Goal: Task Accomplishment & Management: Manage account settings

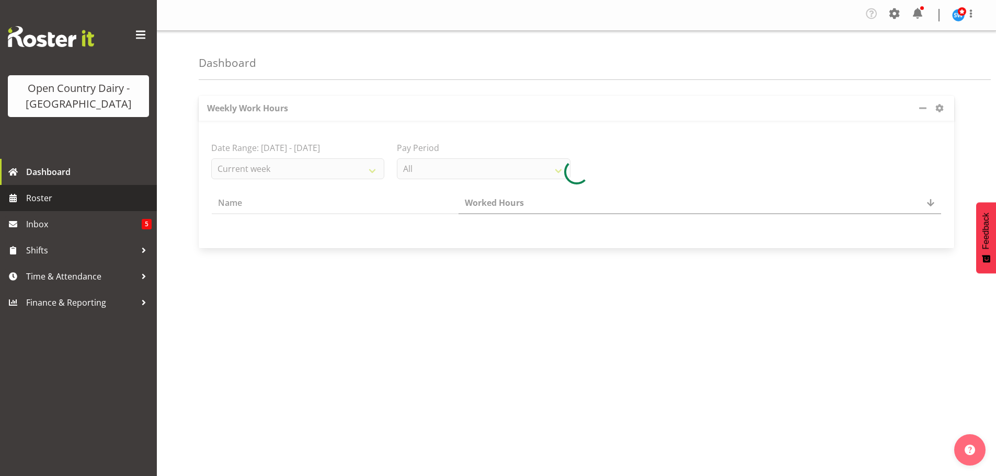
click at [39, 198] on span "Roster" at bounding box center [88, 198] width 125 height 16
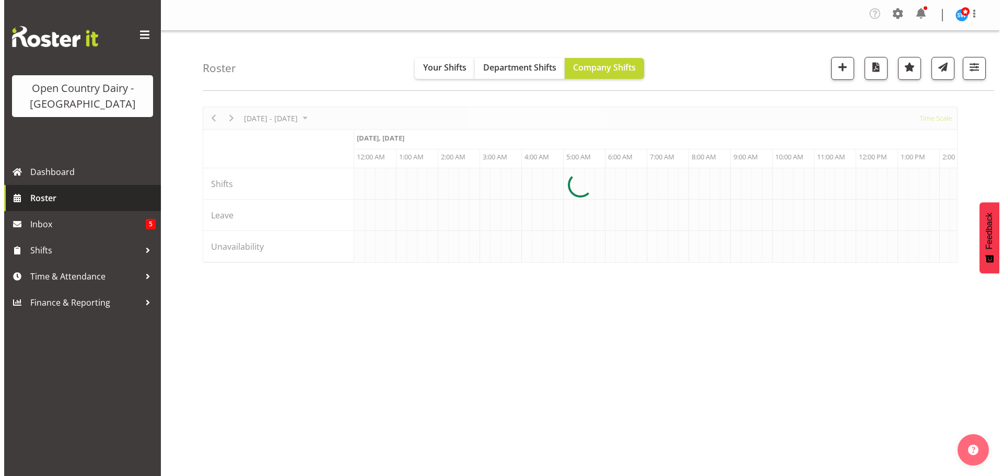
scroll to position [0, 5017]
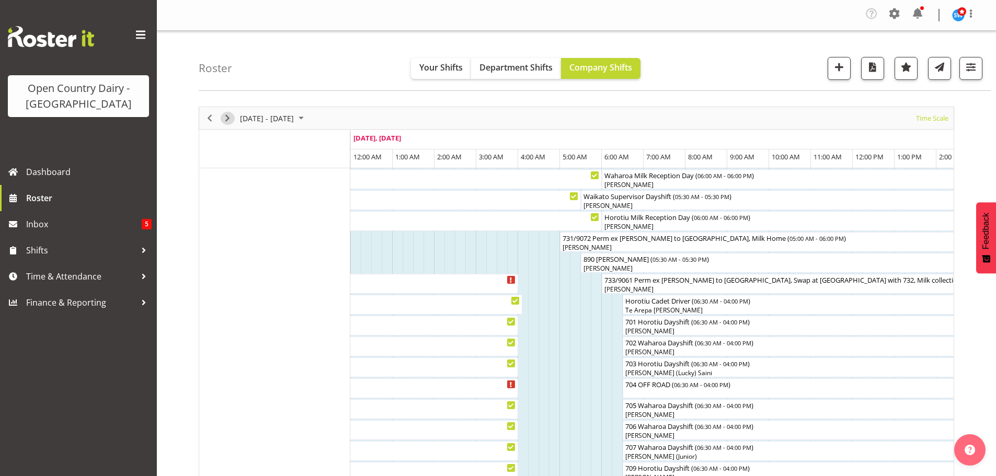
click at [226, 117] on span "Next" at bounding box center [227, 118] width 13 height 13
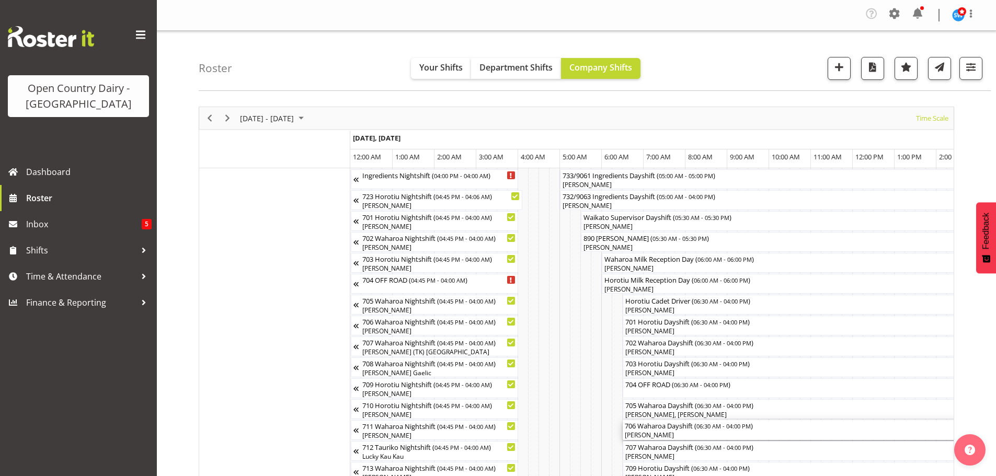
click at [667, 431] on div "[PERSON_NAME]" at bounding box center [821, 435] width 393 height 9
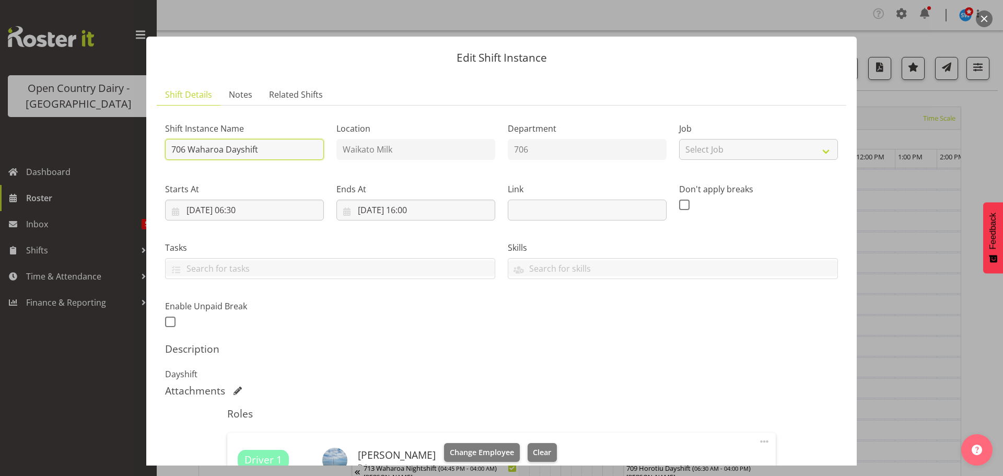
click at [268, 148] on input "706 Waharoa Dayshift" at bounding box center [244, 149] width 159 height 21
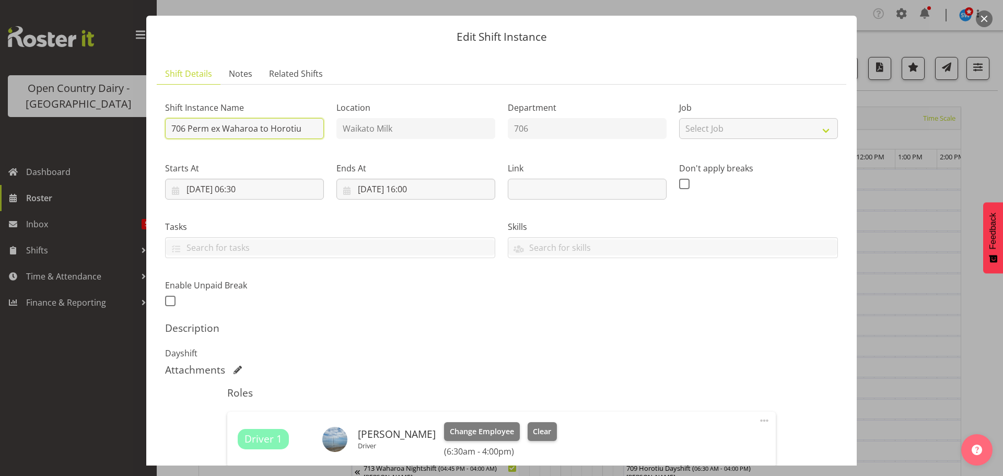
scroll to position [157, 0]
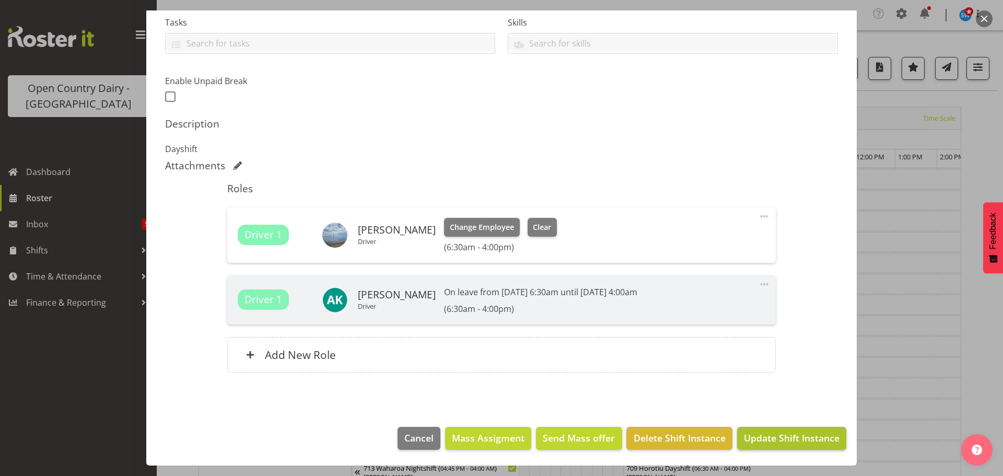
type input "706 Perm ex Waharoa to Horotiu"
click at [769, 438] on span "Update Shift Instance" at bounding box center [792, 438] width 96 height 14
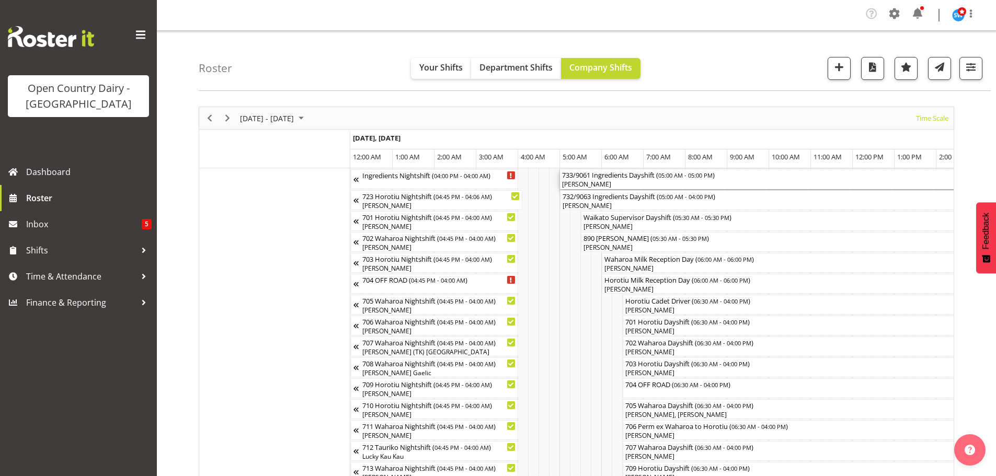
click at [632, 184] on div "[PERSON_NAME]" at bounding box center [811, 184] width 498 height 9
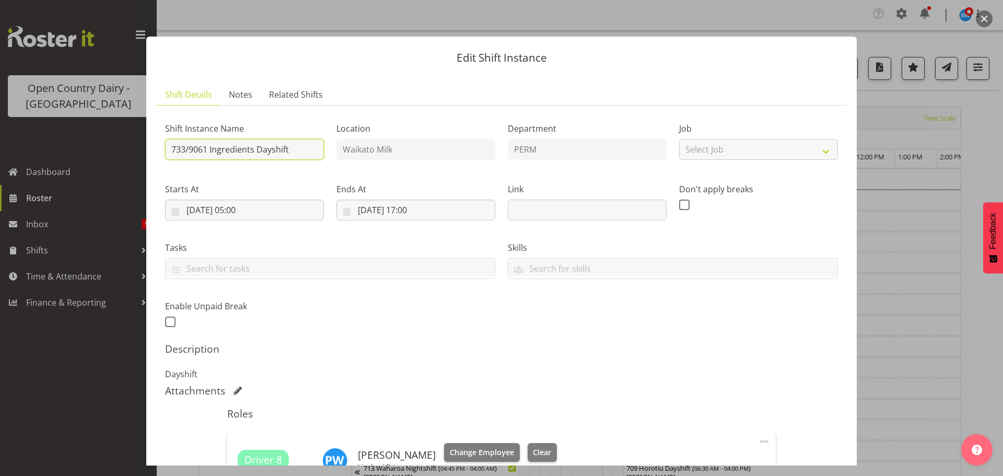
click at [309, 146] on input "733/9061 Ingredients Dayshift" at bounding box center [244, 149] width 159 height 21
type input "733/9061 Perm ex Tatua to [GEOGRAPHIC_DATA]"
click at [324, 227] on div "Tasks" at bounding box center [330, 256] width 343 height 59
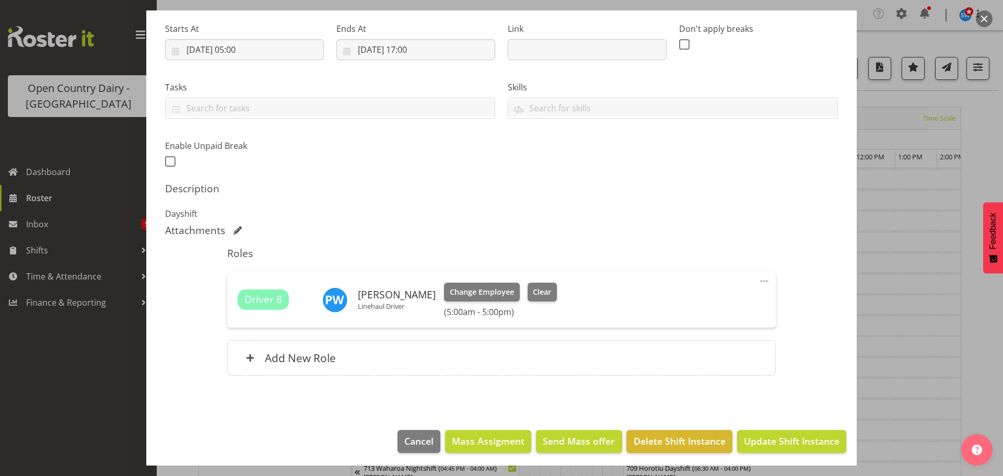
scroll to position [164, 0]
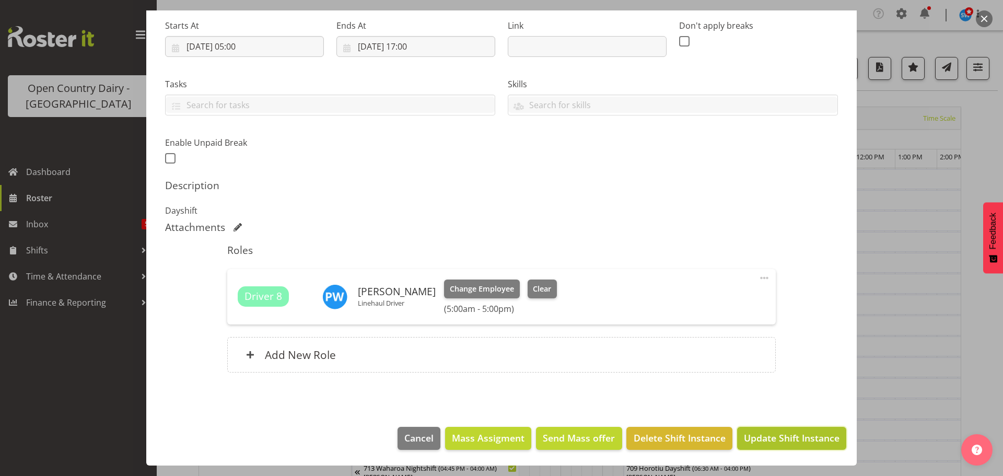
click at [778, 433] on span "Update Shift Instance" at bounding box center [792, 438] width 96 height 14
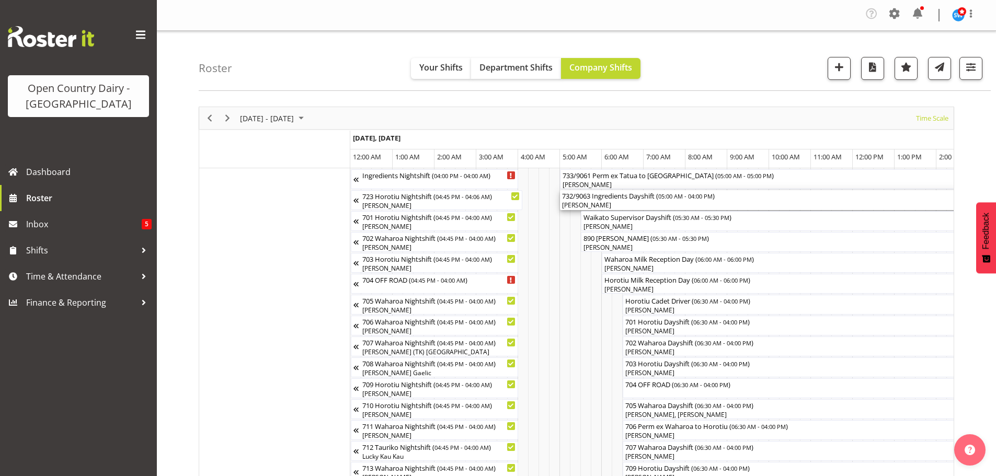
click at [628, 204] on div "[PERSON_NAME]" at bounding box center [790, 205] width 456 height 9
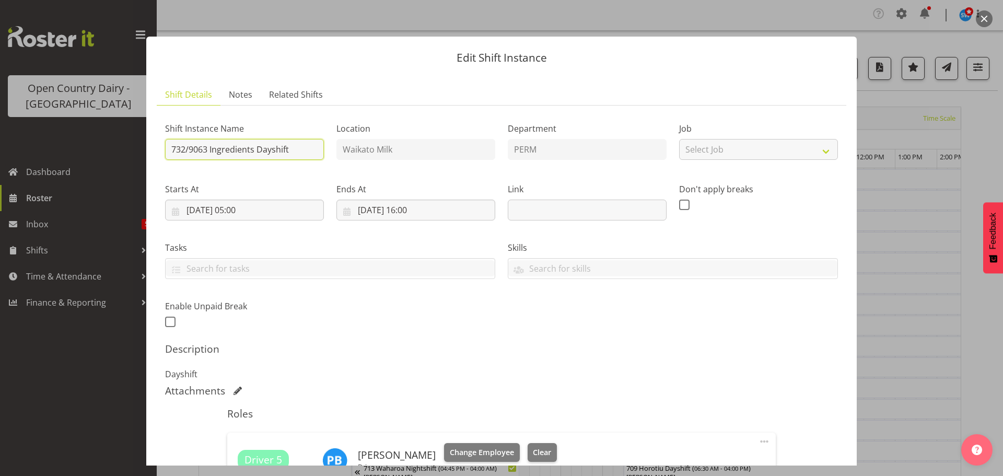
click at [303, 148] on input "732/9063 Ingredients Dayshift" at bounding box center [244, 149] width 159 height 21
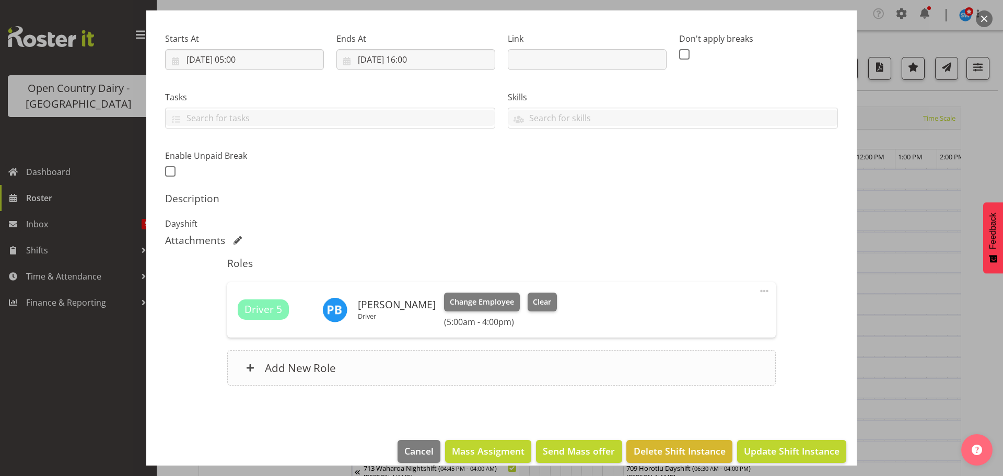
scroll to position [157, 0]
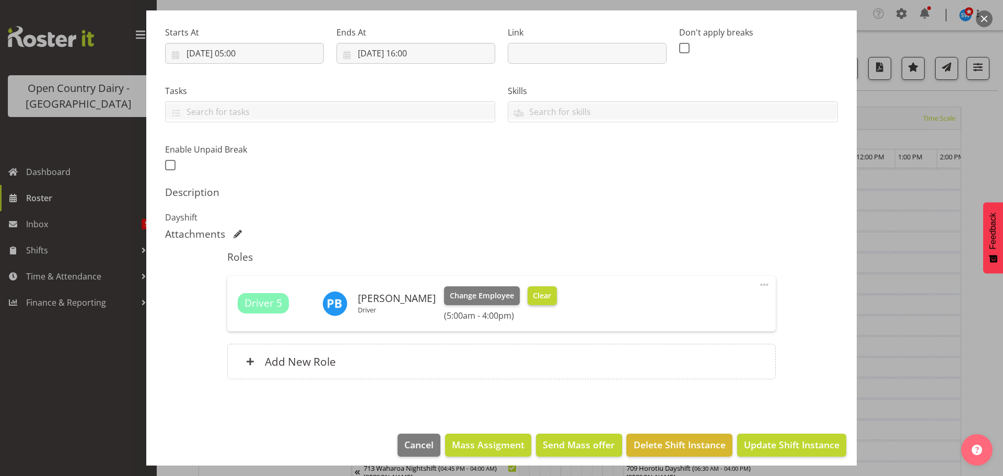
type input "732/9063 Ex Wanganui, Swap at [GEOGRAPHIC_DATA] with 731"
click at [533, 297] on span "Clear" at bounding box center [542, 295] width 18 height 11
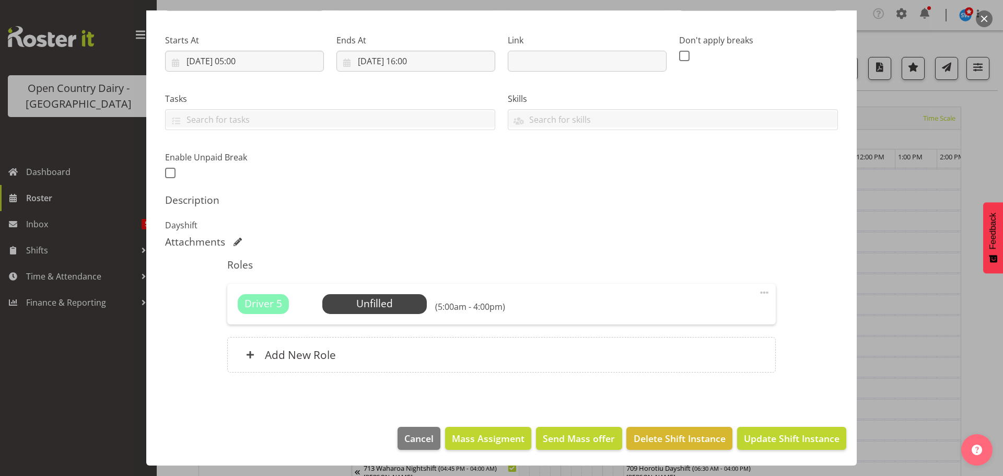
scroll to position [149, 0]
click at [782, 440] on span "Update Shift Instance" at bounding box center [792, 439] width 96 height 14
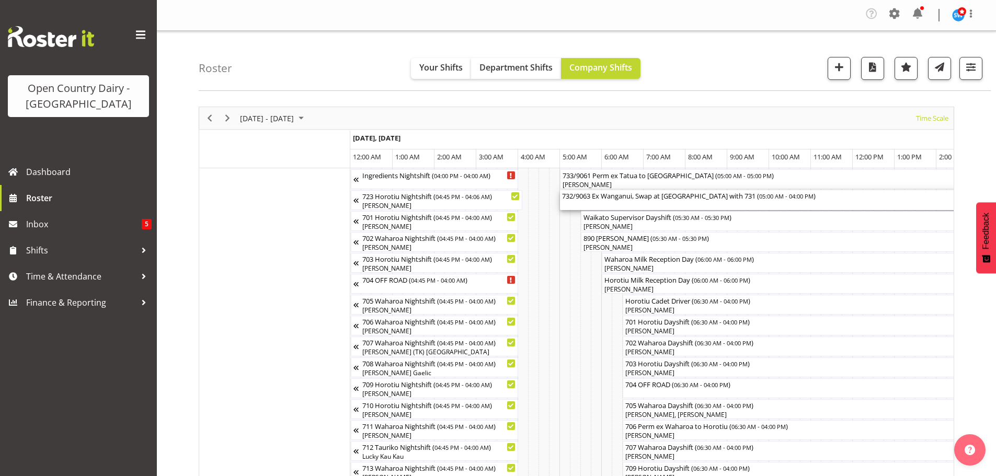
click at [633, 206] on div "732/9063 Ex Wanganui, Swap at Turangi with 731 ( 05:00 AM - 04:00 PM )" at bounding box center [790, 200] width 456 height 20
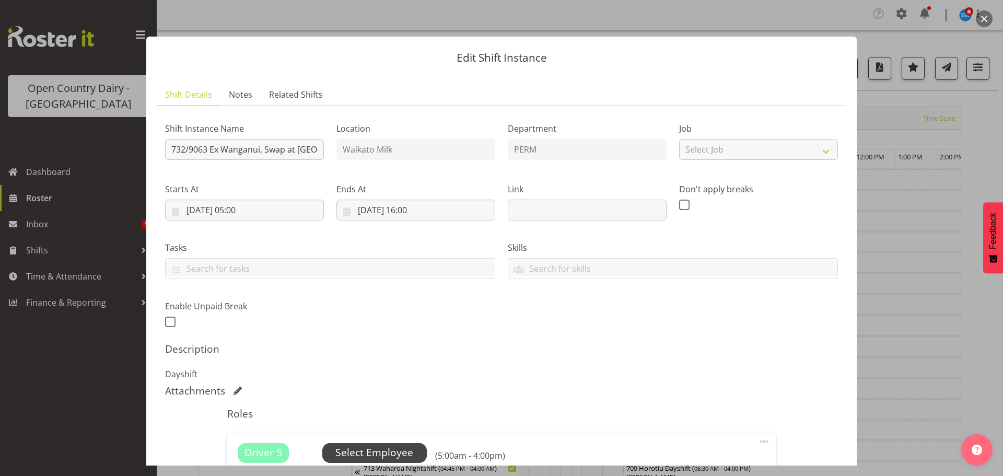
click at [364, 451] on span "Select Employee" at bounding box center [375, 452] width 78 height 15
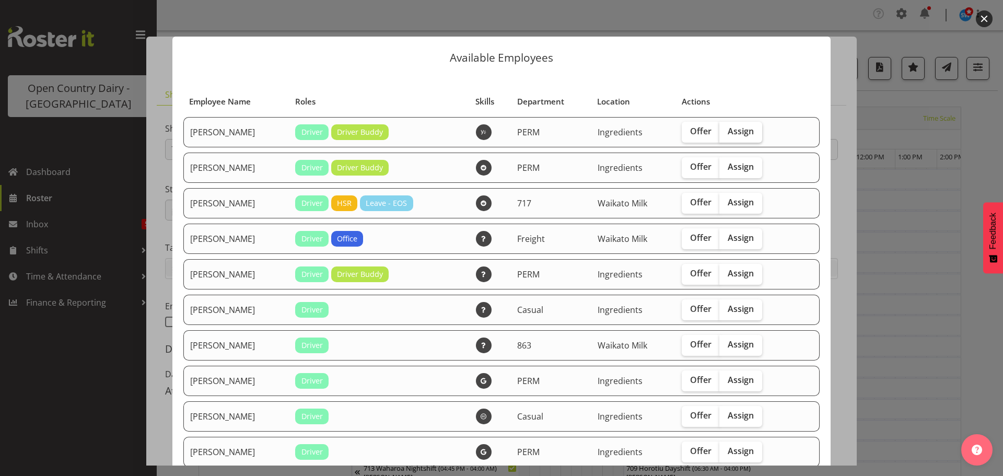
click at [743, 128] on span "Assign" at bounding box center [741, 131] width 26 height 10
click at [726, 128] on input "Assign" at bounding box center [723, 131] width 7 height 7
checkbox input "true"
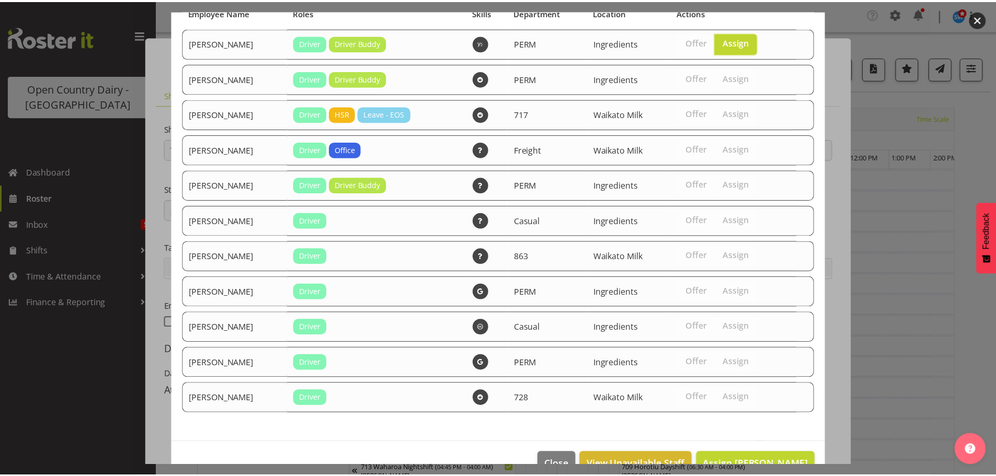
scroll to position [115, 0]
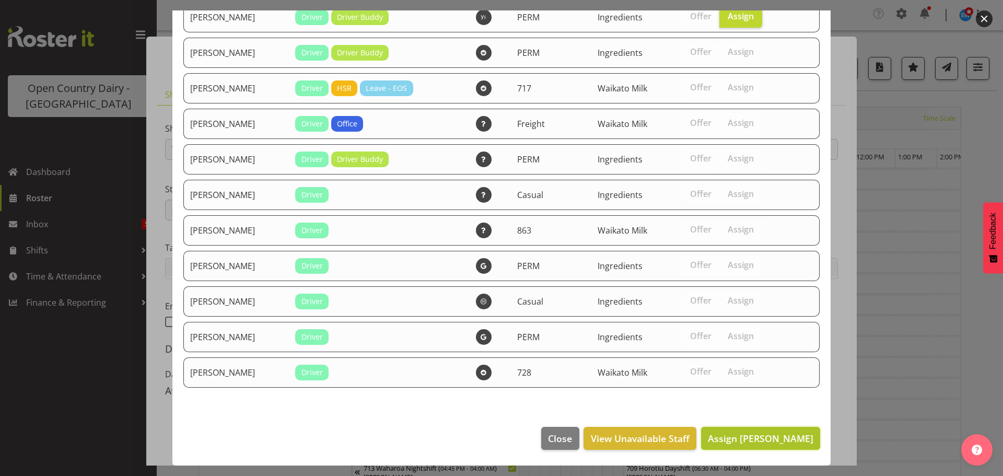
click at [753, 440] on span "Assign Abhilash Antony" at bounding box center [761, 438] width 106 height 13
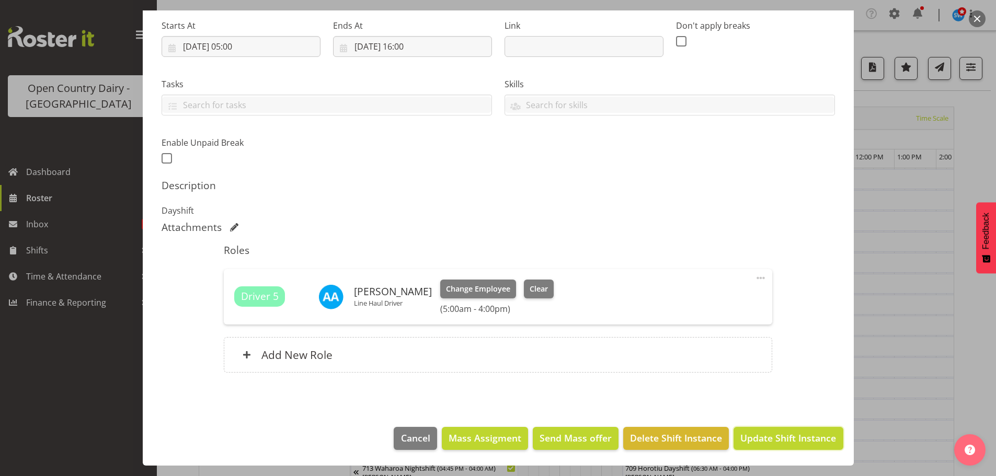
click at [786, 441] on span "Update Shift Instance" at bounding box center [788, 438] width 96 height 14
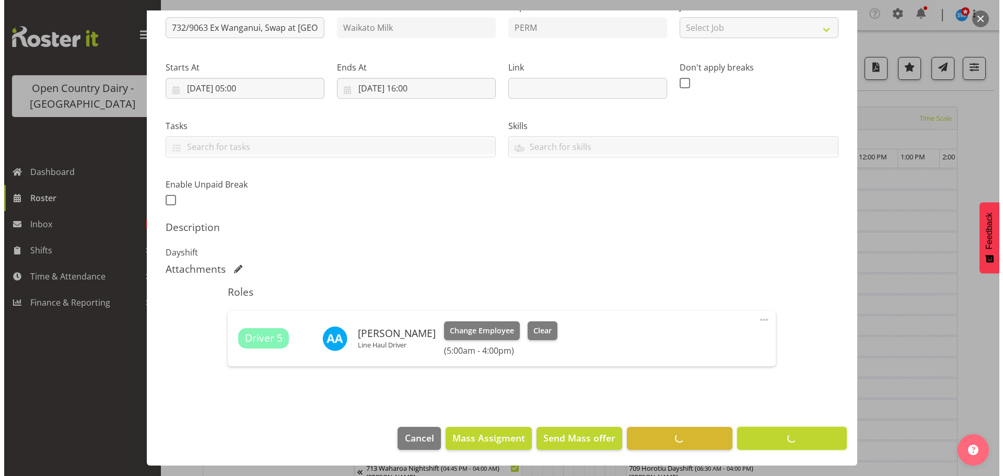
scroll to position [122, 0]
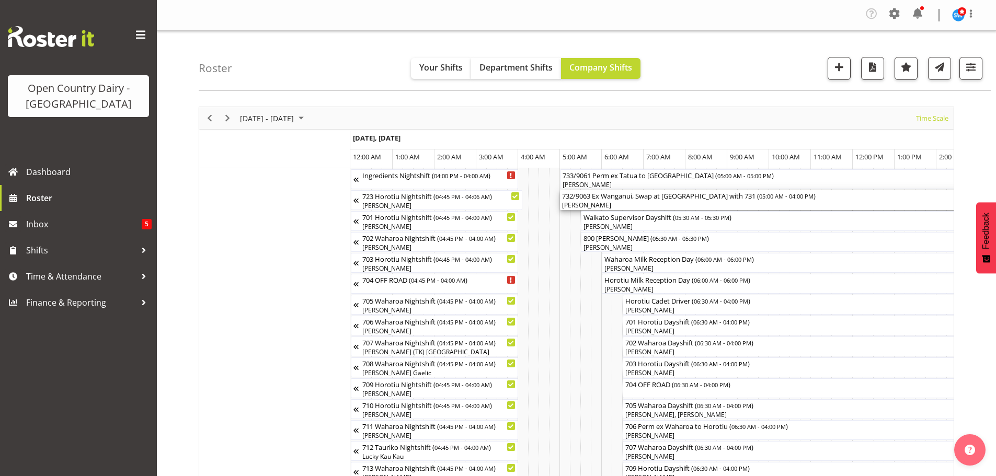
click at [646, 206] on div "[PERSON_NAME]" at bounding box center [790, 205] width 456 height 9
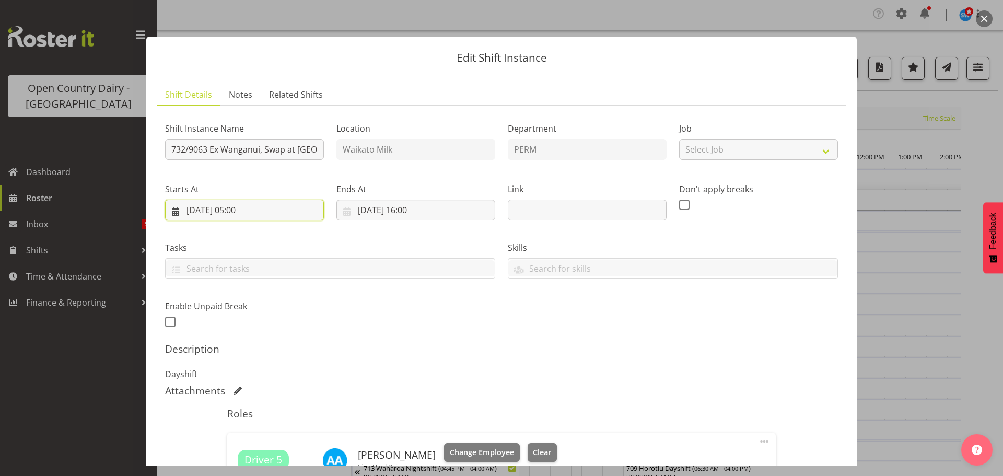
click at [244, 205] on input "08/09/2025, 05:00" at bounding box center [244, 210] width 159 height 21
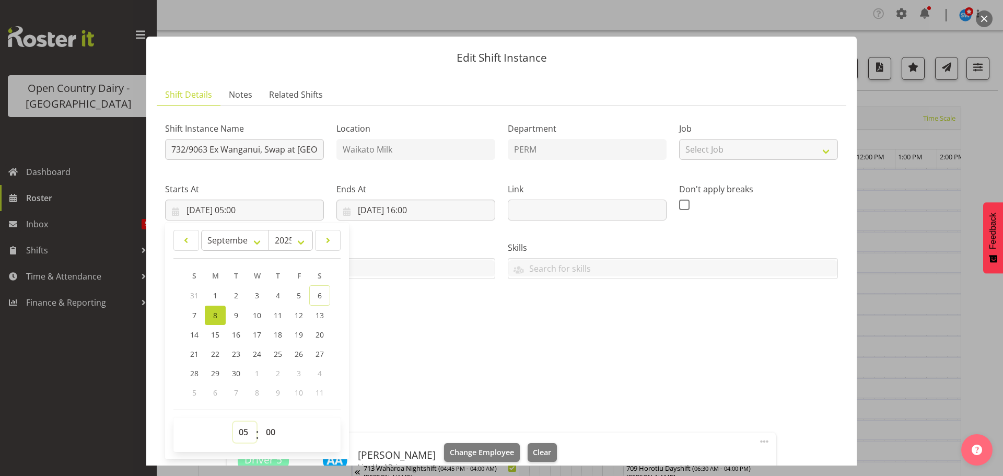
drag, startPoint x: 242, startPoint y: 431, endPoint x: 242, endPoint y: 423, distance: 7.9
click at [242, 431] on select "00 01 02 03 04 05 06 07 08 09 10 11 12 13 14 15 16 17 18 19 20 21 22 23" at bounding box center [245, 432] width 24 height 21
select select "7"
click at [233, 422] on select "00 01 02 03 04 05 06 07 08 09 10 11 12 13 14 15 16 17 18 19 20 21 22 23" at bounding box center [245, 432] width 24 height 21
type input "08/09/2025, 07:00"
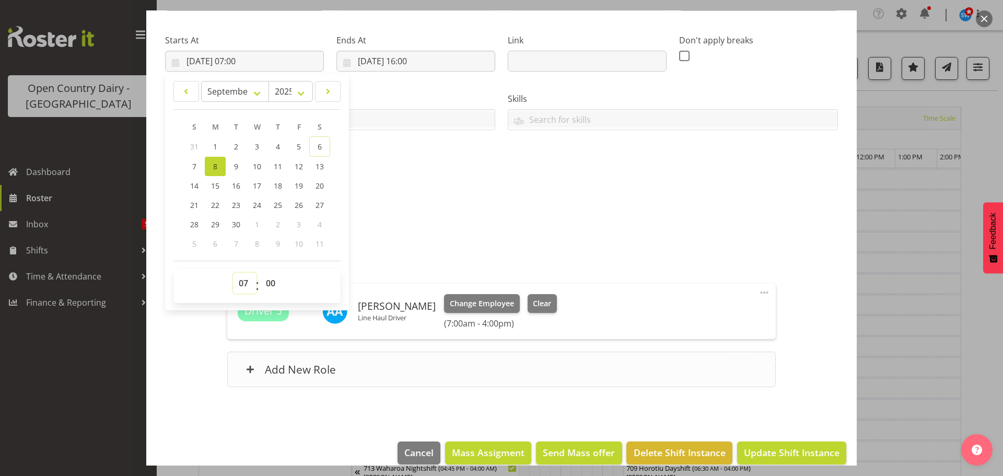
scroll to position [164, 0]
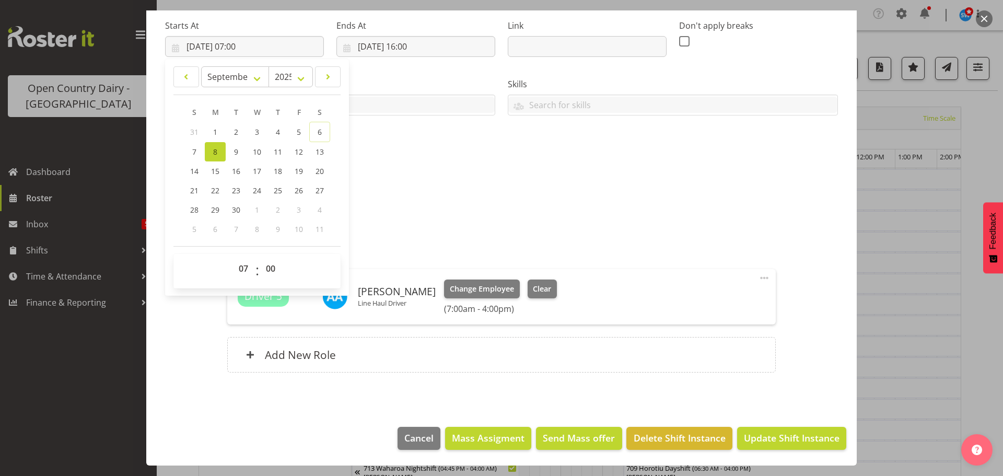
click at [700, 235] on div "Attachments" at bounding box center [501, 228] width 673 height 15
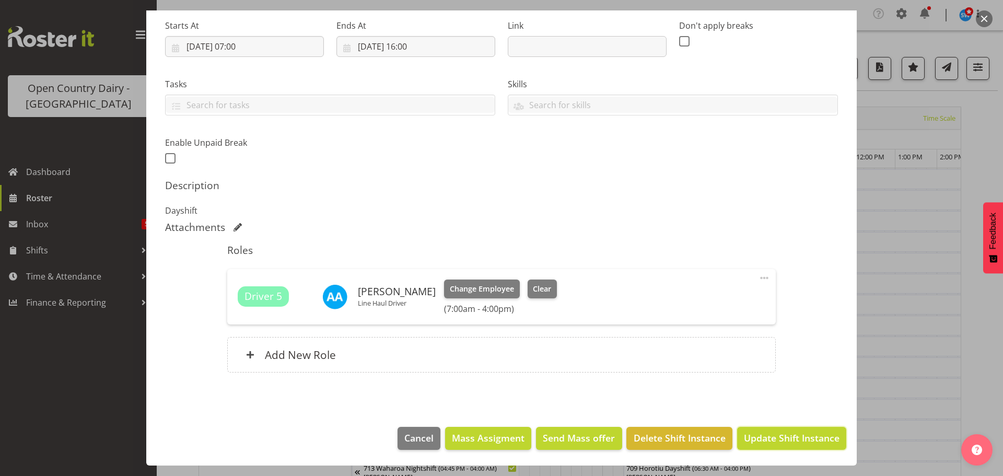
click at [773, 441] on span "Update Shift Instance" at bounding box center [792, 438] width 96 height 14
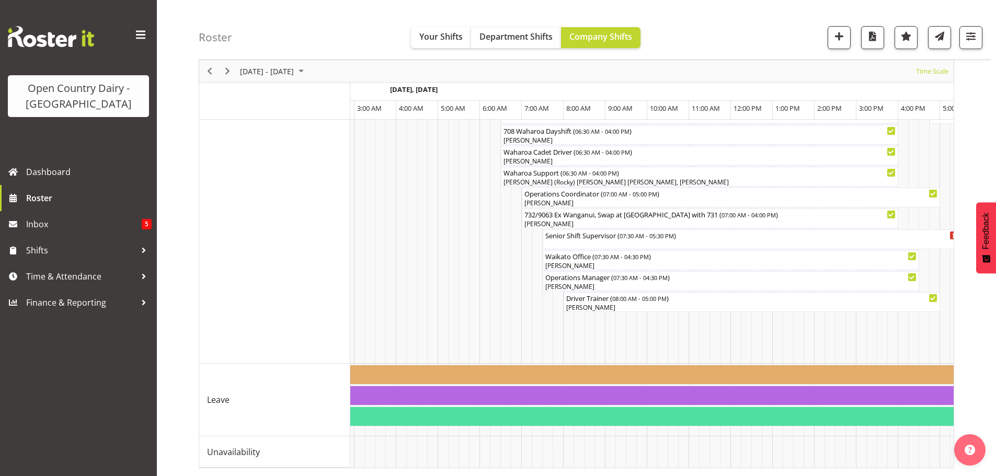
scroll to position [0, 0]
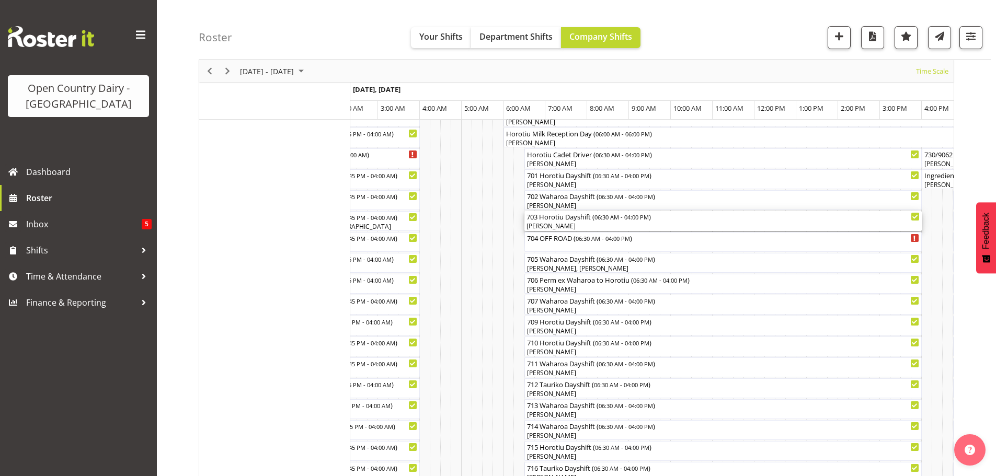
click at [569, 223] on div "[PERSON_NAME]" at bounding box center [722, 226] width 393 height 9
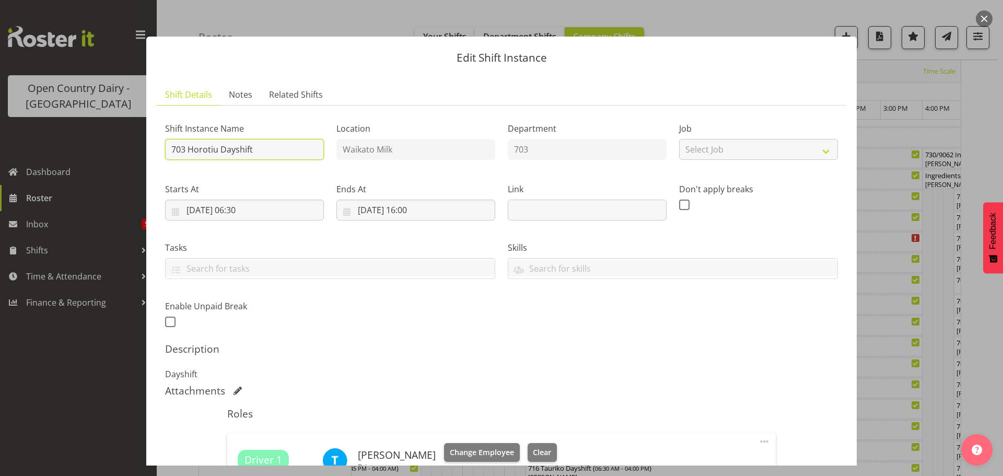
click at [267, 143] on input "703 Horotiu Dayshift" at bounding box center [244, 149] width 159 height 21
type input "703 Cream to Talleys, 14,000 litres TRUCK ONLY"
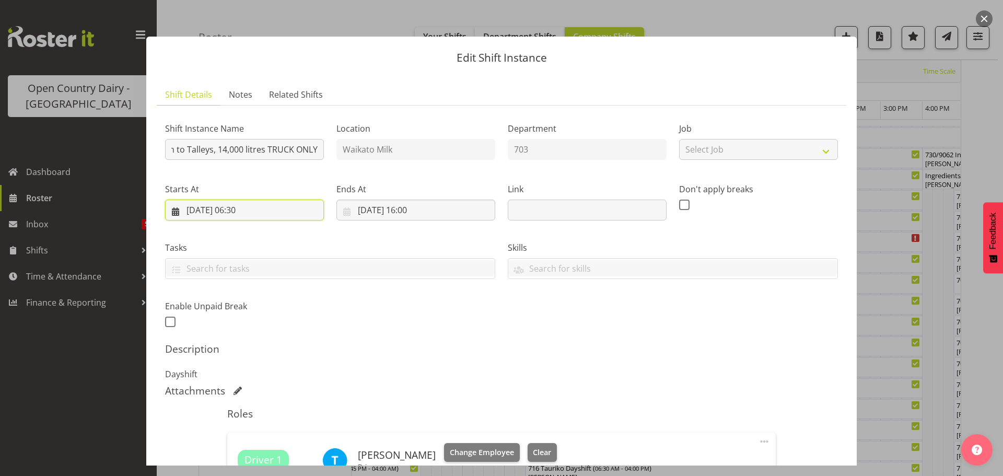
scroll to position [0, 0]
click at [248, 212] on input "08/09/2025, 06:30" at bounding box center [244, 210] width 159 height 21
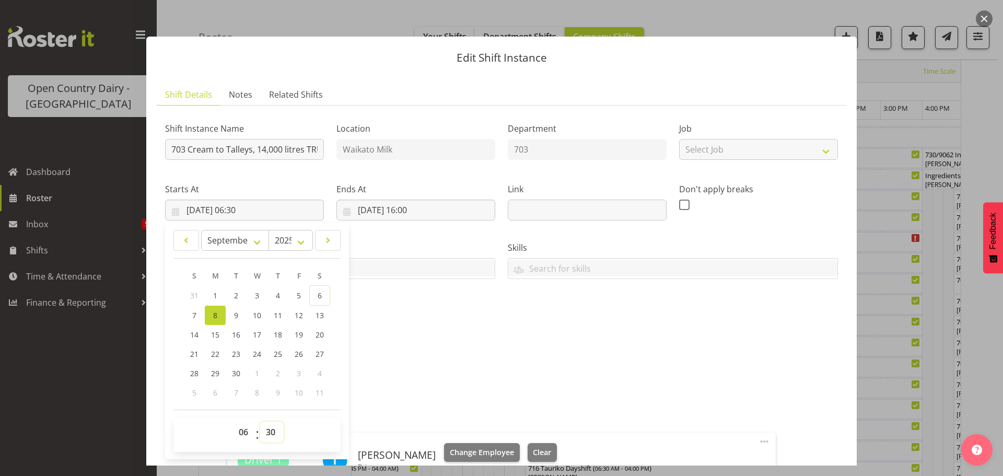
click at [272, 429] on select "00 01 02 03 04 05 06 07 08 09 10 11 12 13 14 15 16 17 18 19 20 21 22 23 24 25 2…" at bounding box center [272, 432] width 24 height 21
select select "0"
click at [260, 422] on select "00 01 02 03 04 05 06 07 08 09 10 11 12 13 14 15 16 17 18 19 20 21 22 23 24 25 2…" at bounding box center [272, 432] width 24 height 21
type input "08/09/2025, 06:00"
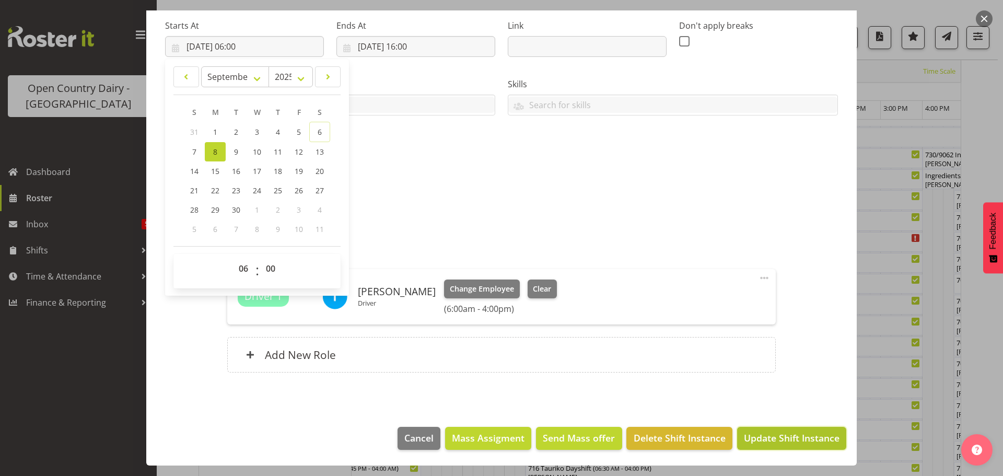
click at [773, 439] on span "Update Shift Instance" at bounding box center [792, 438] width 96 height 14
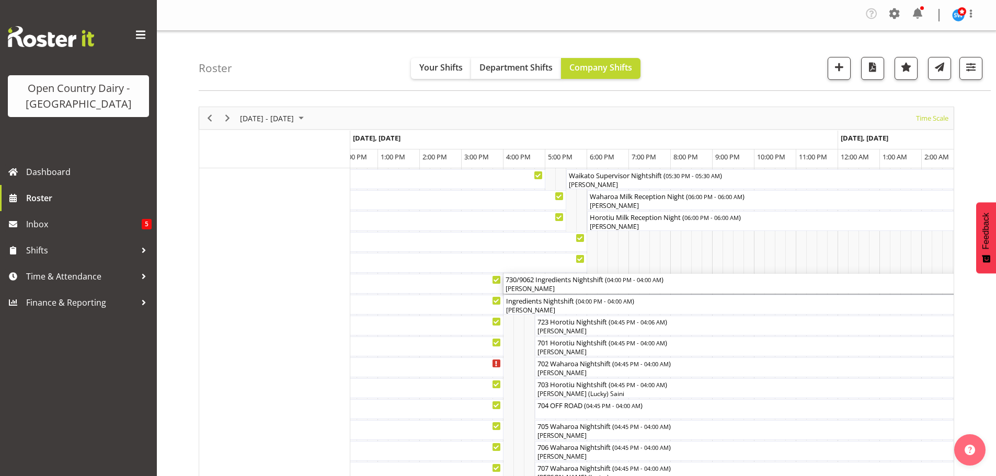
click at [583, 283] on div "730/9062 Ingredients Nightshift ( 04:00 PM - 04:00 AM )" at bounding box center [754, 279] width 498 height 10
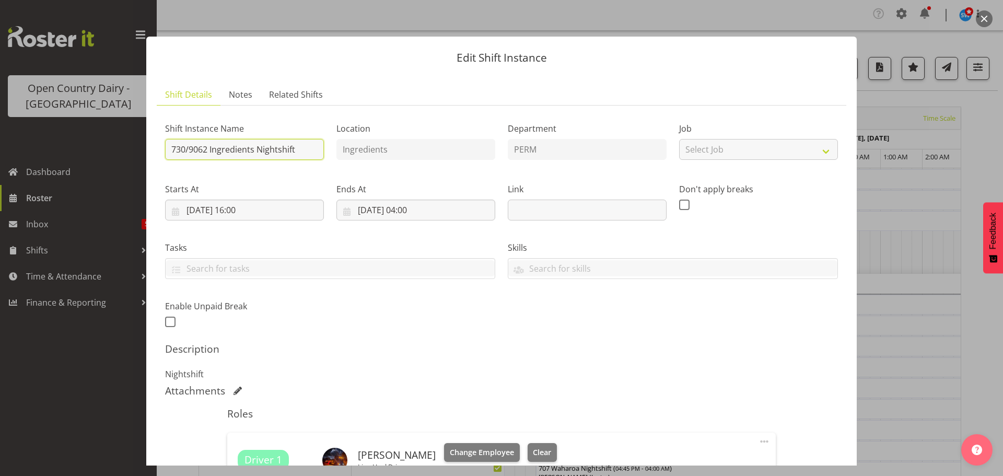
click at [300, 150] on input "730/9062 Ingredients Nightshift" at bounding box center [244, 149] width 159 height 21
type input "730/9062 Perm ex [PERSON_NAME] to [GEOGRAPHIC_DATA]"
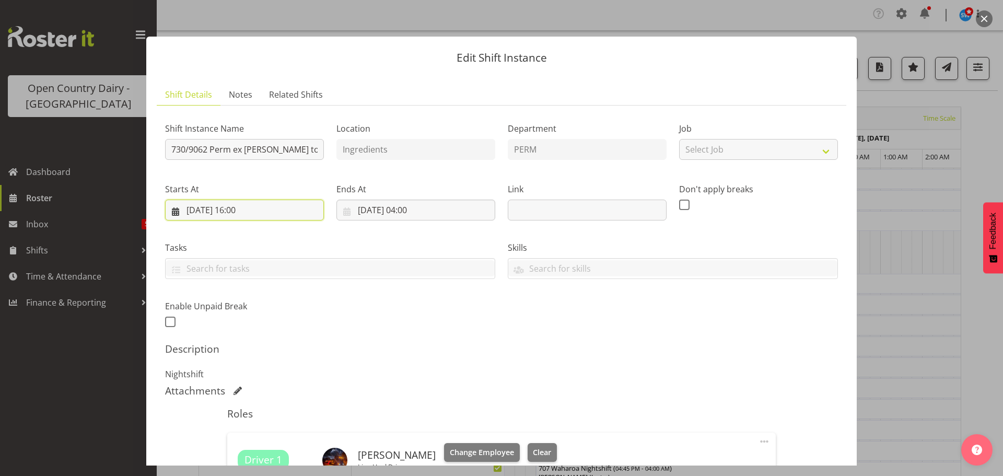
click at [245, 209] on input "08/09/2025, 16:00" at bounding box center [244, 210] width 159 height 21
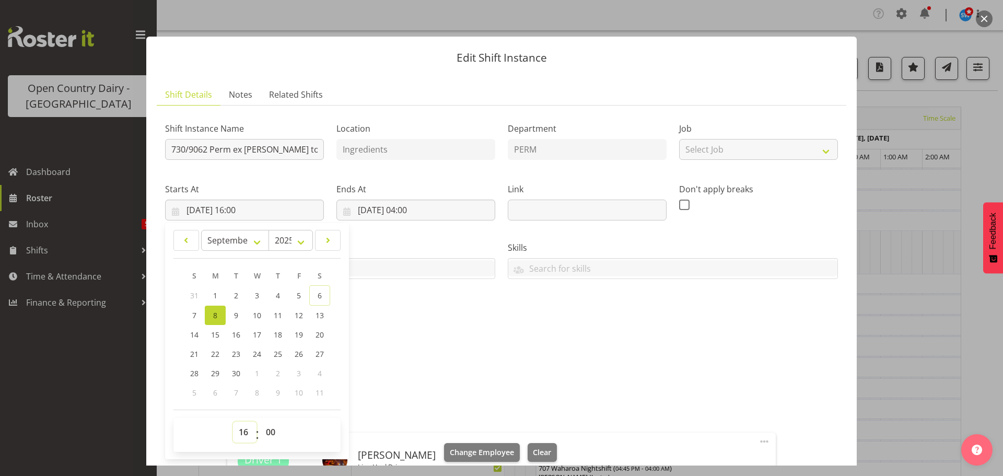
click at [244, 431] on select "00 01 02 03 04 05 06 07 08 09 10 11 12 13 14 15 16 17 18 19 20 21 22 23" at bounding box center [245, 432] width 24 height 21
select select "17"
click at [233, 422] on select "00 01 02 03 04 05 06 07 08 09 10 11 12 13 14 15 16 17 18 19 20 21 22 23" at bounding box center [245, 432] width 24 height 21
type input "08/09/2025, 17:00"
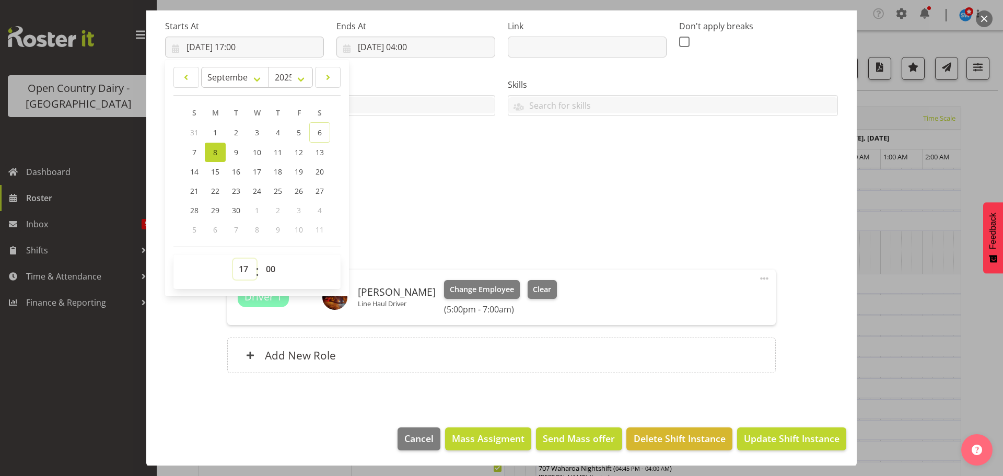
scroll to position [164, 0]
click at [771, 433] on span "Update Shift Instance" at bounding box center [792, 438] width 96 height 14
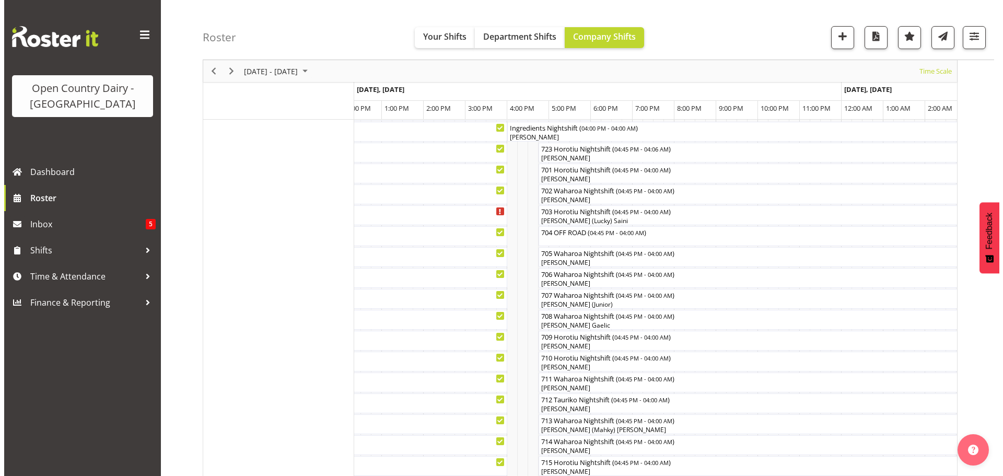
scroll to position [157, 0]
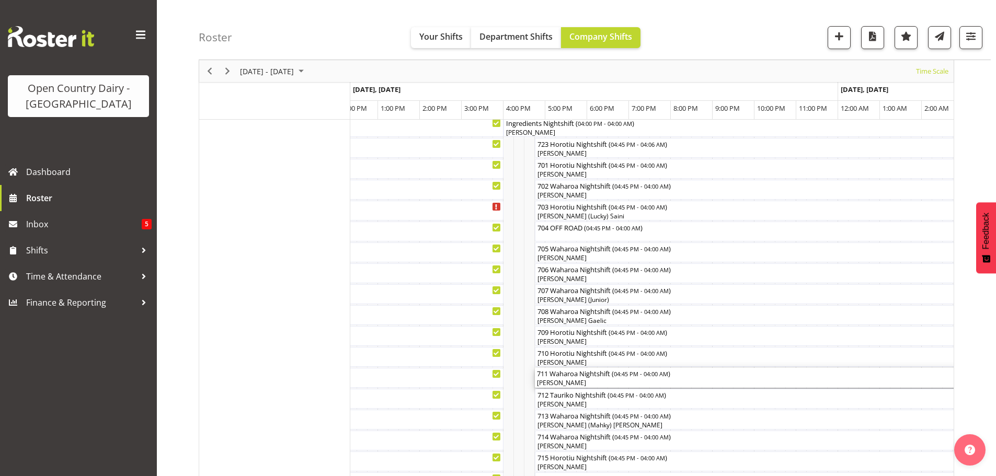
click at [596, 384] on div "[PERSON_NAME]" at bounding box center [770, 382] width 466 height 9
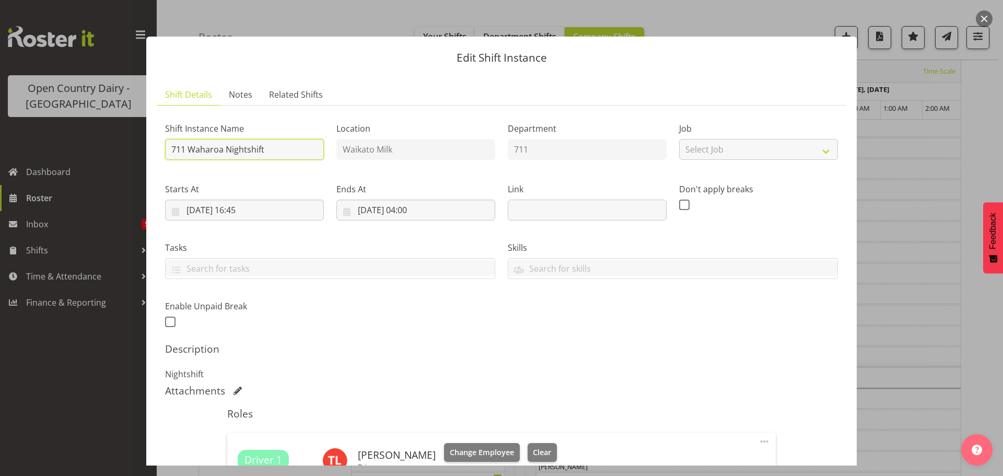
click at [278, 148] on input "711 Waharoa Nightshift" at bounding box center [244, 149] width 159 height 21
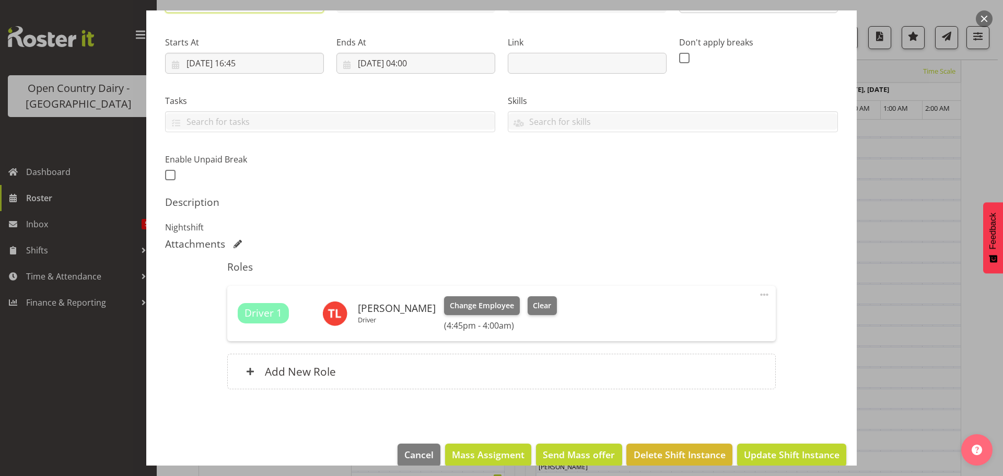
scroll to position [164, 0]
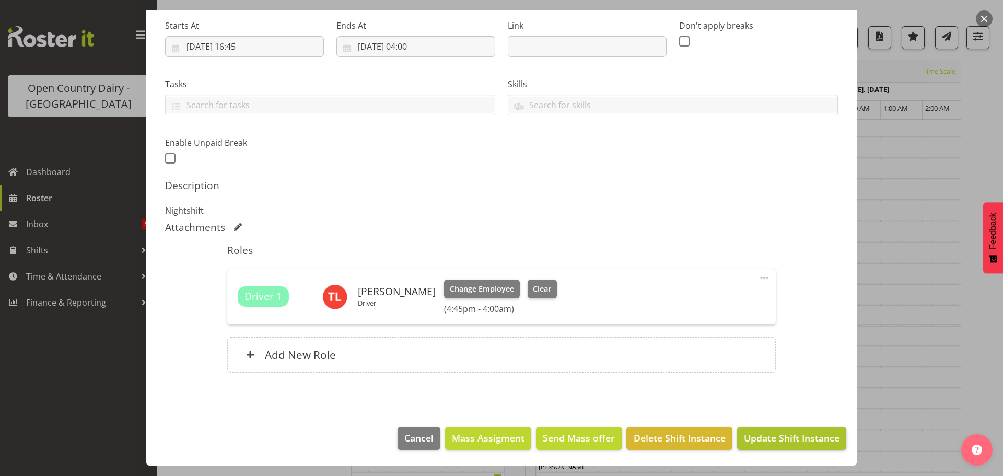
type input "711 Perm ex Waharoa to Horotiu at 10PM"
click at [762, 439] on span "Update Shift Instance" at bounding box center [792, 438] width 96 height 14
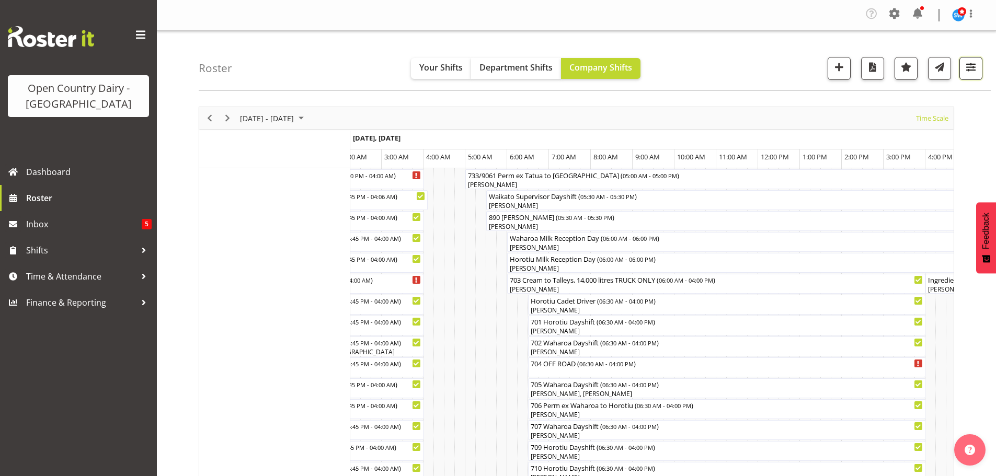
click at [969, 66] on span "button" at bounding box center [971, 67] width 14 height 14
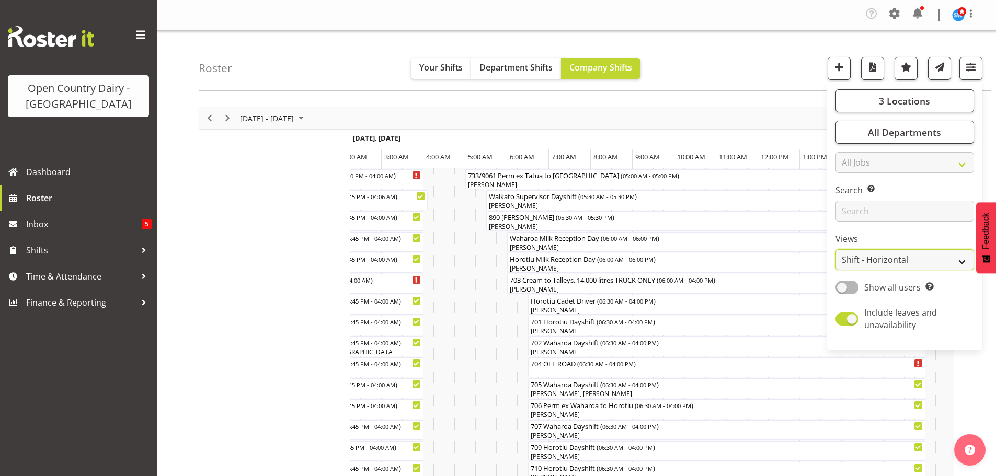
click at [897, 258] on select "Staff Role Shift - Horizontal Shift - Vertical Staff - Location" at bounding box center [904, 259] width 138 height 21
select select "staff"
click at [836, 249] on select "Staff Role Shift - Horizontal Shift - Vertical Staff - Location" at bounding box center [904, 259] width 138 height 21
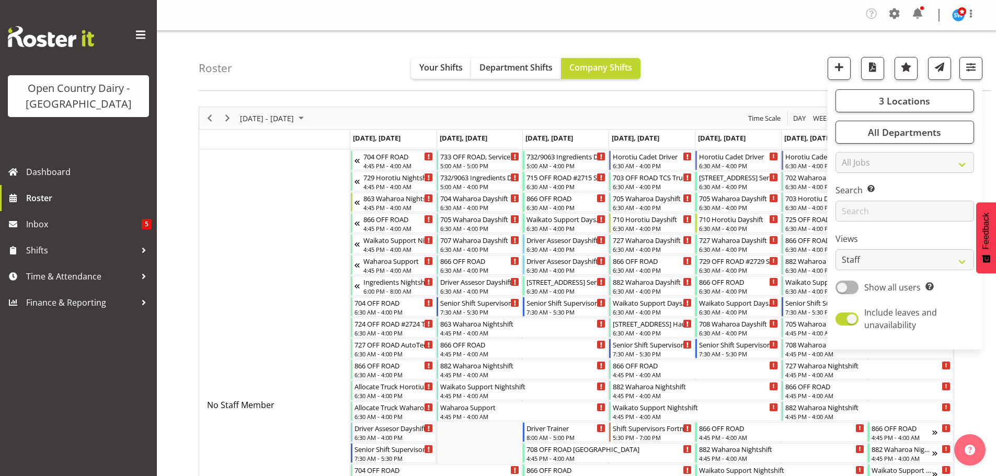
click at [750, 63] on div "Roster Your Shifts Department Shifts Company Shifts 3 Locations Clear Ingredien…" at bounding box center [595, 61] width 792 height 60
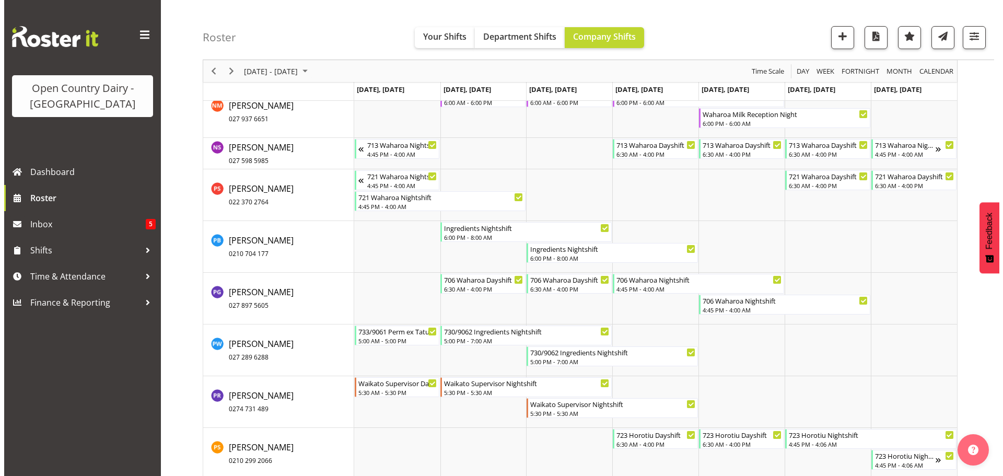
scroll to position [6271, 0]
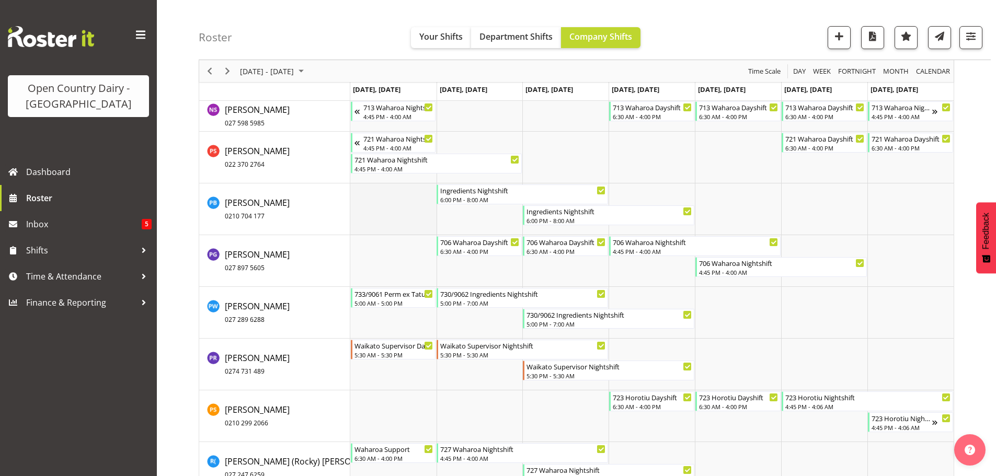
click at [391, 203] on td "Timeline Week of September 13, 2025" at bounding box center [393, 209] width 86 height 52
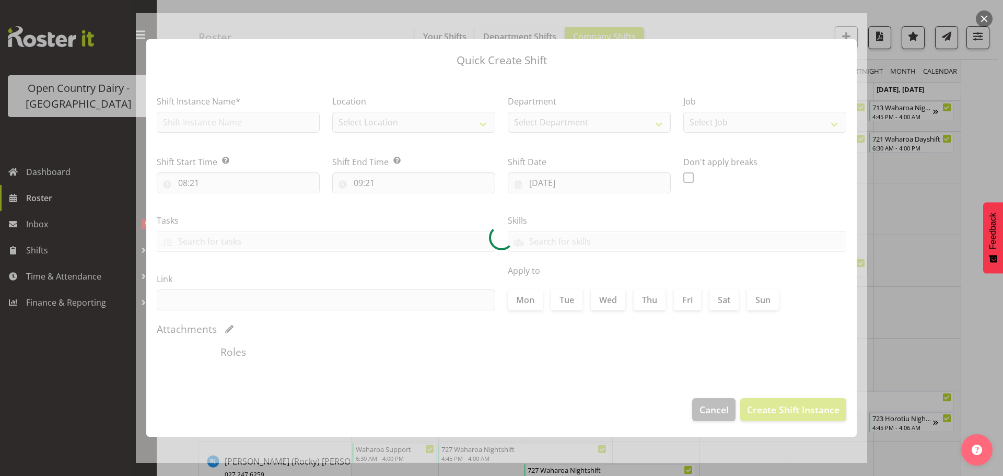
type input "08/09/2025"
checkbox input "true"
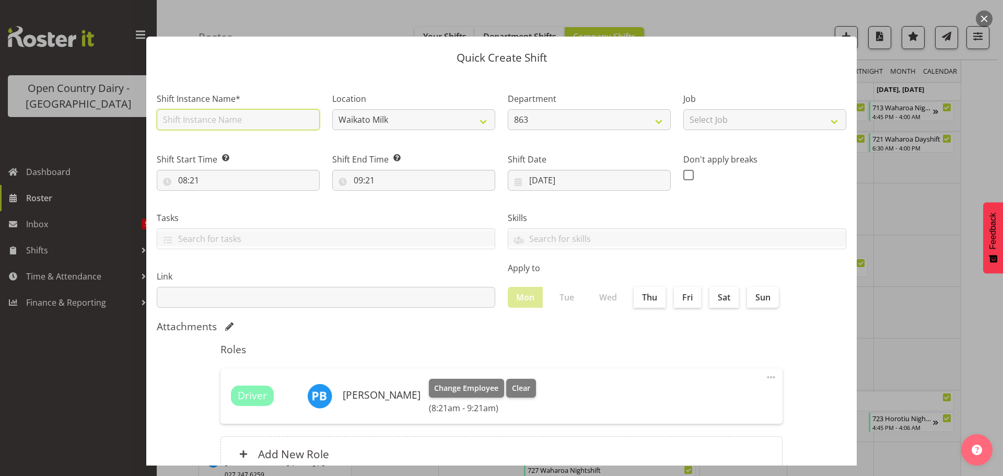
click at [244, 112] on input "text" at bounding box center [238, 119] width 163 height 21
type input "731/9072 Perm ex Tatua to Wanganui, Swap at Turangi with 732"
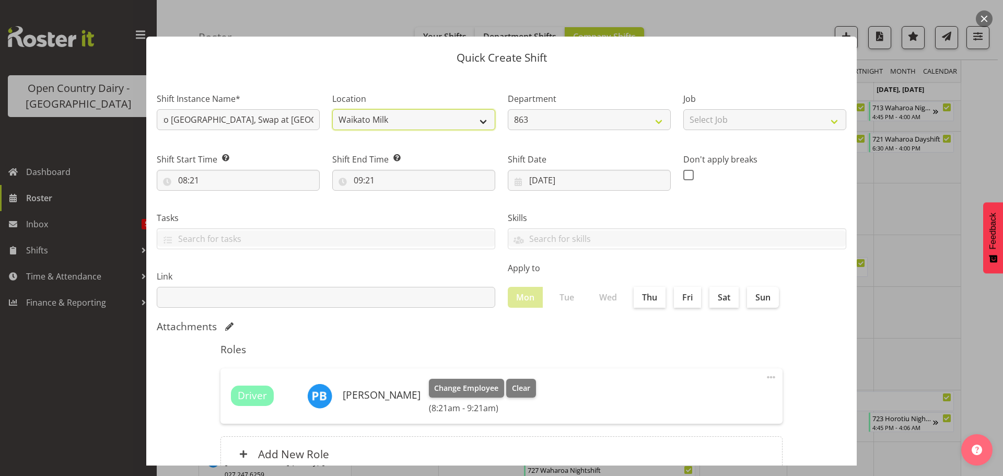
scroll to position [0, 0]
click at [478, 117] on select "Waikato Milk" at bounding box center [413, 119] width 163 height 21
click at [478, 118] on select "Waikato Milk" at bounding box center [413, 119] width 163 height 21
click at [478, 119] on select "Waikato Milk" at bounding box center [413, 119] width 163 height 21
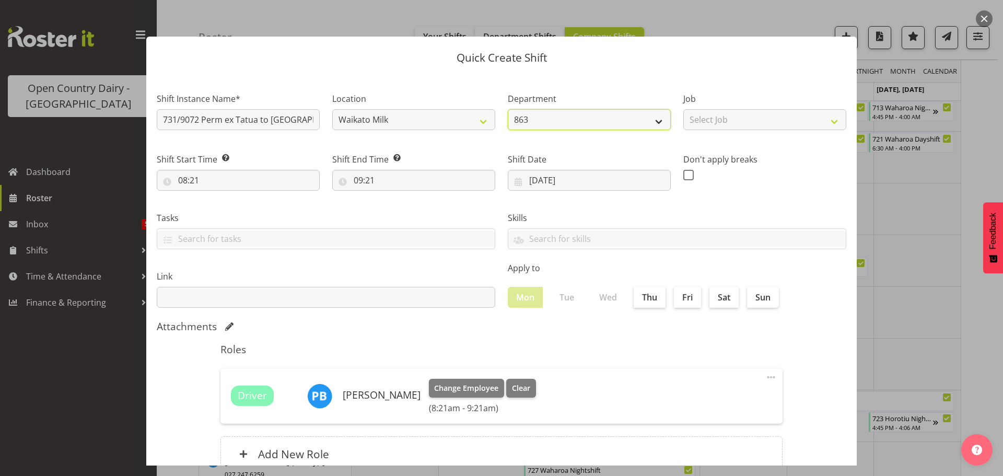
click at [652, 115] on select "863 701 702 703 704 705 706 707 708 709 710 711 712" at bounding box center [589, 119] width 163 height 21
select select "802"
click at [508, 109] on select "863 701 702 703 704 705 706 707 708 709 710 711 712" at bounding box center [589, 119] width 163 height 21
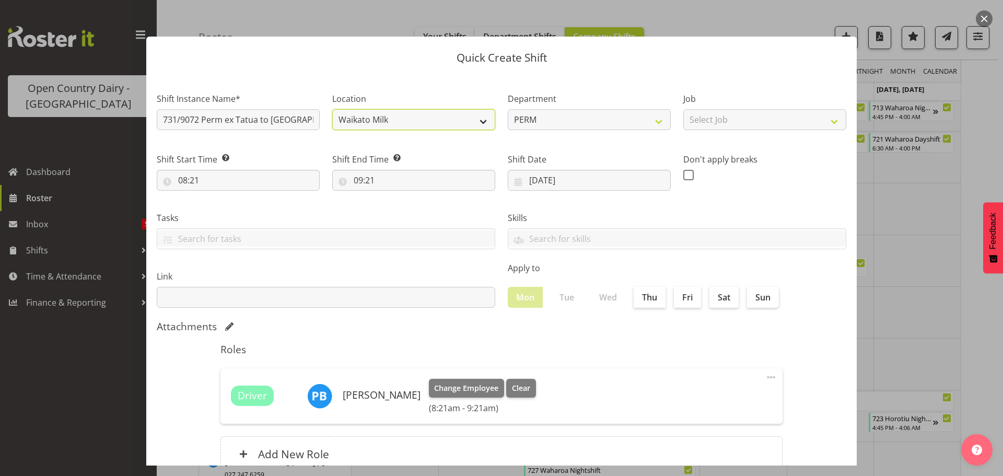
click at [476, 117] on select "Waikato Milk" at bounding box center [413, 119] width 163 height 21
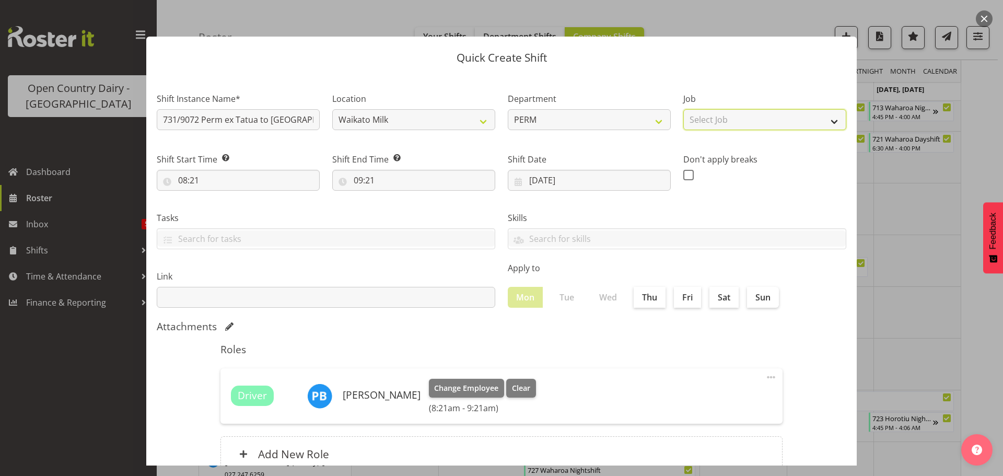
click at [769, 117] on select "Select Job Driver Driver supervisor Support" at bounding box center [765, 119] width 163 height 21
select select "9052"
click at [684, 109] on select "Select Job Driver Driver supervisor Support" at bounding box center [765, 119] width 163 height 21
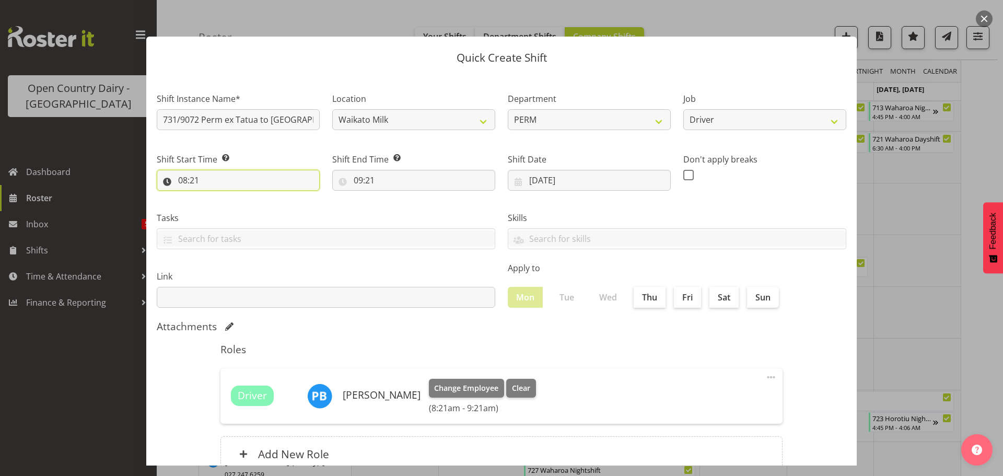
click at [226, 179] on input "08:21" at bounding box center [238, 180] width 163 height 21
click at [223, 207] on select "00 01 02 03 04 05 06 07 08 09 10 11 12 13 14 15 16 17 18 19 20 21 22 23" at bounding box center [228, 207] width 24 height 21
select select "6"
click at [216, 197] on select "00 01 02 03 04 05 06 07 08 09 10 11 12 13 14 15 16 17 18 19 20 21 22 23" at bounding box center [228, 207] width 24 height 21
type input "06:21"
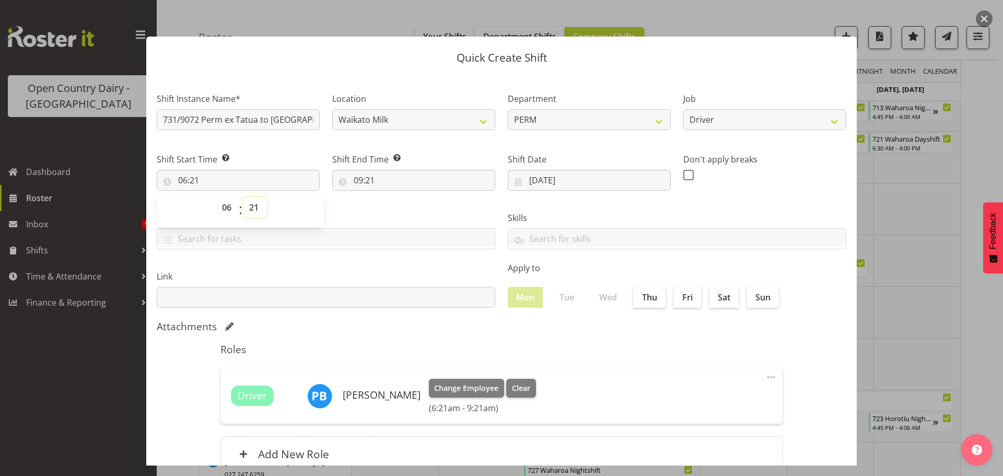
click at [255, 208] on select "00 01 02 03 04 05 06 07 08 09 10 11 12 13 14 15 16 17 18 19 20 21 22 23 24 25 2…" at bounding box center [256, 207] width 24 height 21
select select "0"
click at [244, 197] on select "00 01 02 03 04 05 06 07 08 09 10 11 12 13 14 15 16 17 18 19 20 21 22 23 24 25 2…" at bounding box center [256, 207] width 24 height 21
type input "06:00"
click at [365, 178] on input "09:21" at bounding box center [413, 180] width 163 height 21
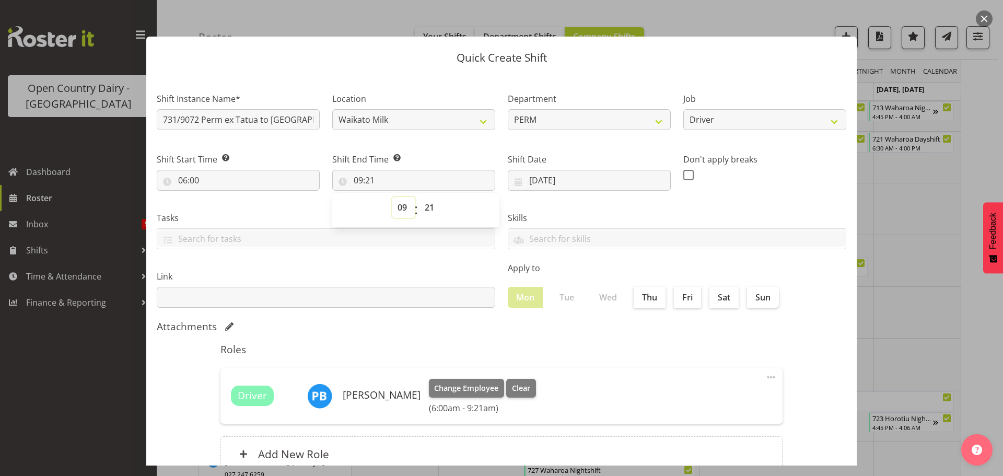
click at [403, 208] on select "00 01 02 03 04 05 06 07 08 09 10 11 12 13 14 15 16 17 18 19 20 21 22 23" at bounding box center [404, 207] width 24 height 21
select select "19"
click at [392, 197] on select "00 01 02 03 04 05 06 07 08 09 10 11 12 13 14 15 16 17 18 19 20 21 22 23" at bounding box center [404, 207] width 24 height 21
type input "19:21"
click at [426, 207] on select "00 01 02 03 04 05 06 07 08 09 10 11 12 13 14 15 16 17 18 19 20 21 22 23 24 25 2…" at bounding box center [431, 207] width 24 height 21
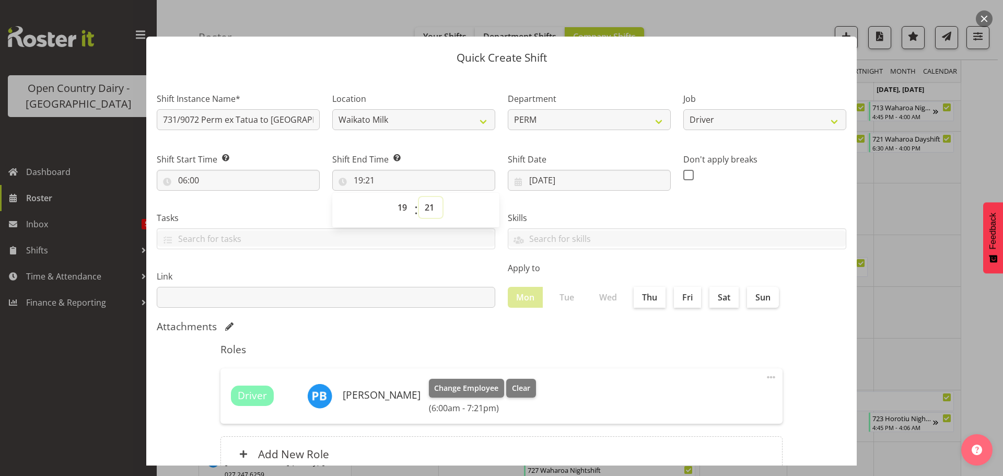
select select "0"
click at [419, 197] on select "00 01 02 03 04 05 06 07 08 09 10 11 12 13 14 15 16 17 18 19 20 21 22 23 24 25 2…" at bounding box center [431, 207] width 24 height 21
type input "19:00"
click at [477, 121] on select "Waikato Milk" at bounding box center [413, 119] width 163 height 21
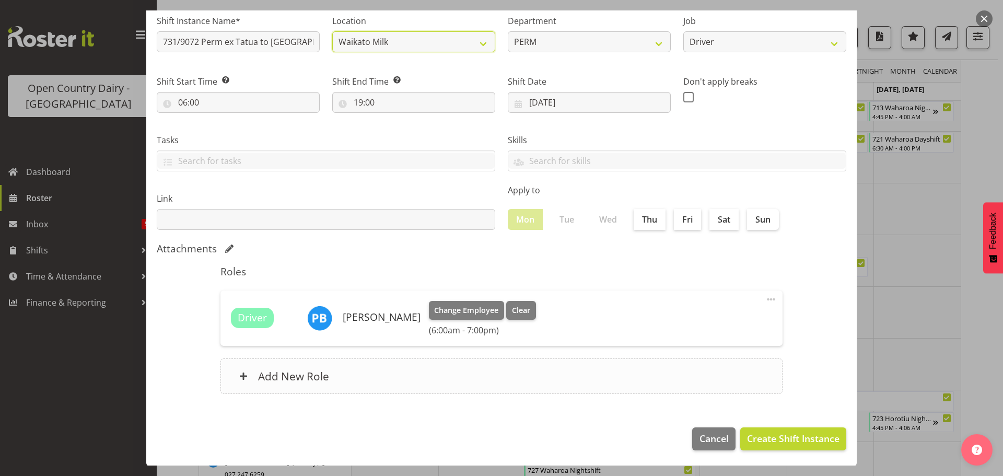
scroll to position [78, 0]
click at [778, 438] on span "Create Shift Instance" at bounding box center [793, 438] width 93 height 14
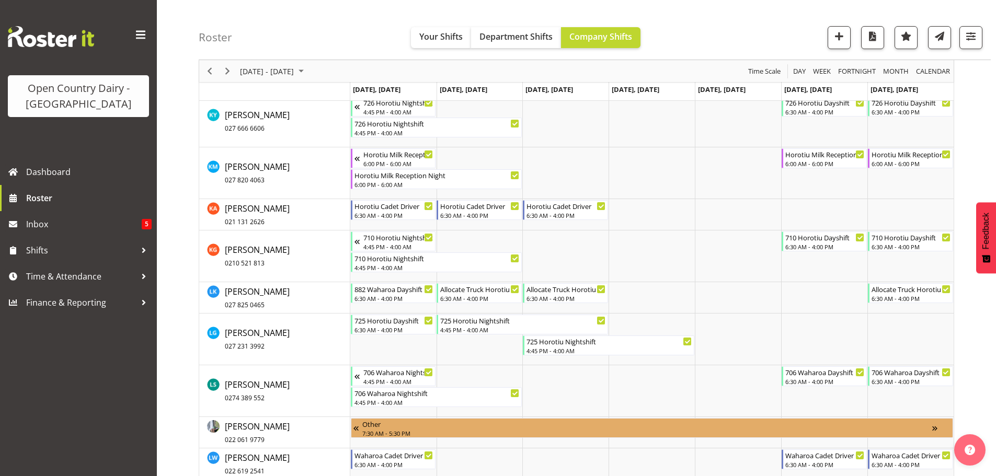
scroll to position [7545, 0]
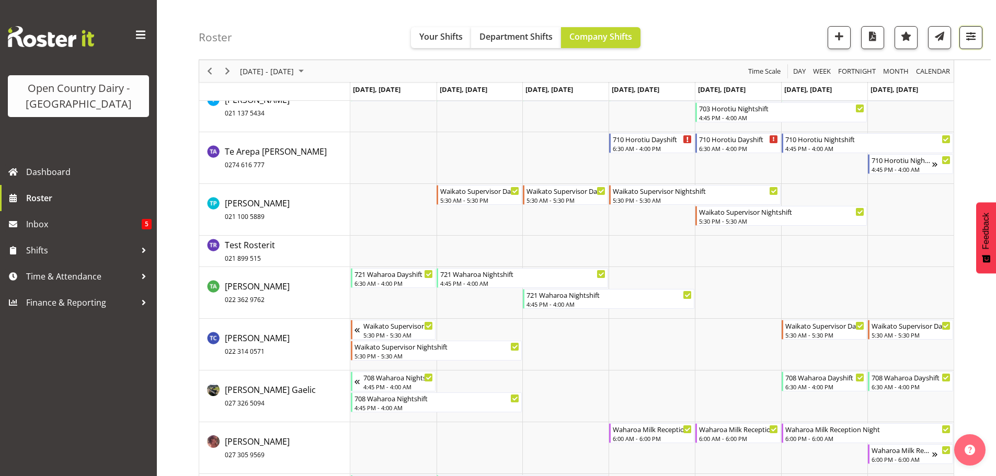
click at [970, 36] on span "button" at bounding box center [971, 36] width 14 height 14
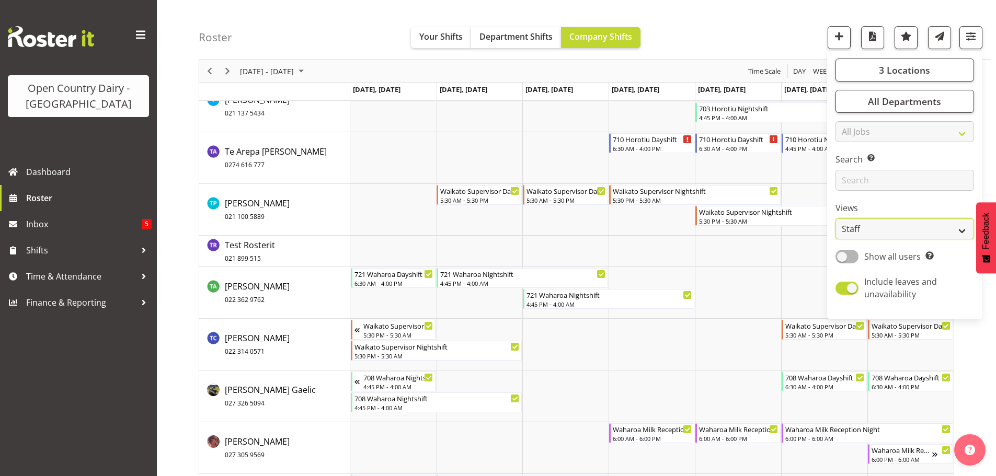
click at [900, 228] on select "Staff Role Shift - Horizontal Shift - Vertical Staff - Location" at bounding box center [904, 228] width 138 height 21
select select "shiftH"
click at [836, 218] on select "Staff Role Shift - Horizontal Shift - Vertical Staff - Location" at bounding box center [904, 228] width 138 height 21
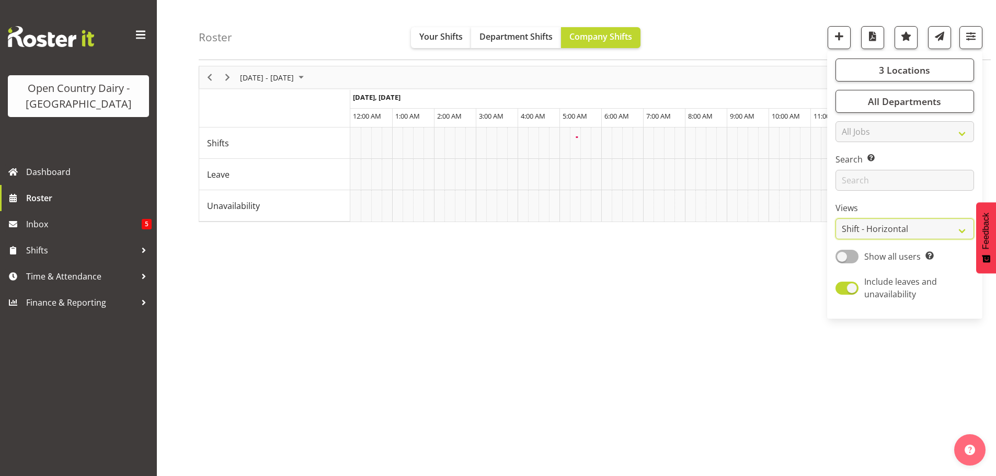
scroll to position [41, 0]
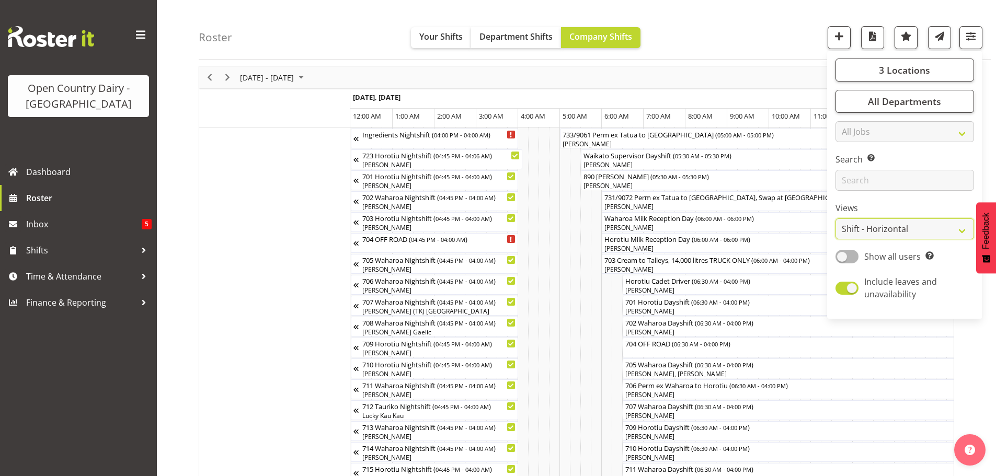
scroll to position [909, 0]
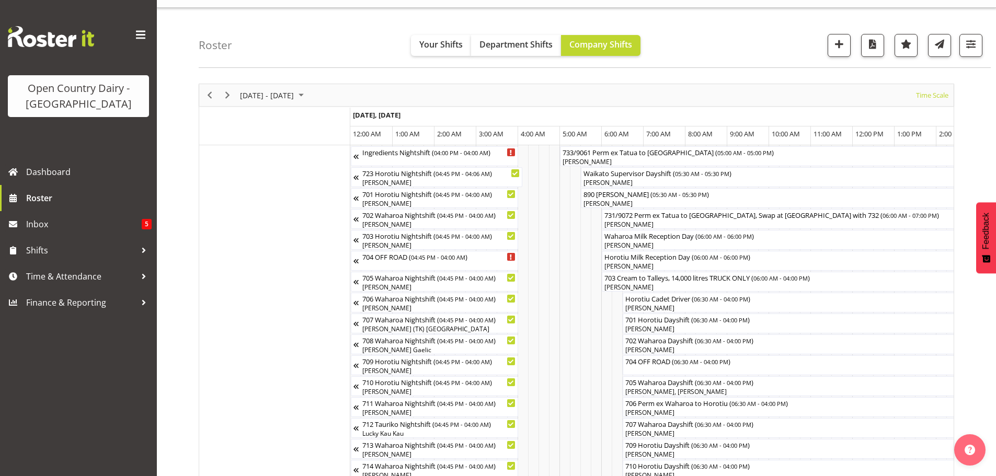
scroll to position [21, 0]
click at [207, 97] on span "Previous" at bounding box center [209, 97] width 13 height 13
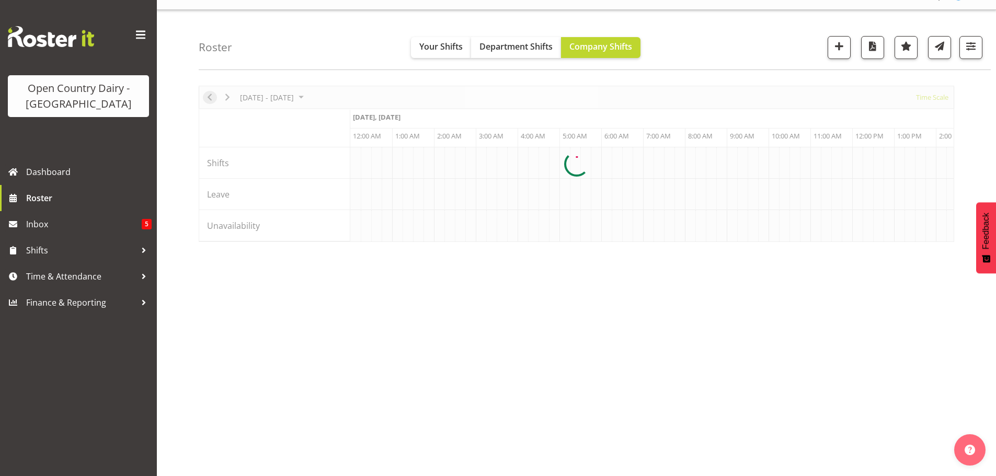
scroll to position [0, 5017]
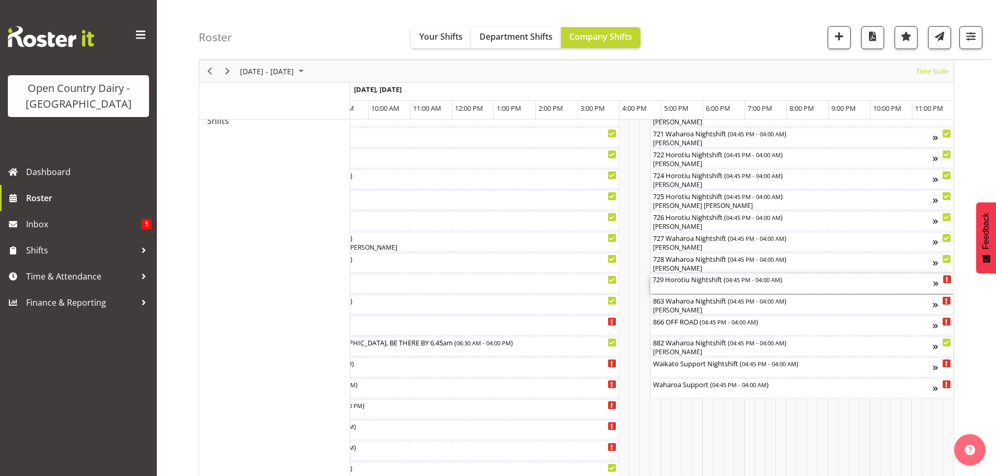
click at [713, 288] on div "729 Horotiu Nightshift ( 04:45 PM - 04:00 AM )" at bounding box center [792, 284] width 281 height 20
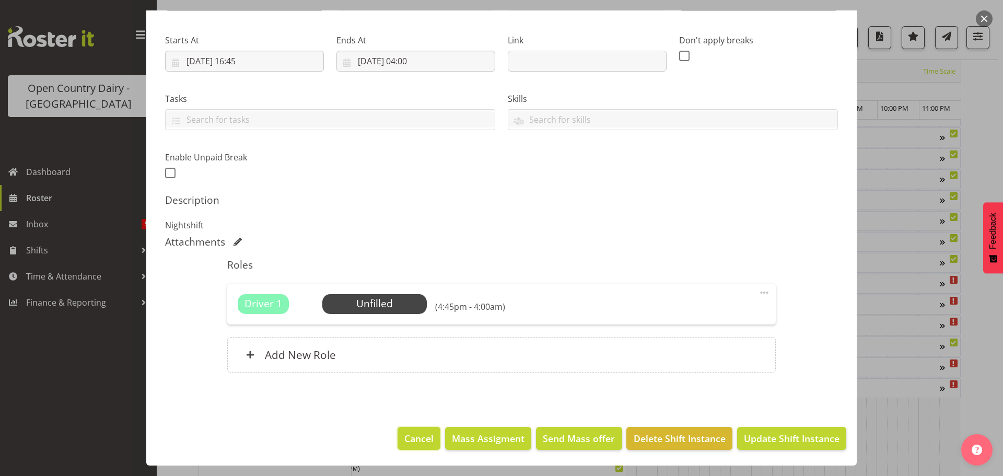
click at [420, 439] on span "Cancel" at bounding box center [418, 439] width 29 height 14
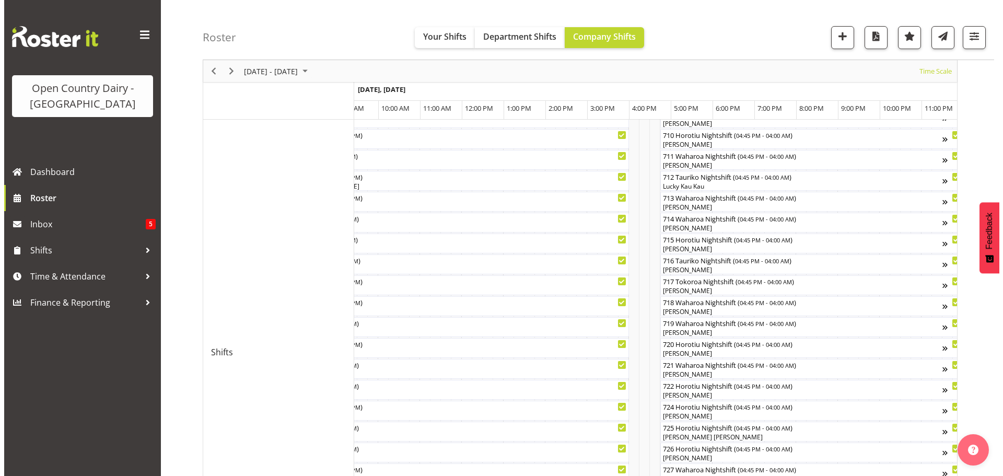
scroll to position [366, 0]
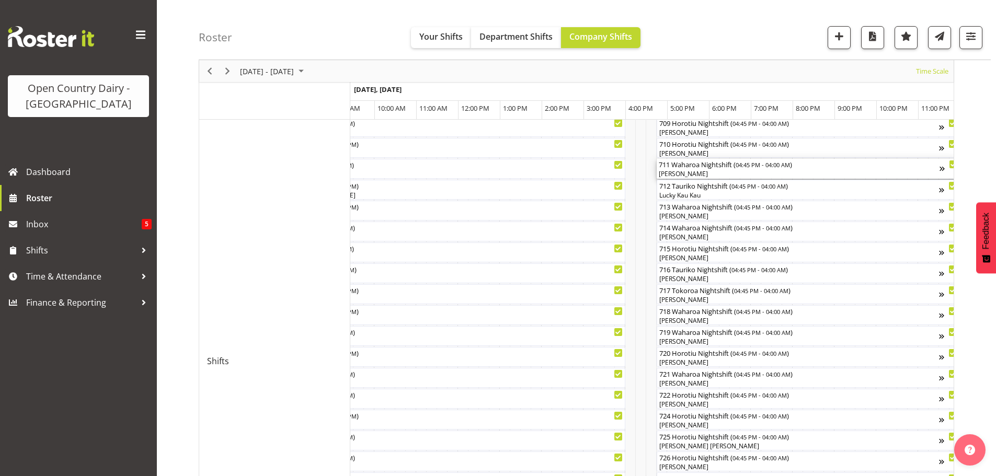
click at [718, 169] on div "711 Waharoa Nightshift ( 04:45 PM - 04:00 AM )" at bounding box center [798, 164] width 281 height 10
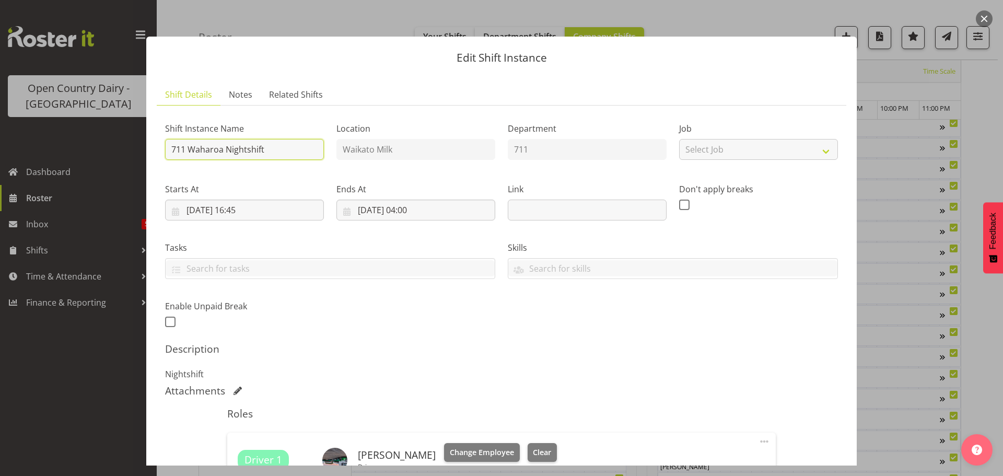
click at [283, 151] on input "711 Waharoa Nightshift" at bounding box center [244, 149] width 159 height 21
type input "711 Perm ex Waharoa to [GEOGRAPHIC_DATA]"
click at [241, 209] on input "[DATE] 16:45" at bounding box center [244, 210] width 159 height 21
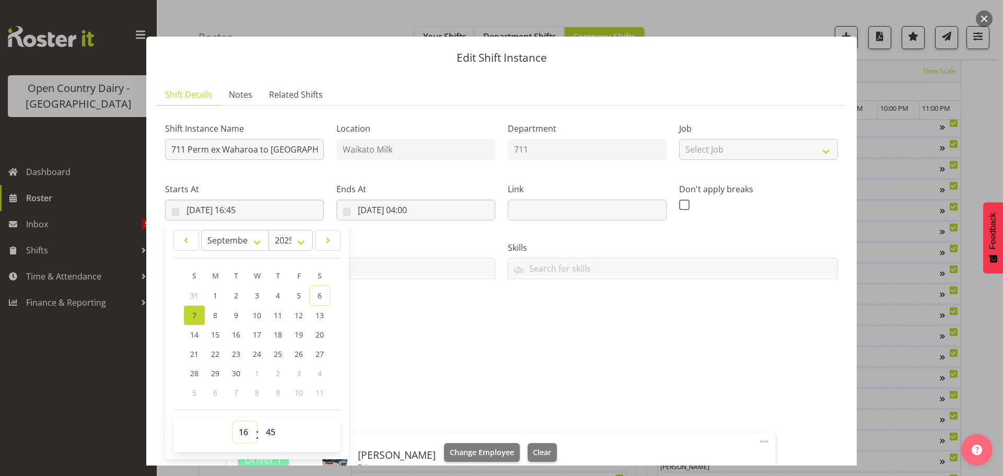
click at [243, 430] on select "00 01 02 03 04 05 06 07 08 09 10 11 12 13 14 15 16 17 18 19 20 21 22 23" at bounding box center [245, 432] width 24 height 21
select select "17"
click at [233, 422] on select "00 01 02 03 04 05 06 07 08 09 10 11 12 13 14 15 16 17 18 19 20 21 22 23" at bounding box center [245, 432] width 24 height 21
type input "07/09/2025, 17:45"
click at [269, 433] on select "00 01 02 03 04 05 06 07 08 09 10 11 12 13 14 15 16 17 18 19 20 21 22 23 24 25 2…" at bounding box center [272, 432] width 24 height 21
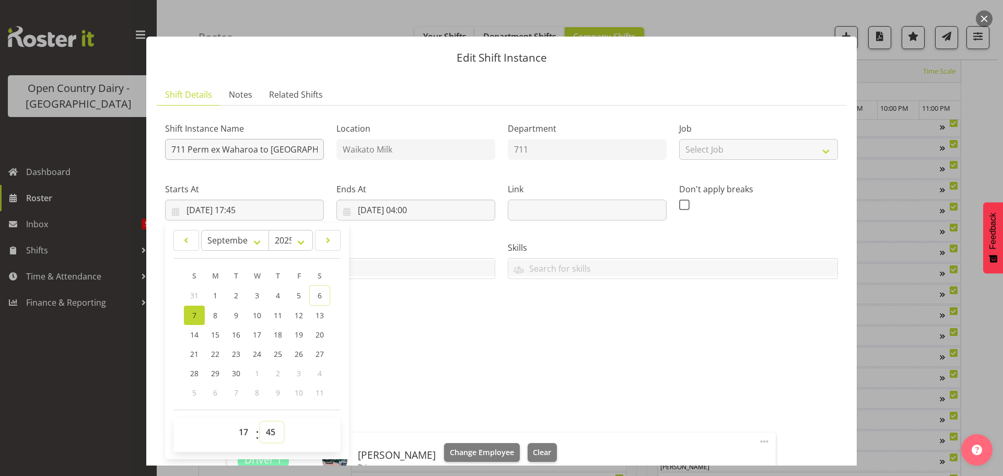
select select "0"
click at [260, 422] on select "00 01 02 03 04 05 06 07 08 09 10 11 12 13 14 15 16 17 18 19 20 21 22 23 24 25 2…" at bounding box center [272, 432] width 24 height 21
type input "07/09/2025, 17:00"
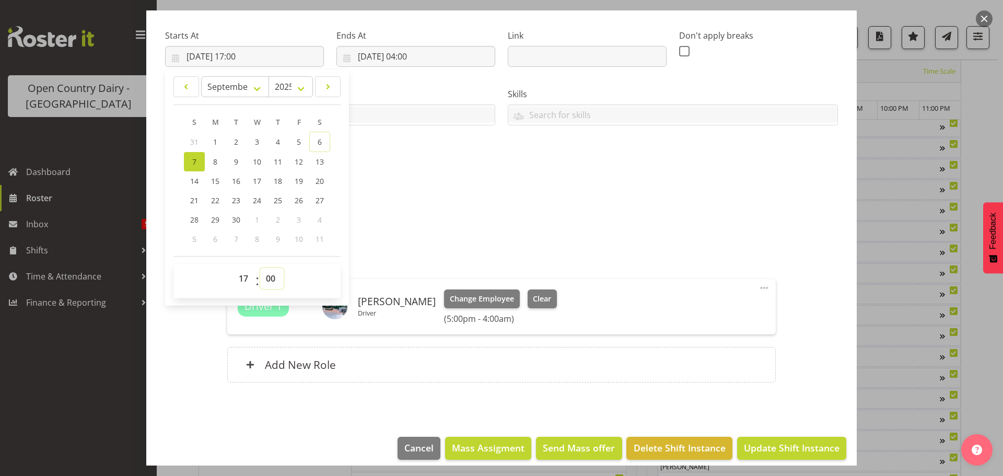
scroll to position [157, 0]
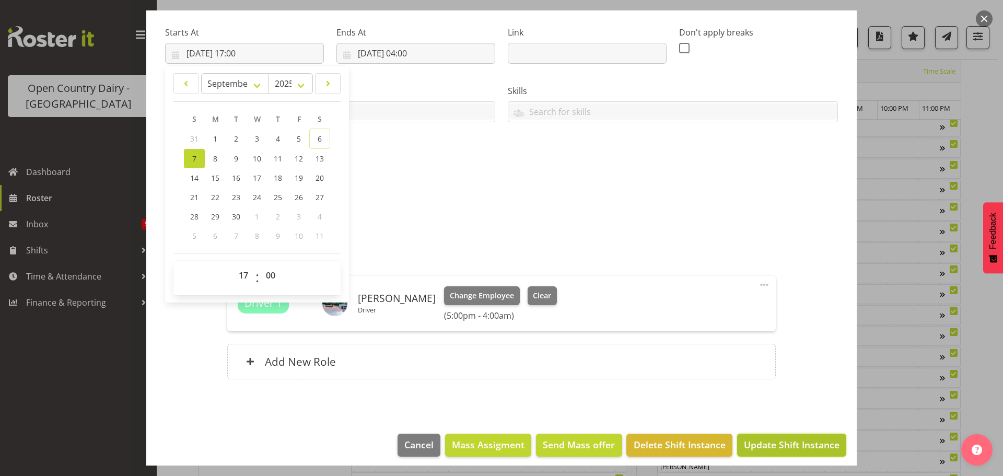
click at [776, 442] on span "Update Shift Instance" at bounding box center [792, 445] width 96 height 14
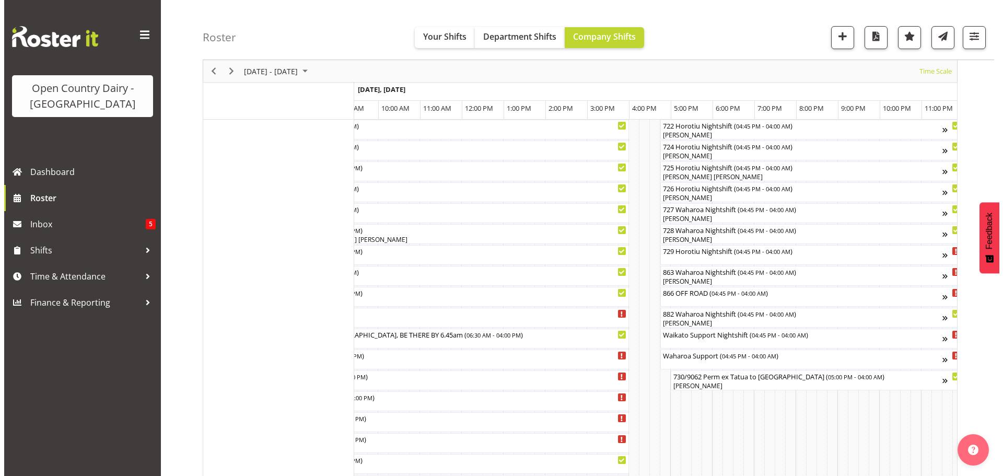
scroll to position [627, 0]
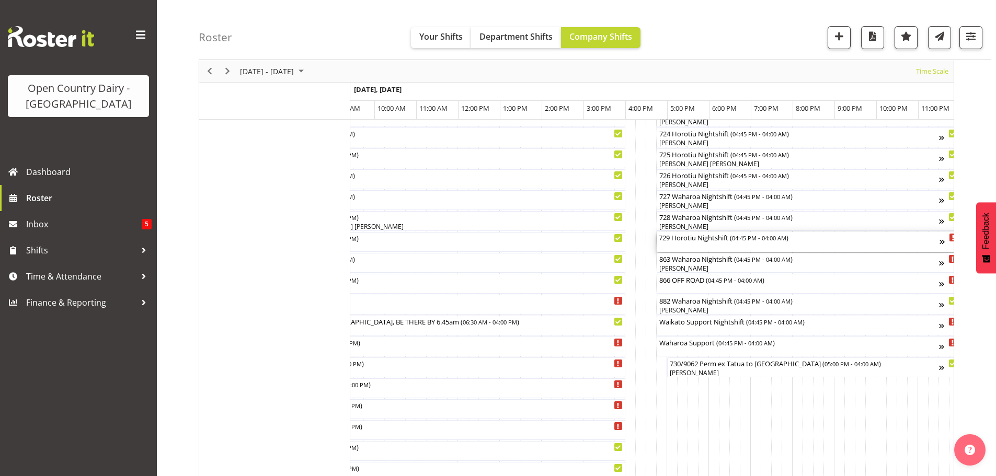
click at [701, 244] on div "729 Horotiu Nightshift ( 04:45 PM - 04:00 AM )" at bounding box center [798, 242] width 281 height 20
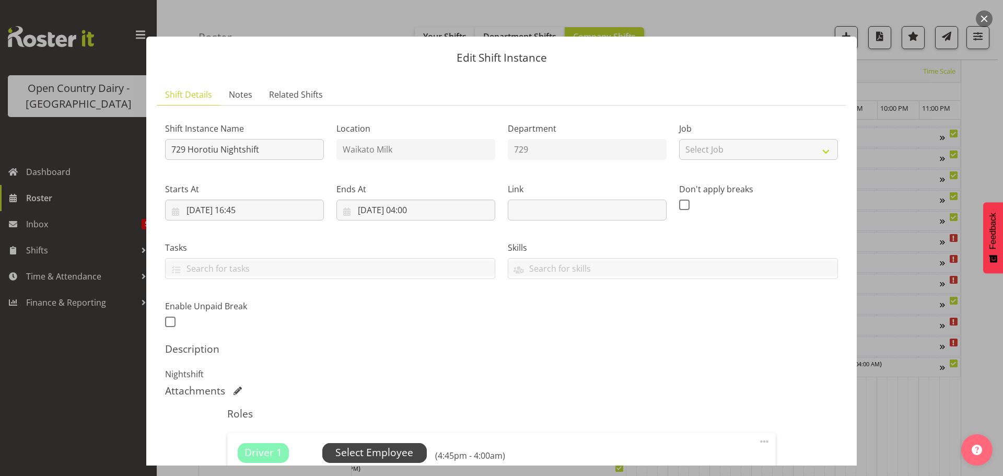
click at [373, 448] on span "Select Employee" at bounding box center [375, 452] width 78 height 15
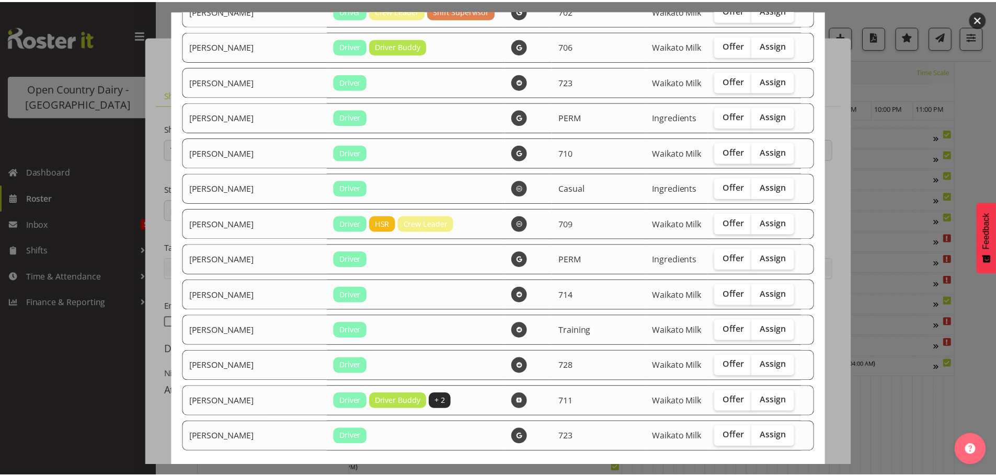
scroll to position [1750, 0]
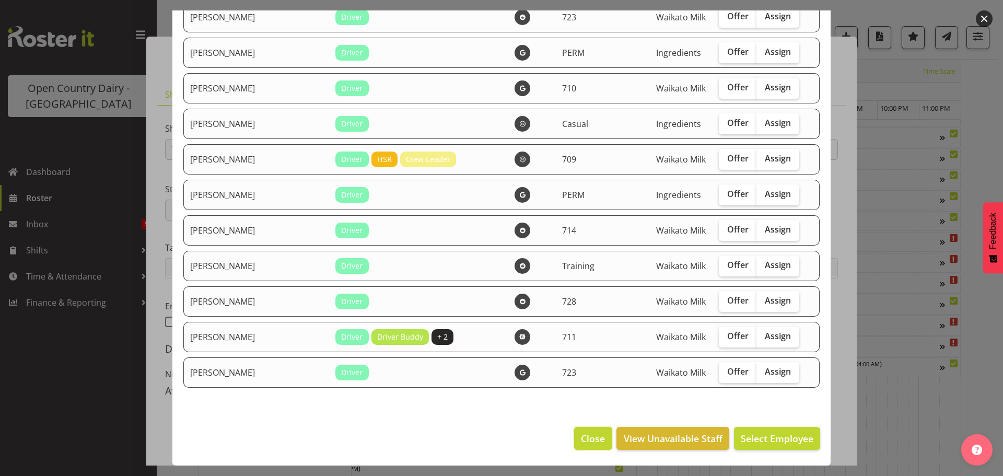
click at [587, 437] on span "Close" at bounding box center [593, 439] width 24 height 14
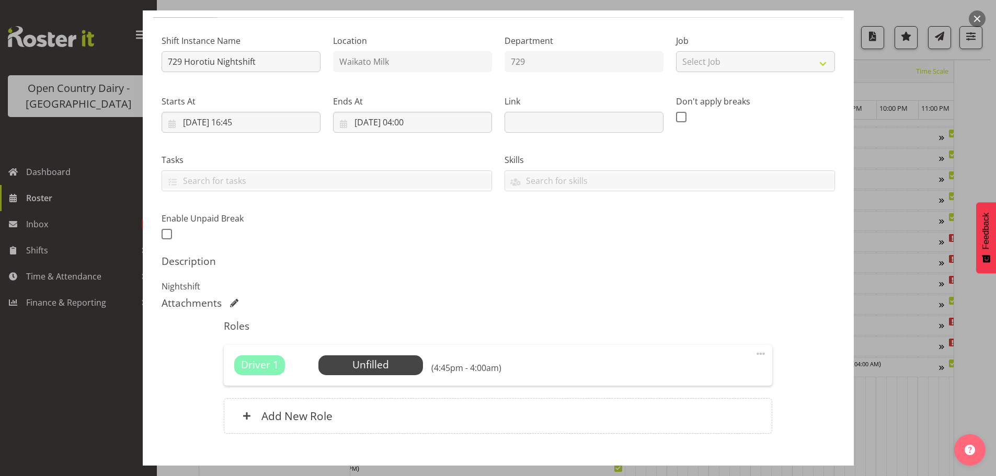
scroll to position [149, 0]
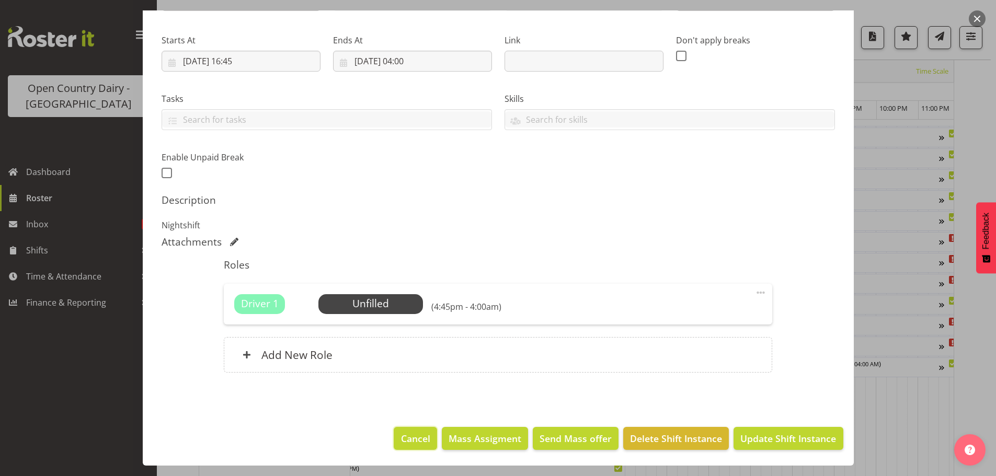
click at [415, 438] on span "Cancel" at bounding box center [415, 439] width 29 height 14
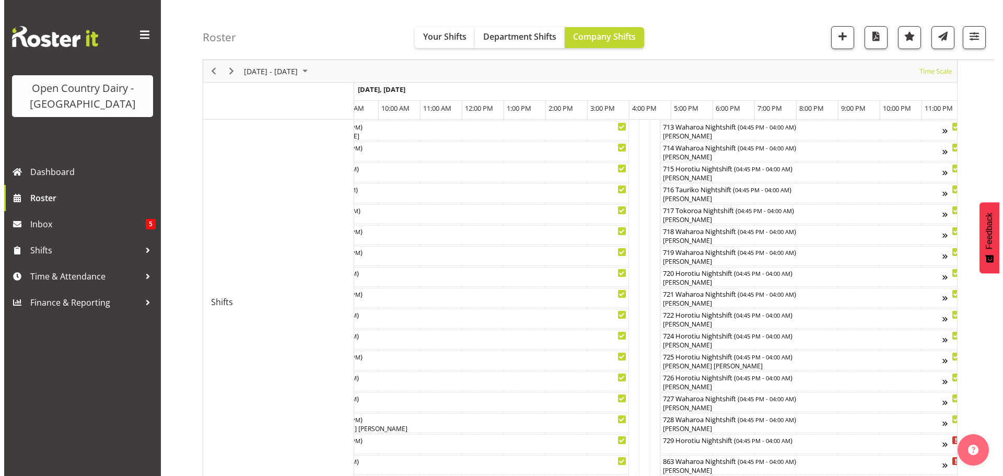
scroll to position [418, 0]
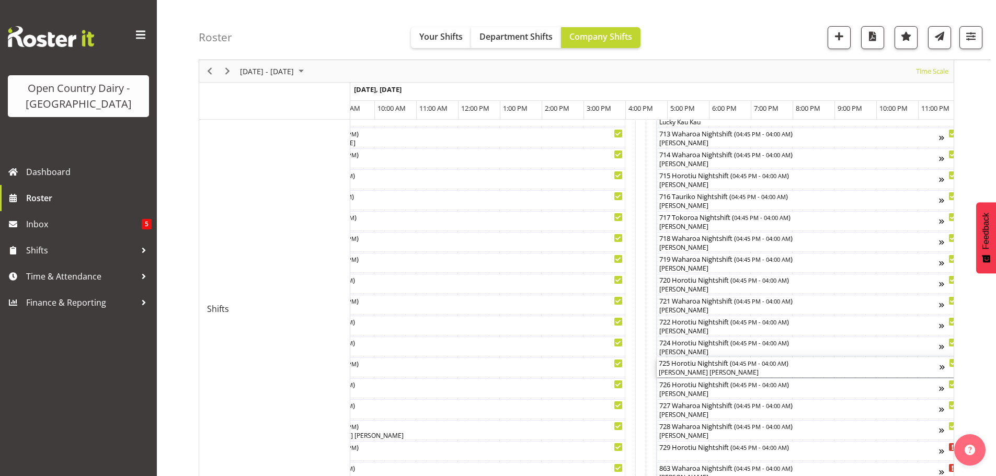
click at [736, 375] on div "[PERSON_NAME] [PERSON_NAME]" at bounding box center [798, 372] width 281 height 9
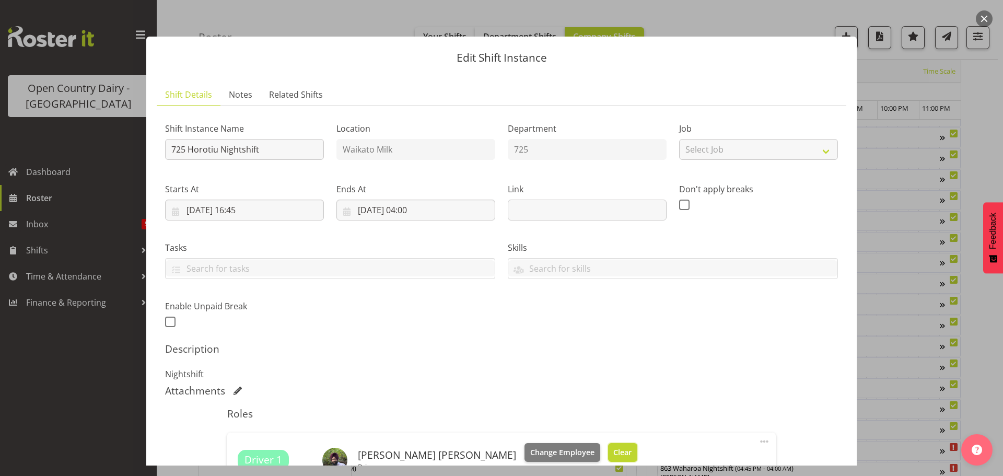
click at [614, 452] on span "Clear" at bounding box center [623, 452] width 18 height 11
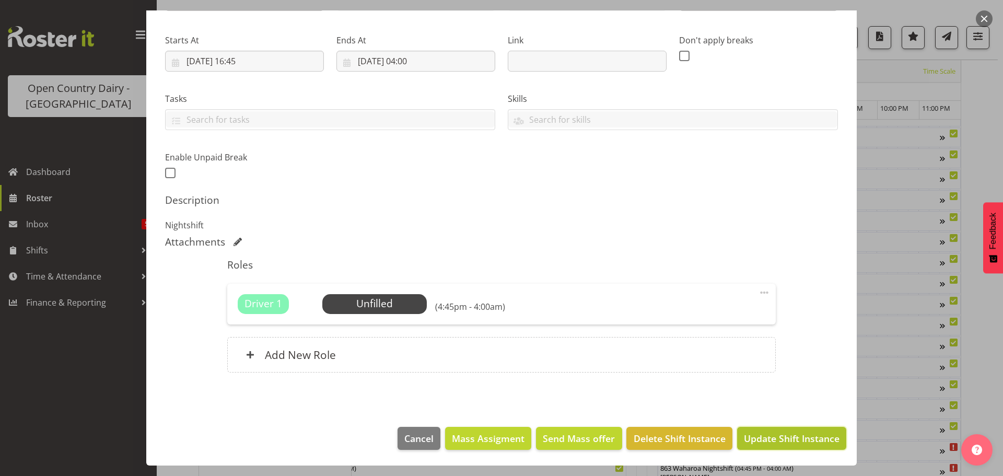
click at [780, 434] on span "Update Shift Instance" at bounding box center [792, 439] width 96 height 14
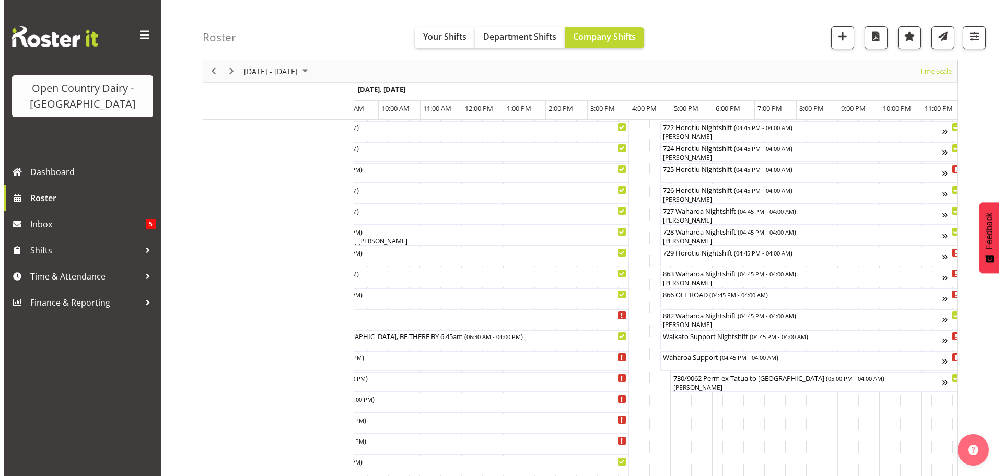
scroll to position [616, 0]
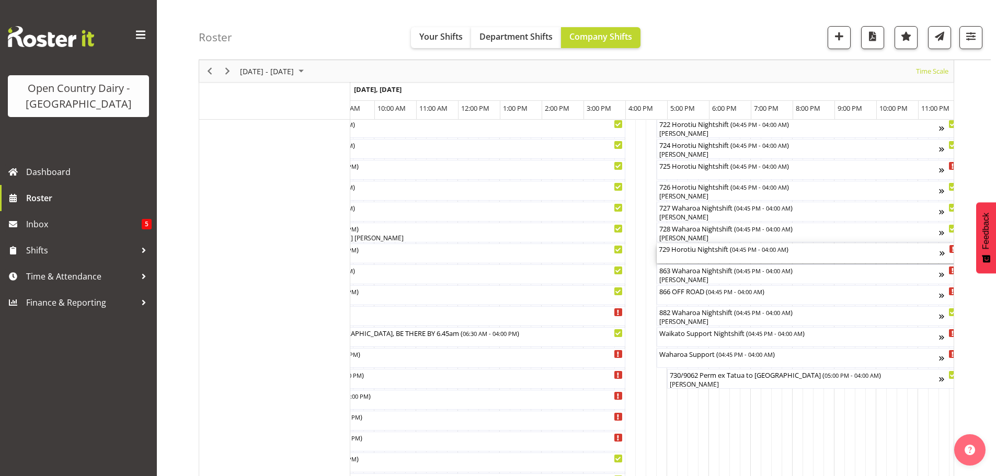
click at [693, 257] on div "729 Horotiu Nightshift ( 04:45 PM - 04:00 AM )" at bounding box center [798, 254] width 281 height 20
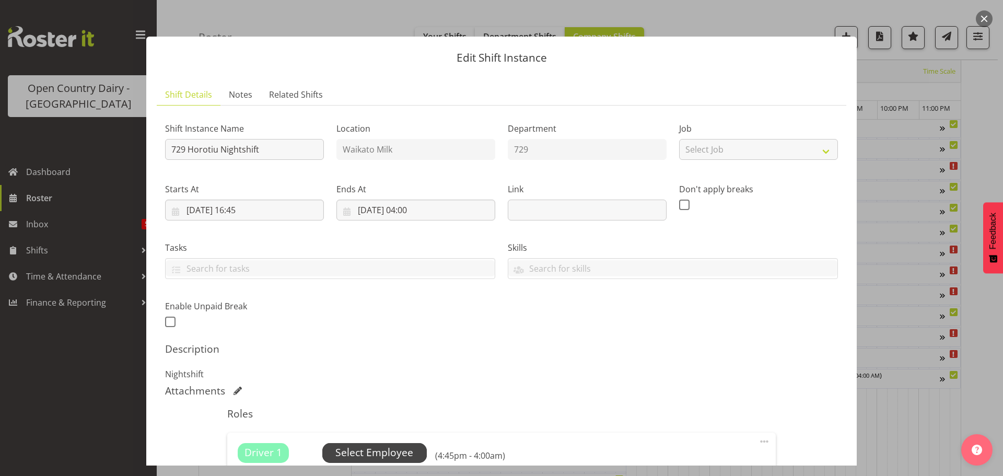
click at [380, 447] on span "Select Employee" at bounding box center [375, 452] width 78 height 15
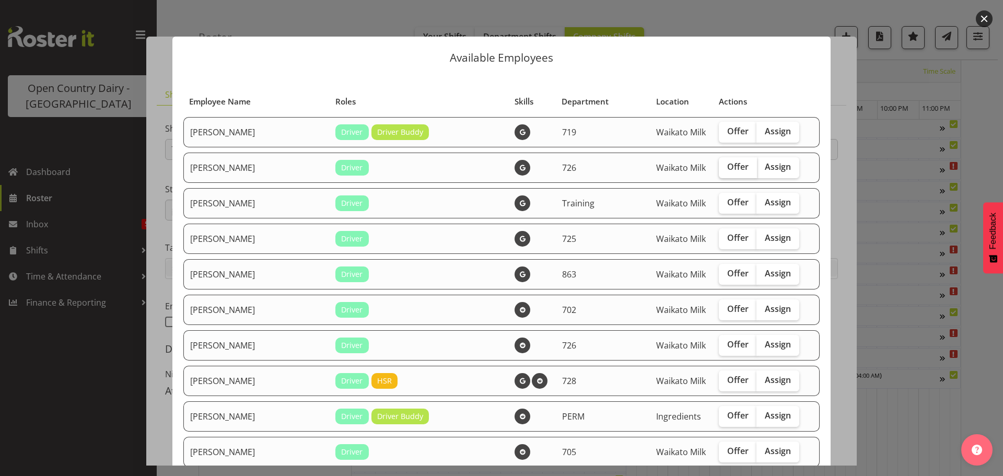
click at [727, 164] on span "Offer" at bounding box center [737, 166] width 21 height 10
click at [720, 164] on input "Offer" at bounding box center [722, 167] width 7 height 7
checkbox input "true"
click at [727, 237] on span "Offer" at bounding box center [737, 238] width 21 height 10
click at [719, 237] on input "Offer" at bounding box center [722, 238] width 7 height 7
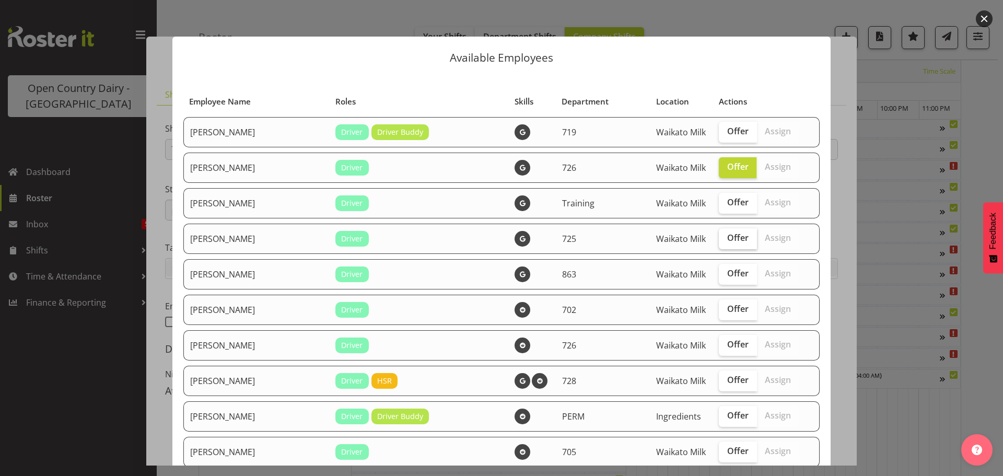
checkbox input "true"
click at [727, 343] on span "Offer" at bounding box center [737, 344] width 21 height 10
click at [719, 343] on input "Offer" at bounding box center [722, 344] width 7 height 7
checkbox input "true"
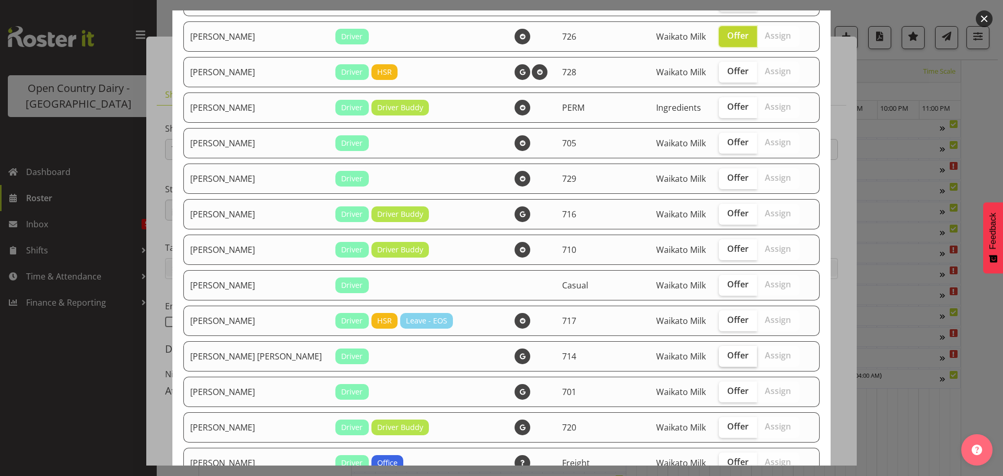
scroll to position [314, 0]
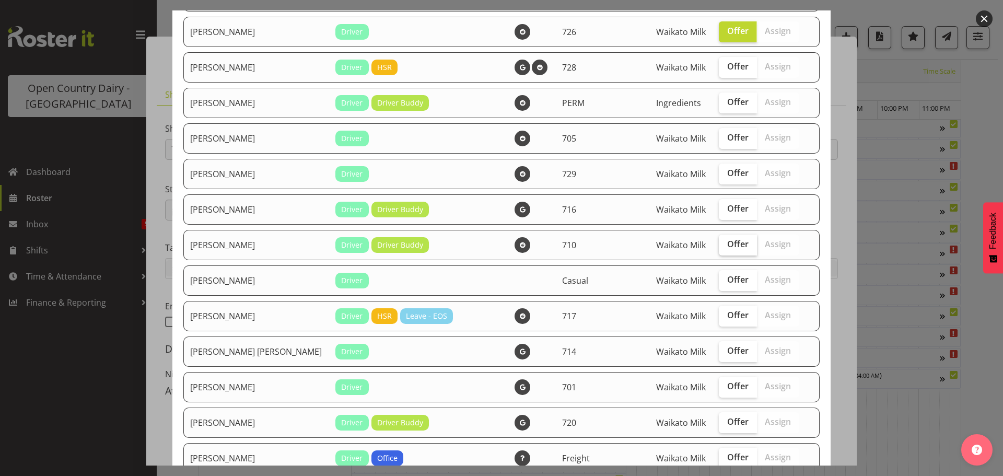
click at [727, 247] on span "Offer" at bounding box center [737, 244] width 21 height 10
click at [719, 247] on input "Offer" at bounding box center [722, 244] width 7 height 7
checkbox input "true"
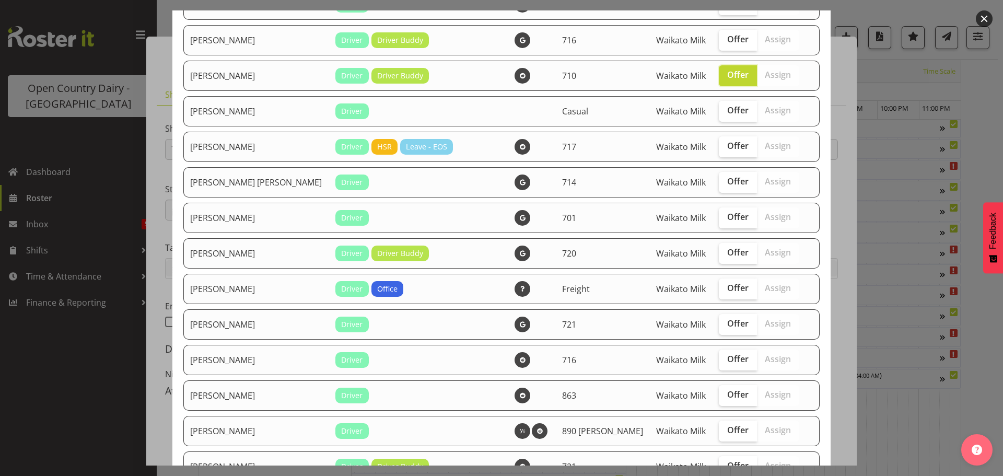
scroll to position [523, 0]
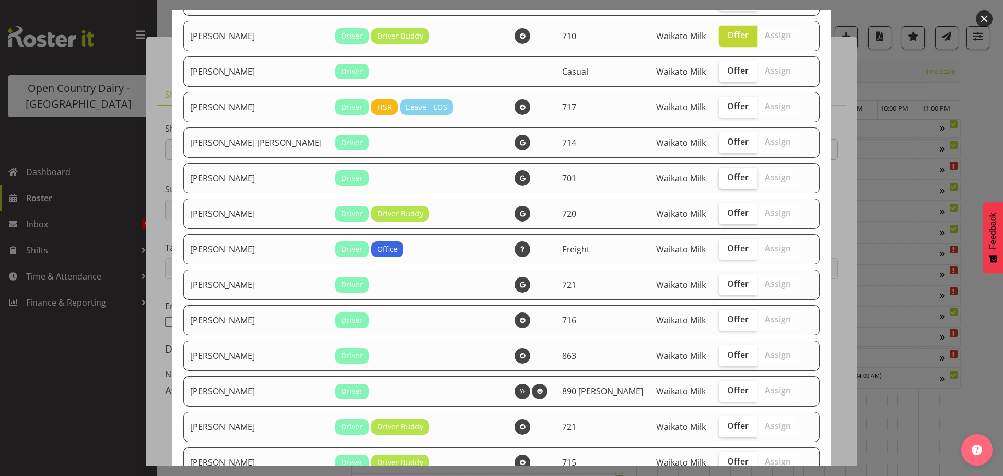
click at [727, 178] on span "Offer" at bounding box center [737, 177] width 21 height 10
click at [719, 178] on input "Offer" at bounding box center [722, 177] width 7 height 7
checkbox input "true"
click at [727, 214] on span "Offer" at bounding box center [737, 212] width 21 height 10
click at [719, 214] on input "Offer" at bounding box center [722, 213] width 7 height 7
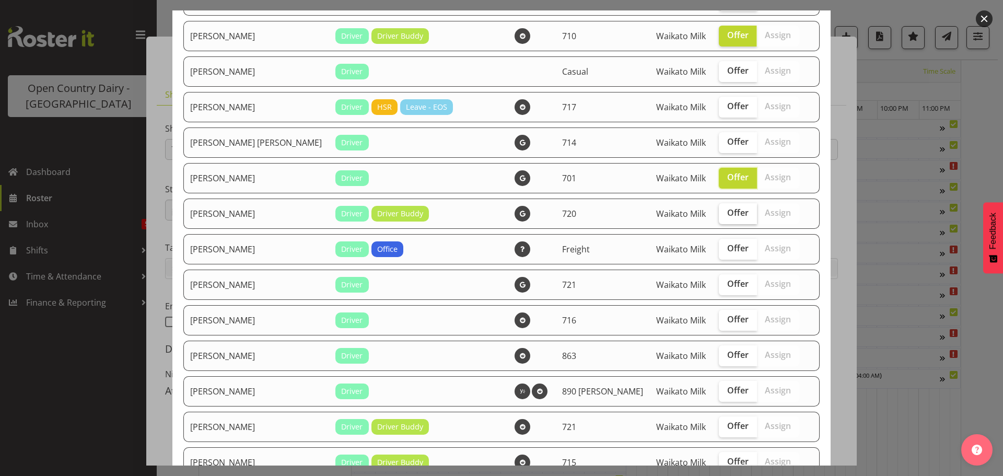
checkbox input "true"
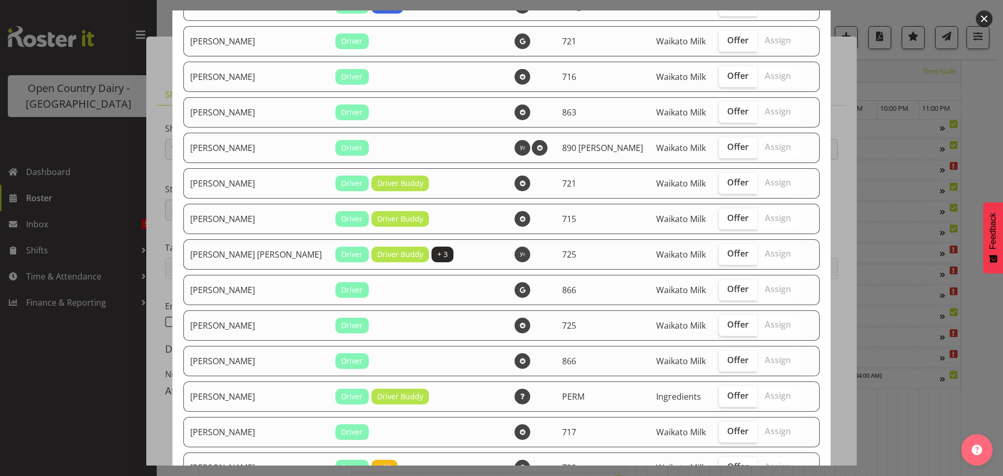
scroll to position [784, 0]
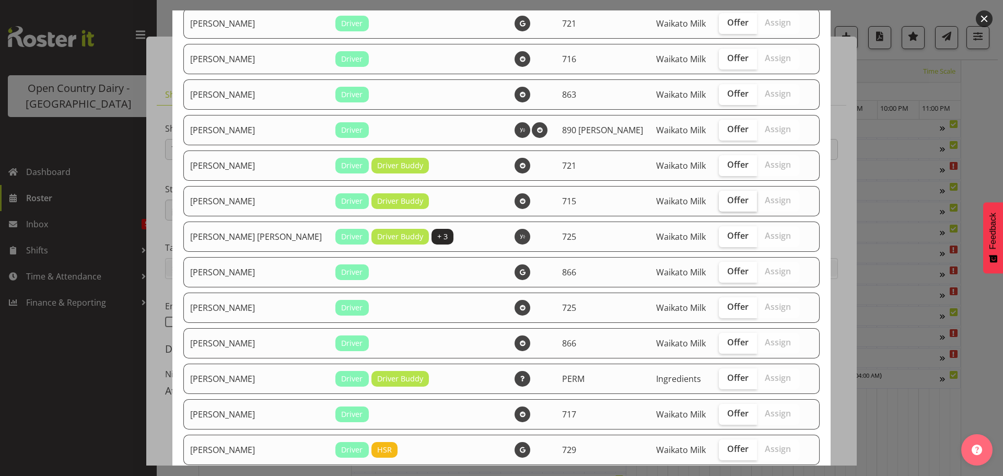
click at [727, 201] on span "Offer" at bounding box center [737, 200] width 21 height 10
click at [719, 201] on input "Offer" at bounding box center [722, 200] width 7 height 7
checkbox input "true"
click at [727, 273] on span "Offer" at bounding box center [737, 271] width 21 height 10
click at [719, 273] on input "Offer" at bounding box center [722, 271] width 7 height 7
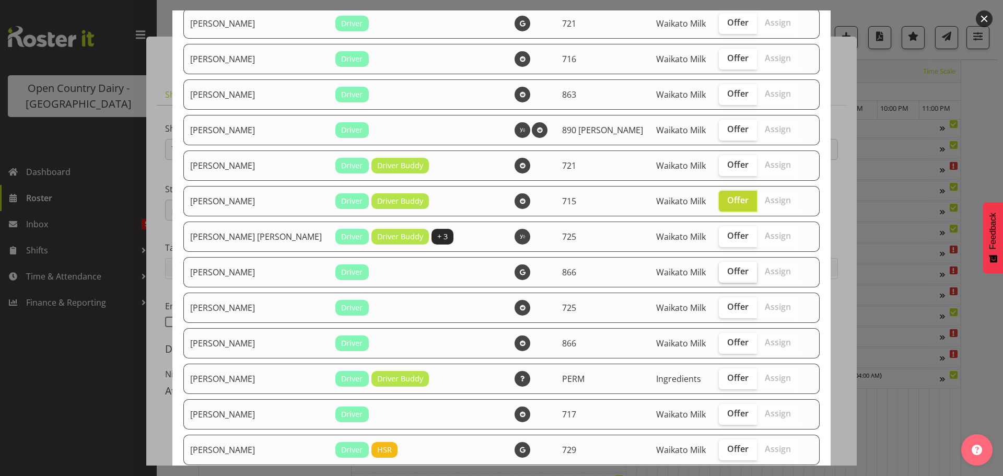
checkbox input "true"
click at [727, 309] on span "Offer" at bounding box center [737, 307] width 21 height 10
click at [719, 309] on input "Offer" at bounding box center [722, 307] width 7 height 7
checkbox input "true"
click at [727, 343] on span "Offer" at bounding box center [737, 342] width 21 height 10
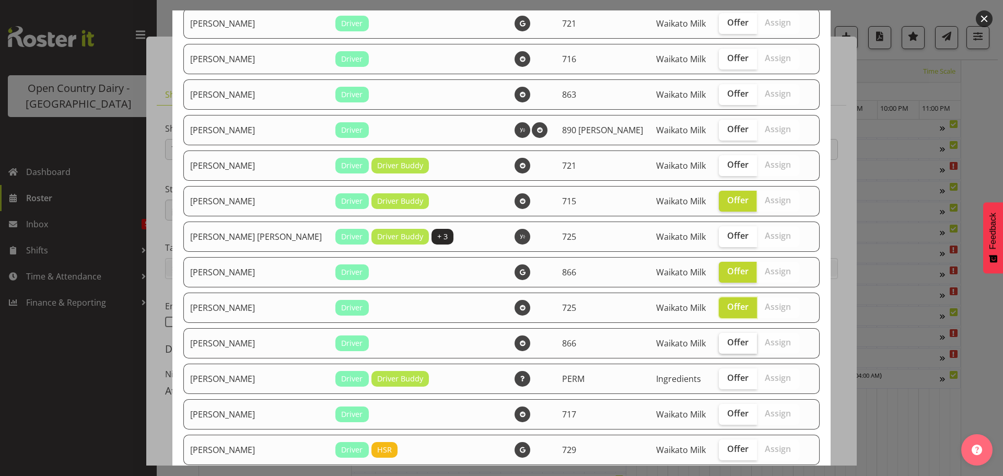
click at [719, 343] on input "Offer" at bounding box center [722, 342] width 7 height 7
checkbox input "true"
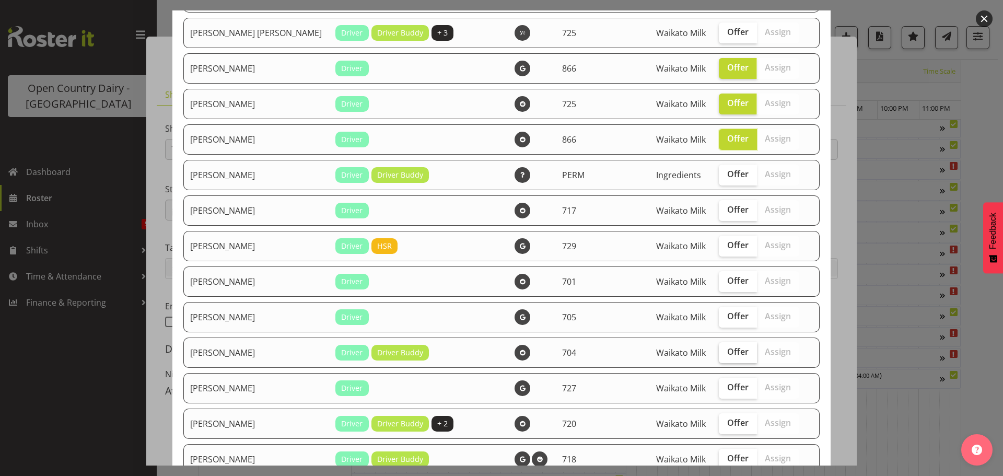
scroll to position [993, 0]
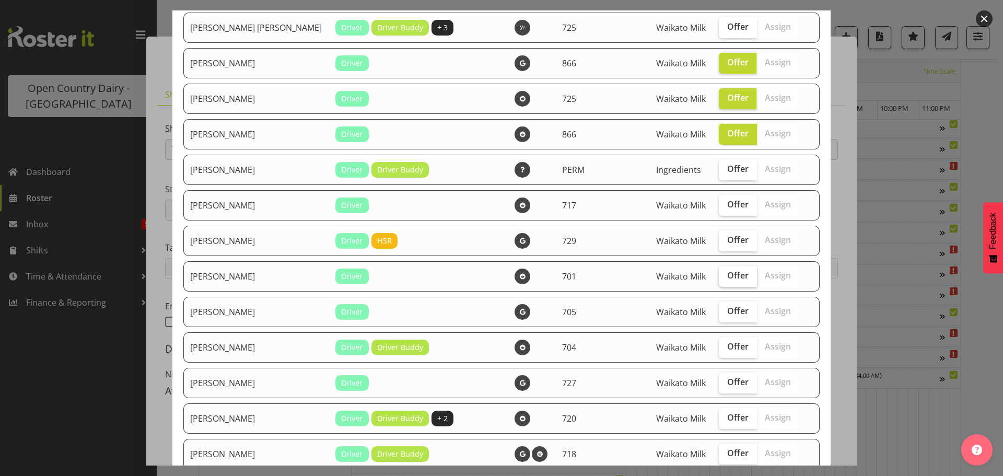
click at [727, 275] on span "Offer" at bounding box center [737, 275] width 21 height 10
click at [719, 275] on input "Offer" at bounding box center [722, 275] width 7 height 7
checkbox input "true"
click at [727, 417] on span "Offer" at bounding box center [737, 417] width 21 height 10
click at [719, 417] on input "Offer" at bounding box center [722, 417] width 7 height 7
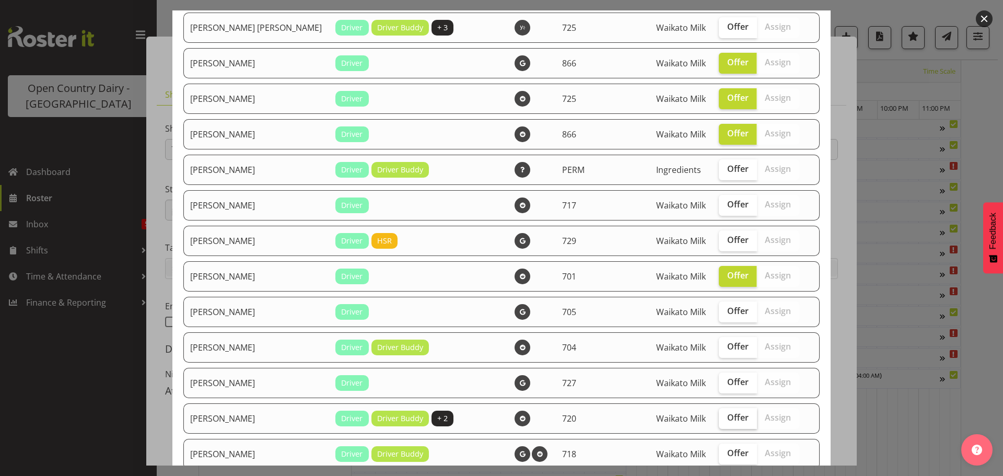
checkbox input "true"
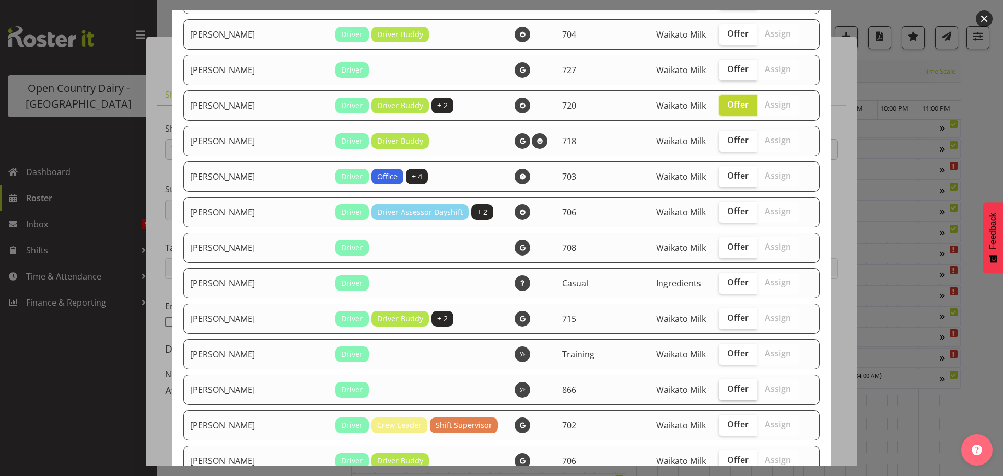
scroll to position [1307, 0]
click at [727, 316] on span "Offer" at bounding box center [737, 317] width 21 height 10
click at [719, 316] on input "Offer" at bounding box center [722, 317] width 7 height 7
checkbox input "true"
click at [727, 385] on span "Offer" at bounding box center [737, 388] width 21 height 10
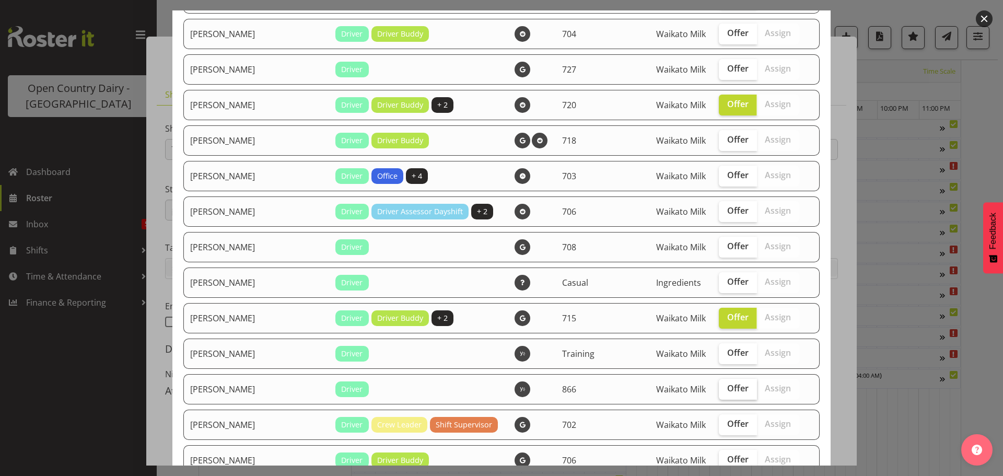
click at [719, 385] on input "Offer" at bounding box center [722, 388] width 7 height 7
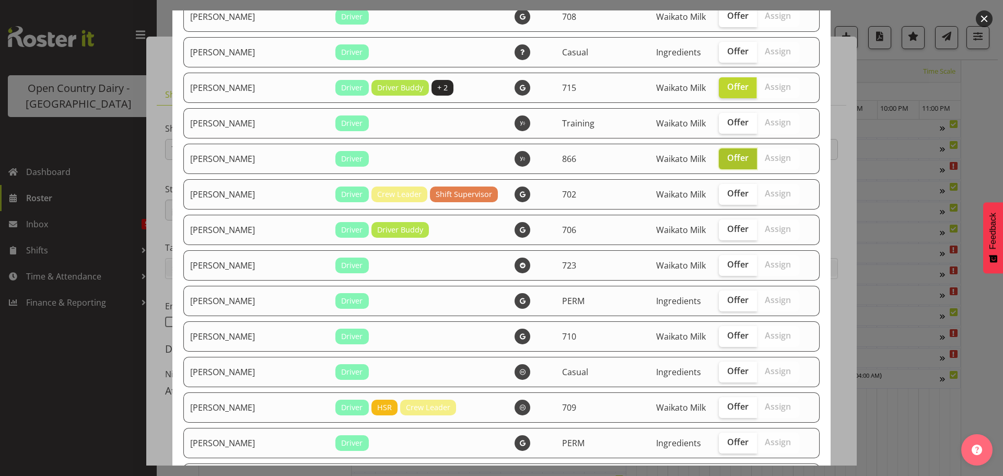
scroll to position [1568, 0]
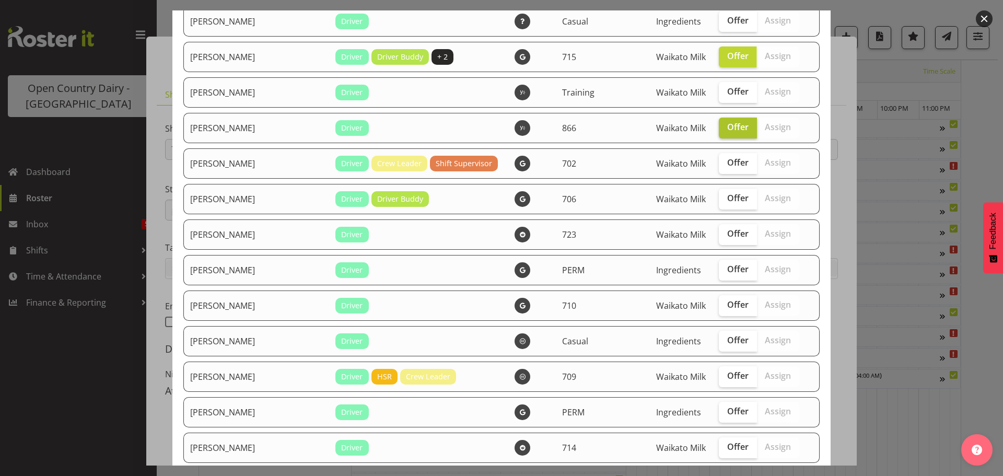
click at [727, 126] on span "Offer" at bounding box center [737, 127] width 21 height 10
click at [719, 126] on input "Offer" at bounding box center [722, 127] width 7 height 7
checkbox input "false"
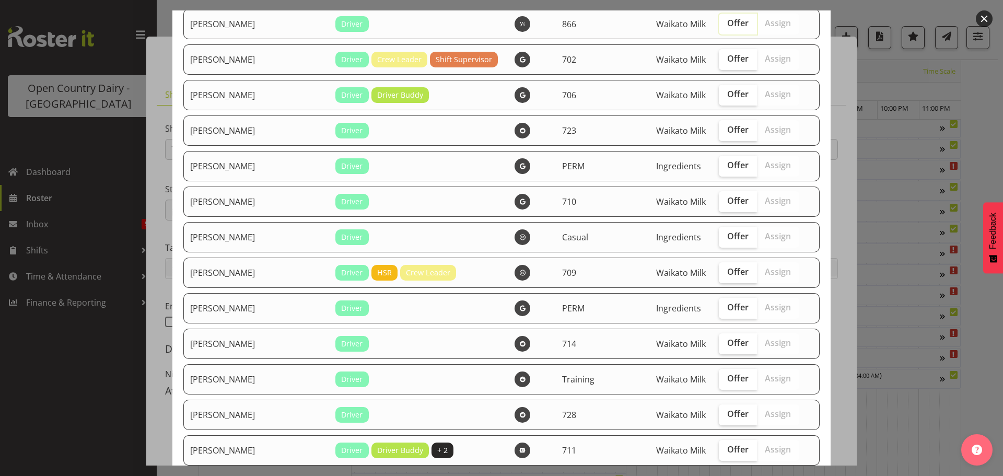
scroll to position [1672, 0]
click at [727, 199] on span "Offer" at bounding box center [737, 200] width 21 height 10
click at [720, 199] on input "Offer" at bounding box center [722, 200] width 7 height 7
checkbox input "true"
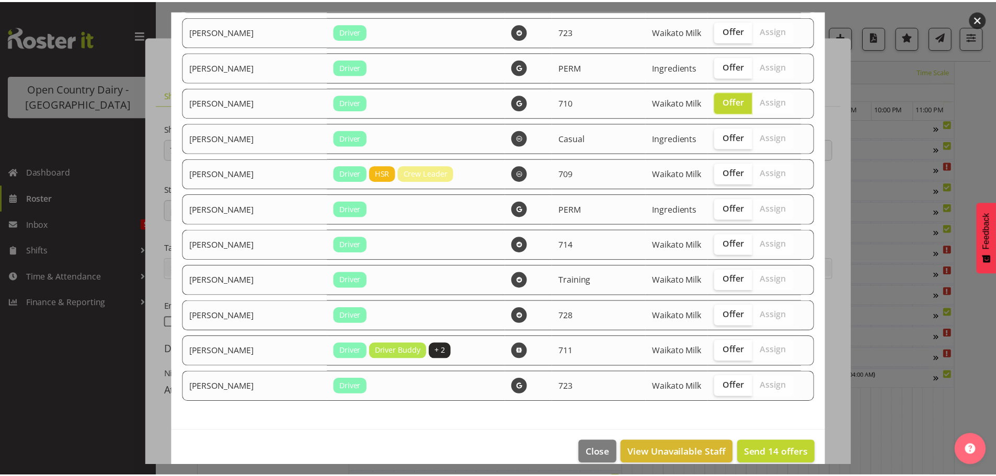
scroll to position [1785, 0]
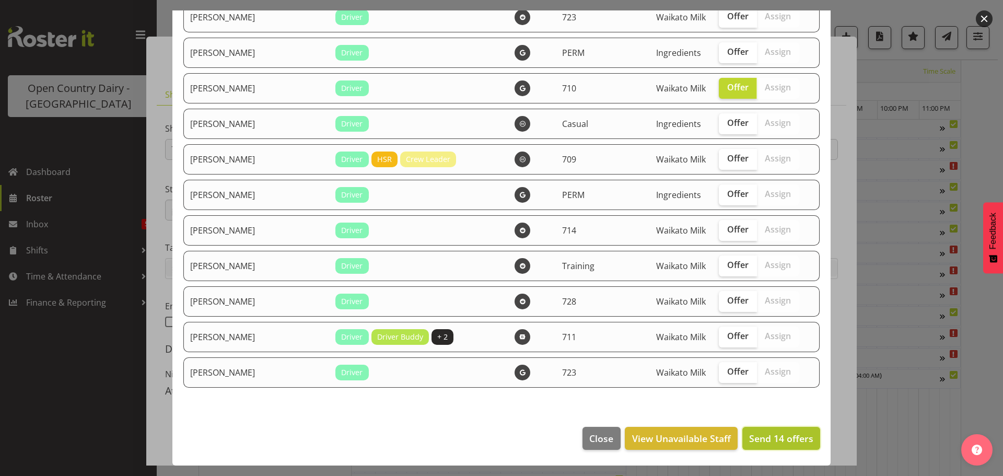
click at [769, 437] on span "Send 14 offers" at bounding box center [781, 438] width 64 height 13
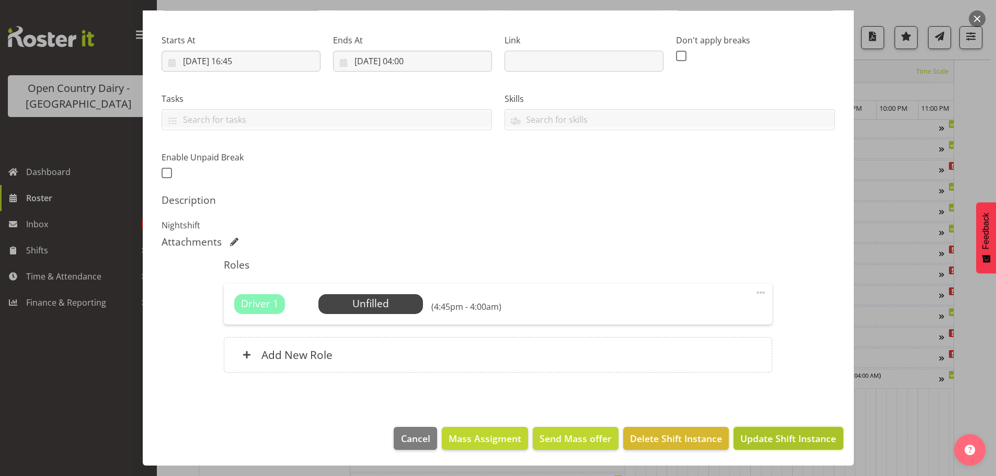
click at [770, 440] on span "Update Shift Instance" at bounding box center [788, 439] width 96 height 14
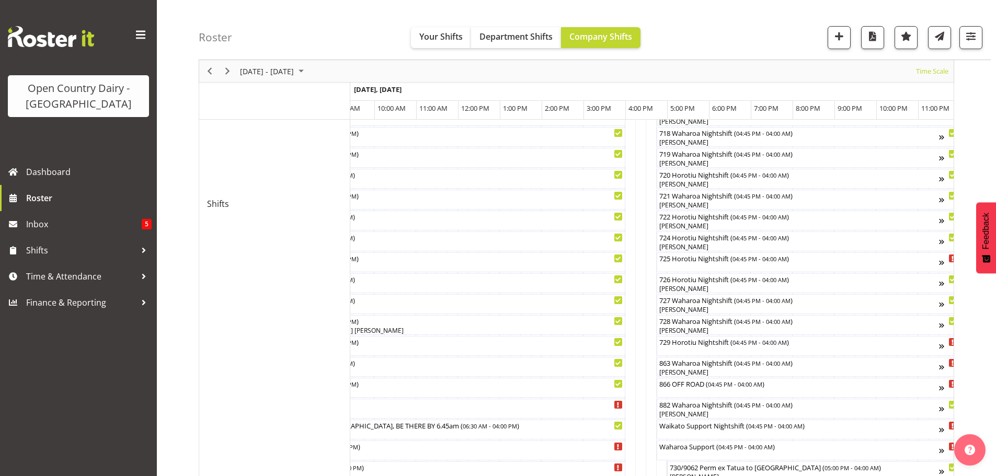
scroll to position [511, 0]
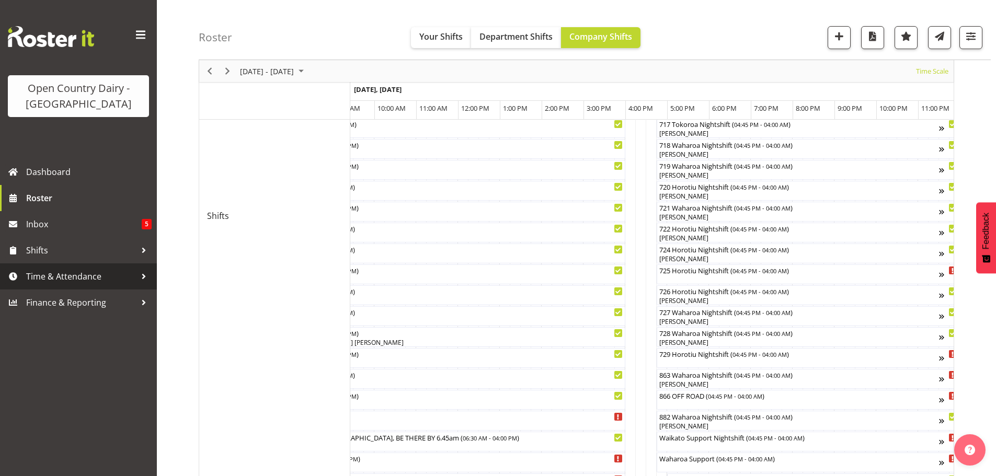
click at [68, 276] on span "Time & Attendance" at bounding box center [81, 277] width 110 height 16
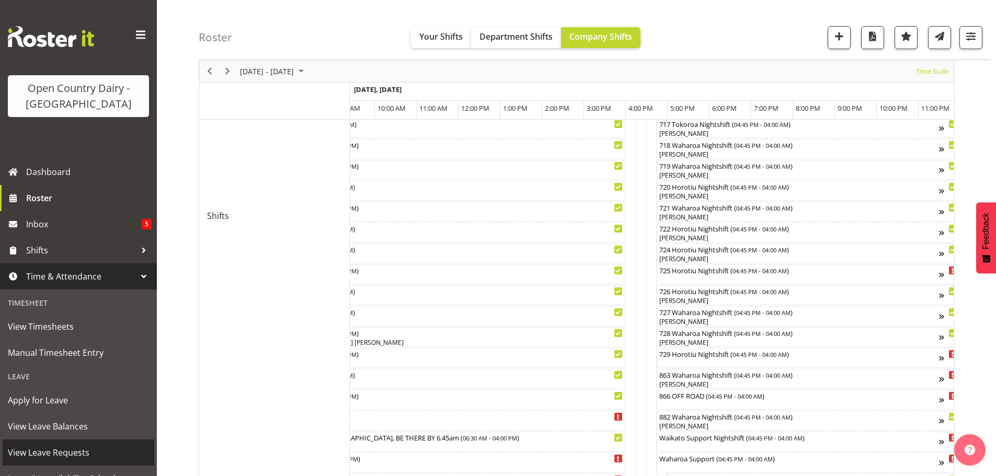
click at [63, 450] on span "View Leave Requests" at bounding box center [78, 453] width 141 height 16
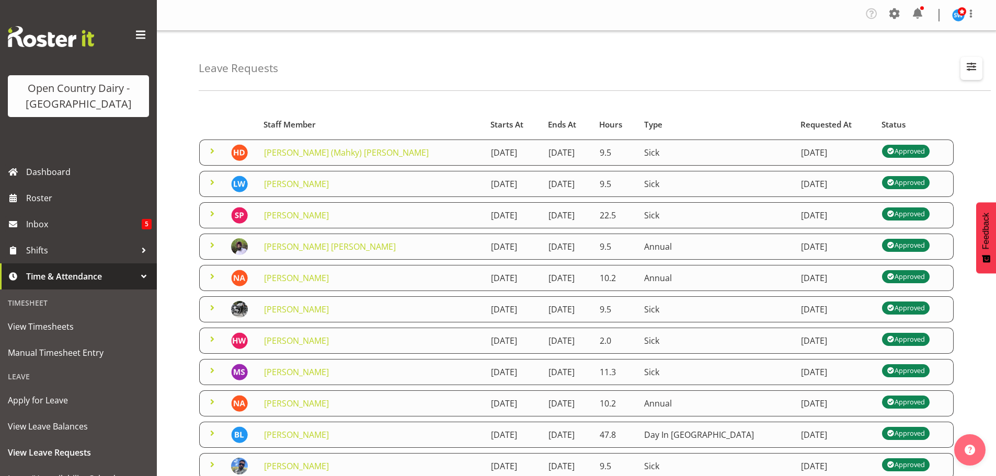
click at [969, 64] on span "button" at bounding box center [971, 67] width 14 height 14
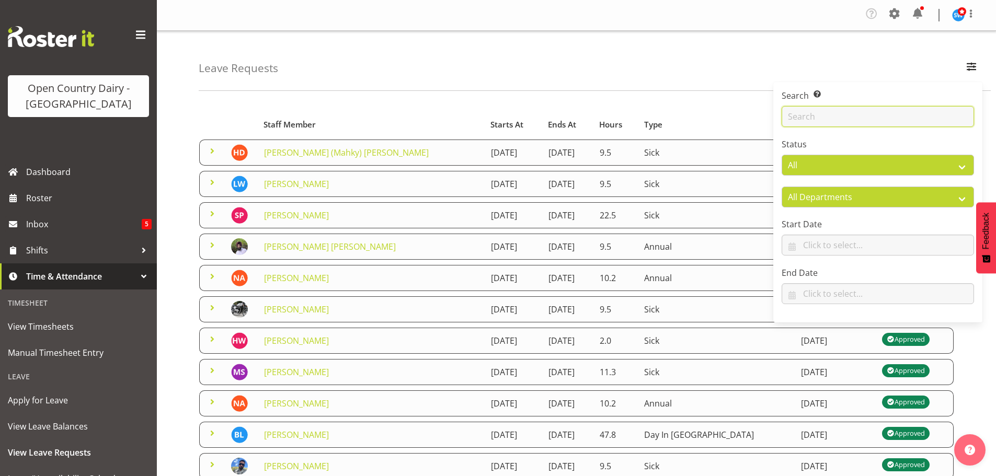
click at [830, 117] on input "text" at bounding box center [877, 116] width 192 height 21
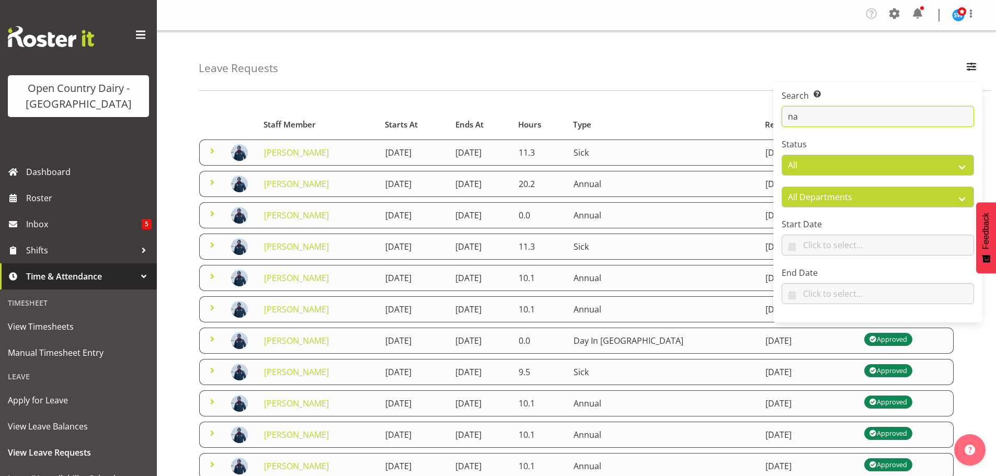
type input "n"
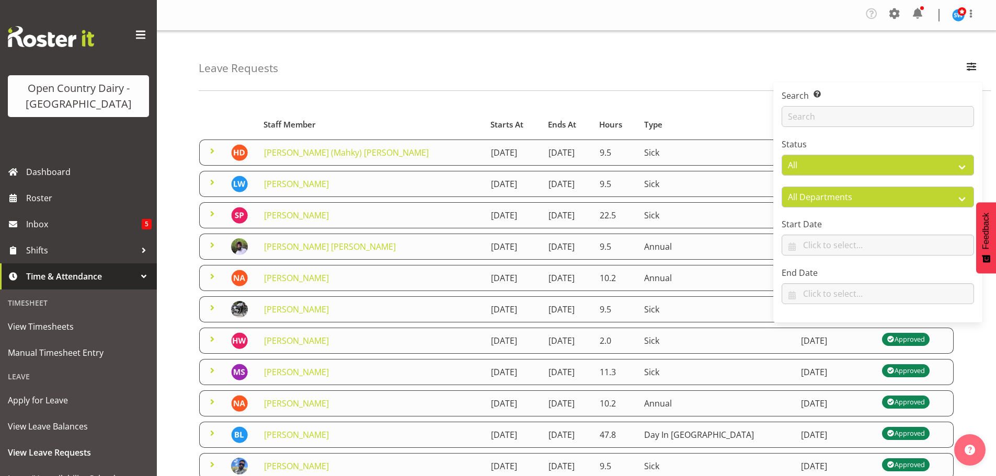
click at [724, 63] on div "Leave Requests Search Search for a particular employee Status All Approved Requ…" at bounding box center [595, 61] width 792 height 60
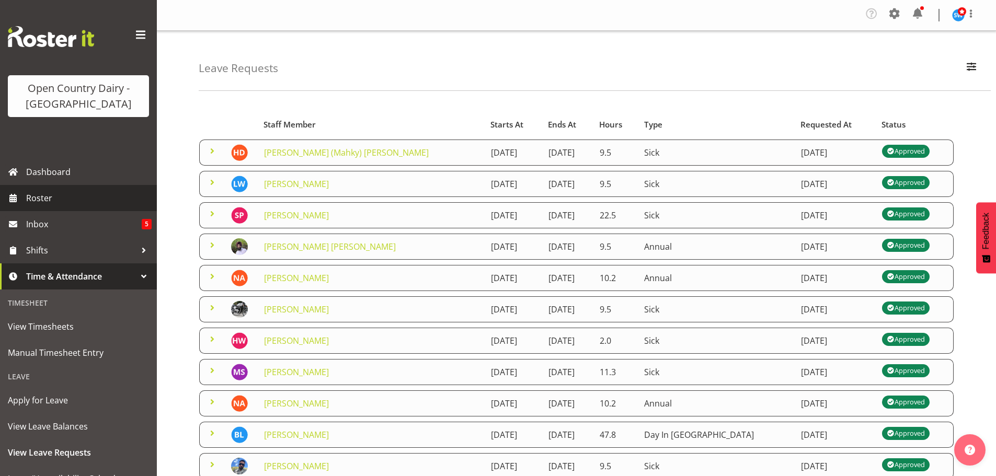
click at [35, 193] on span "Roster" at bounding box center [88, 198] width 125 height 16
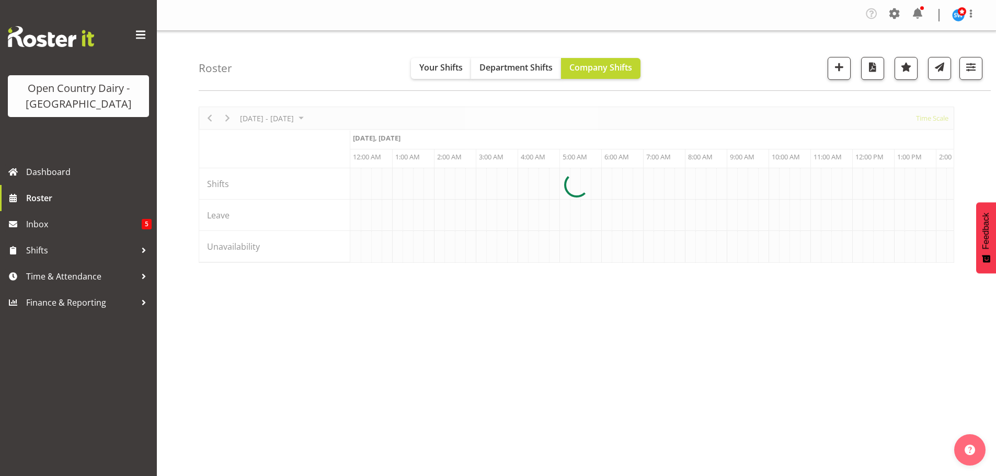
scroll to position [0, 5017]
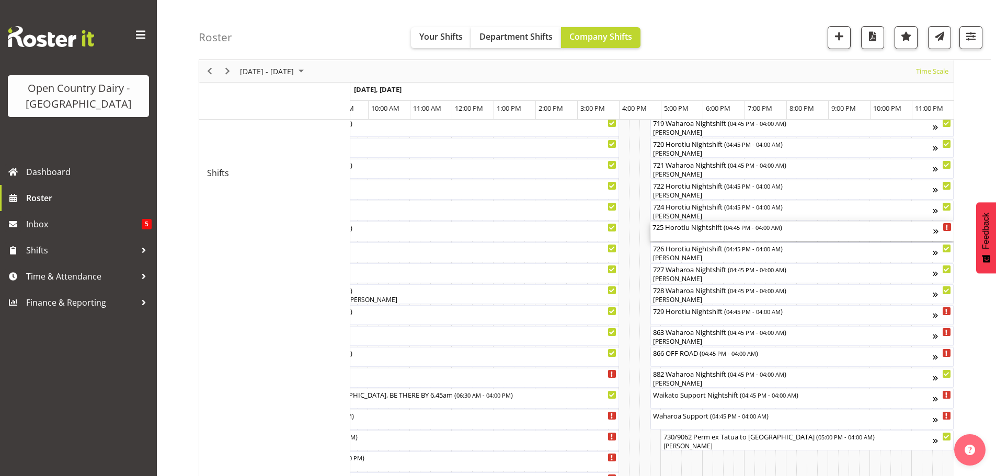
click at [688, 233] on div "725 Horotiu Nightshift ( 04:45 PM - 04:00 AM )" at bounding box center [792, 232] width 281 height 20
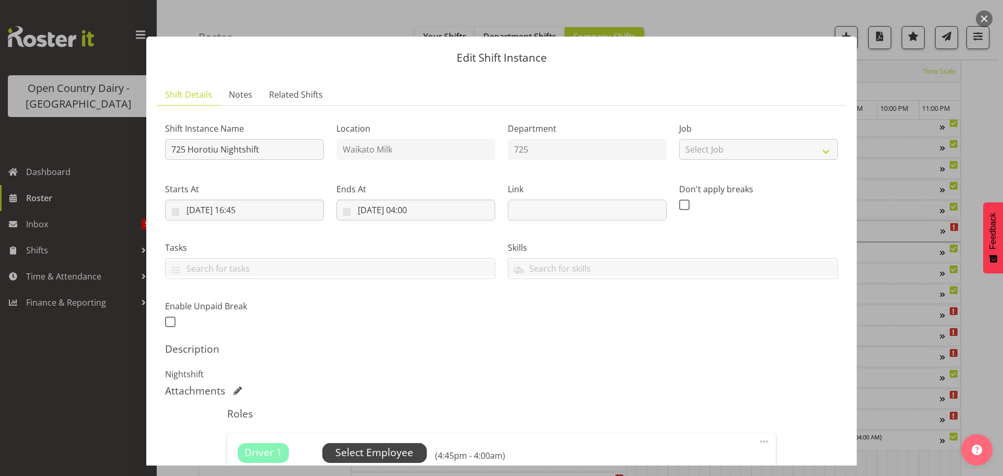
click at [355, 450] on span "Select Employee" at bounding box center [375, 452] width 78 height 15
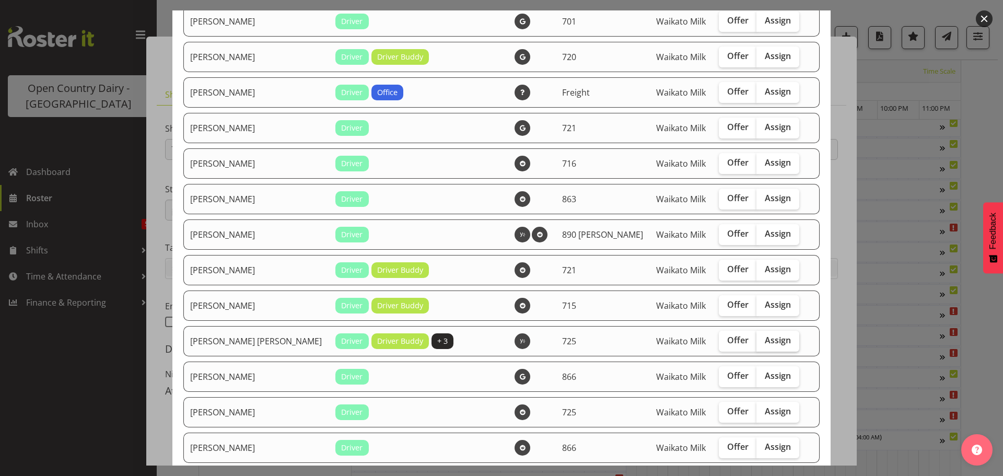
click at [765, 338] on span "Assign" at bounding box center [778, 340] width 26 height 10
click at [757, 338] on input "Assign" at bounding box center [760, 340] width 7 height 7
checkbox input "true"
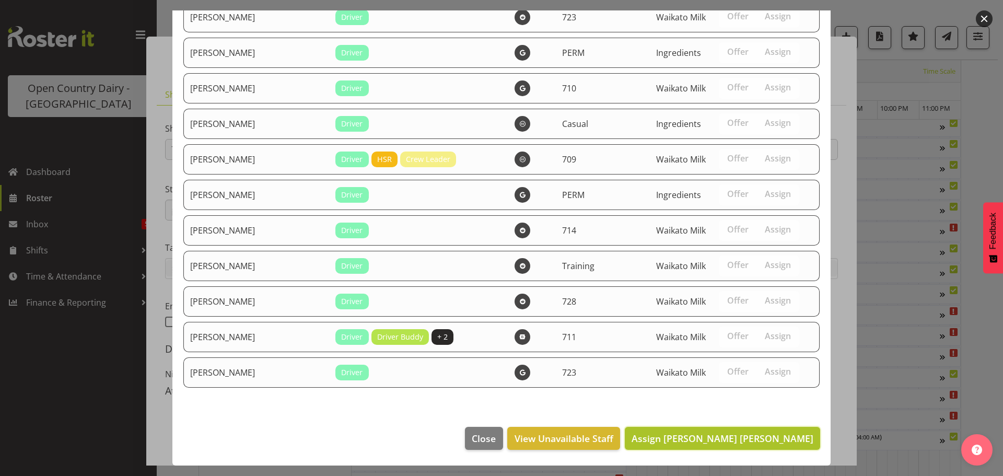
click at [754, 439] on span "Assign Gurpreet Singh Kahlon" at bounding box center [723, 438] width 182 height 13
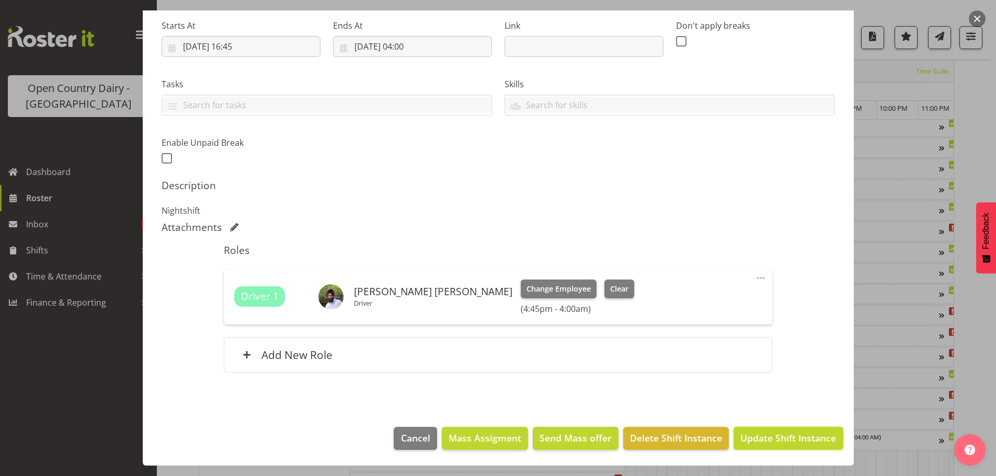
click at [788, 441] on span "Update Shift Instance" at bounding box center [788, 438] width 96 height 14
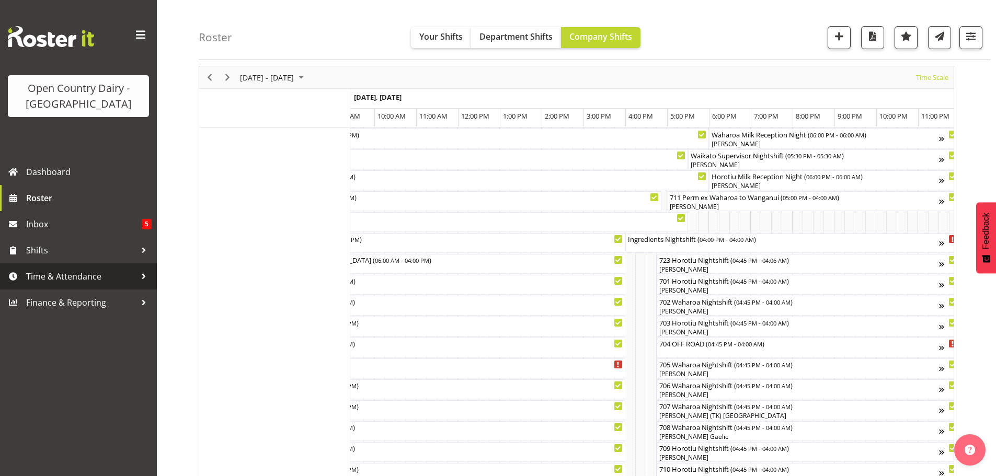
click at [49, 274] on span "Time & Attendance" at bounding box center [81, 277] width 110 height 16
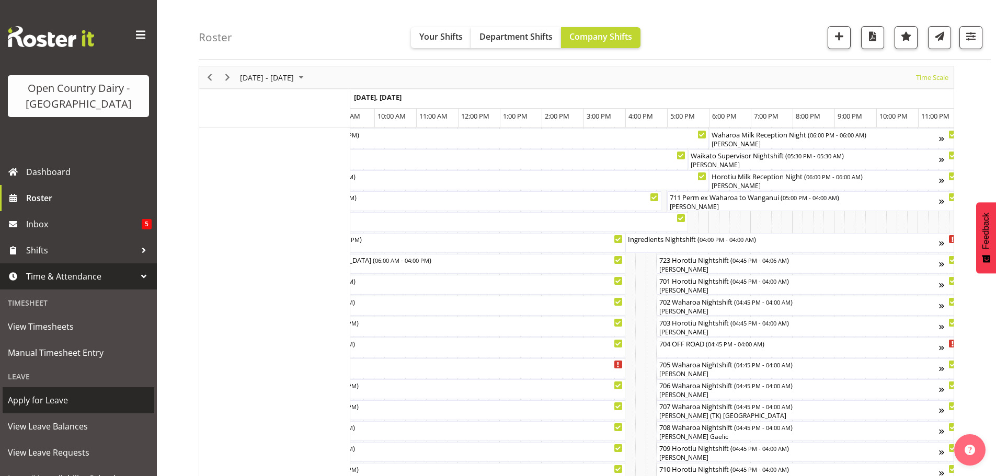
click at [33, 400] on span "Apply for Leave" at bounding box center [78, 400] width 141 height 16
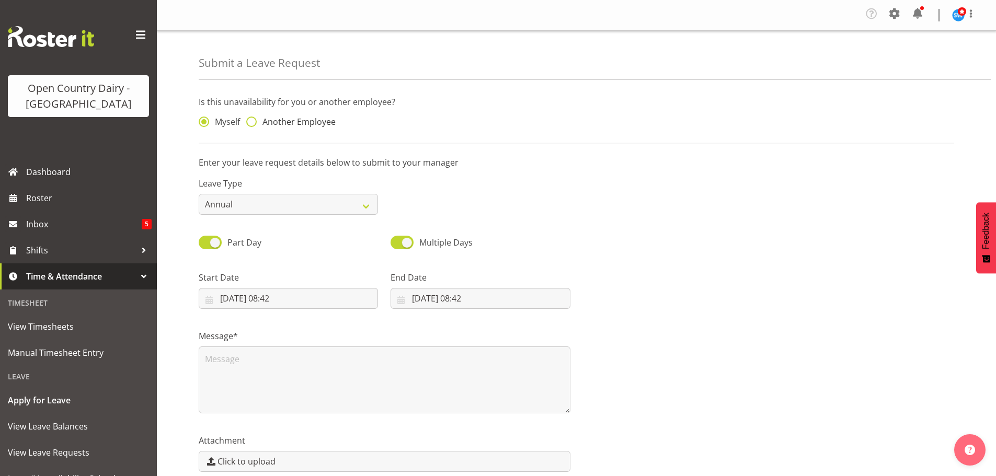
click at [251, 122] on span at bounding box center [251, 122] width 10 height 10
click at [251, 122] on input "Another Employee" at bounding box center [249, 122] width 7 height 7
radio input "true"
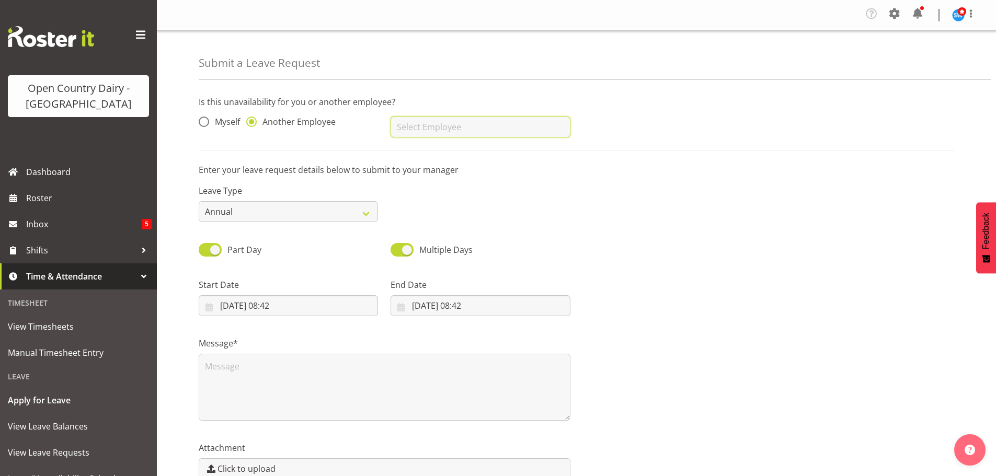
click at [443, 128] on input "text" at bounding box center [479, 127] width 179 height 21
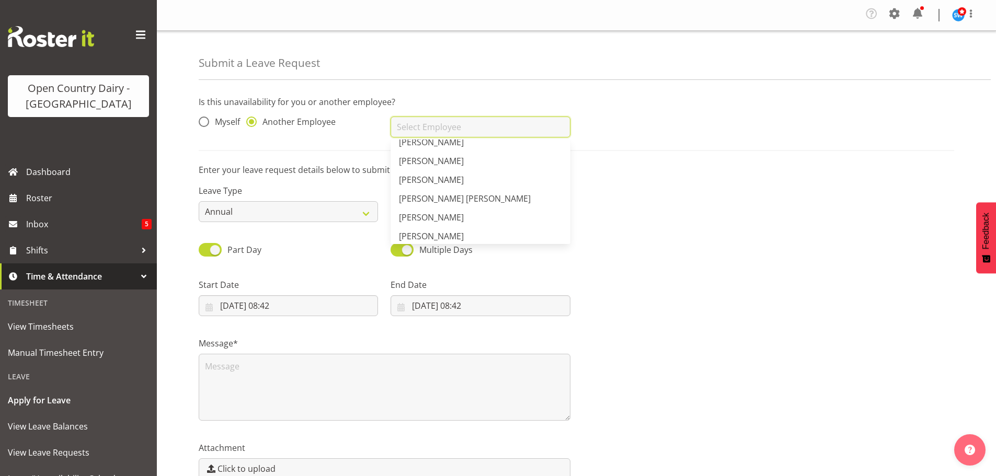
scroll to position [1097, 0]
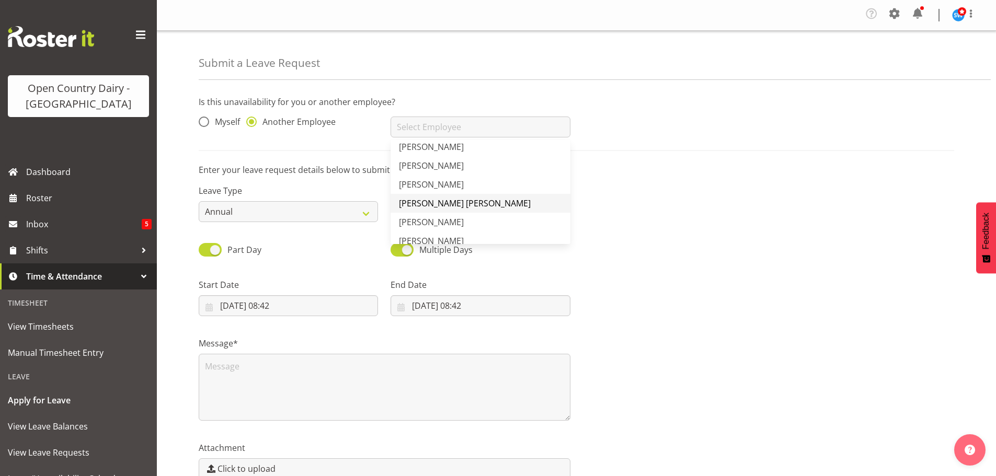
click at [441, 204] on span "[PERSON_NAME] [PERSON_NAME]" at bounding box center [465, 203] width 132 height 11
type input "[PERSON_NAME] [PERSON_NAME]"
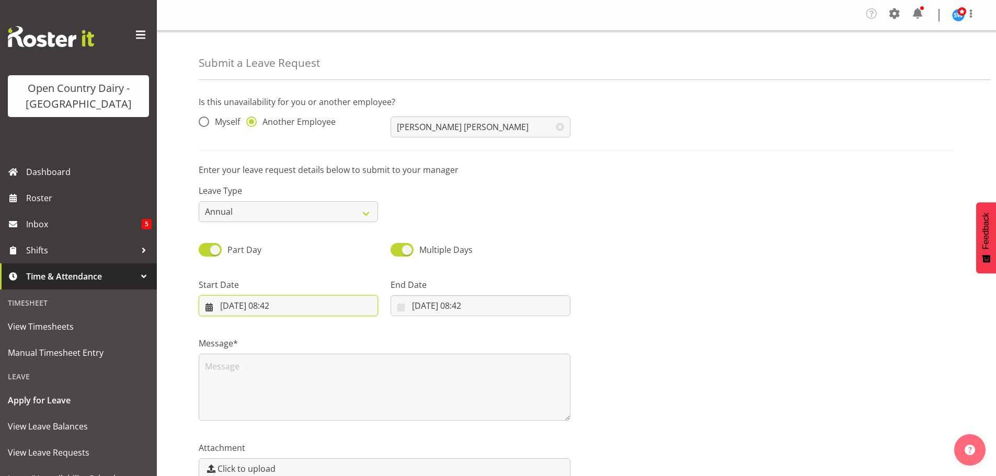
click at [248, 304] on input "06/09/2025, 08:42" at bounding box center [288, 305] width 179 height 21
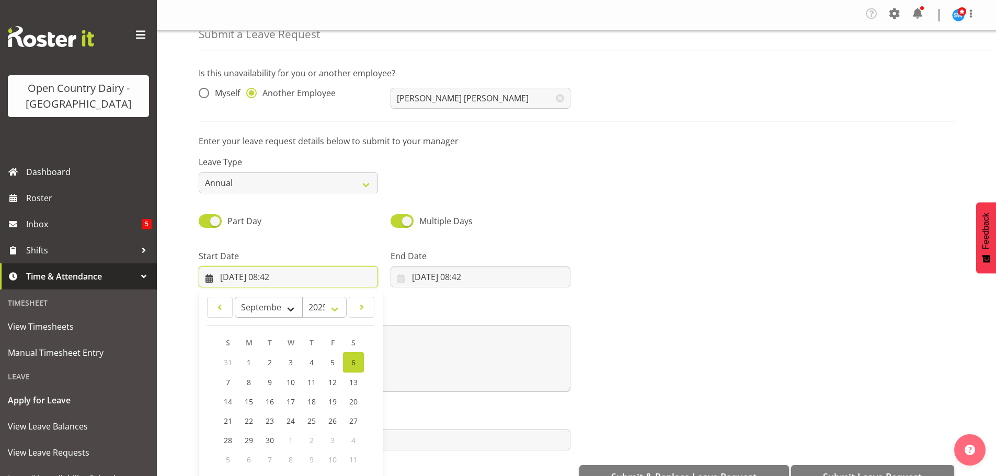
scroll to position [30, 0]
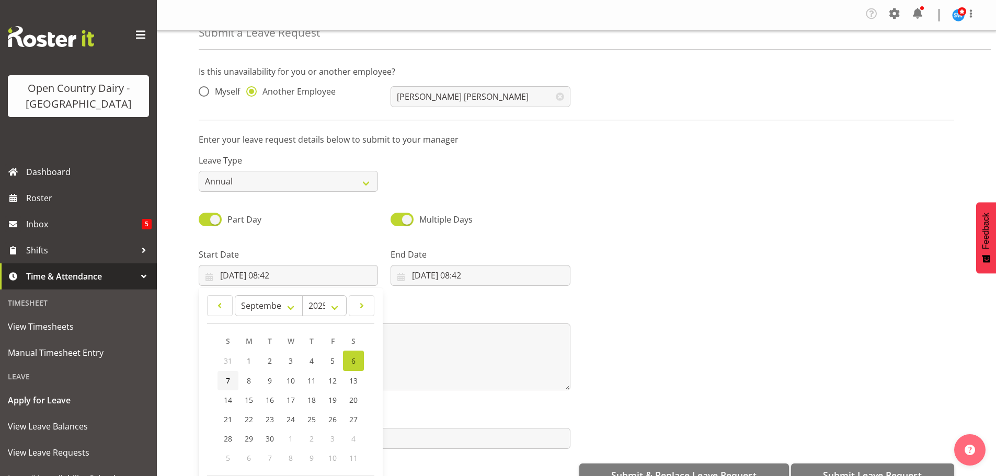
click at [222, 378] on link "7" at bounding box center [227, 380] width 21 height 19
type input "07/09/2025, 08:42"
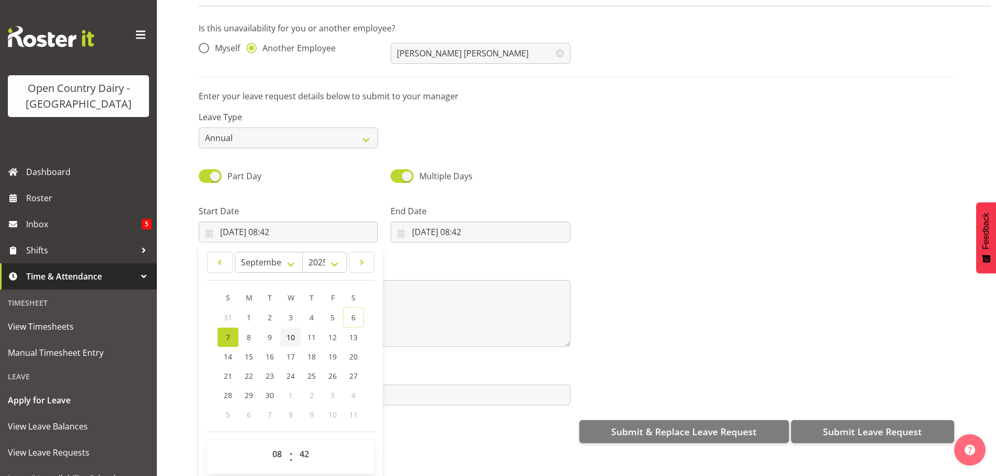
scroll to position [56, 0]
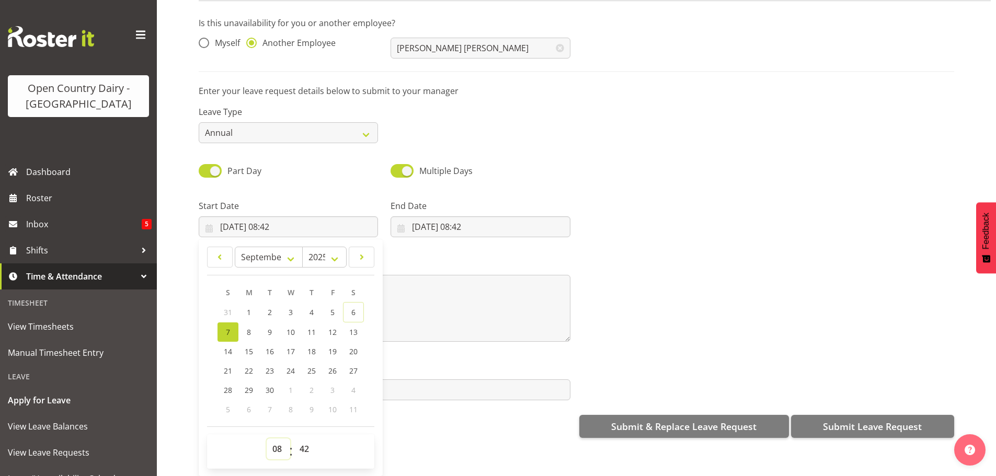
click at [275, 441] on select "00 01 02 03 04 05 06 07 08 09 10 11 12 13 14 15 16 17 18 19 20 21 22 23" at bounding box center [279, 448] width 24 height 21
select select "16"
click at [267, 438] on select "00 01 02 03 04 05 06 07 08 09 10 11 12 13 14 15 16 17 18 19 20 21 22 23" at bounding box center [279, 448] width 24 height 21
type input "07/09/2025, 16:42"
click at [303, 438] on select "00 01 02 03 04 05 06 07 08 09 10 11 12 13 14 15 16 17 18 19 20 21 22 23 24 25 2…" at bounding box center [306, 448] width 24 height 21
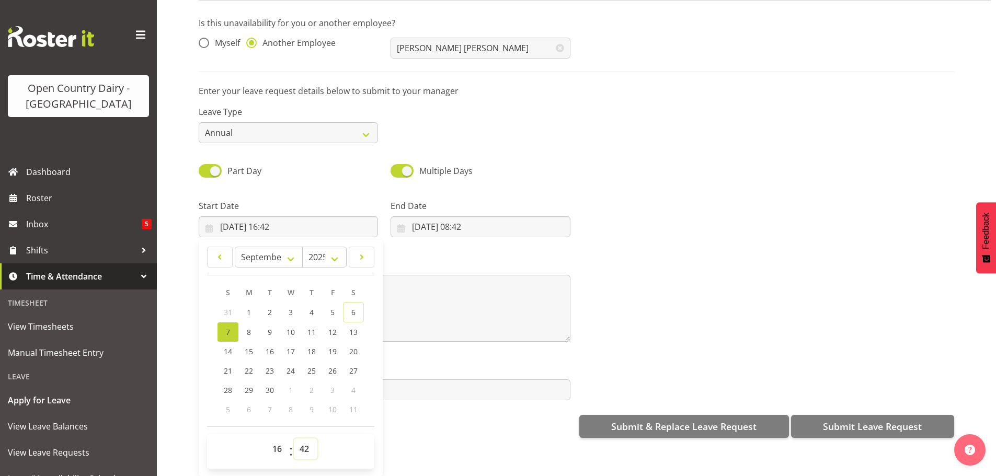
select select "45"
click at [294, 438] on select "00 01 02 03 04 05 06 07 08 09 10 11 12 13 14 15 16 17 18 19 20 21 22 23 24 25 2…" at bounding box center [306, 448] width 24 height 21
type input "[DATE] 16:45"
click at [435, 219] on input "06/09/2025, 08:42" at bounding box center [479, 226] width 179 height 21
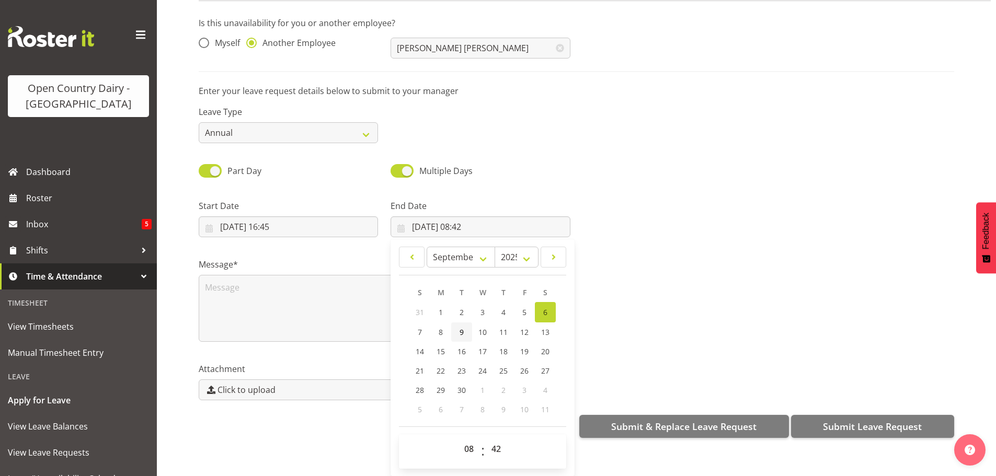
click at [461, 327] on span "9" at bounding box center [461, 332] width 4 height 10
type input "09/09/2025, 08:42"
click at [465, 439] on select "00 01 02 03 04 05 06 07 08 09 10 11 12 13 14 15 16 17 18 19 20 21 22 23" at bounding box center [470, 448] width 24 height 21
select select "4"
click at [458, 438] on select "00 01 02 03 04 05 06 07 08 09 10 11 12 13 14 15 16 17 18 19 20 21 22 23" at bounding box center [470, 448] width 24 height 21
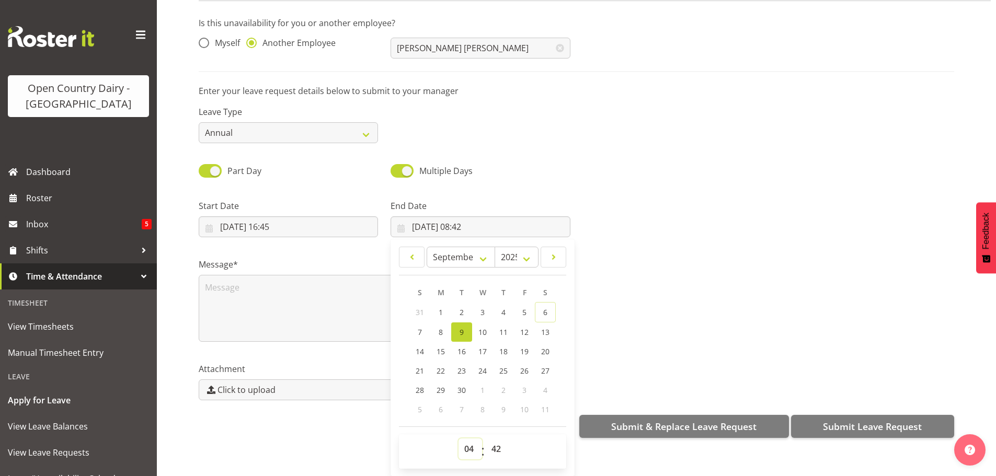
type input "09/09/2025, 04:42"
click at [498, 438] on select "00 01 02 03 04 05 06 07 08 09 10 11 12 13 14 15 16 17 18 19 20 21 22 23 24 25 2…" at bounding box center [497, 448] width 24 height 21
select select "0"
click at [485, 438] on select "00 01 02 03 04 05 06 07 08 09 10 11 12 13 14 15 16 17 18 19 20 21 22 23 24 25 2…" at bounding box center [497, 448] width 24 height 21
type input "09/09/2025, 04:00"
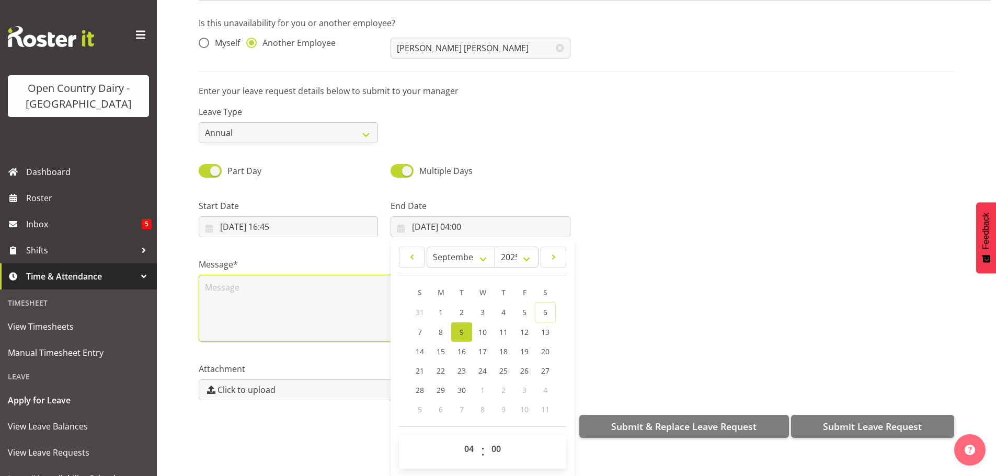
click at [264, 293] on textarea at bounding box center [385, 308] width 372 height 67
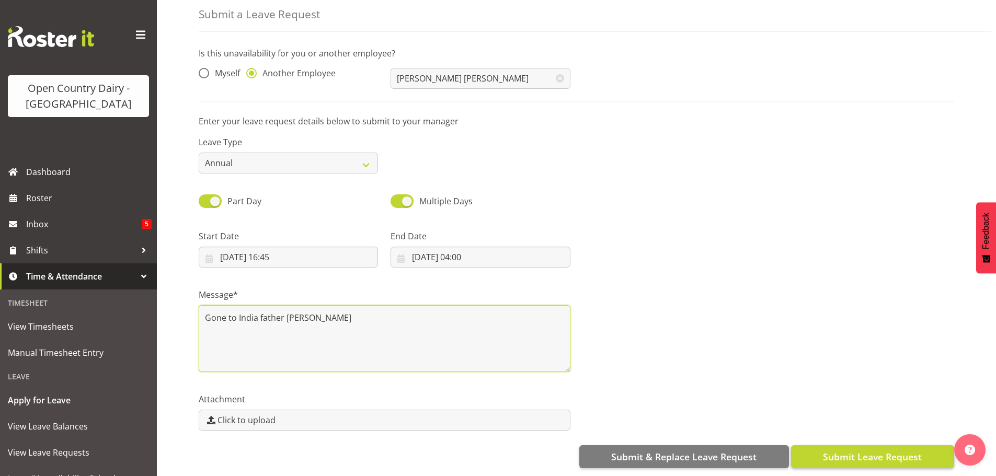
type textarea "Gone to India father unwell"
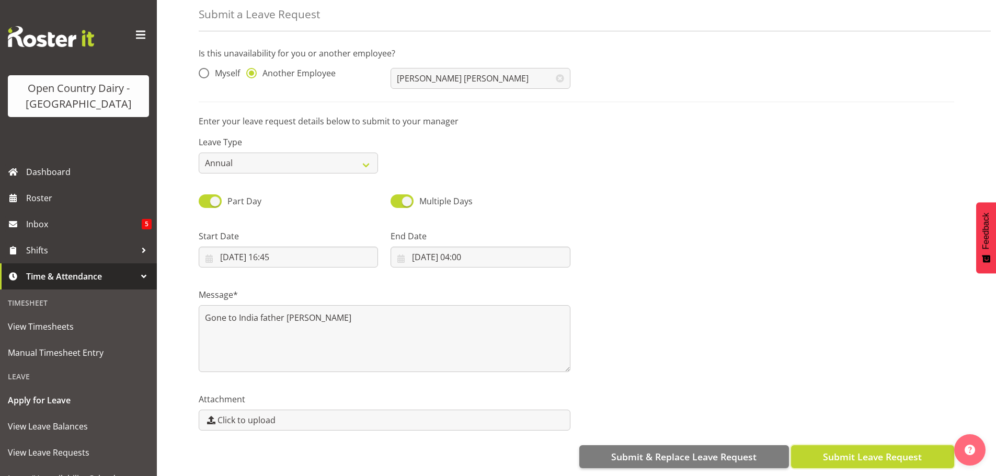
click at [859, 450] on span "Submit Leave Request" at bounding box center [872, 457] width 99 height 14
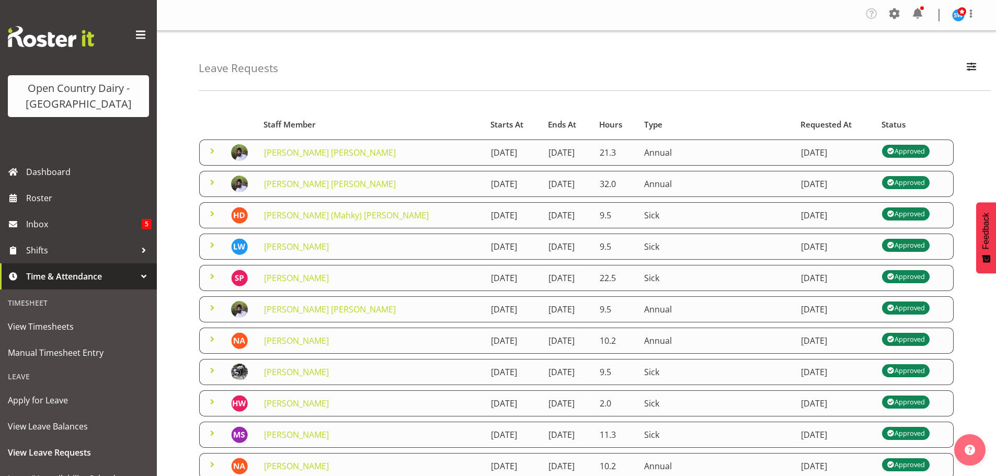
click at [210, 148] on span at bounding box center [212, 151] width 13 height 13
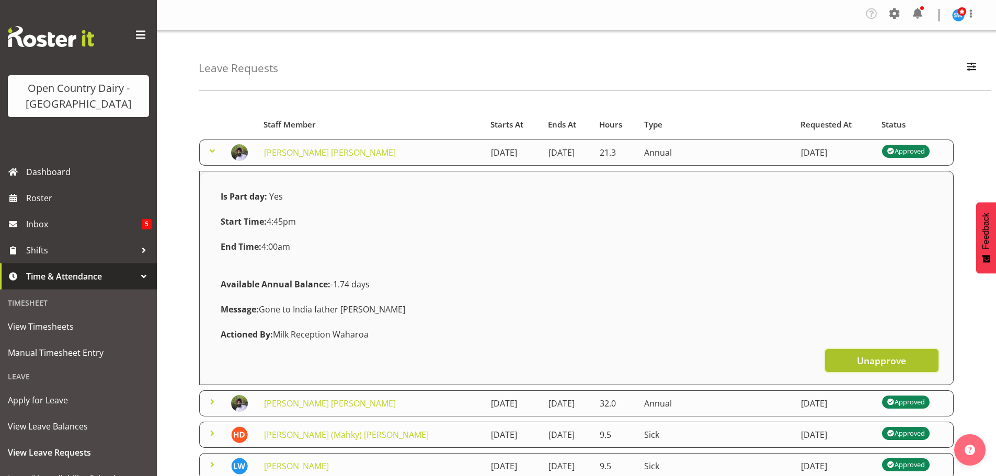
click at [873, 358] on span "Unapprove" at bounding box center [881, 361] width 49 height 14
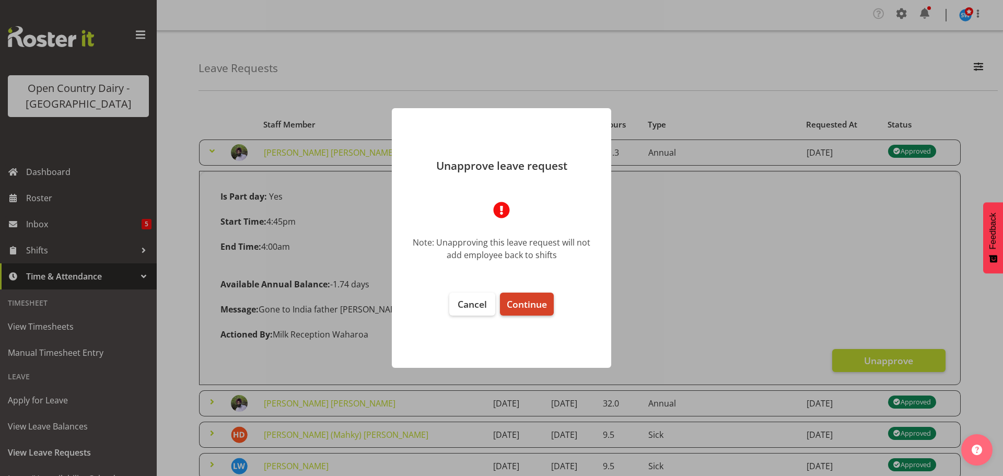
click at [533, 302] on span "Continue" at bounding box center [527, 304] width 40 height 13
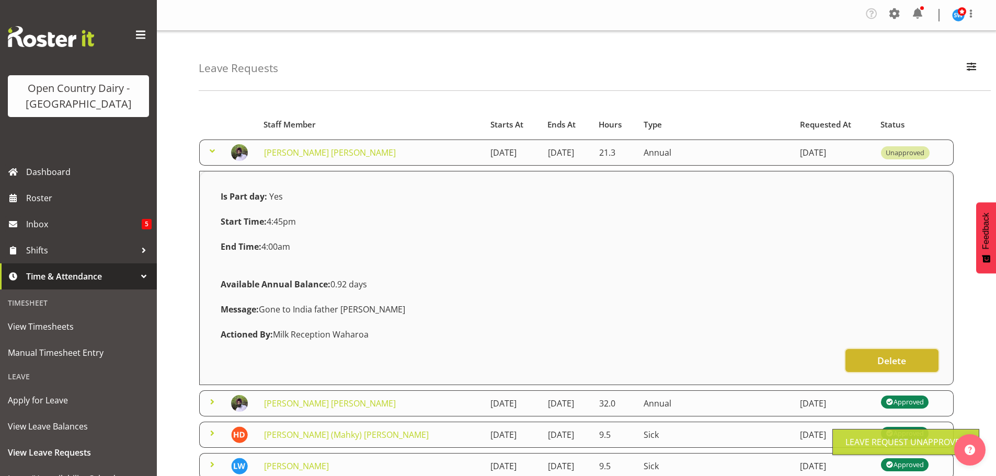
click at [879, 356] on span "Delete" at bounding box center [891, 361] width 29 height 14
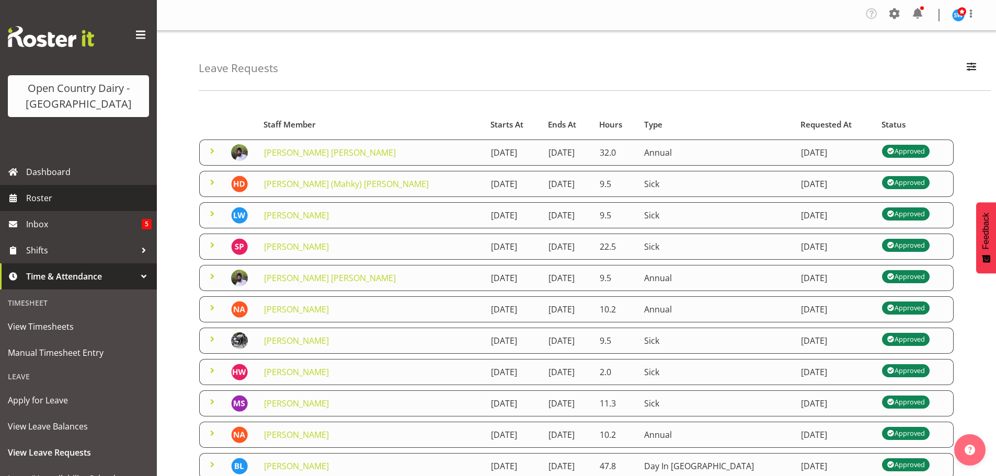
click at [43, 195] on span "Roster" at bounding box center [88, 198] width 125 height 16
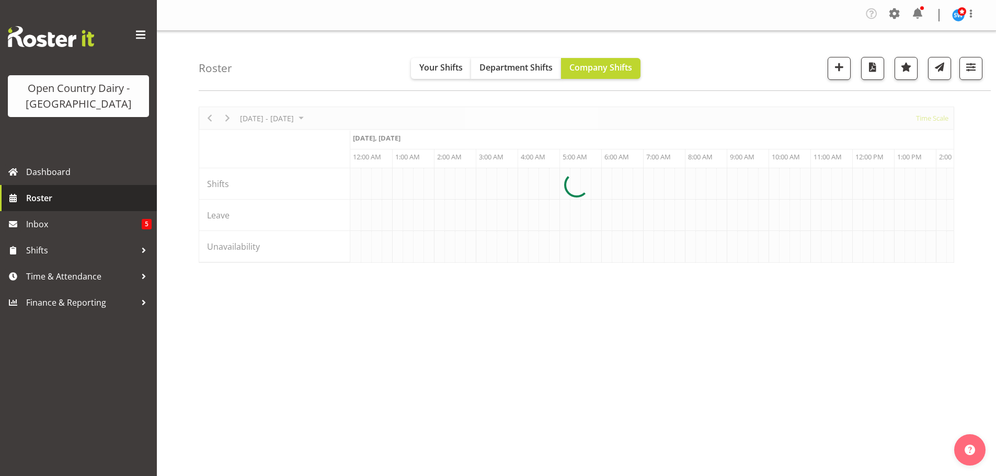
scroll to position [0, 5017]
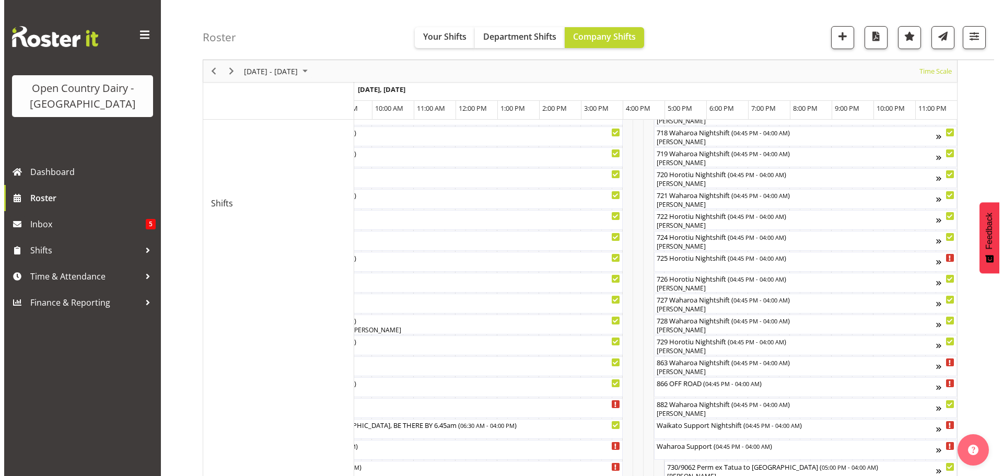
scroll to position [575, 0]
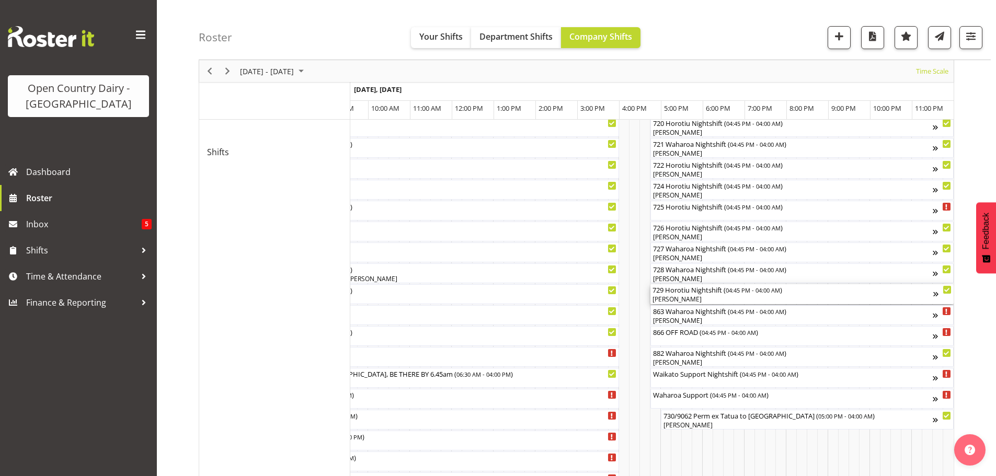
click at [709, 298] on div "[PERSON_NAME]" at bounding box center [792, 299] width 281 height 9
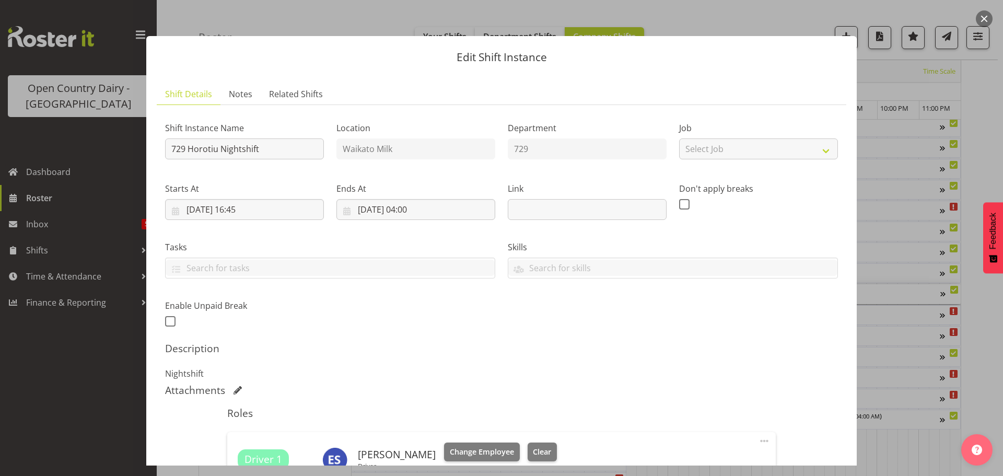
scroll to position [0, 0]
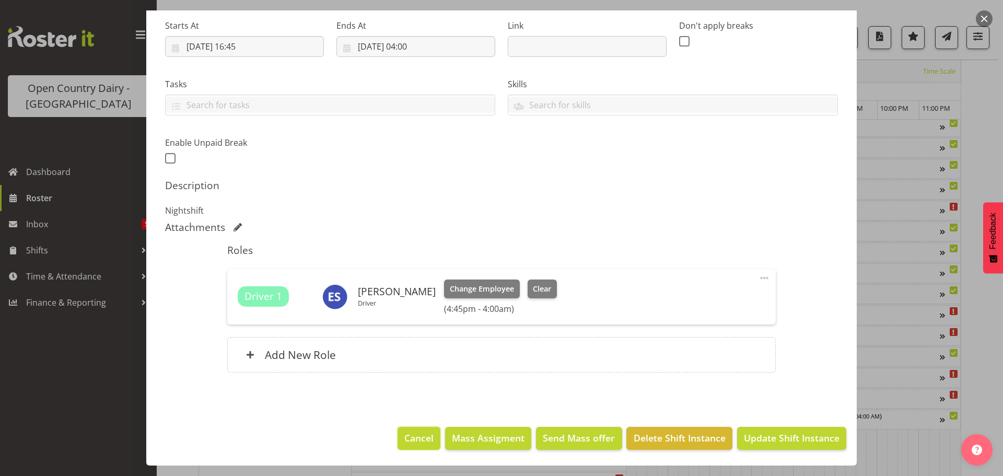
click at [414, 436] on span "Cancel" at bounding box center [418, 438] width 29 height 14
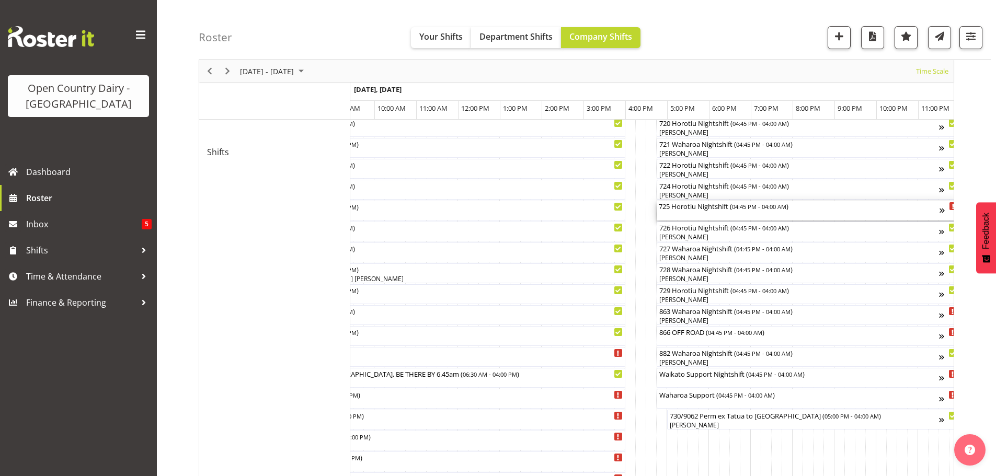
click at [723, 214] on div "725 Horotiu Nightshift ( 04:45 PM - 04:00 AM )" at bounding box center [798, 211] width 281 height 20
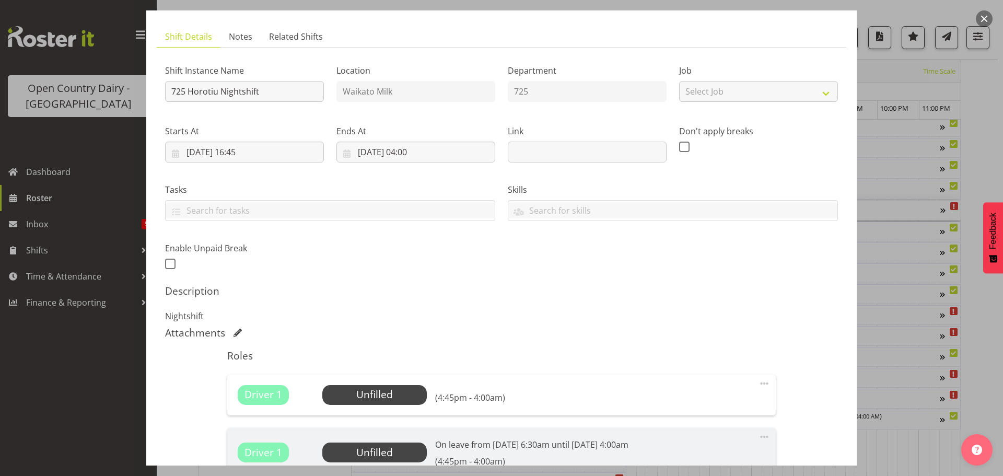
scroll to position [4, 0]
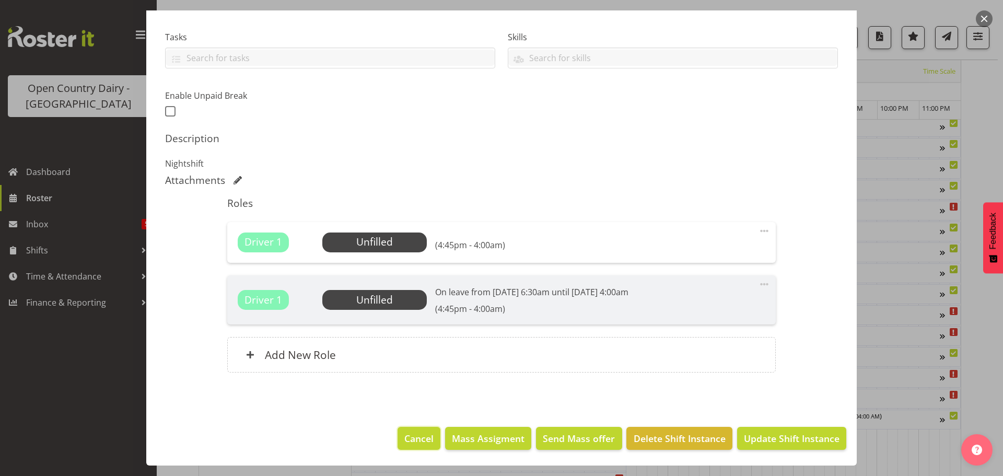
click at [415, 438] on span "Cancel" at bounding box center [418, 439] width 29 height 14
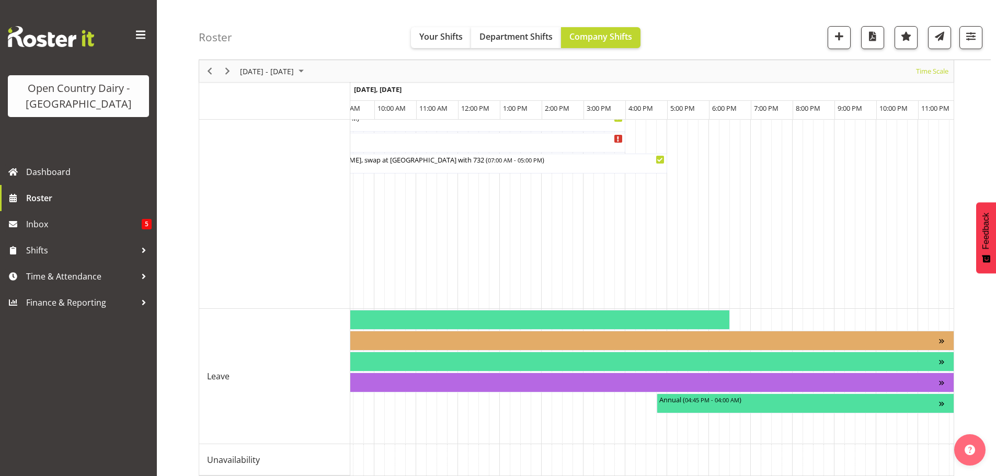
scroll to position [993, 0]
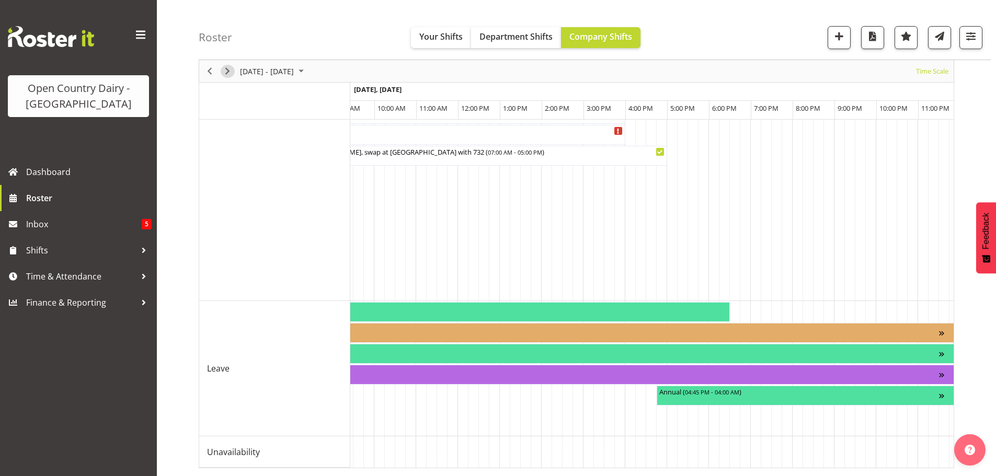
click at [225, 67] on span "Next" at bounding box center [227, 71] width 13 height 13
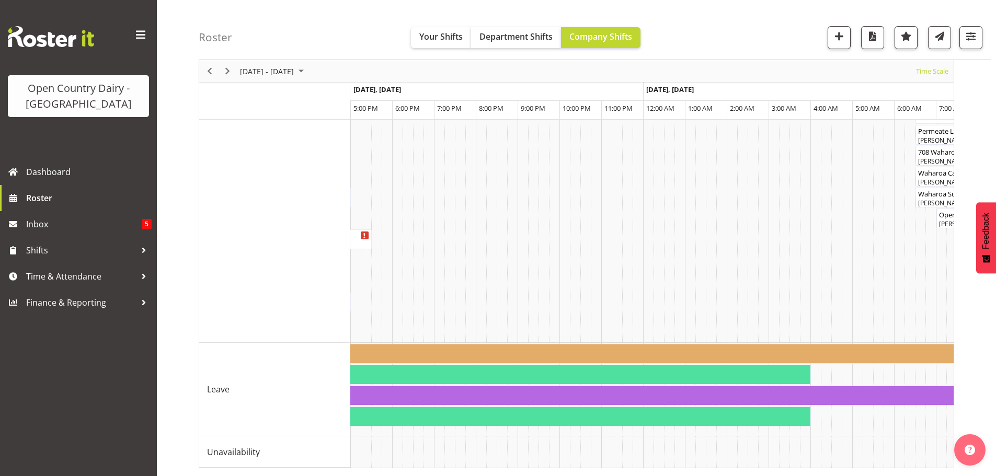
scroll to position [0, 725]
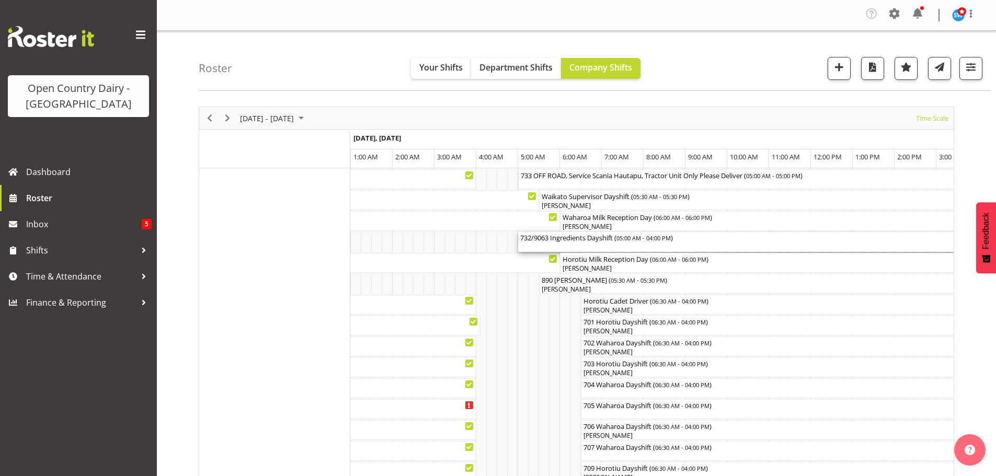
click at [588, 247] on div "732/9063 Ingredients Dayshift ( 05:00 AM - 04:00 PM )" at bounding box center [748, 242] width 456 height 20
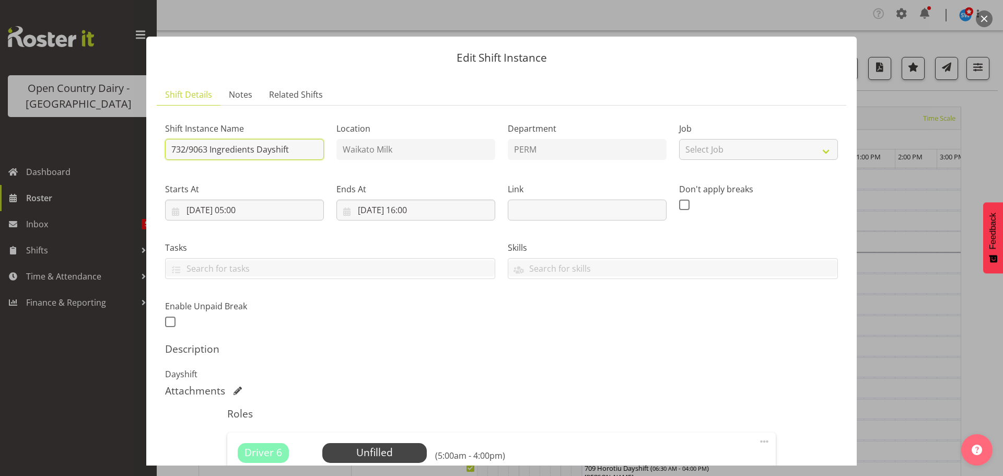
drag, startPoint x: 291, startPoint y: 149, endPoint x: 300, endPoint y: 149, distance: 8.9
click at [292, 149] on input "732/9063 Ingredients Dayshift" at bounding box center [244, 149] width 159 height 21
type input "732/9063 Perm ex Tatua to Wanganui, Swap at Turangi with 731"
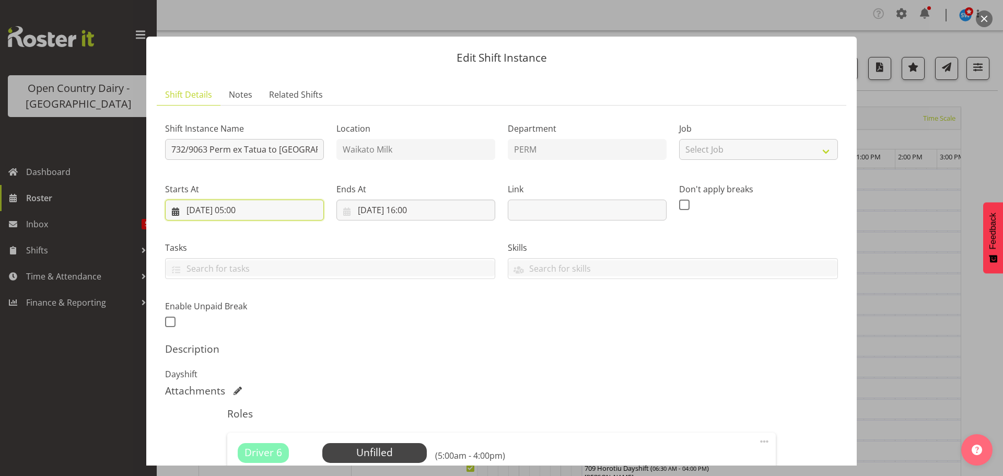
click at [251, 209] on input "09/09/2025, 05:00" at bounding box center [244, 210] width 159 height 21
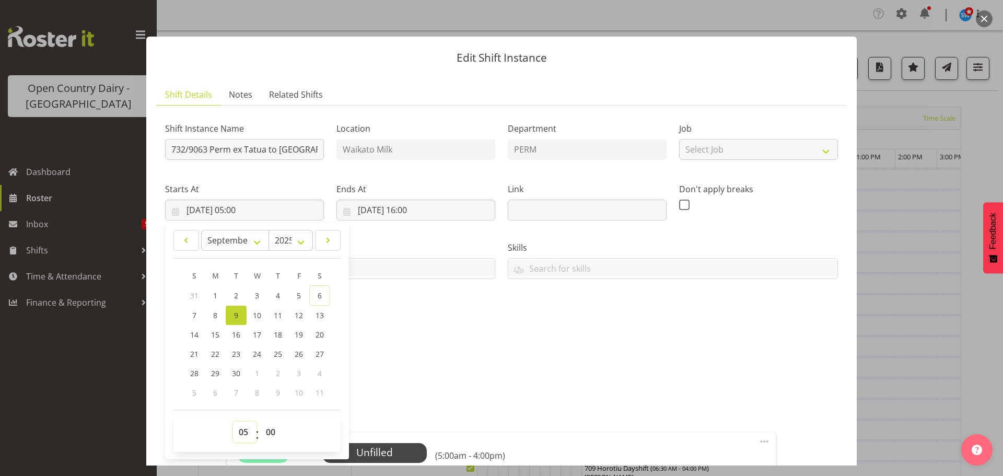
click at [240, 433] on select "00 01 02 03 04 05 06 07 08 09 10 11 12 13 14 15 16 17 18 19 20 21 22 23" at bounding box center [245, 432] width 24 height 21
select select "6"
click at [233, 422] on select "00 01 02 03 04 05 06 07 08 09 10 11 12 13 14 15 16 17 18 19 20 21 22 23" at bounding box center [245, 432] width 24 height 21
type input "09/09/2025, 06:00"
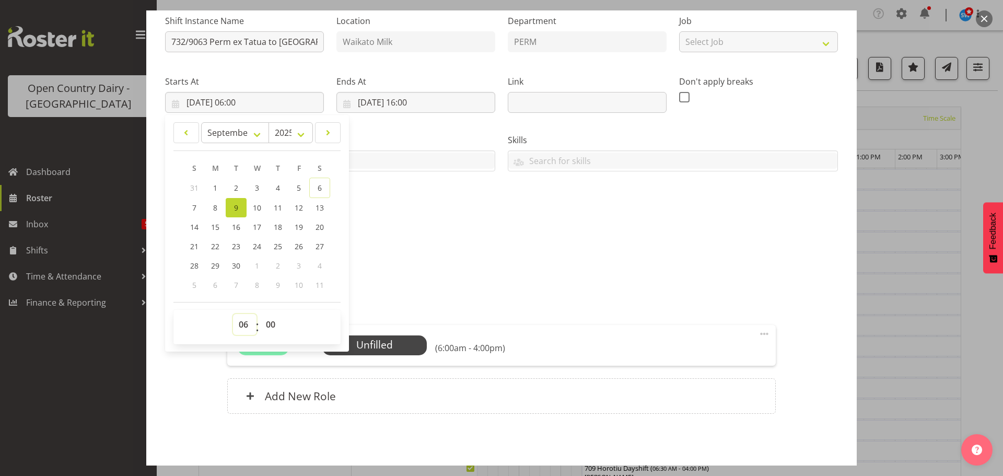
scroll to position [149, 0]
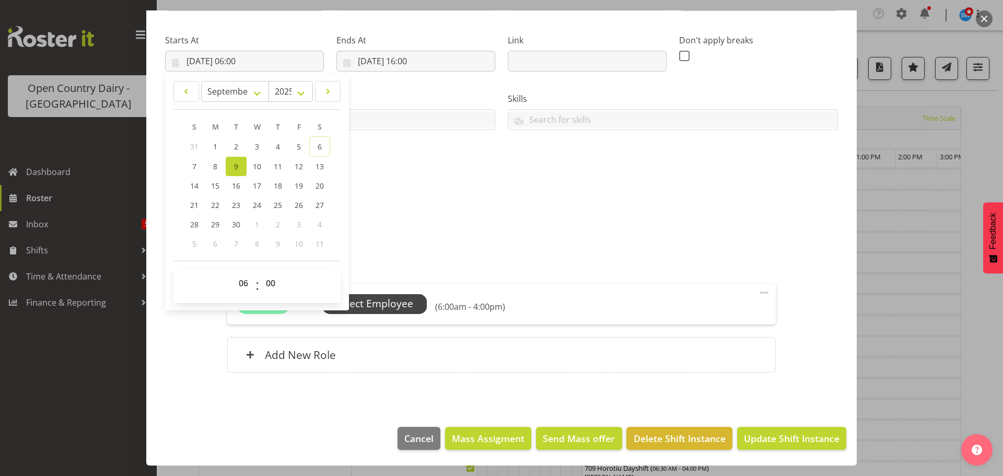
click at [373, 305] on span "Select Employee" at bounding box center [375, 303] width 78 height 15
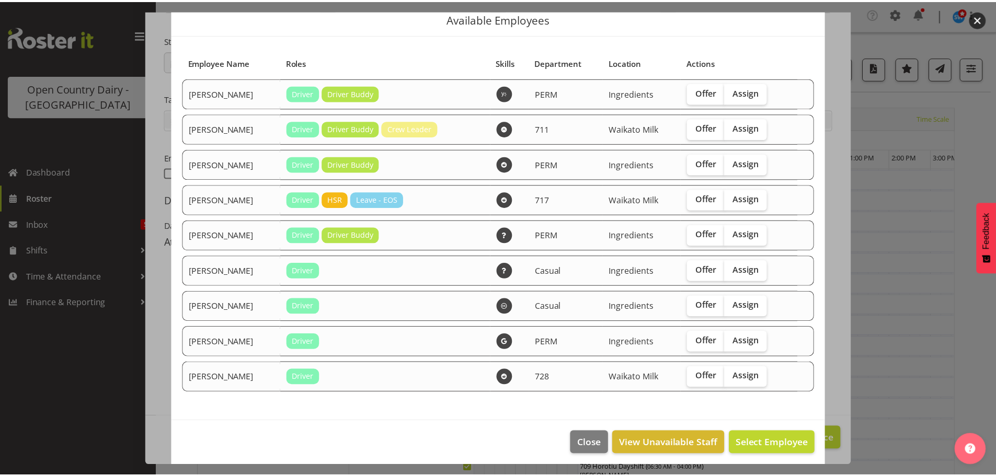
scroll to position [44, 0]
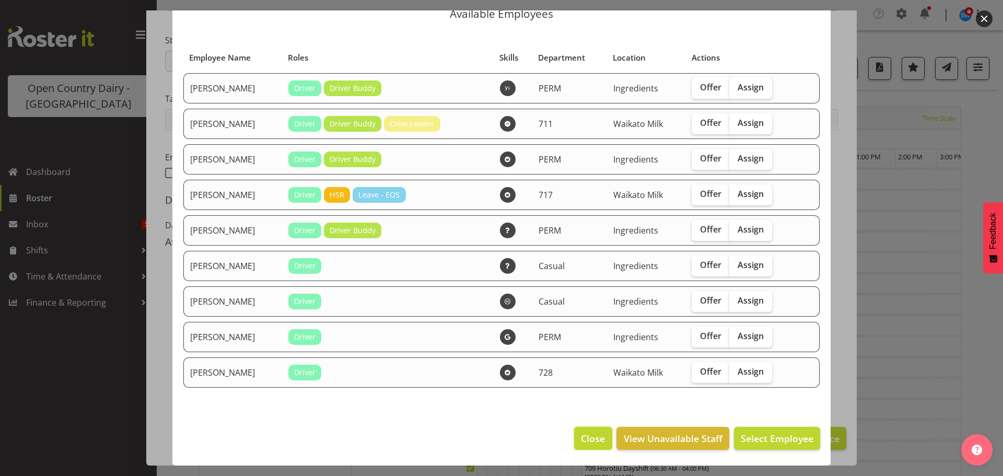
click at [586, 437] on span "Close" at bounding box center [593, 439] width 24 height 14
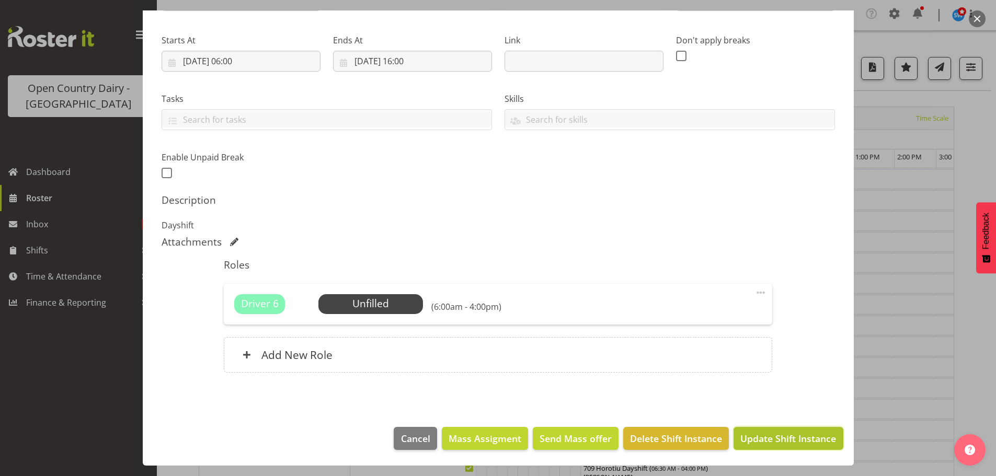
click at [761, 441] on span "Update Shift Instance" at bounding box center [788, 439] width 96 height 14
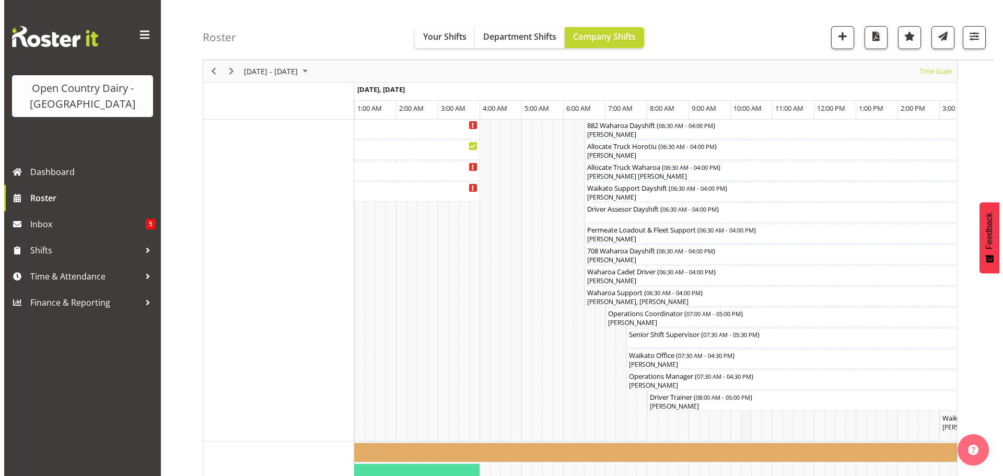
scroll to position [888, 0]
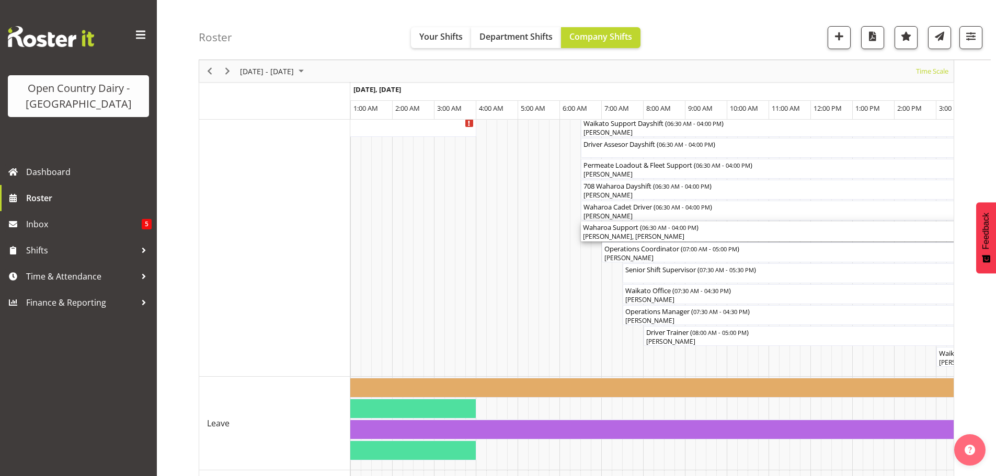
click at [675, 237] on div "Jimi Jack, Richard Marsh" at bounding box center [779, 236] width 393 height 9
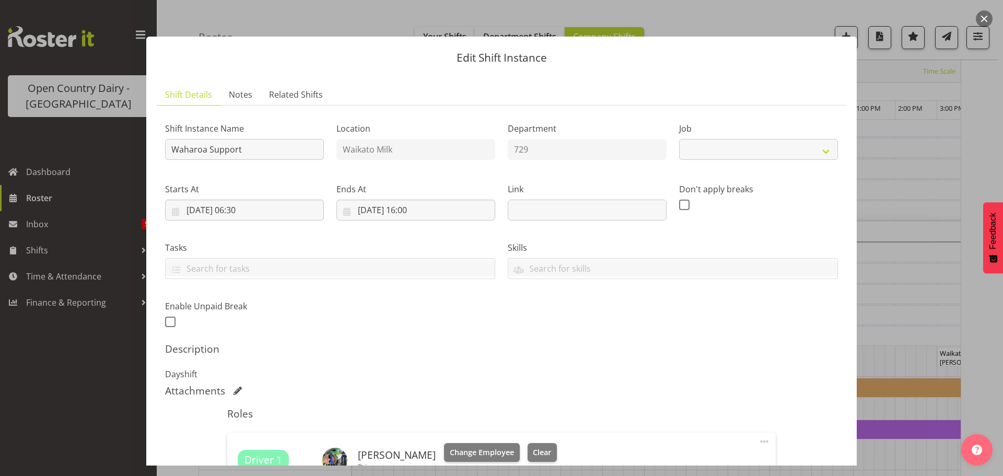
select select "9052"
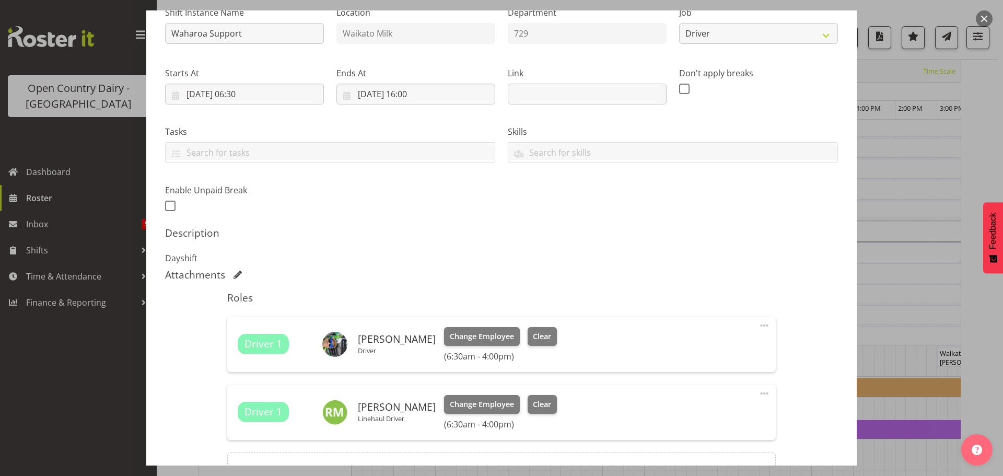
scroll to position [157, 0]
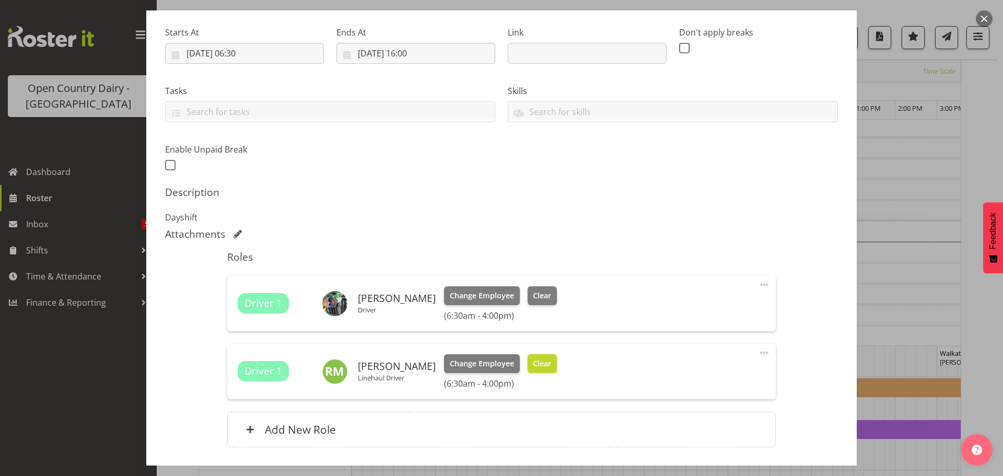
click at [533, 364] on span "Clear" at bounding box center [542, 363] width 18 height 11
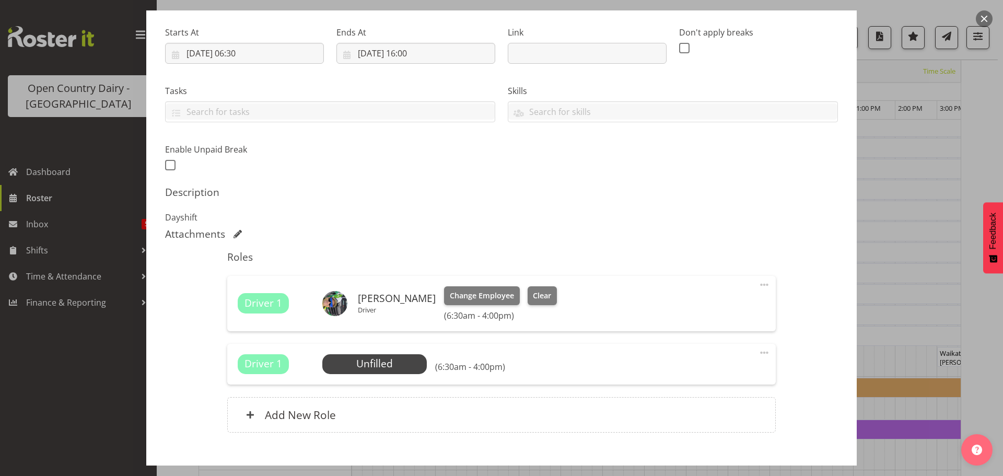
click at [758, 352] on span at bounding box center [764, 352] width 13 height 13
click at [689, 415] on link "Delete" at bounding box center [720, 415] width 100 height 19
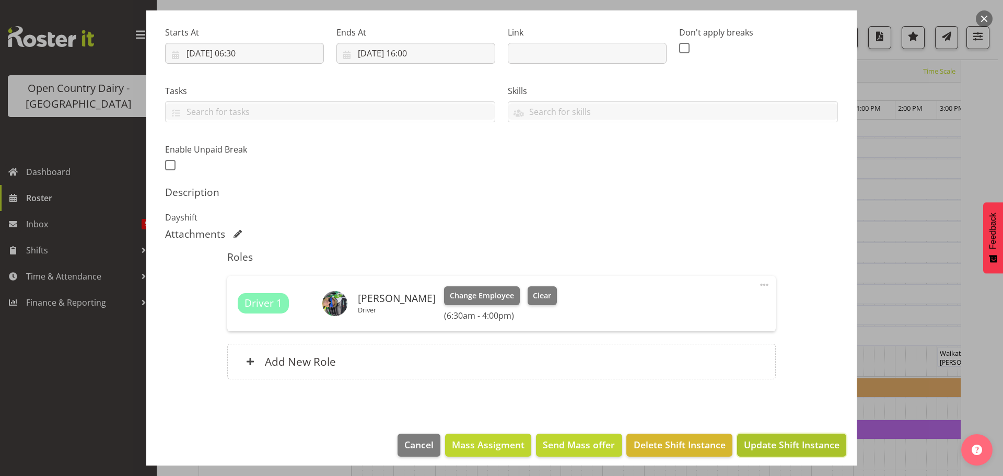
click at [785, 446] on span "Update Shift Instance" at bounding box center [792, 445] width 96 height 14
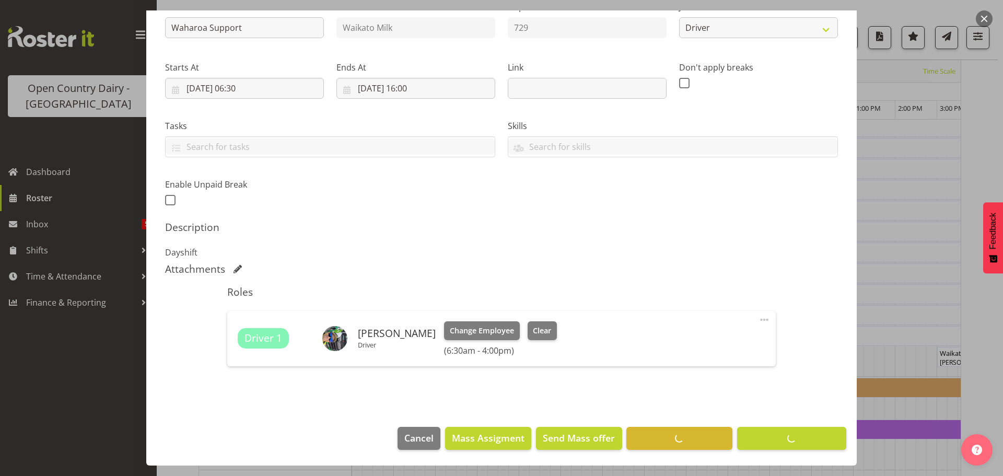
scroll to position [41, 0]
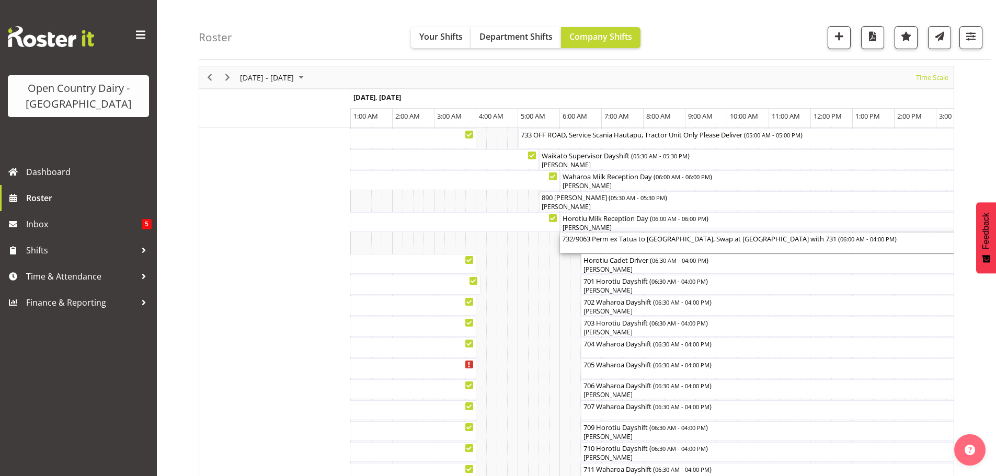
click at [627, 246] on div "732/9063 Perm ex Tatua to Wanganui, Swap at Turangi with 731 ( 06:00 AM - 04:00…" at bounding box center [769, 243] width 414 height 20
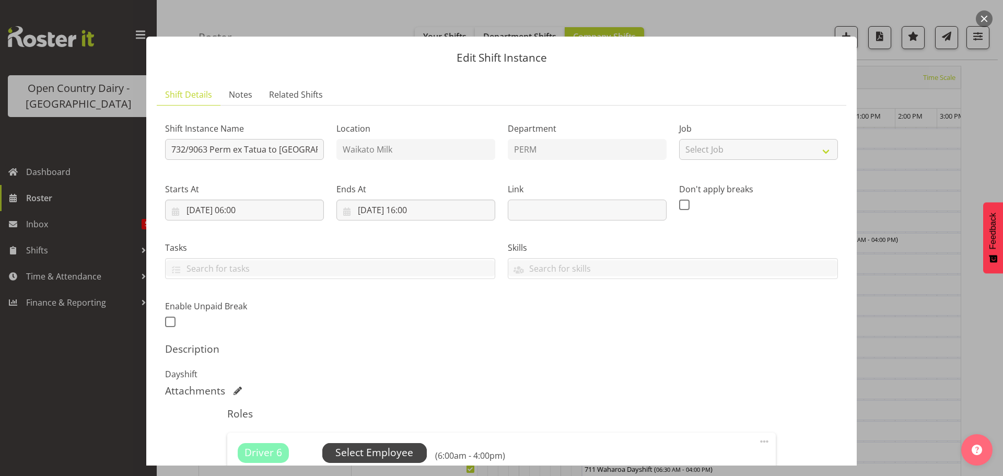
click at [376, 447] on span "Select Employee" at bounding box center [375, 452] width 78 height 15
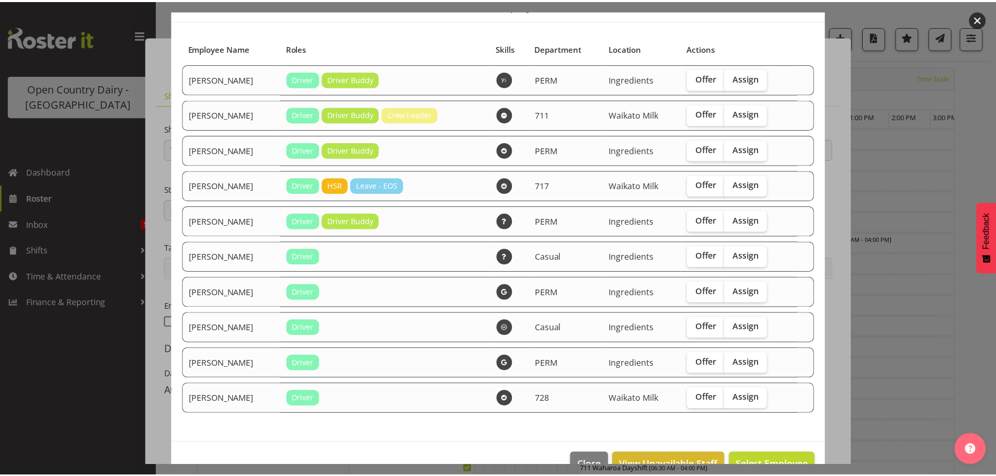
scroll to position [79, 0]
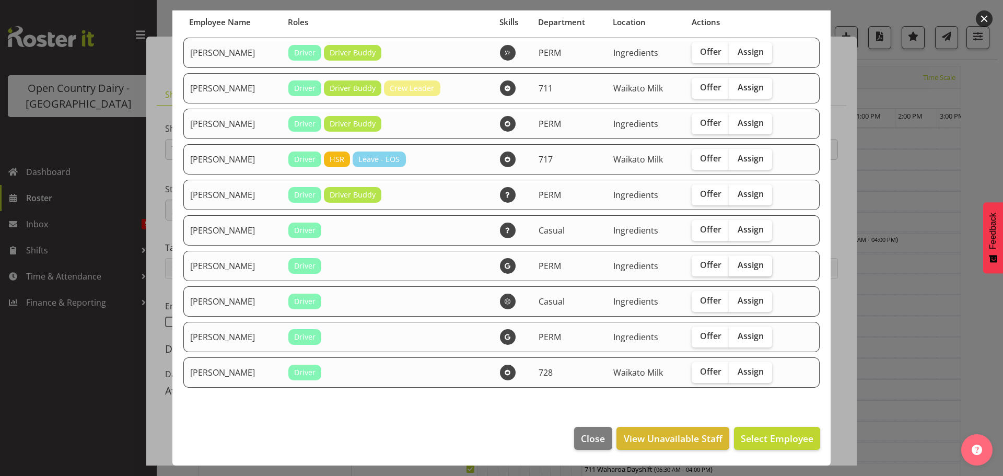
click at [743, 265] on span "Assign" at bounding box center [751, 265] width 26 height 10
click at [736, 265] on input "Assign" at bounding box center [733, 265] width 7 height 7
checkbox input "true"
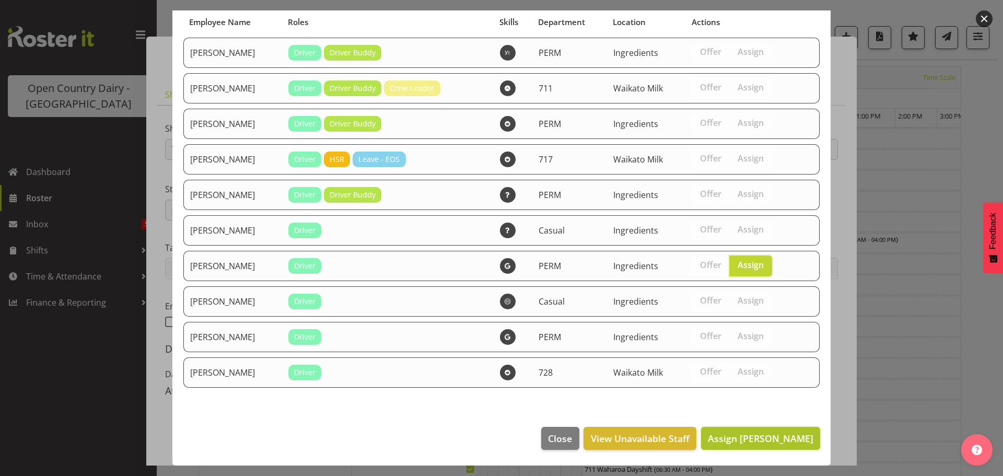
click at [764, 438] on span "Assign Richard Marsh" at bounding box center [761, 438] width 106 height 13
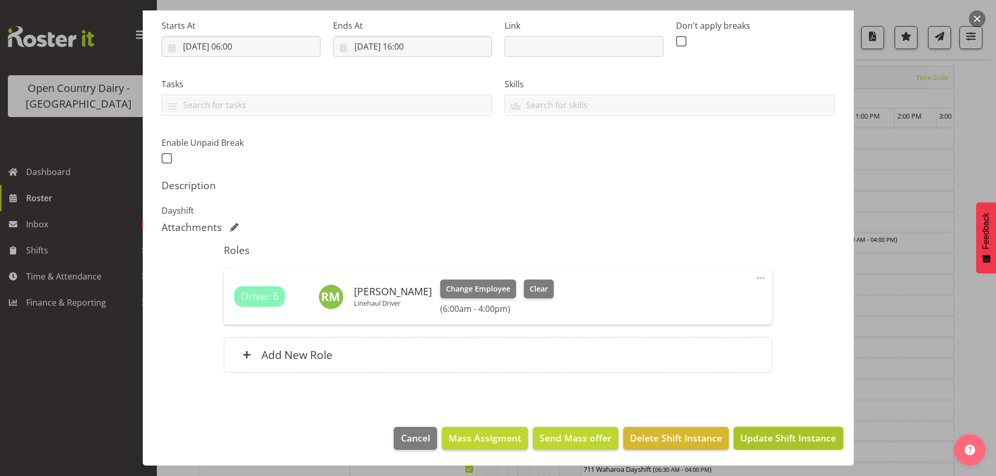
click at [782, 436] on span "Update Shift Instance" at bounding box center [788, 438] width 96 height 14
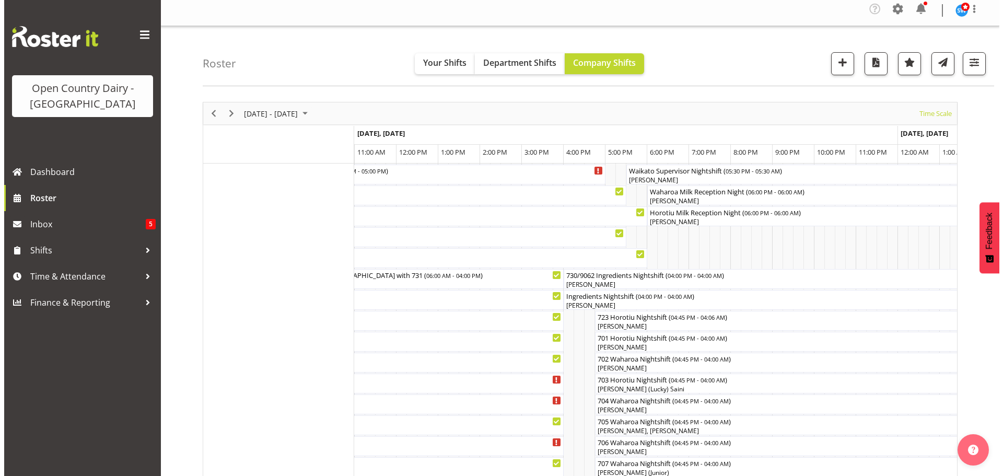
scroll to position [0, 0]
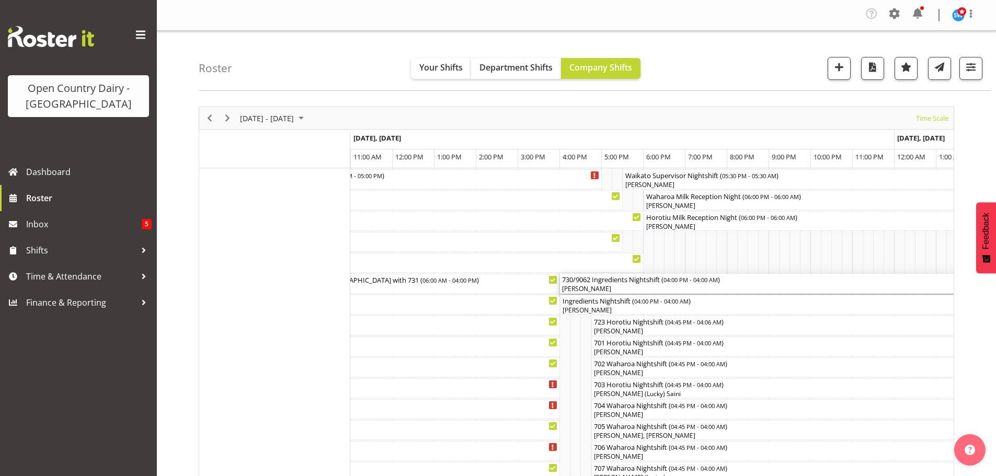
click at [633, 288] on div "[PERSON_NAME]" at bounding box center [811, 288] width 498 height 9
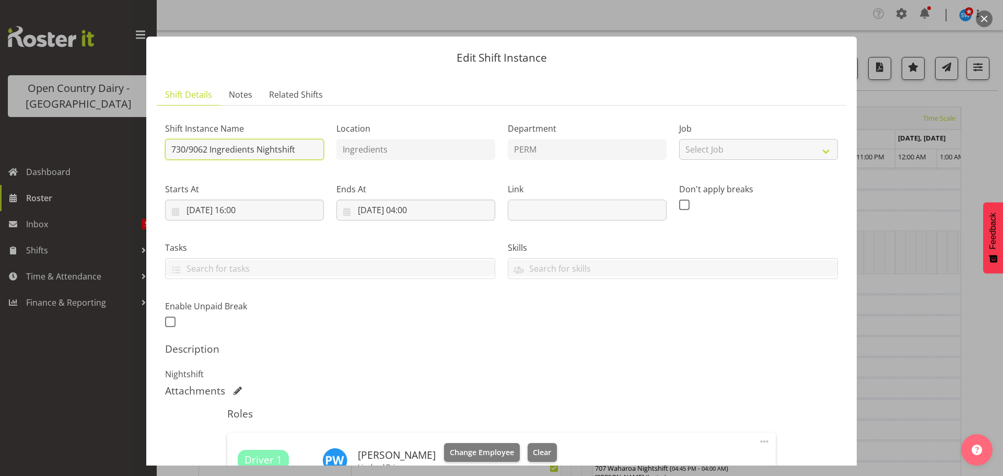
click at [300, 146] on input "730/9062 Ingredients Nightshift" at bounding box center [244, 149] width 159 height 21
type input "730/9062 Perm ex [PERSON_NAME] to [GEOGRAPHIC_DATA]"
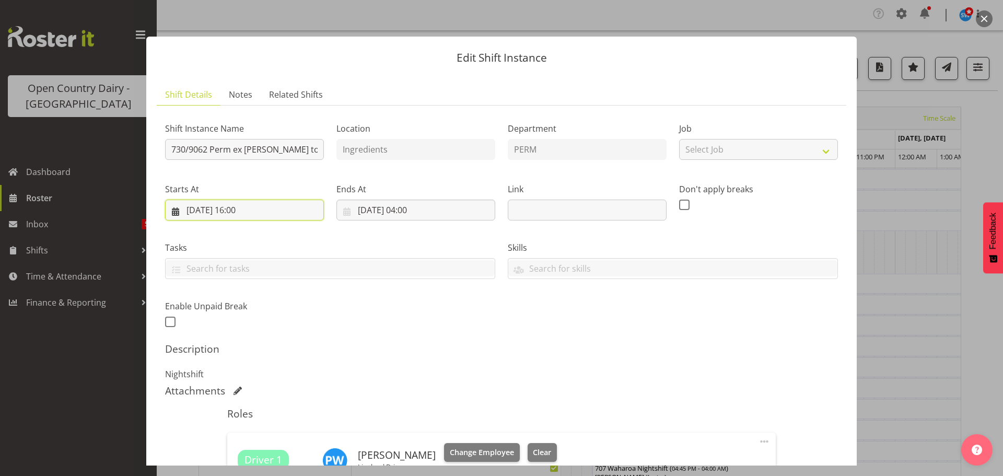
click at [248, 206] on input "09/09/2025, 16:00" at bounding box center [244, 210] width 159 height 21
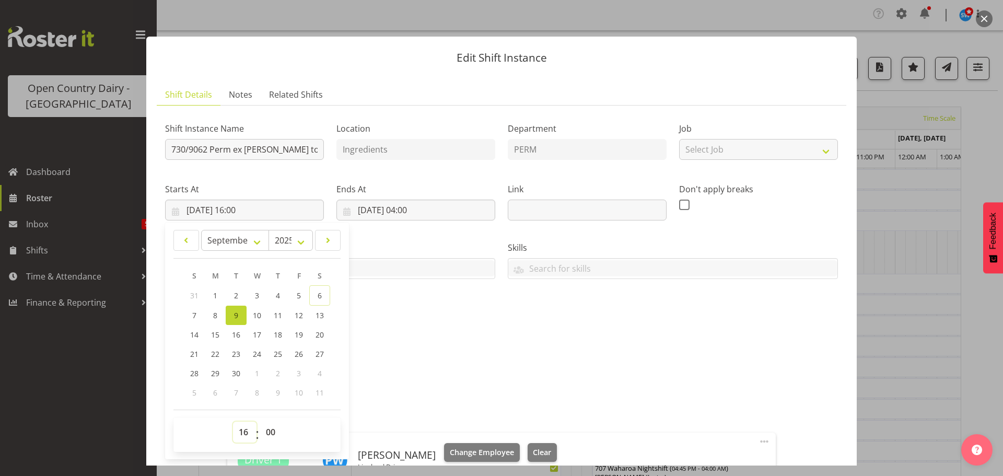
click at [241, 430] on select "00 01 02 03 04 05 06 07 08 09 10 11 12 13 14 15 16 17 18 19 20 21 22 23" at bounding box center [245, 432] width 24 height 21
select select "17"
click at [233, 422] on select "00 01 02 03 04 05 06 07 08 09 10 11 12 13 14 15 16 17 18 19 20 21 22 23" at bounding box center [245, 432] width 24 height 21
type input "09/09/2025, 17:00"
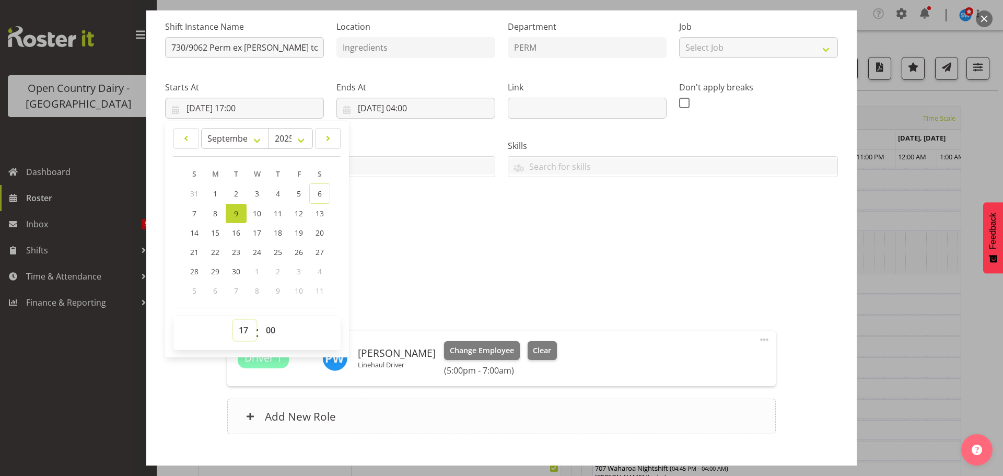
scroll to position [164, 0]
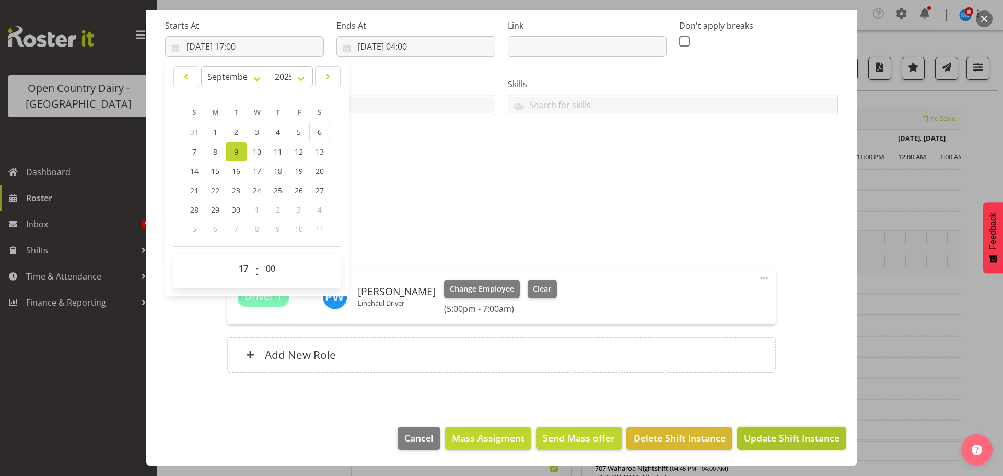
click at [783, 440] on span "Update Shift Instance" at bounding box center [792, 438] width 96 height 14
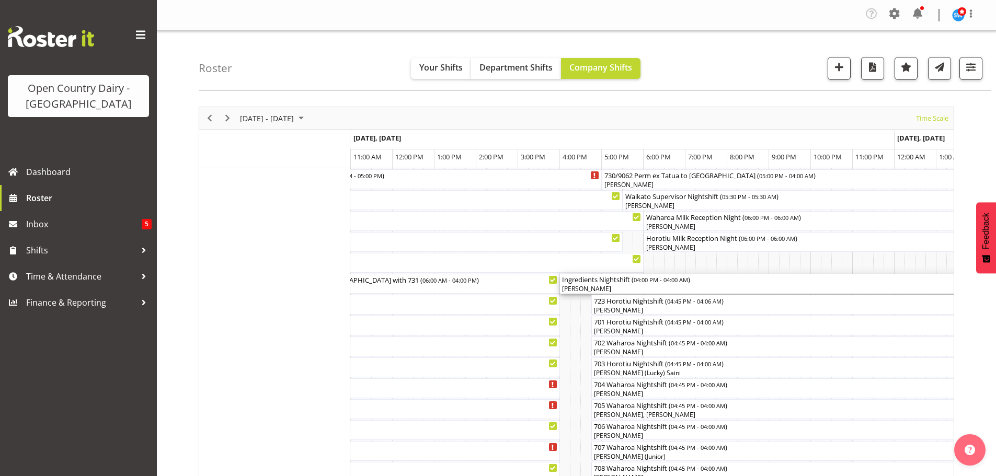
click at [616, 285] on div "[PERSON_NAME]" at bounding box center [811, 288] width 498 height 9
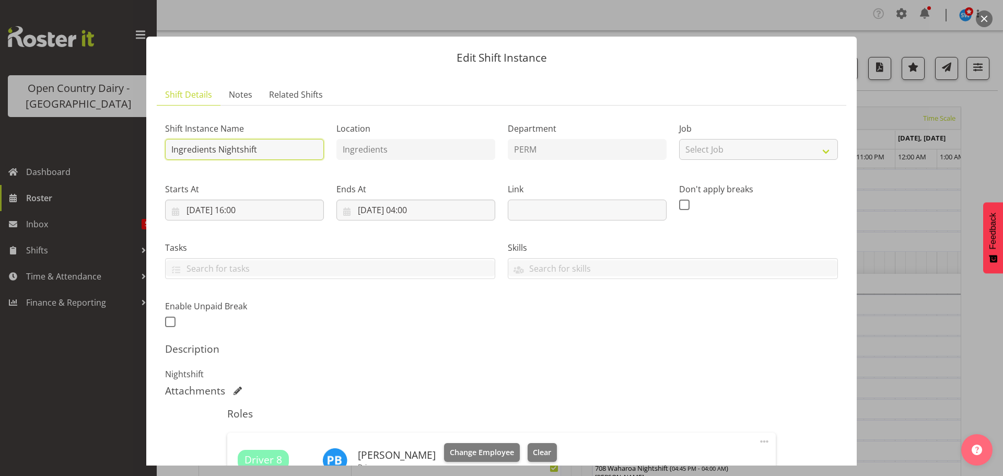
click at [269, 151] on input "Ingredients Nightshift" at bounding box center [244, 149] width 159 height 21
type input "I"
type input "733/9061 Perm ex Waharoa and Tatua to [GEOGRAPHIC_DATA]"
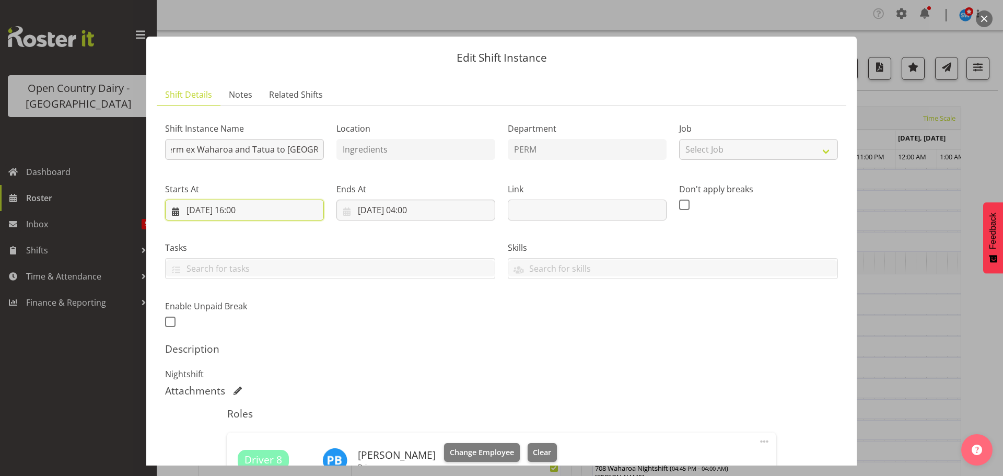
scroll to position [0, 0]
click at [249, 210] on input "09/09/2025, 16:00" at bounding box center [244, 210] width 159 height 21
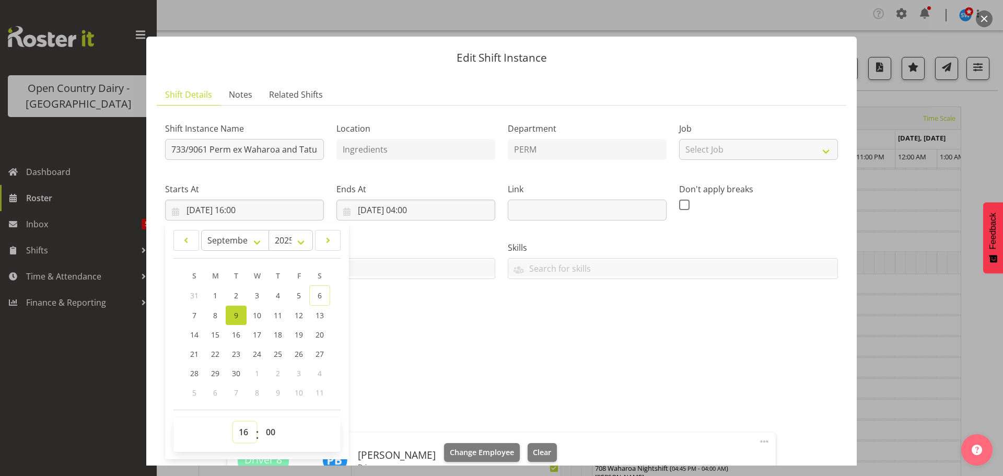
click at [244, 430] on select "00 01 02 03 04 05 06 07 08 09 10 11 12 13 14 15 16 17 18 19 20 21 22 23" at bounding box center [245, 432] width 24 height 21
select select "5"
click at [233, 422] on select "00 01 02 03 04 05 06 07 08 09 10 11 12 13 14 15 16 17 18 19 20 21 22 23" at bounding box center [245, 432] width 24 height 21
type input "09/09/2025, 05:00"
click at [244, 430] on select "00 01 02 03 04 05 06 07 08 09 10 11 12 13 14 15 16 17 18 19 20 21 22 23" at bounding box center [245, 432] width 24 height 21
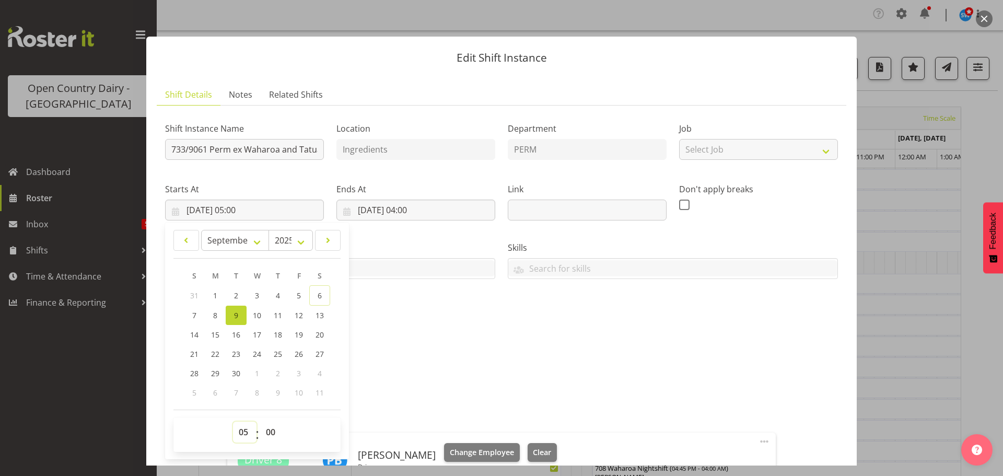
select select "17"
click at [233, 422] on select "00 01 02 03 04 05 06 07 08 09 10 11 12 13 14 15 16 17 18 19 20 21 22 23" at bounding box center [245, 432] width 24 height 21
type input "09/09/2025, 17:00"
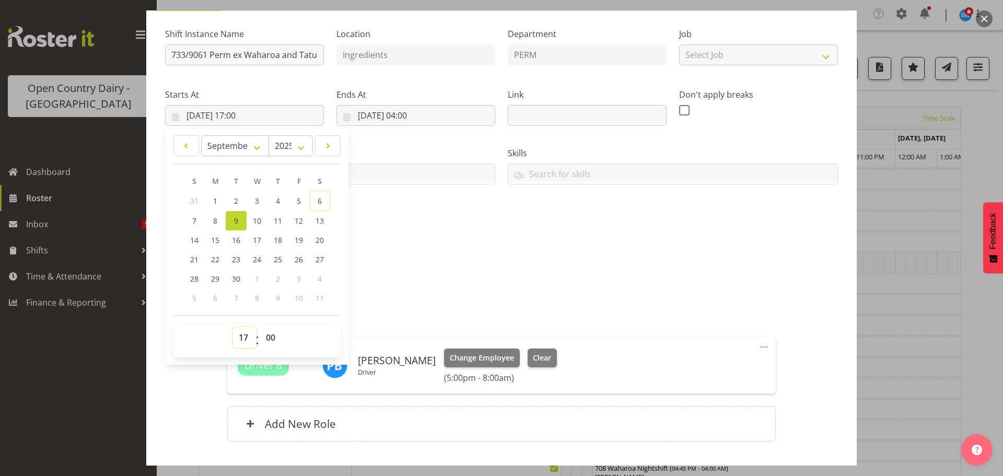
scroll to position [157, 0]
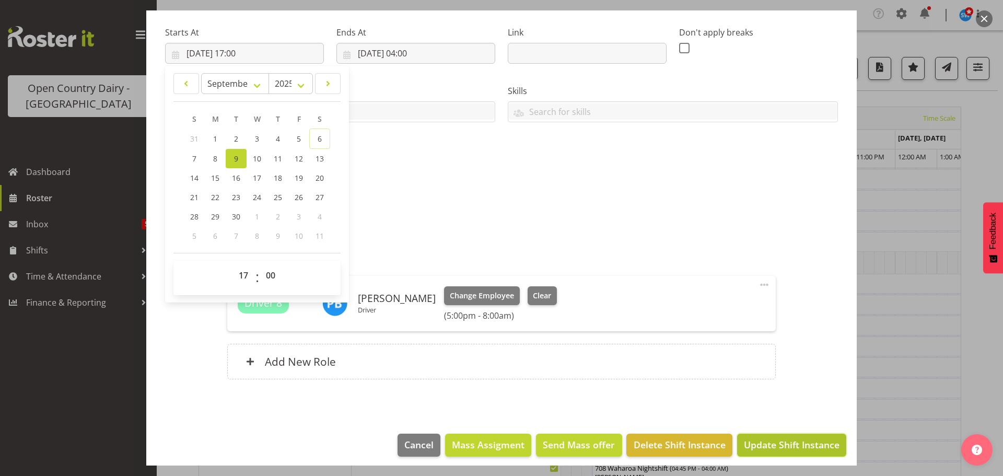
click at [776, 443] on span "Update Shift Instance" at bounding box center [792, 445] width 96 height 14
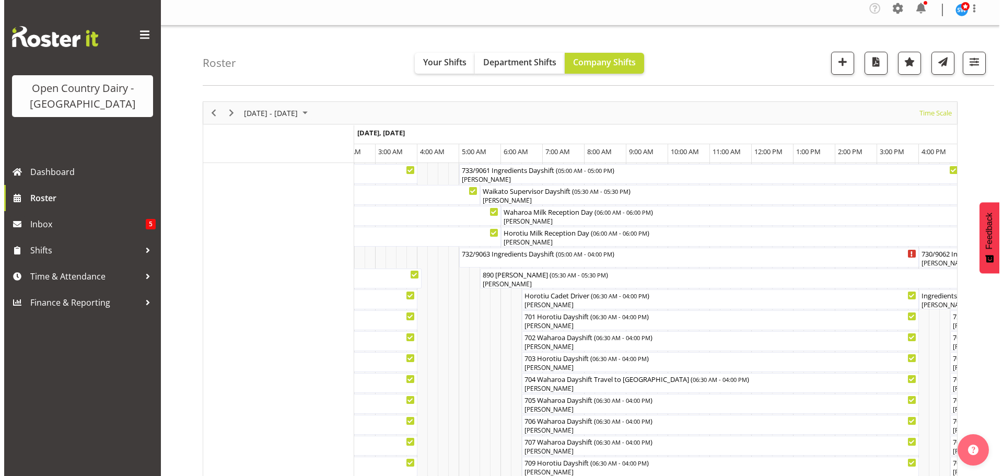
scroll to position [0, 0]
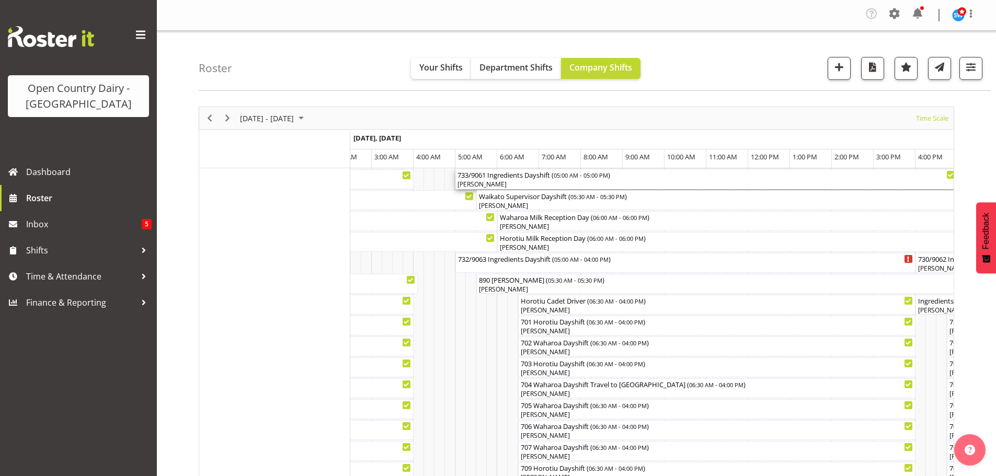
click at [551, 180] on div "733/9061 Ingredients Dayshift ( 05:00 AM - 05:00 PM ) Richard Marsh" at bounding box center [706, 179] width 498 height 20
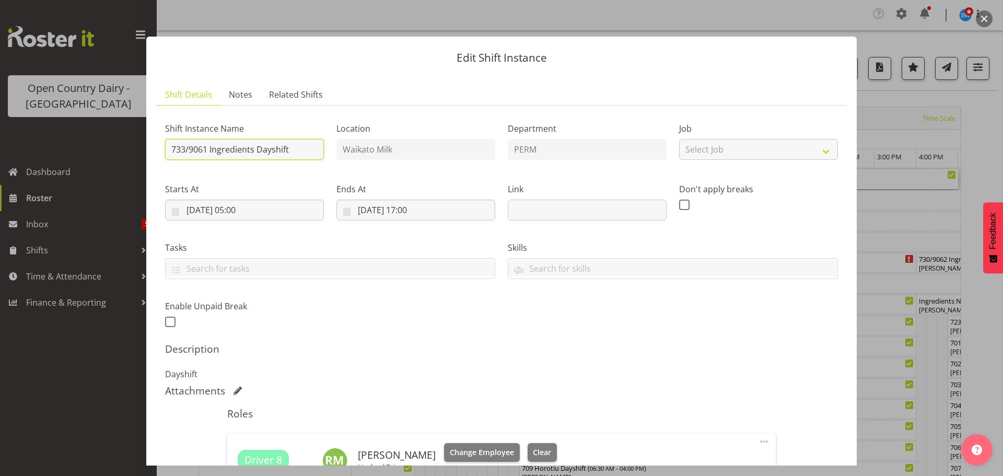
click at [292, 147] on input "733/9061 Ingredients Dayshift" at bounding box center [244, 149] width 159 height 21
type input "733/9061 Perm ex Tatua to Wanganui, Swap at Turangi with 732"
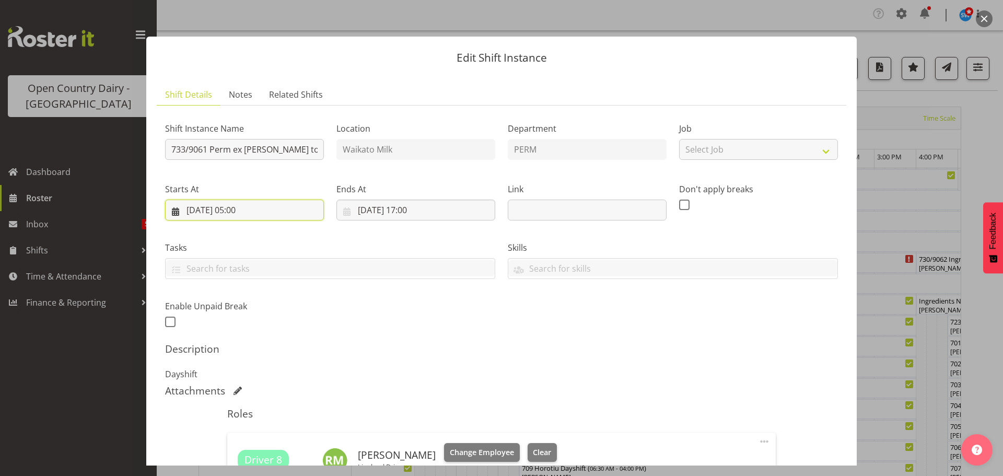
click at [244, 205] on input "10/09/2025, 05:00" at bounding box center [244, 210] width 159 height 21
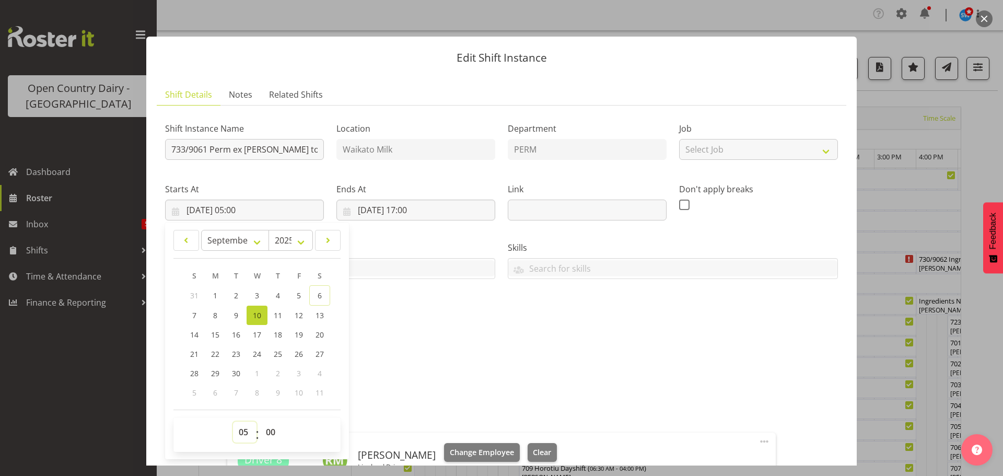
click at [245, 431] on select "00 01 02 03 04 05 06 07 08 09 10 11 12 13 14 15 16 17 18 19 20 21 22 23" at bounding box center [245, 432] width 24 height 21
select select "6"
click at [233, 422] on select "00 01 02 03 04 05 06 07 08 09 10 11 12 13 14 15 16 17 18 19 20 21 22 23" at bounding box center [245, 432] width 24 height 21
type input "10/09/2025, 06:00"
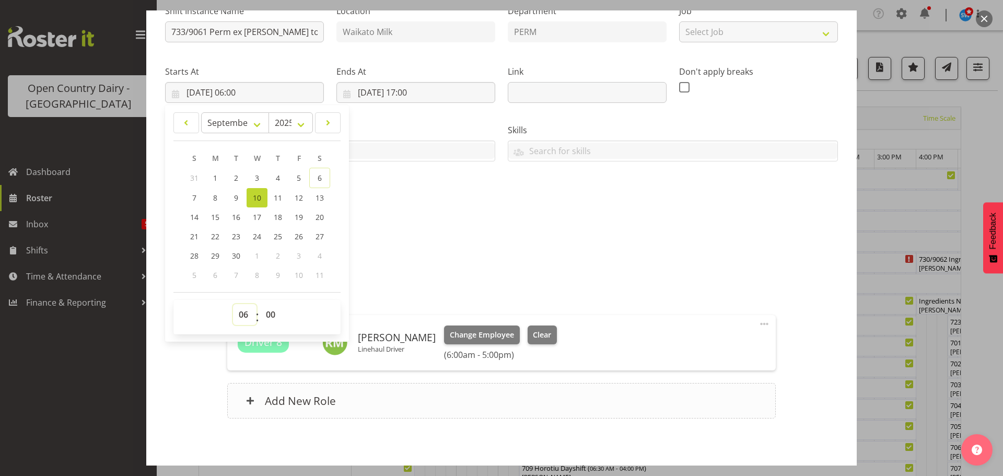
scroll to position [164, 0]
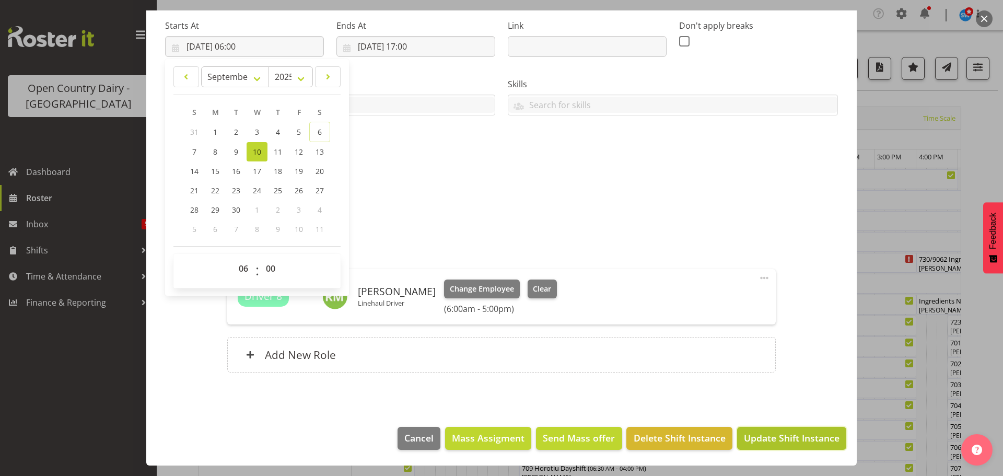
drag, startPoint x: 778, startPoint y: 440, endPoint x: 778, endPoint y: 433, distance: 6.8
click at [778, 438] on span "Update Shift Instance" at bounding box center [792, 438] width 96 height 14
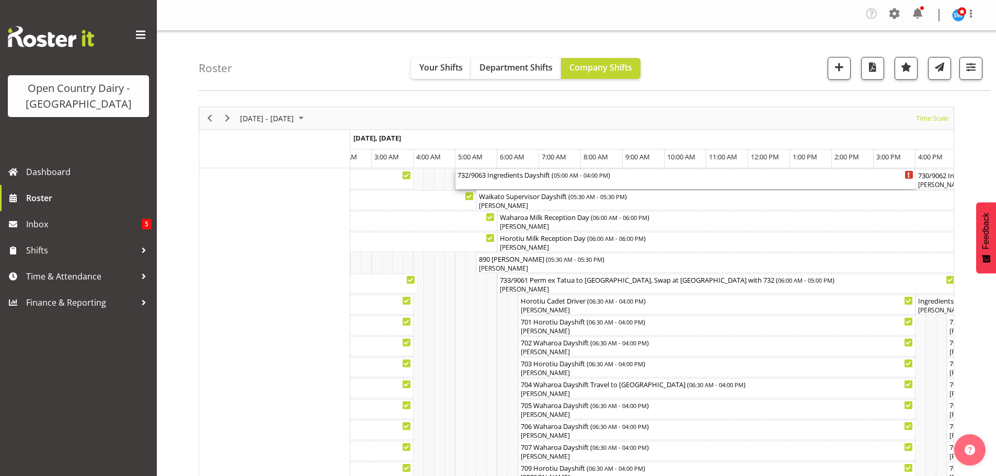
click at [516, 183] on div "732/9063 Ingredients Dayshift ( 05:00 AM - 04:00 PM )" at bounding box center [685, 179] width 456 height 20
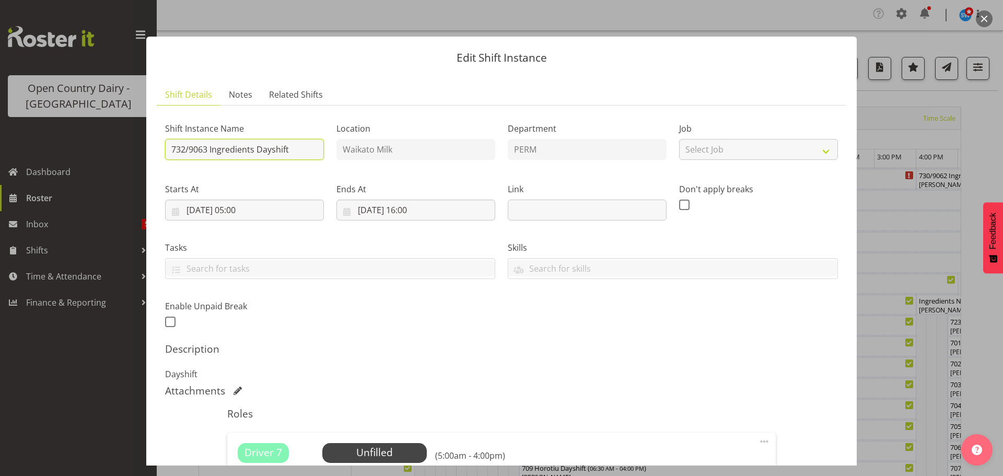
drag, startPoint x: 295, startPoint y: 148, endPoint x: 342, endPoint y: 140, distance: 47.2
click at [295, 147] on input "732/9063 Ingredients Dayshift" at bounding box center [244, 149] width 159 height 21
type input "732/9063 Ex [PERSON_NAME], Swap at [GEOGRAPHIC_DATA] with 733"
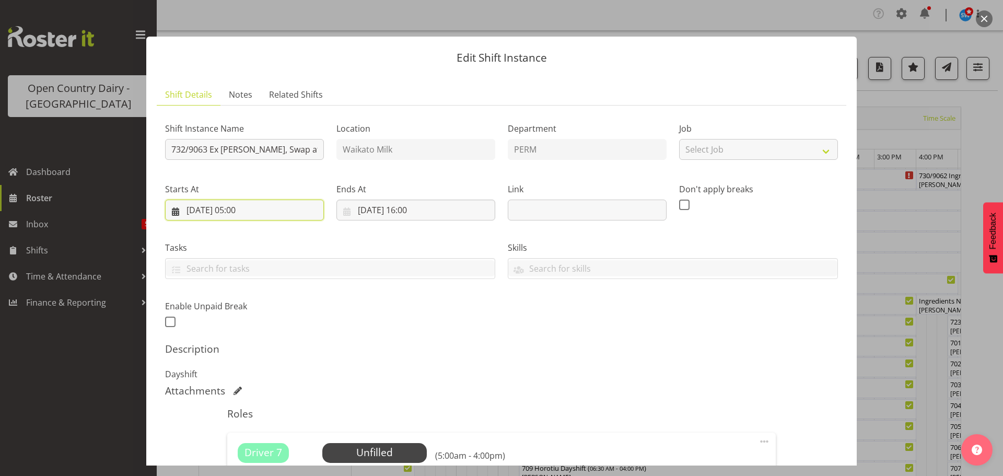
click at [247, 208] on input "10/09/2025, 05:00" at bounding box center [244, 210] width 159 height 21
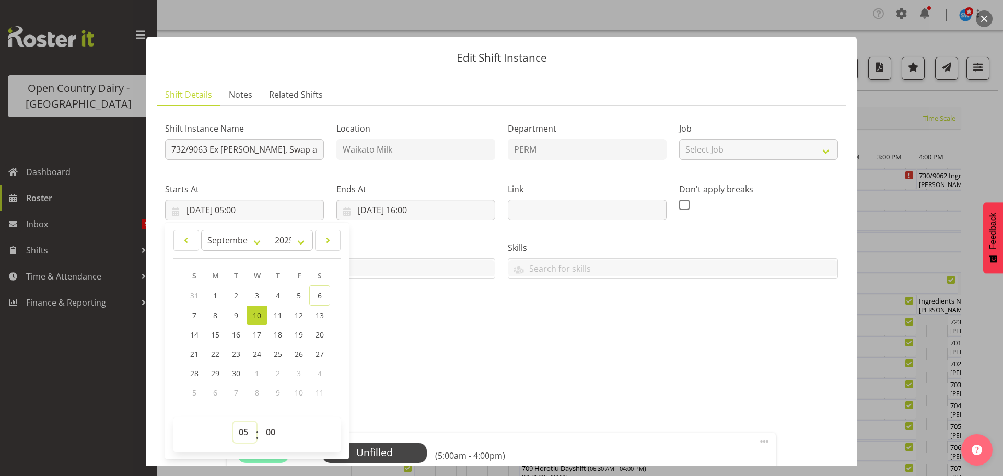
click at [244, 435] on select "00 01 02 03 04 05 06 07 08 09 10 11 12 13 14 15 16 17 18 19 20 21 22 23" at bounding box center [245, 432] width 24 height 21
select select "7"
click at [233, 422] on select "00 01 02 03 04 05 06 07 08 09 10 11 12 13 14 15 16 17 18 19 20 21 22 23" at bounding box center [245, 432] width 24 height 21
type input "[DATE] 07:00"
click at [376, 454] on span "Select Employee" at bounding box center [375, 452] width 78 height 15
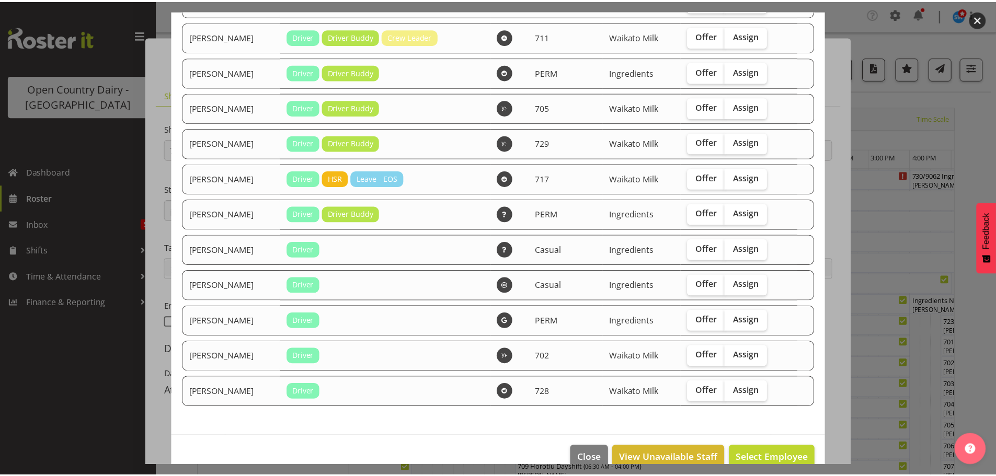
scroll to position [186, 0]
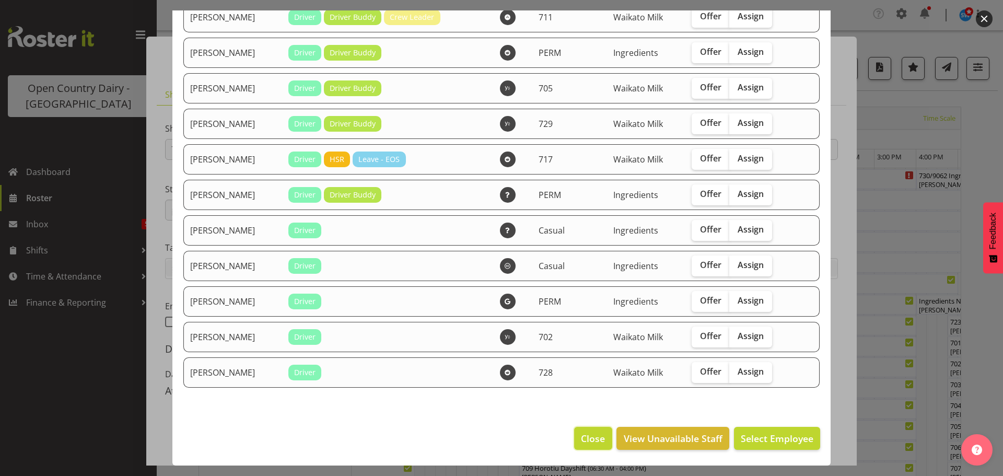
click at [590, 439] on span "Close" at bounding box center [593, 439] width 24 height 14
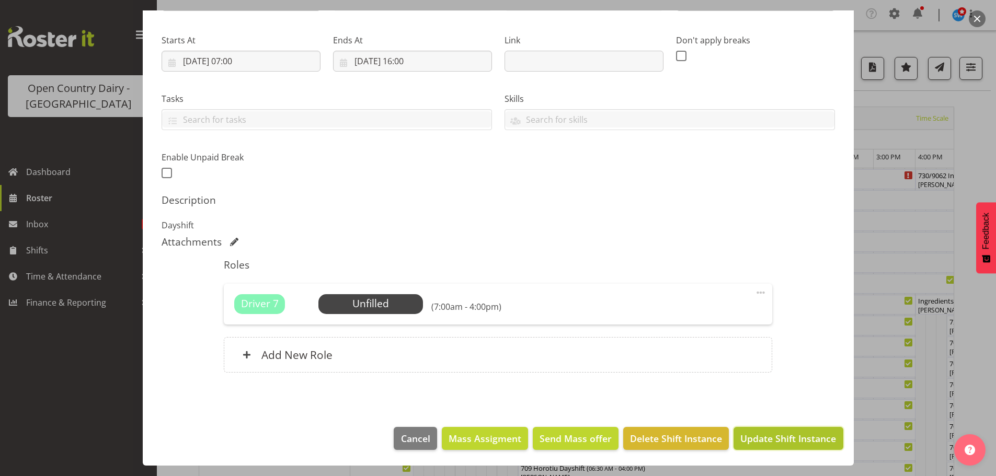
click at [770, 436] on span "Update Shift Instance" at bounding box center [788, 439] width 96 height 14
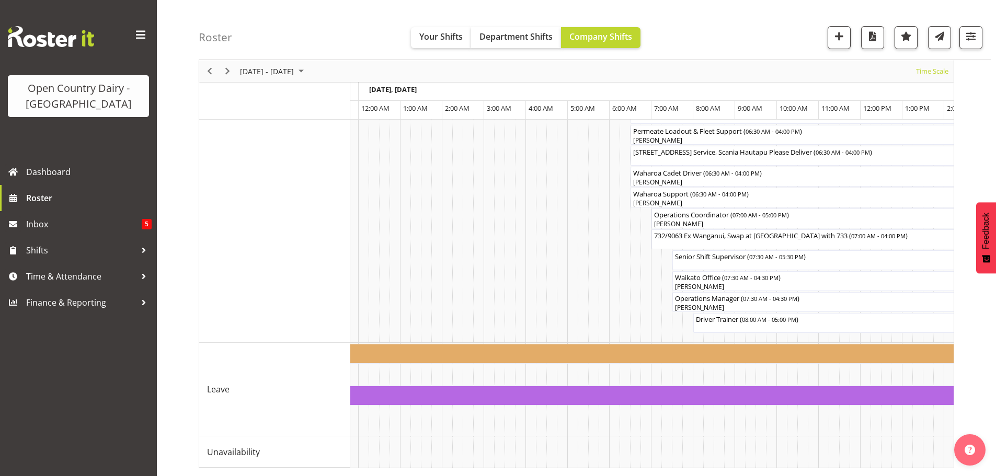
scroll to position [0, 1951]
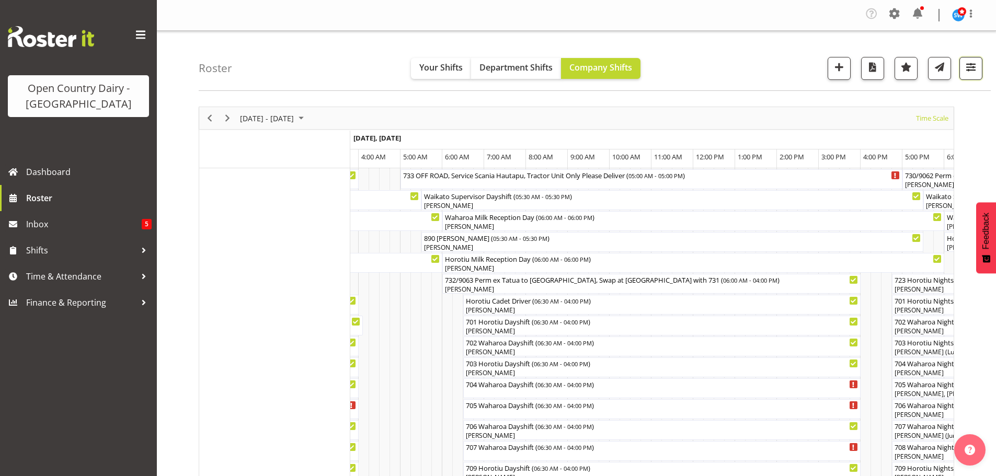
click at [971, 70] on span "button" at bounding box center [971, 67] width 14 height 14
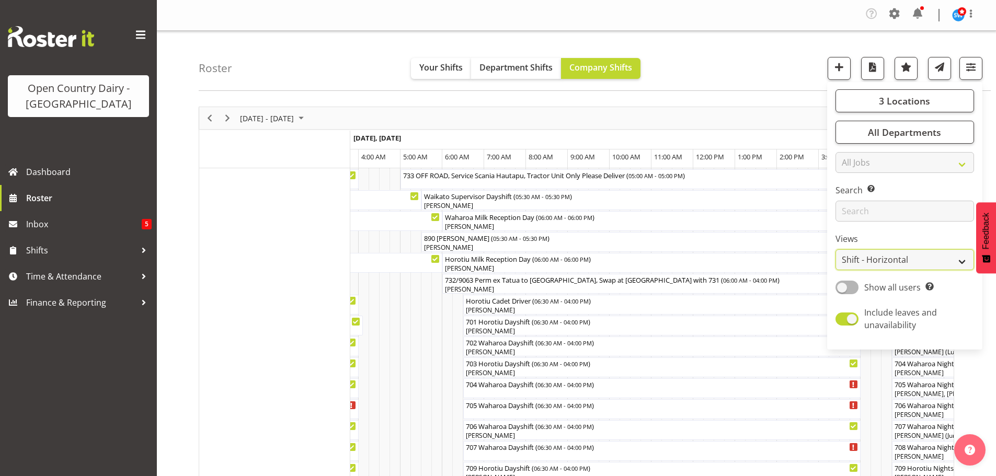
click at [877, 257] on select "Staff Role Shift - Horizontal Shift - Vertical Staff - Location" at bounding box center [904, 259] width 138 height 21
select select "staff"
click at [836, 249] on select "Staff Role Shift - Horizontal Shift - Vertical Staff - Location" at bounding box center [904, 259] width 138 height 21
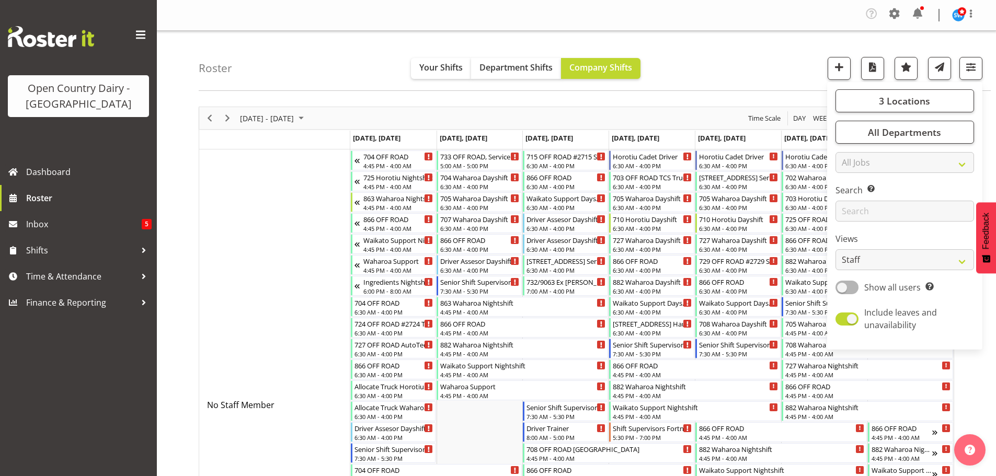
click at [724, 60] on div "Roster Your Shifts Department Shifts Company Shifts 3 Locations Clear Ingredien…" at bounding box center [595, 61] width 792 height 60
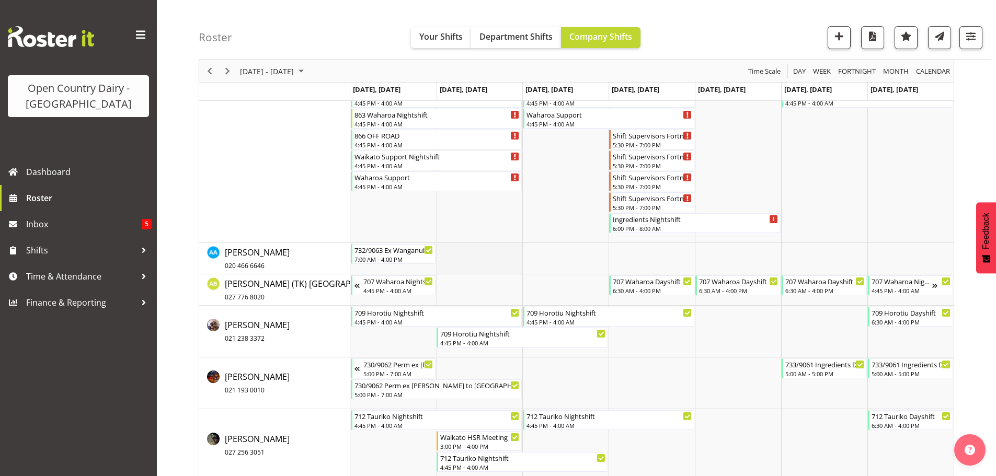
click at [478, 259] on td "Timeline Week of September 13, 2025" at bounding box center [479, 258] width 86 height 31
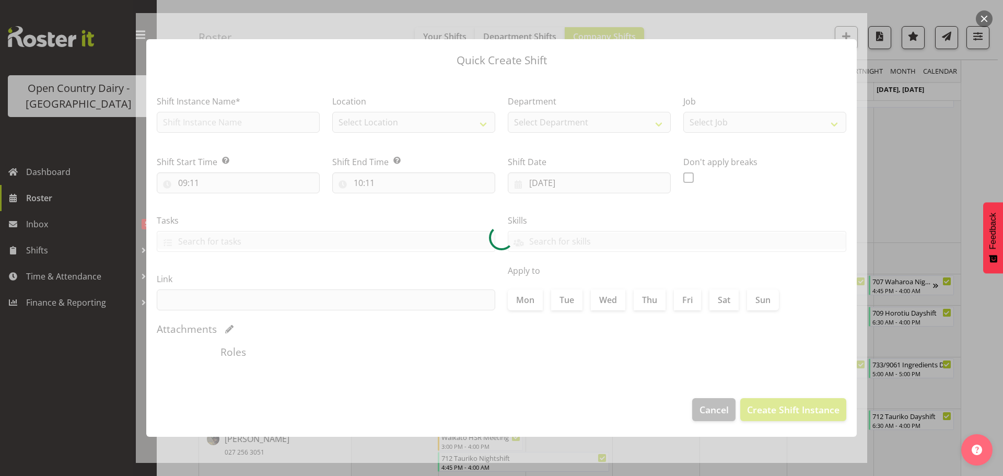
type input "09/09/2025"
checkbox input "true"
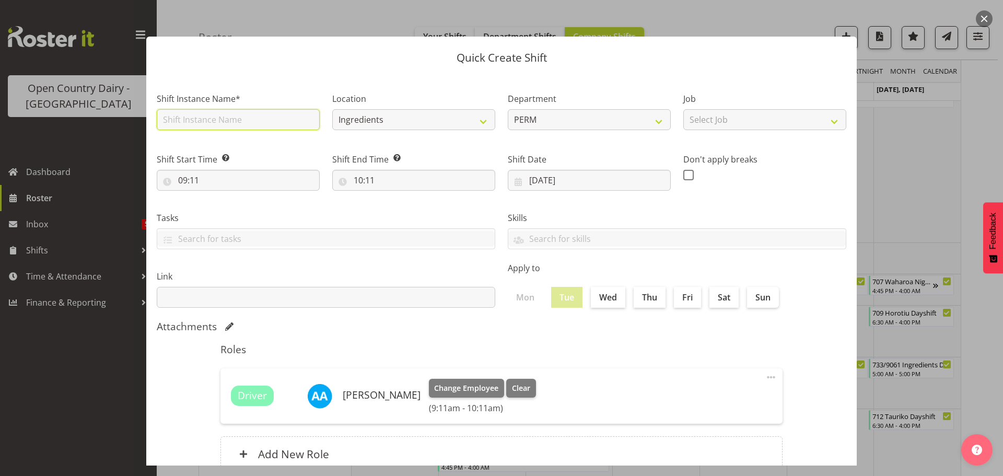
click at [261, 120] on input "text" at bounding box center [238, 119] width 163 height 21
type input "731/9072 Ex Wanganui, Swap at Turangi with 732"
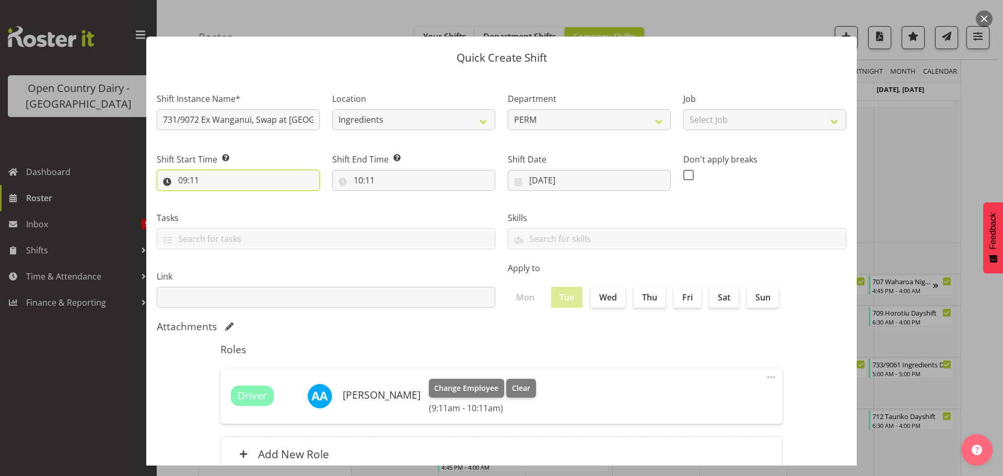
click at [192, 179] on input "09:11" at bounding box center [238, 180] width 163 height 21
click at [225, 207] on select "00 01 02 03 04 05 06 07 08 09 10 11 12 13 14 15 16 17 18 19 20 21 22 23" at bounding box center [228, 207] width 24 height 21
select select "7"
click at [216, 197] on select "00 01 02 03 04 05 06 07 08 09 10 11 12 13 14 15 16 17 18 19 20 21 22 23" at bounding box center [228, 207] width 24 height 21
type input "07:11"
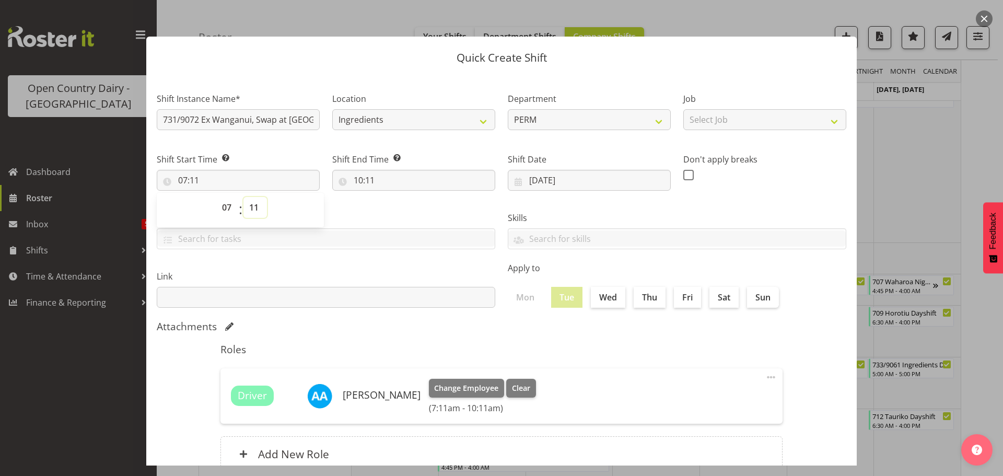
click at [253, 205] on select "00 01 02 03 04 05 06 07 08 09 10 11 12 13 14 15 16 17 18 19 20 21 22 23 24 25 2…" at bounding box center [256, 207] width 24 height 21
select select "0"
click at [244, 197] on select "00 01 02 03 04 05 06 07 08 09 10 11 12 13 14 15 16 17 18 19 20 21 22 23 24 25 2…" at bounding box center [256, 207] width 24 height 21
type input "07:00"
click at [364, 177] on input "10:11" at bounding box center [413, 180] width 163 height 21
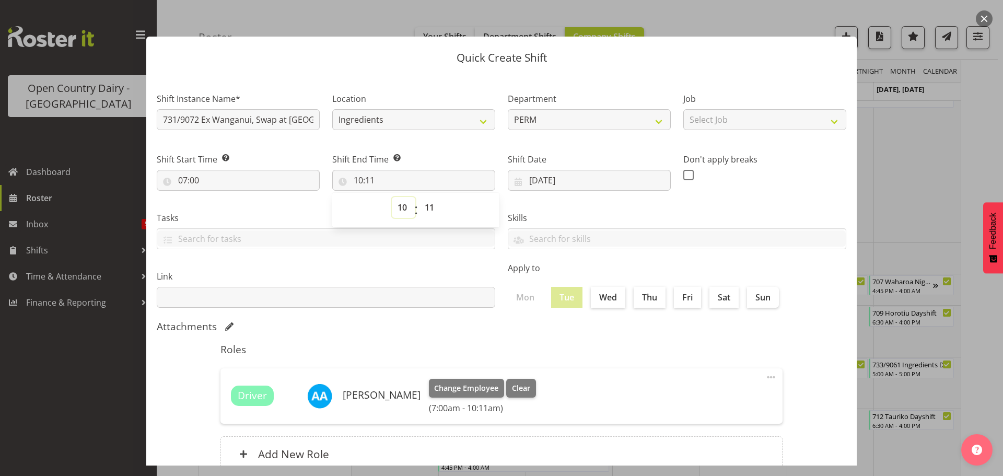
click at [398, 204] on select "00 01 02 03 04 05 06 07 08 09 10 11 12 13 14 15 16 17 18 19 20 21 22 23" at bounding box center [404, 207] width 24 height 21
select select "16"
click at [392, 197] on select "00 01 02 03 04 05 06 07 08 09 10 11 12 13 14 15 16 17 18 19 20 21 22 23" at bounding box center [404, 207] width 24 height 21
type input "16:11"
click at [427, 207] on select "00 01 02 03 04 05 06 07 08 09 10 11 12 13 14 15 16 17 18 19 20 21 22 23 24 25 2…" at bounding box center [431, 207] width 24 height 21
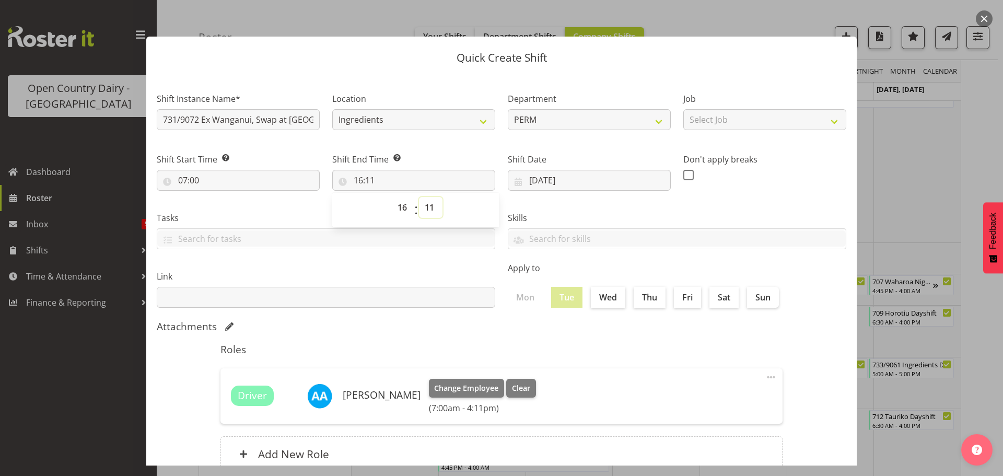
select select "0"
click at [419, 197] on select "00 01 02 03 04 05 06 07 08 09 10 11 12 13 14 15 16 17 18 19 20 21 22 23 24 25 2…" at bounding box center [431, 207] width 24 height 21
type input "16:00"
click at [741, 120] on select "Select Job Driver Driver supervisor Support" at bounding box center [765, 119] width 163 height 21
select select "9052"
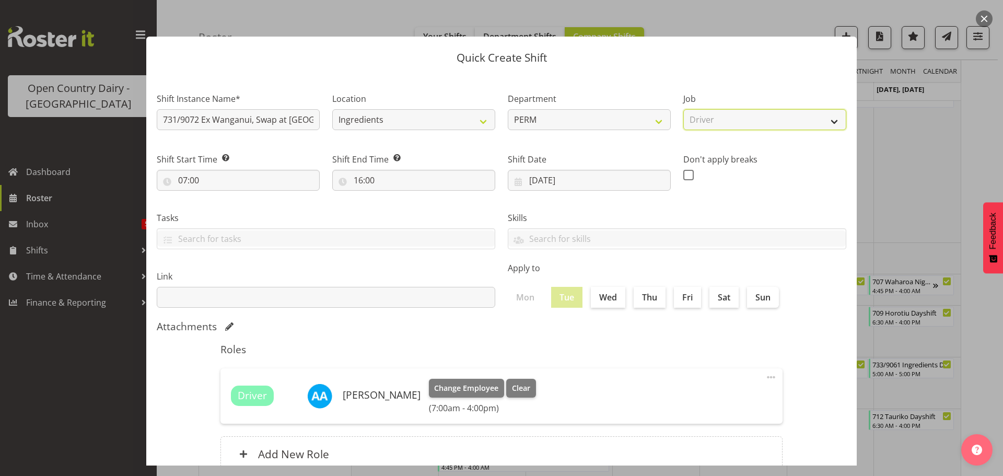
click at [684, 109] on select "Select Job Driver Driver supervisor Support" at bounding box center [765, 119] width 163 height 21
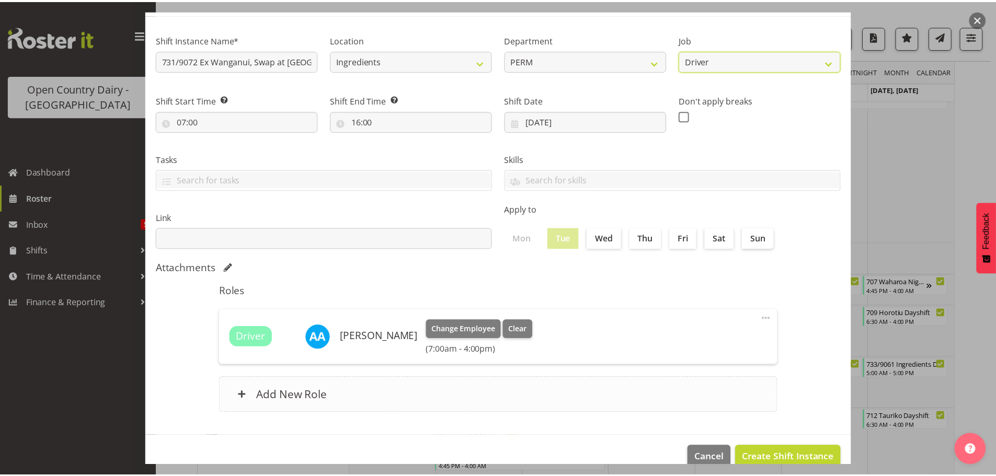
scroll to position [78, 0]
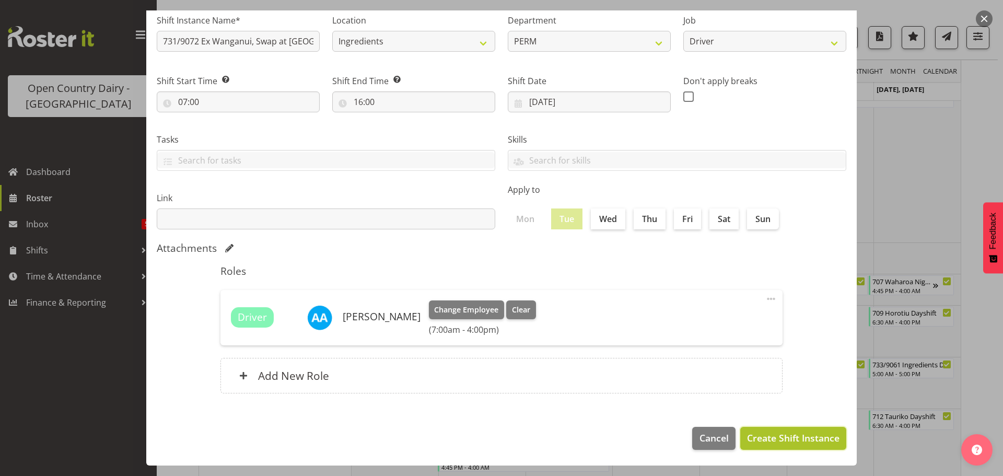
click at [778, 434] on span "Create Shift Instance" at bounding box center [793, 438] width 93 height 14
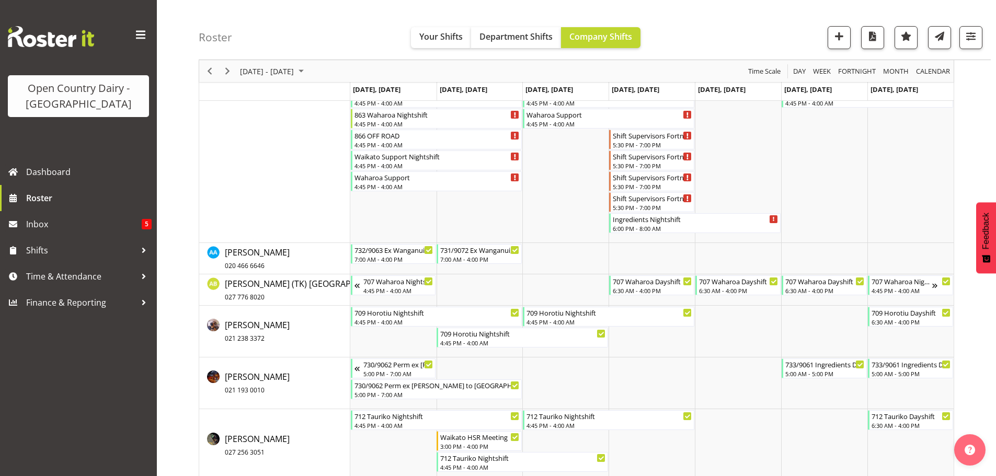
scroll to position [1001, 0]
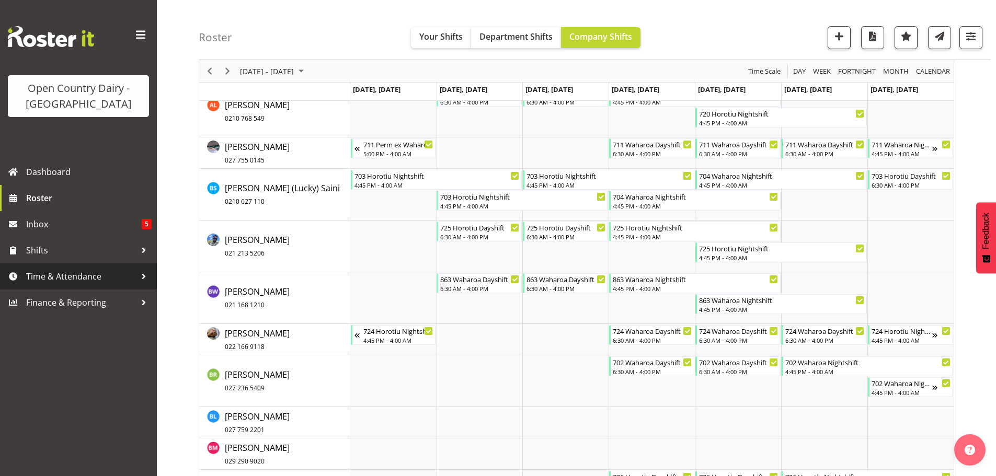
click at [75, 276] on span "Time & Attendance" at bounding box center [81, 277] width 110 height 16
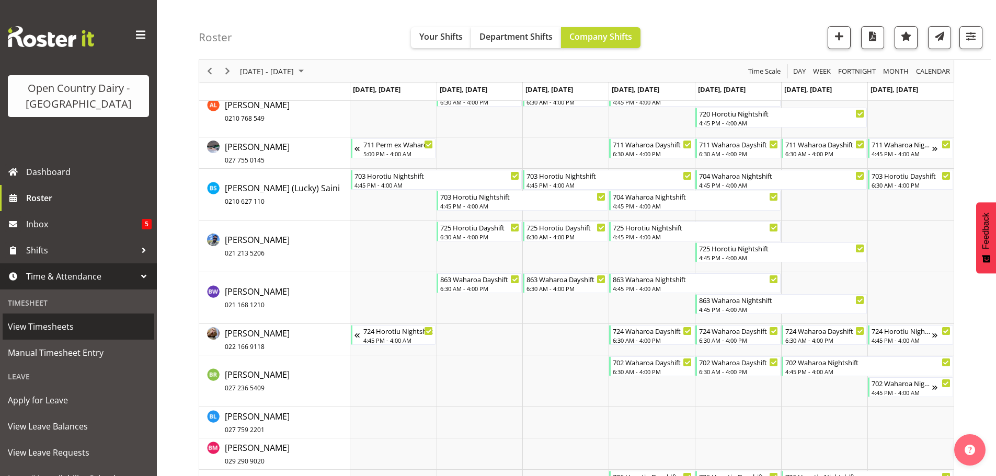
click at [61, 326] on span "View Timesheets" at bounding box center [78, 327] width 141 height 16
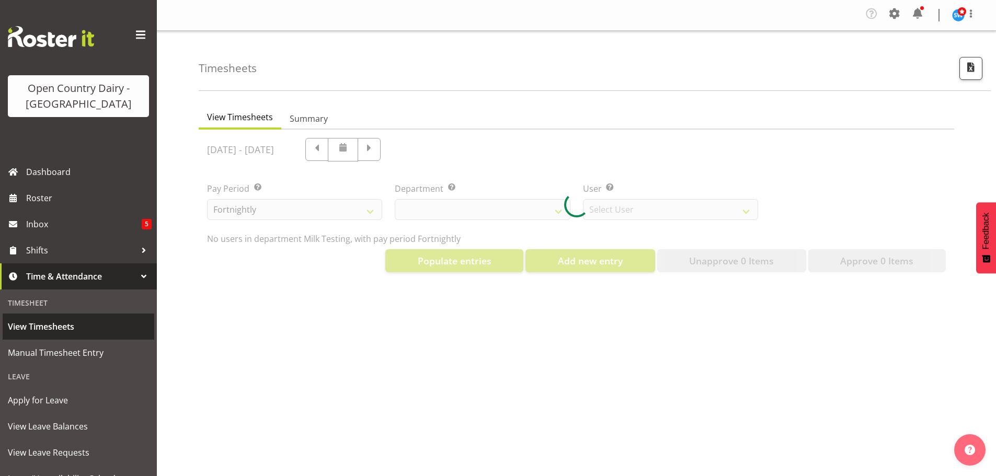
select select "733"
select select "7414"
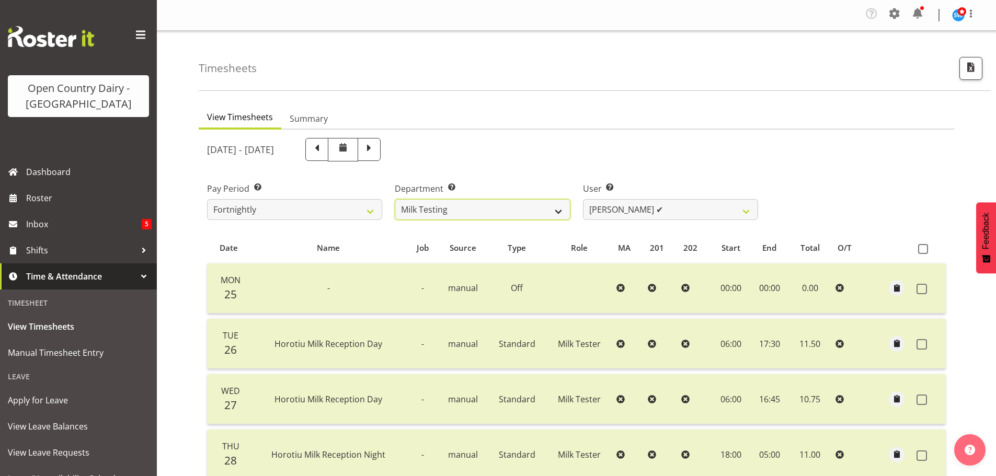
click at [553, 211] on select "701 702 703 704 705 706 707 708 709 710 711 712 713 714 715 716 717 718 719 720" at bounding box center [482, 209] width 175 height 21
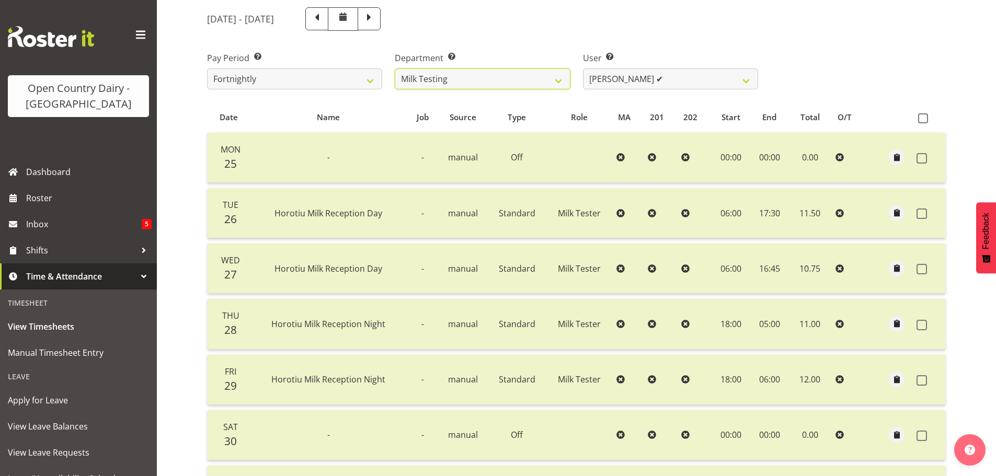
scroll to position [157, 0]
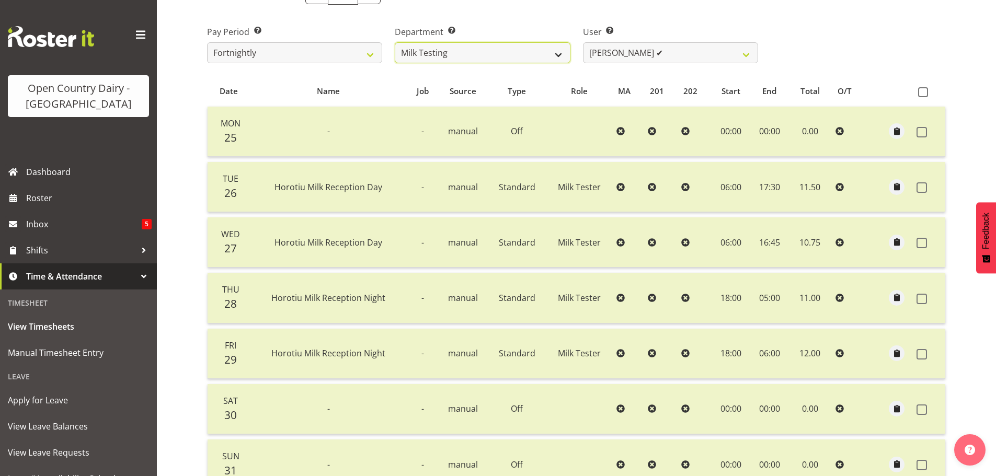
click at [529, 59] on select "701 702 703 704 705 706 707 708 709 710 711 712 713 714 715 716 717 718 719 720" at bounding box center [482, 52] width 175 height 21
select select "802"
click at [395, 42] on select "701 702 703 704 705 706 707 708 709 710 711 712 713 714 715 716 717 718 719 720" at bounding box center [482, 52] width 175 height 21
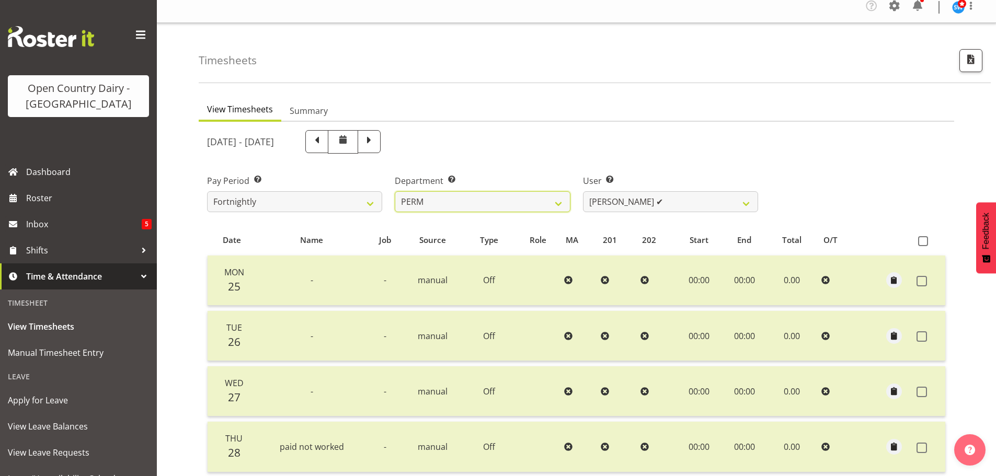
scroll to position [0, 0]
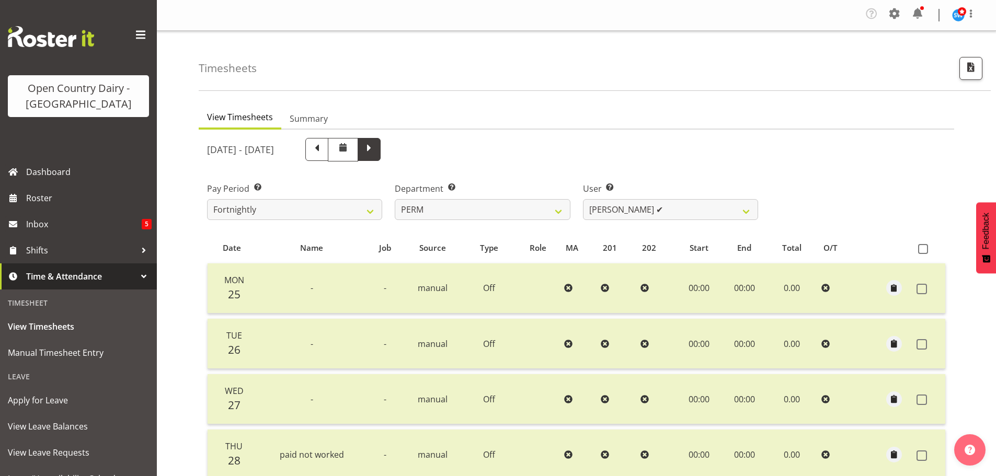
click at [376, 149] on span at bounding box center [369, 149] width 14 height 14
select select
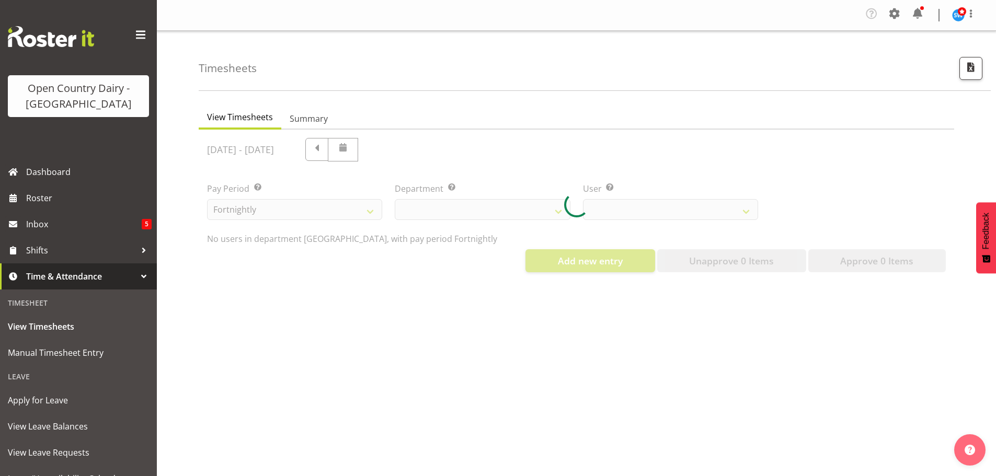
select select "802"
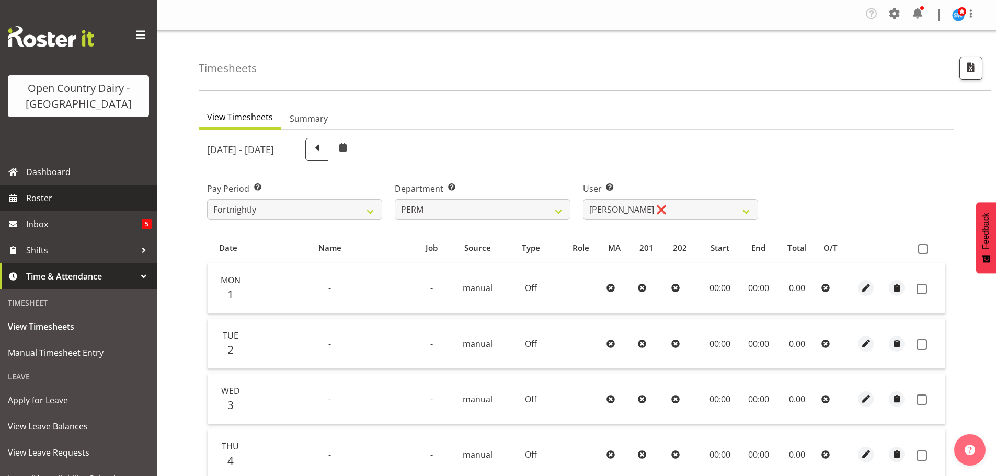
click at [47, 196] on span "Roster" at bounding box center [88, 198] width 125 height 16
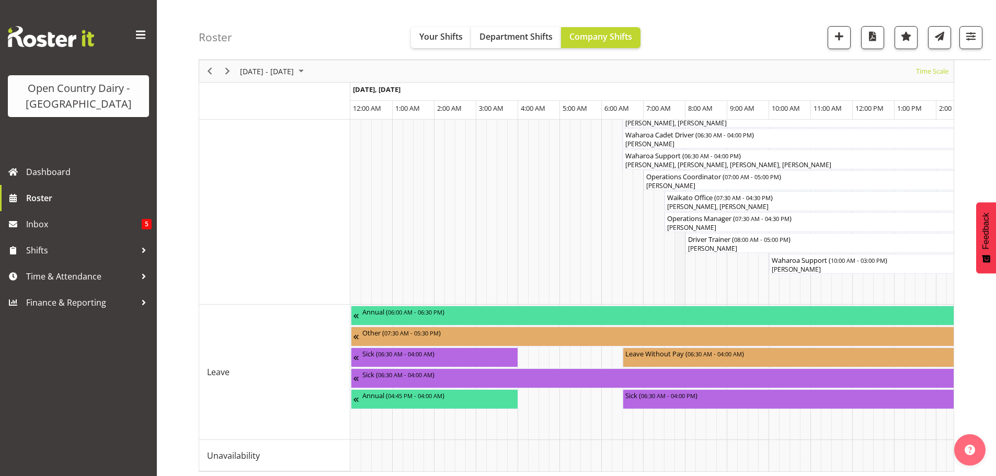
scroll to position [993, 0]
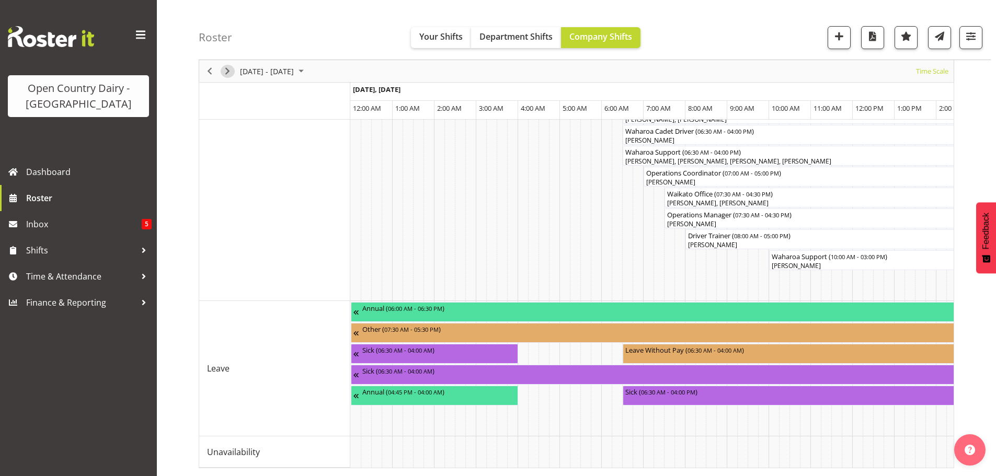
click at [227, 70] on span "Next" at bounding box center [227, 71] width 13 height 13
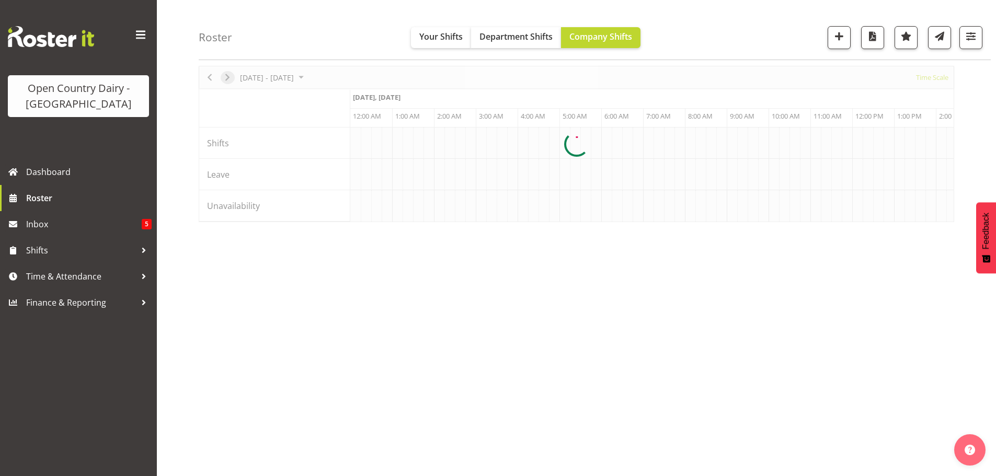
scroll to position [41, 0]
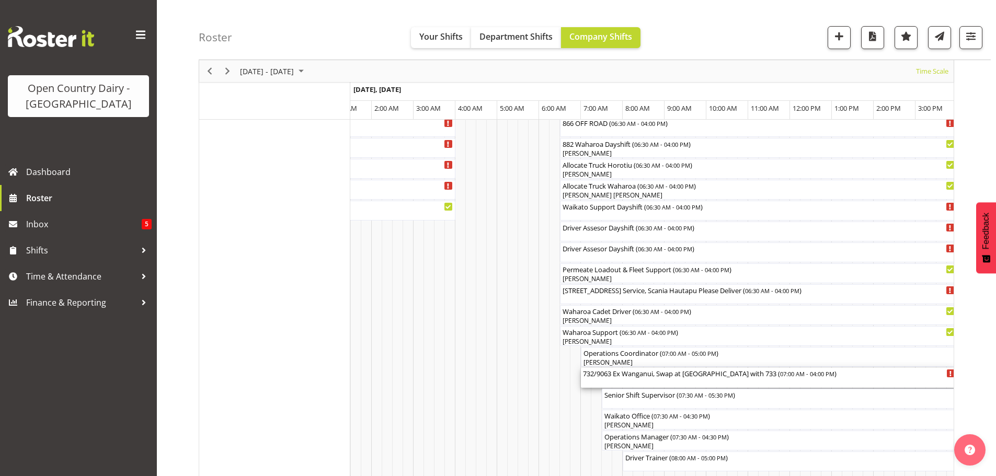
click at [655, 382] on div "732/9063 Ex Wanganui, Swap at [GEOGRAPHIC_DATA] with 733 ( 07:00 AM - 04:00 PM )" at bounding box center [769, 378] width 372 height 20
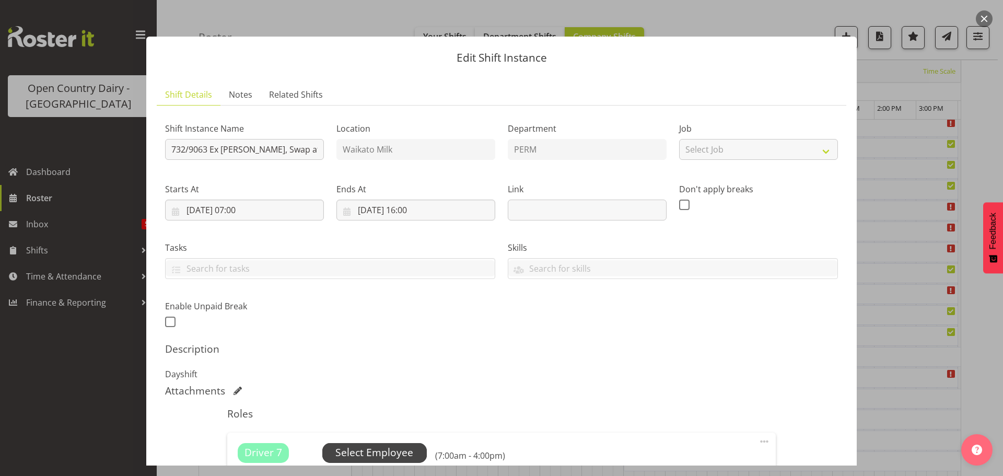
click at [372, 450] on span "Select Employee" at bounding box center [375, 452] width 78 height 15
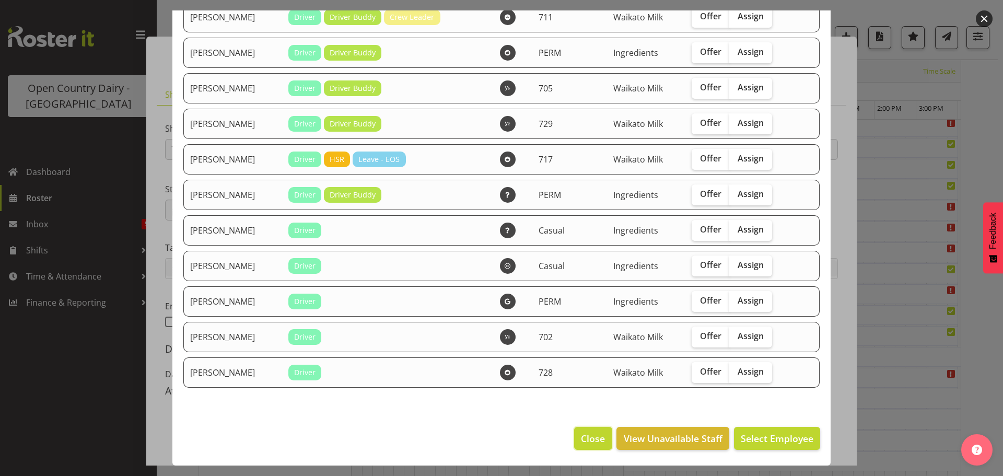
click at [589, 440] on span "Close" at bounding box center [593, 439] width 24 height 14
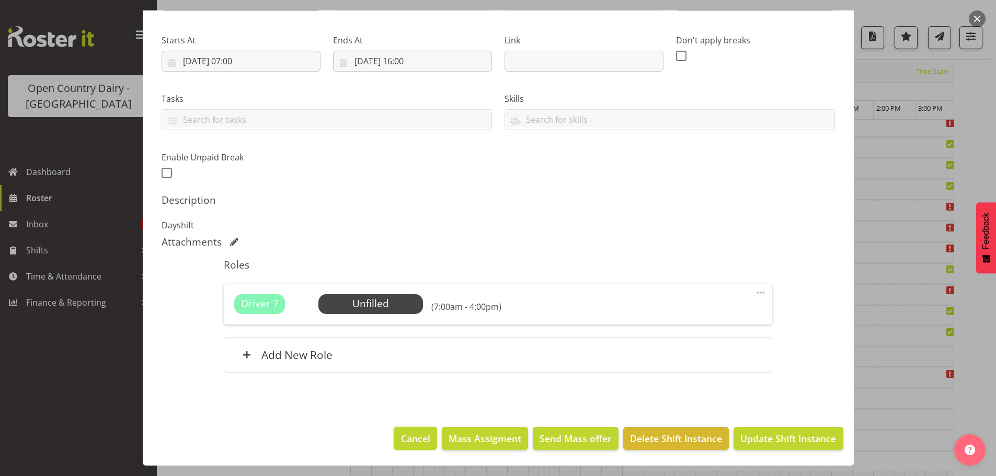
click at [412, 436] on span "Cancel" at bounding box center [415, 439] width 29 height 14
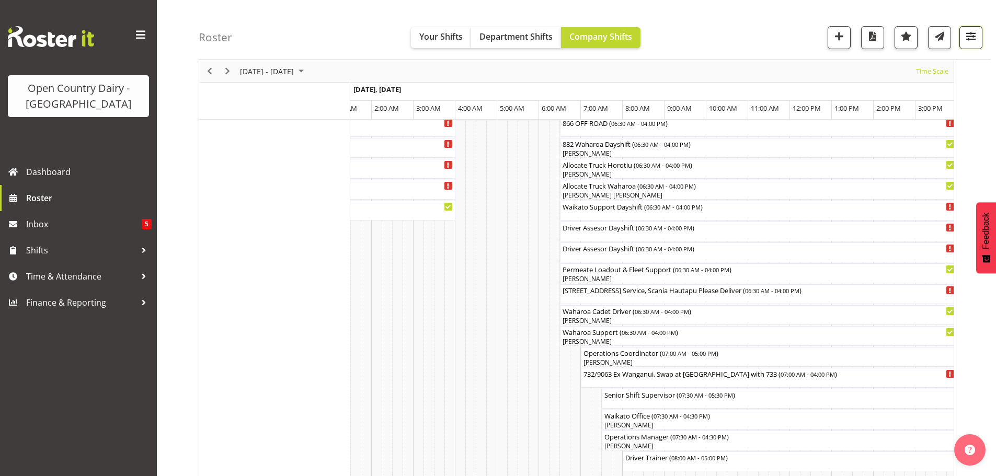
click at [970, 37] on span "button" at bounding box center [971, 36] width 14 height 14
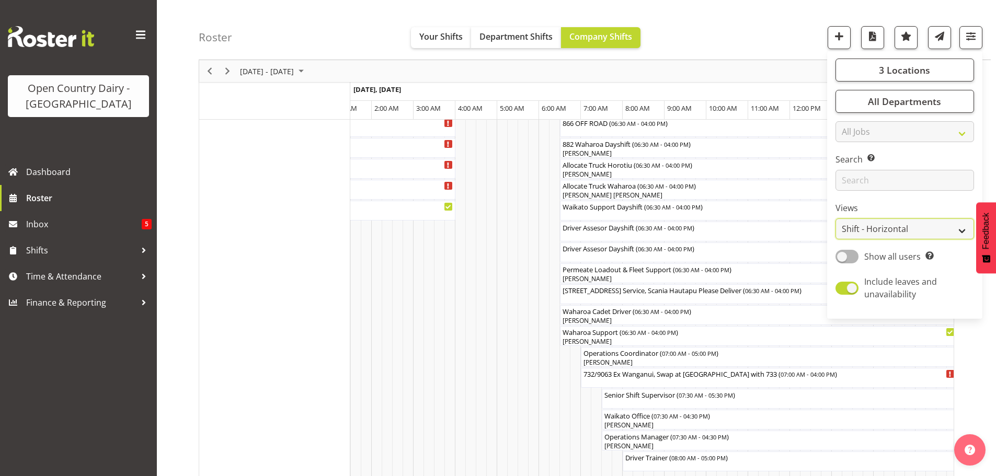
click at [878, 227] on select "Staff Role Shift - Horizontal Shift - Vertical Staff - Location" at bounding box center [904, 228] width 138 height 21
select select "staff"
click at [836, 218] on select "Staff Role Shift - Horizontal Shift - Vertical Staff - Location" at bounding box center [904, 228] width 138 height 21
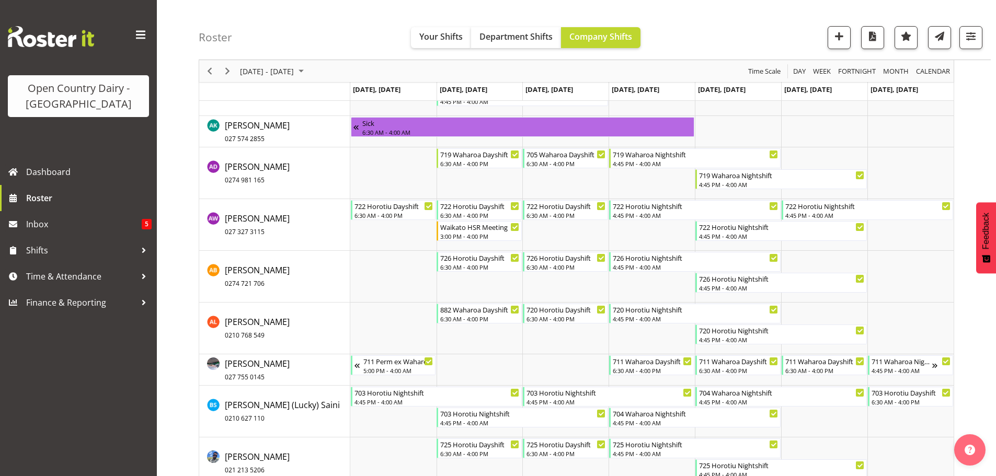
click at [700, 21] on div "Roster Your Shifts Department Shifts Company Shifts 3 Locations Clear Ingredien…" at bounding box center [595, 30] width 792 height 60
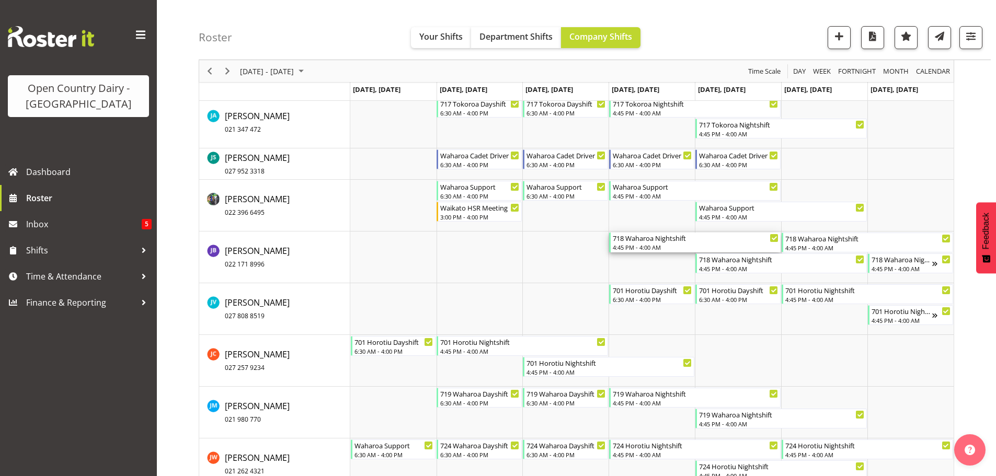
click at [642, 244] on div "4:45 PM - 4:00 AM" at bounding box center [695, 247] width 166 height 8
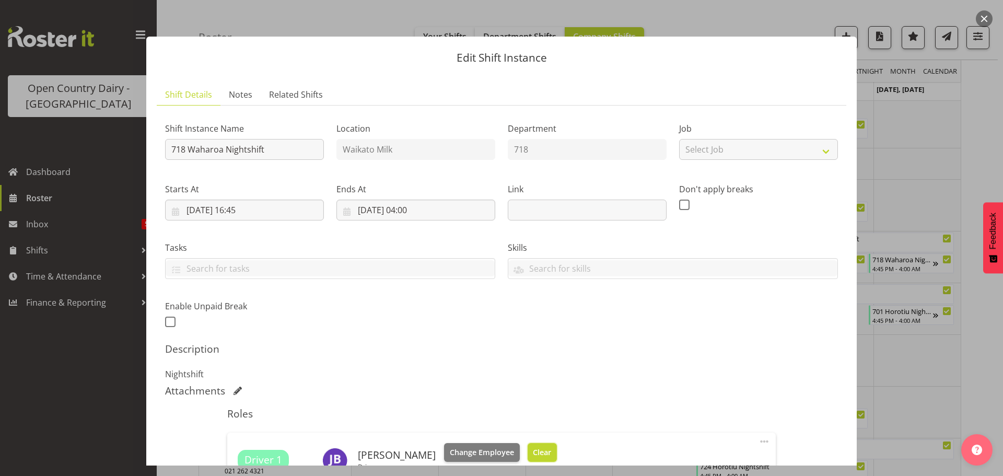
click at [533, 454] on span "Clear" at bounding box center [542, 452] width 18 height 11
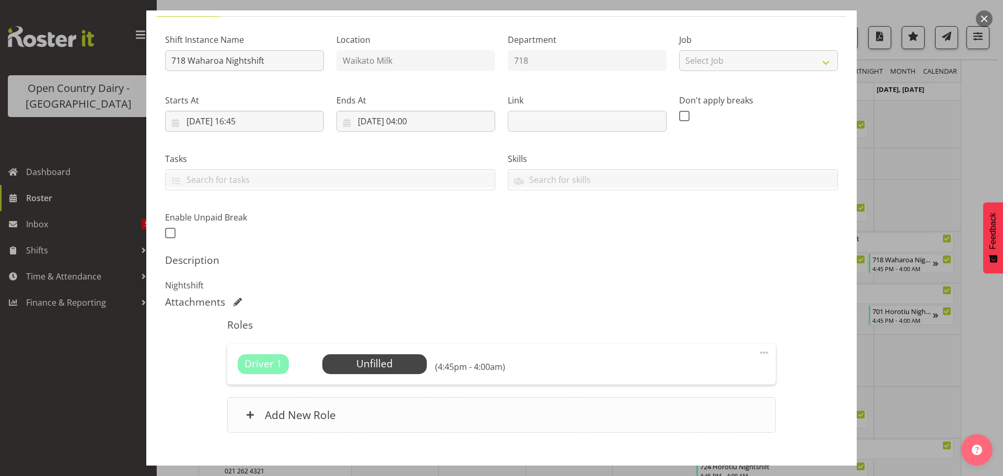
scroll to position [149, 0]
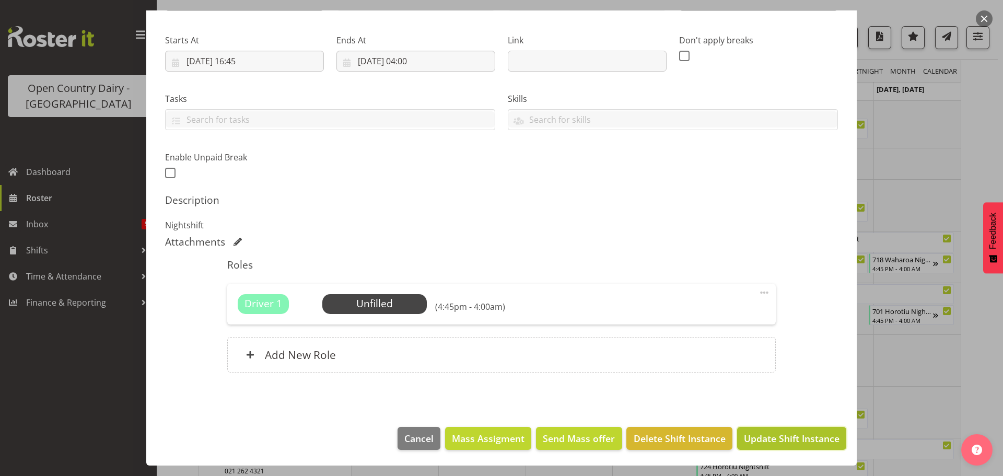
click at [777, 437] on span "Update Shift Instance" at bounding box center [792, 439] width 96 height 14
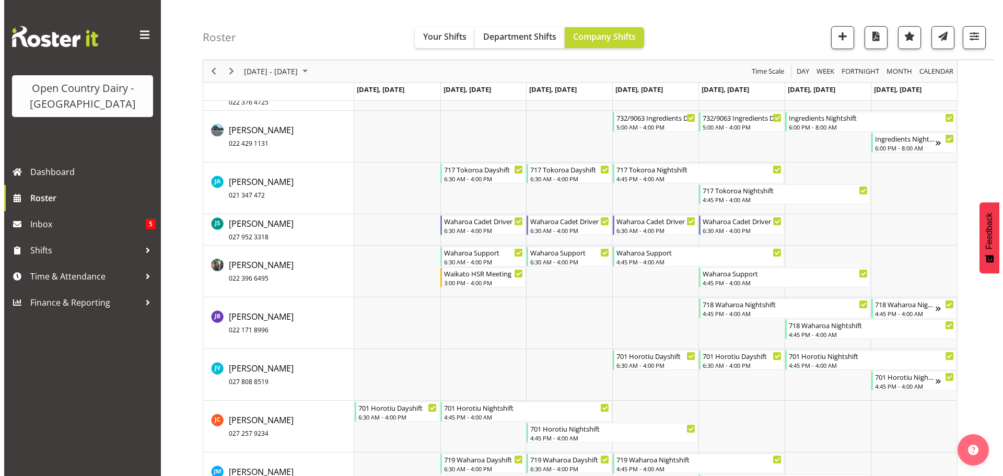
scroll to position [4078, 0]
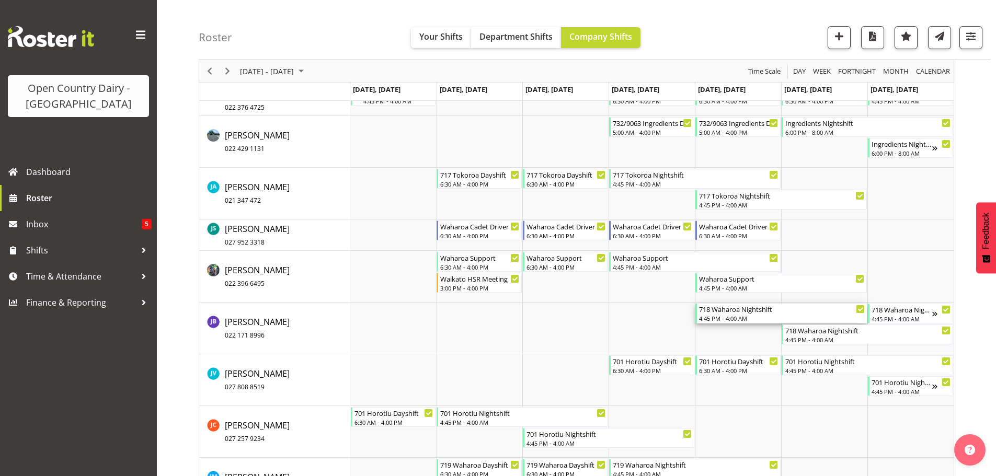
click at [734, 318] on div "4:45 PM - 4:00 AM" at bounding box center [782, 318] width 166 height 8
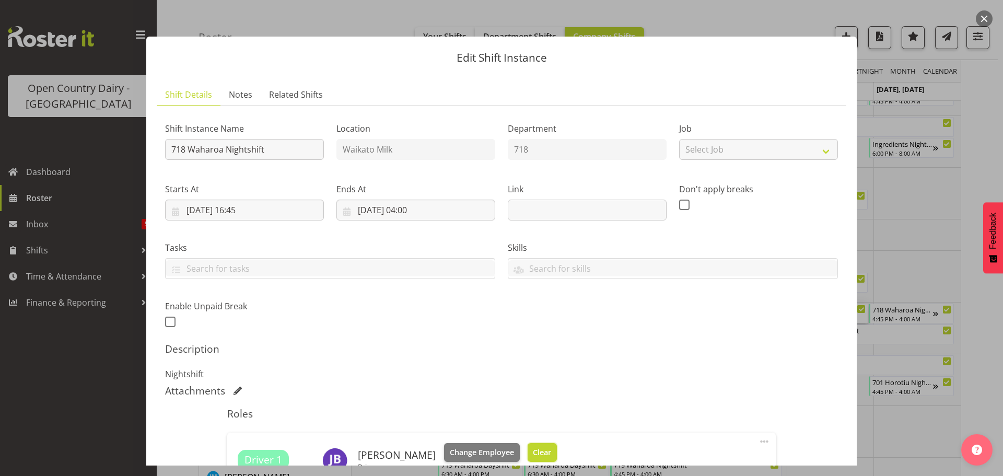
click at [533, 453] on span "Clear" at bounding box center [542, 452] width 18 height 11
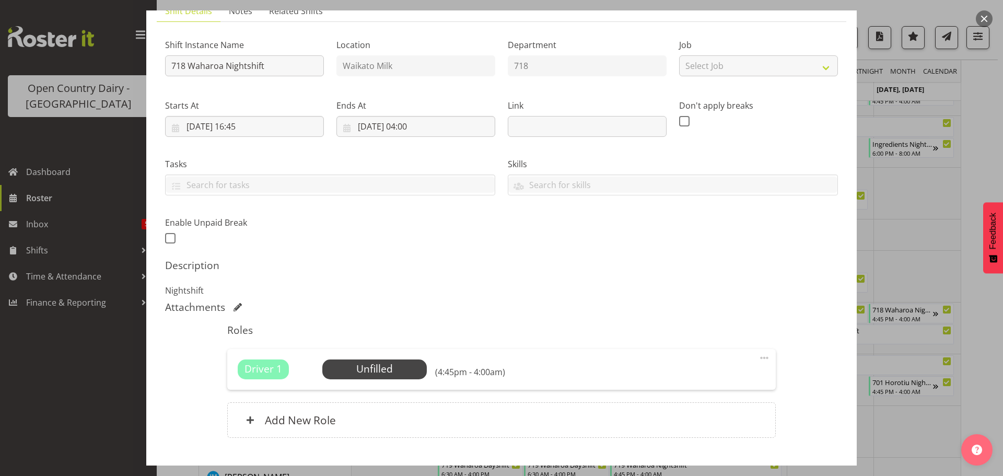
scroll to position [149, 0]
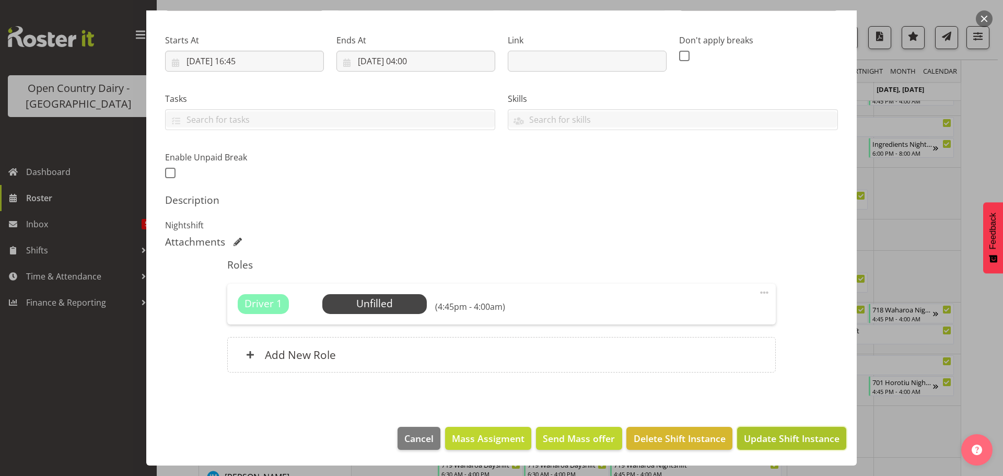
click at [770, 438] on span "Update Shift Instance" at bounding box center [792, 439] width 96 height 14
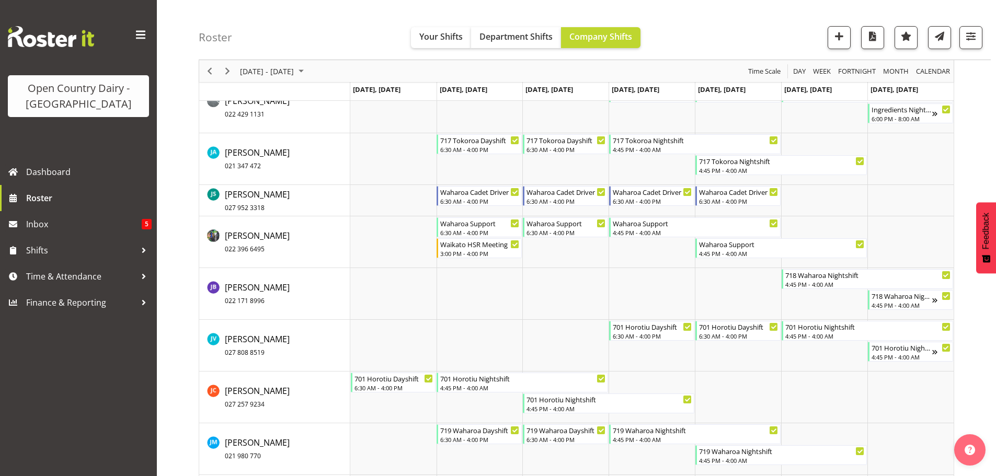
scroll to position [4112, 0]
click at [246, 289] on span "[PERSON_NAME] 022 171 8996" at bounding box center [257, 294] width 65 height 24
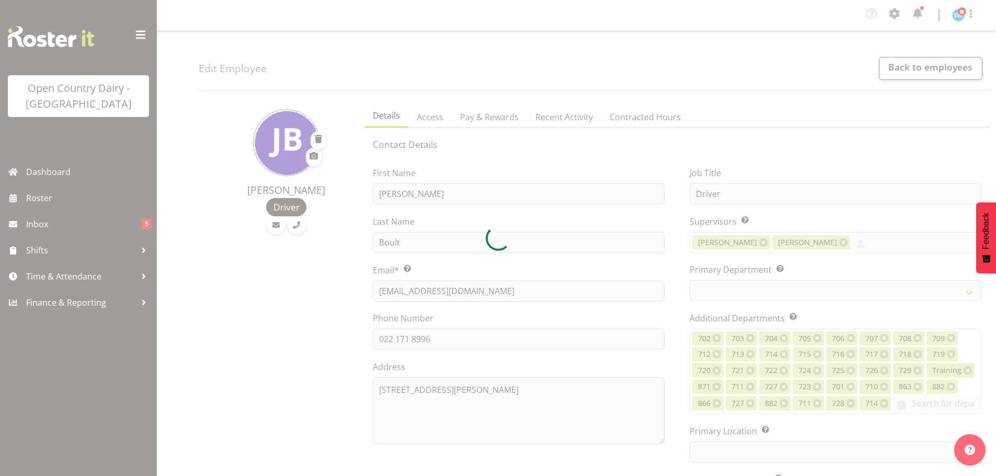
select select "TimelineWeek"
select select
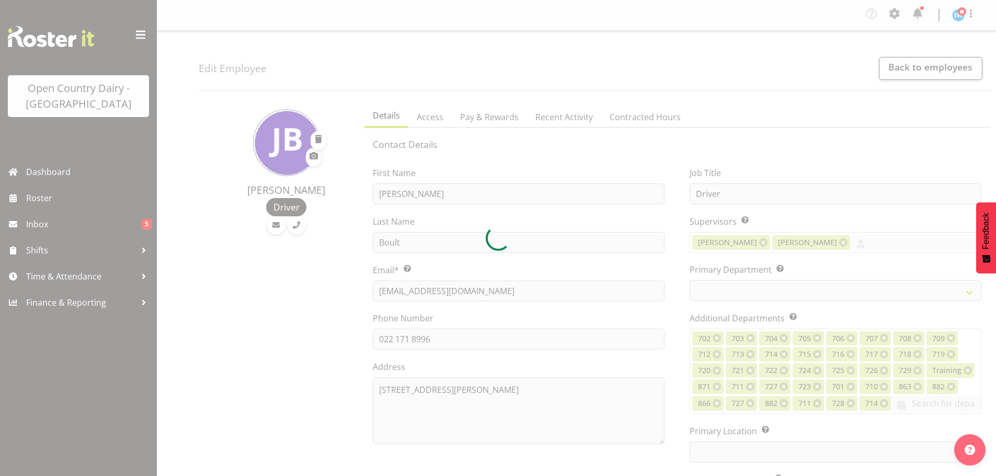
select select
select select "1054"
select select "757"
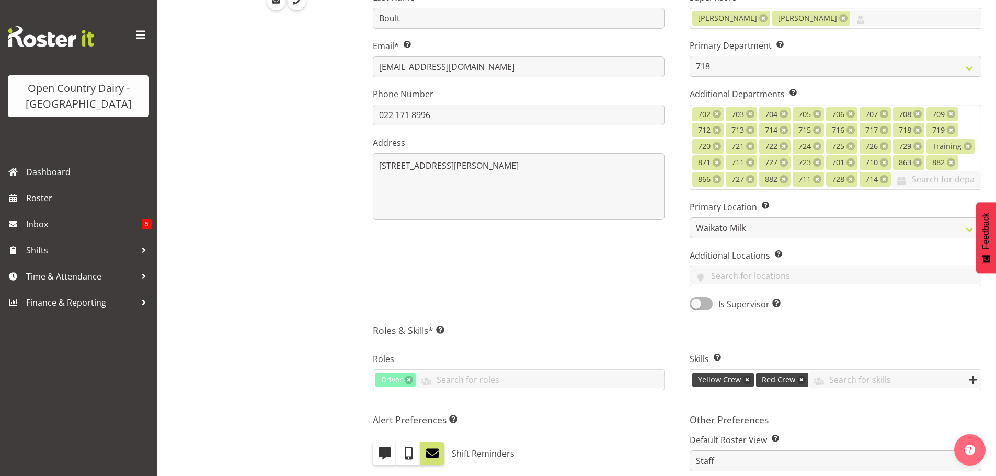
scroll to position [261, 0]
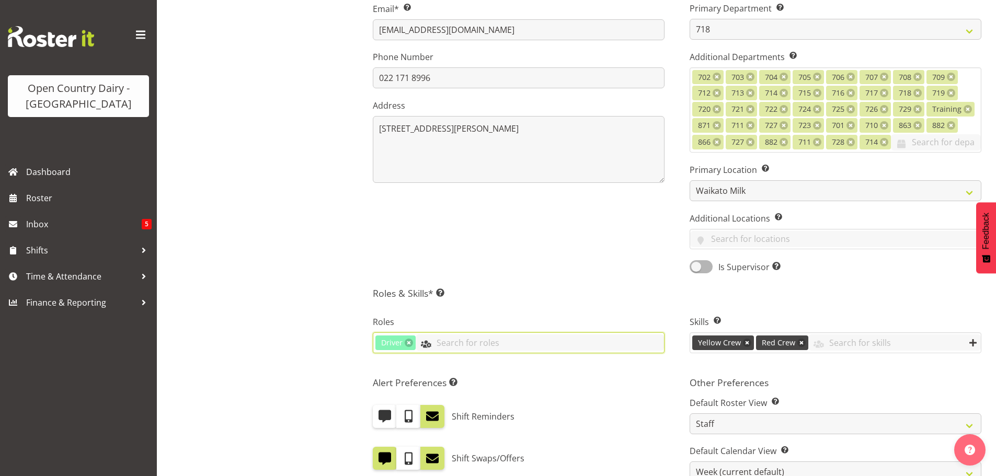
click at [438, 344] on input "text" at bounding box center [539, 342] width 248 height 16
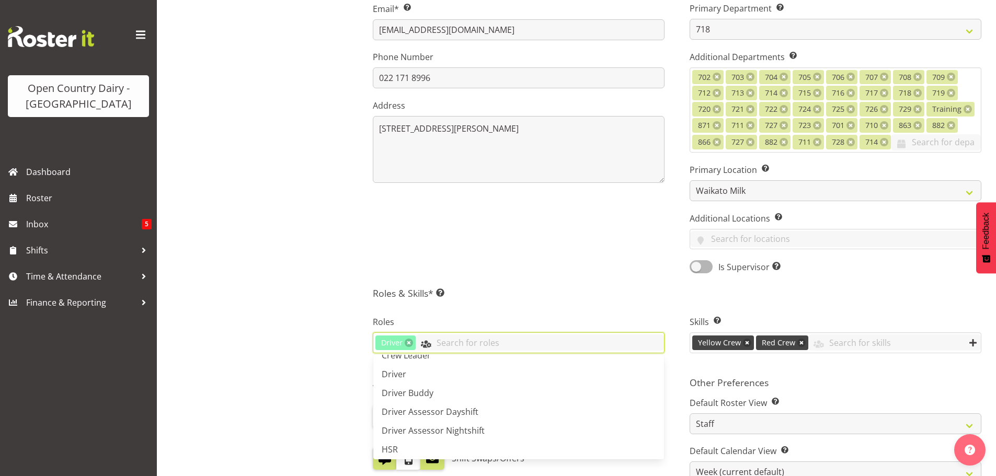
scroll to position [0, 0]
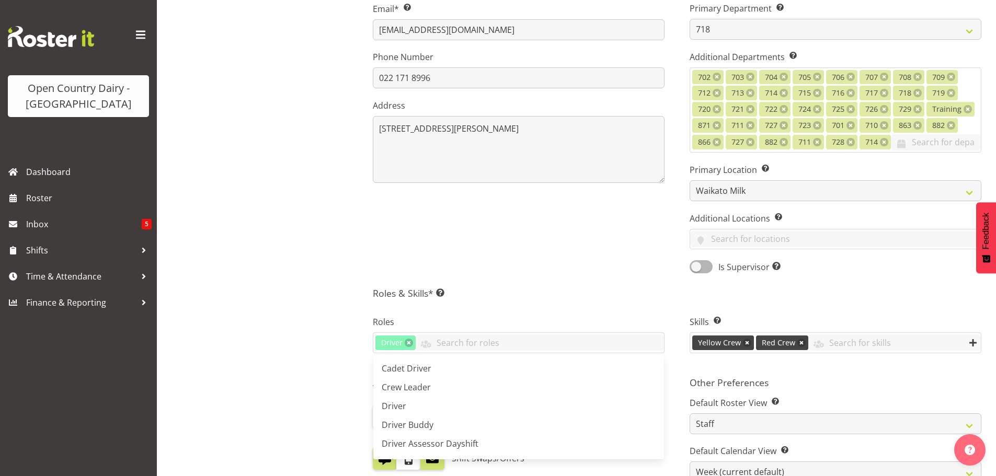
click at [535, 240] on div "First Name [PERSON_NAME] Last Name [PERSON_NAME] Email* This is a required fiel…" at bounding box center [518, 86] width 317 height 390
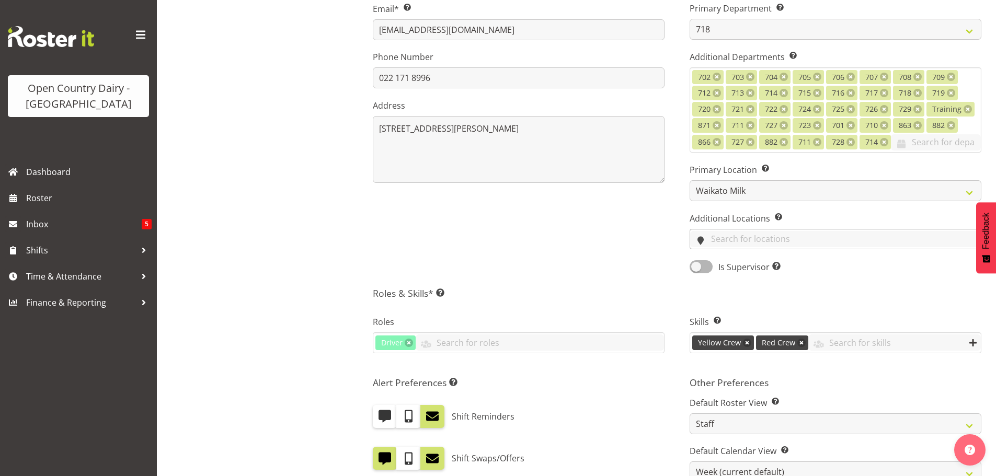
click at [730, 239] on input "text" at bounding box center [835, 239] width 291 height 16
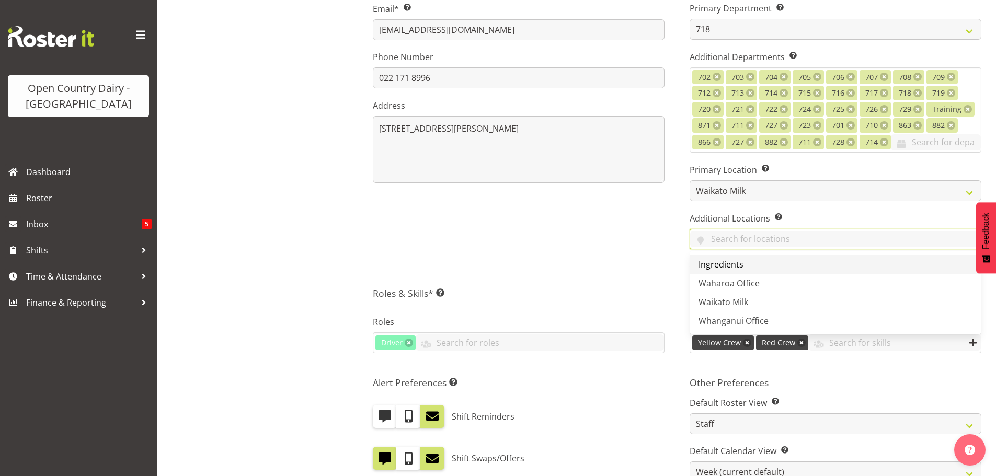
click at [721, 265] on span "Ingredients" at bounding box center [720, 264] width 45 height 11
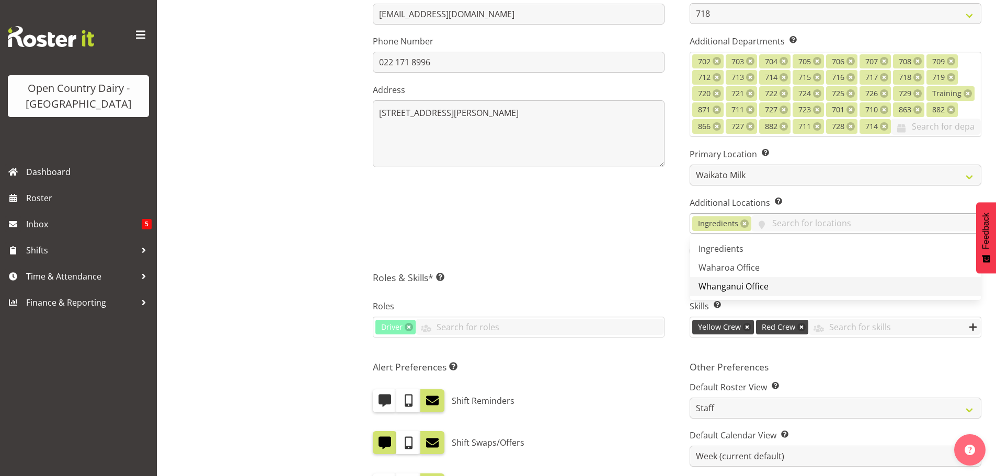
scroll to position [261, 0]
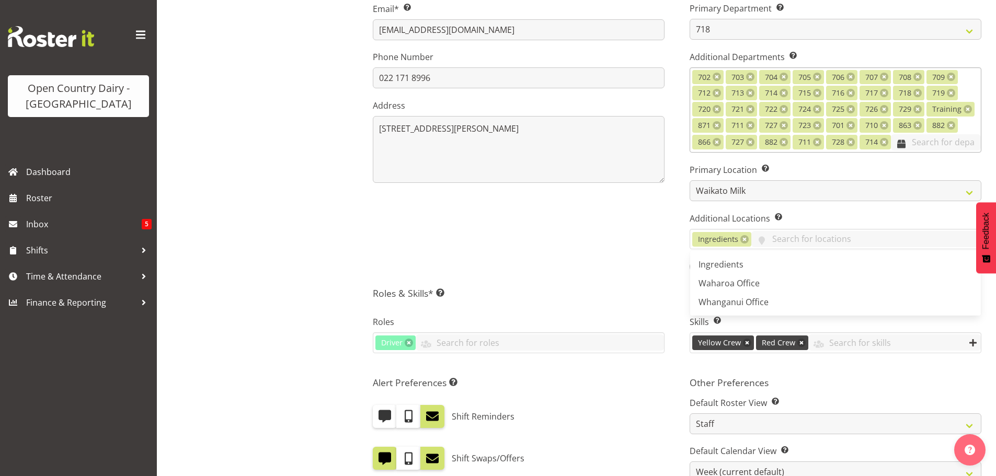
click at [913, 140] on input "text" at bounding box center [936, 142] width 90 height 16
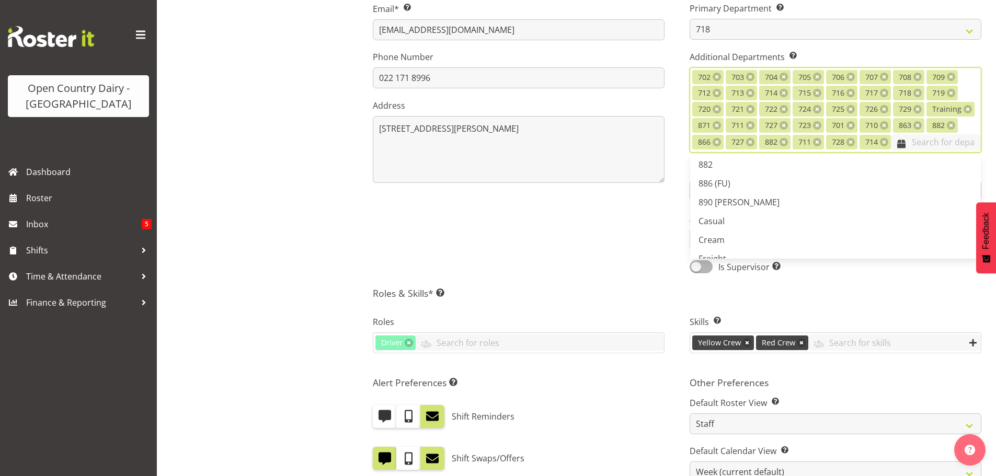
scroll to position [769, 0]
click at [748, 168] on link "PERM" at bounding box center [835, 169] width 291 height 19
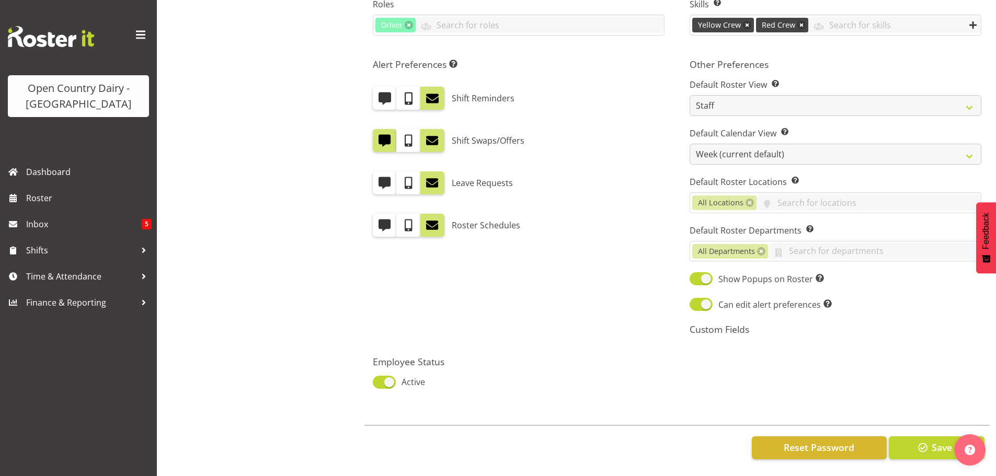
scroll to position [603, 0]
click at [920, 441] on span "button" at bounding box center [923, 448] width 14 height 14
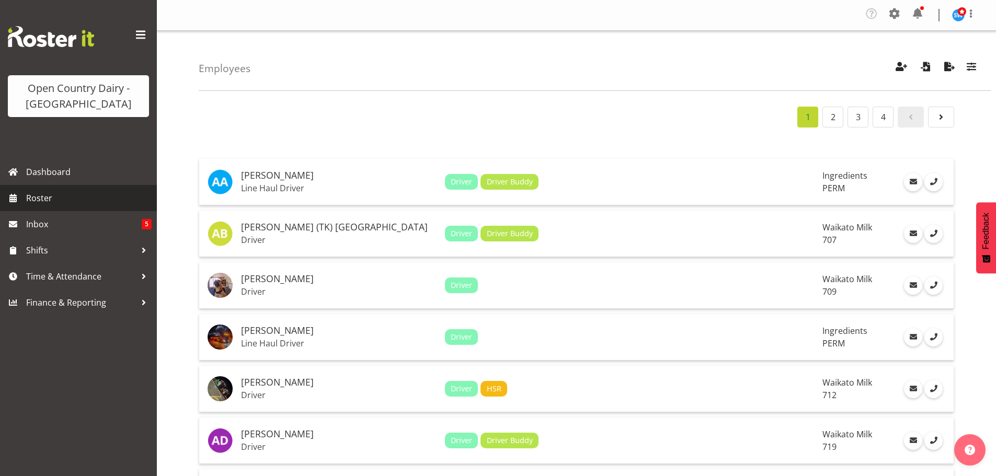
click at [39, 196] on span "Roster" at bounding box center [88, 198] width 125 height 16
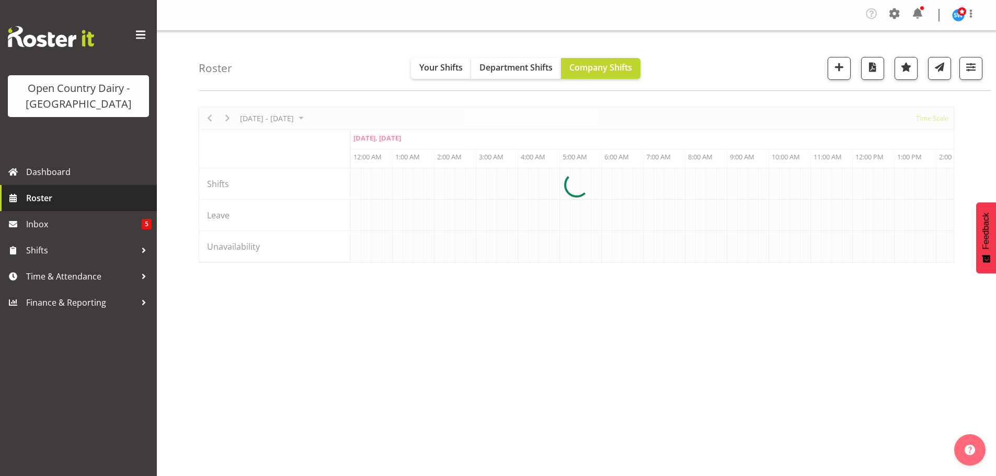
scroll to position [0, 5017]
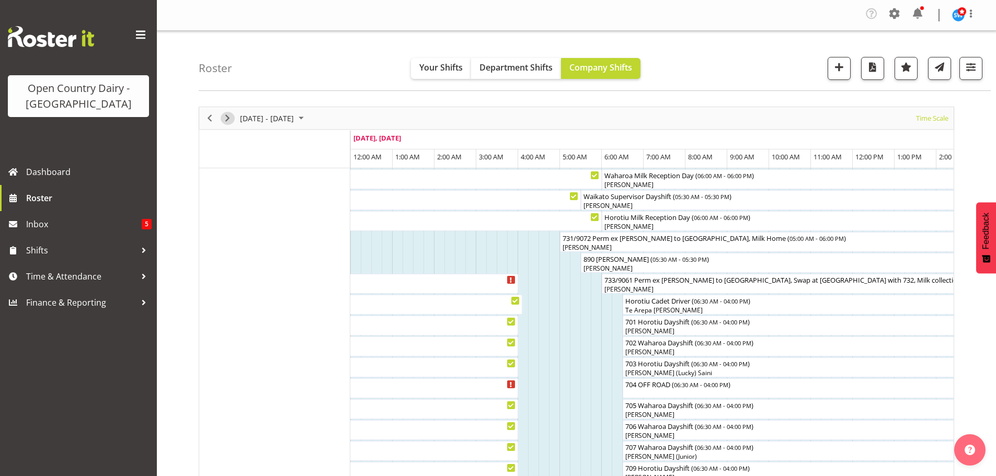
click at [228, 113] on span "Next" at bounding box center [227, 118] width 13 height 13
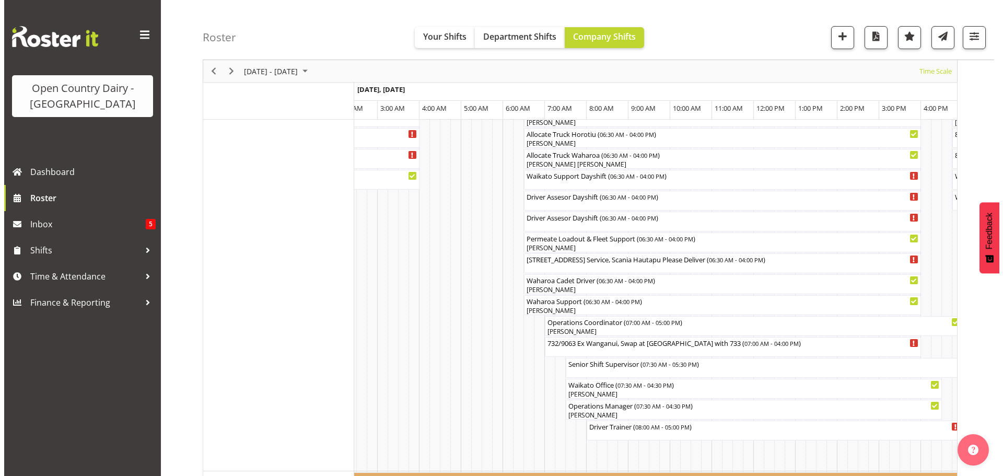
scroll to position [794, 0]
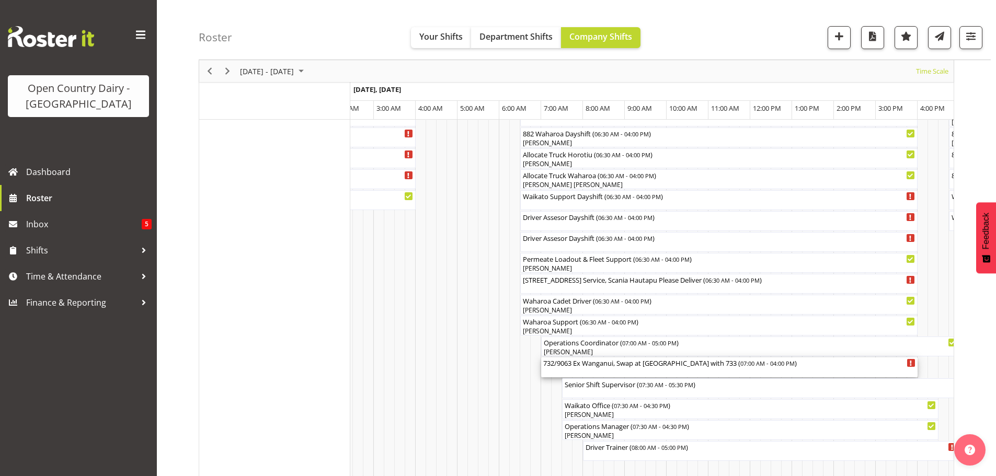
click at [625, 368] on div "732/9063 Ex Wanganui, Swap at [GEOGRAPHIC_DATA] with 733 ( 07:00 AM - 04:00 PM )" at bounding box center [729, 367] width 372 height 20
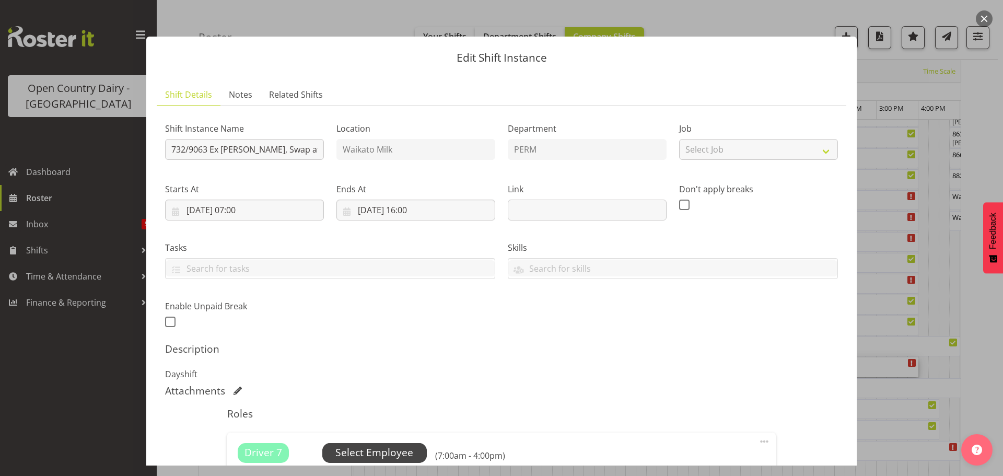
click at [365, 453] on span "Select Employee" at bounding box center [375, 452] width 78 height 15
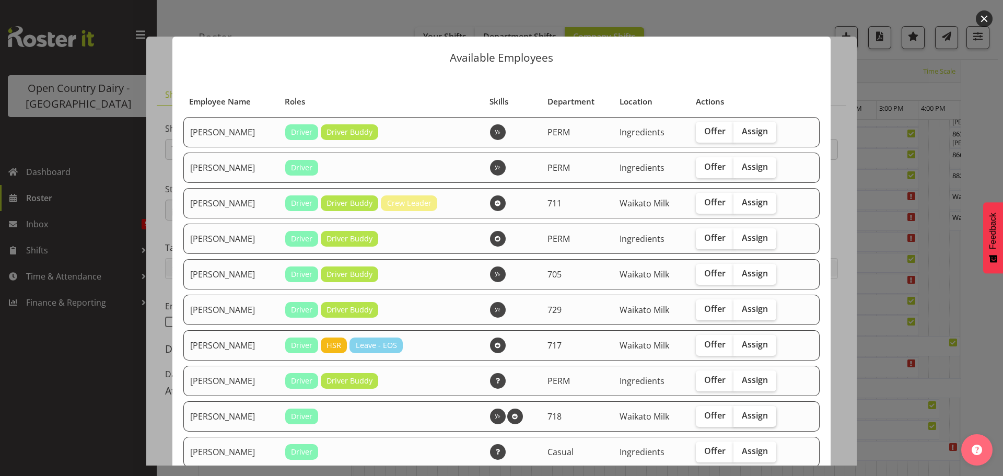
click at [748, 416] on span "Assign" at bounding box center [755, 415] width 26 height 10
click at [741, 416] on input "Assign" at bounding box center [737, 415] width 7 height 7
checkbox input "true"
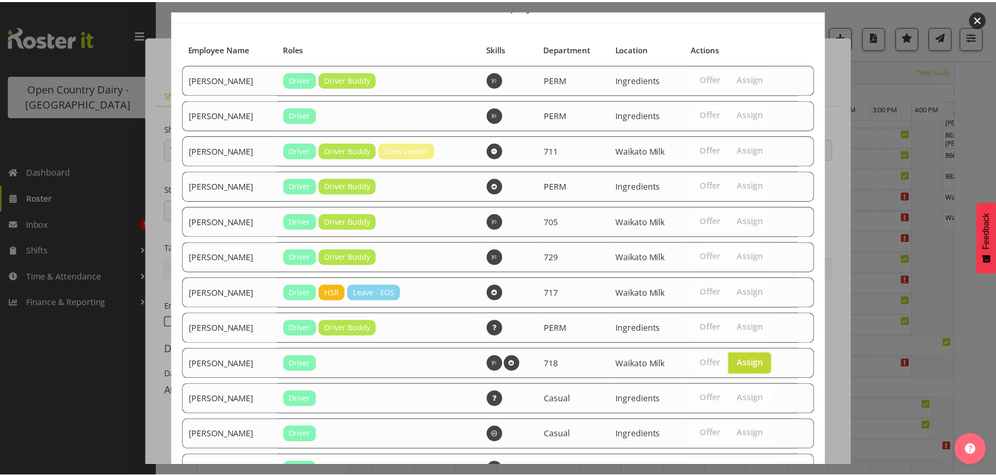
scroll to position [222, 0]
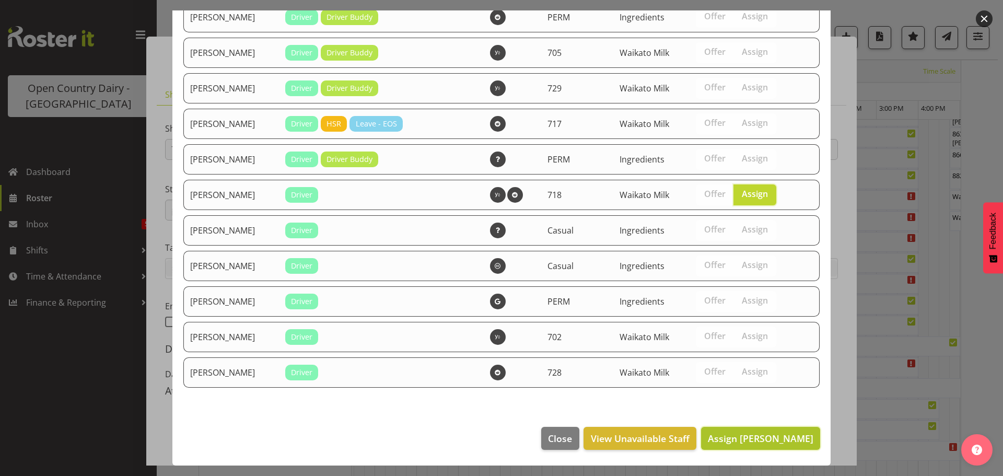
click at [774, 438] on span "Assign [PERSON_NAME]" at bounding box center [761, 438] width 106 height 13
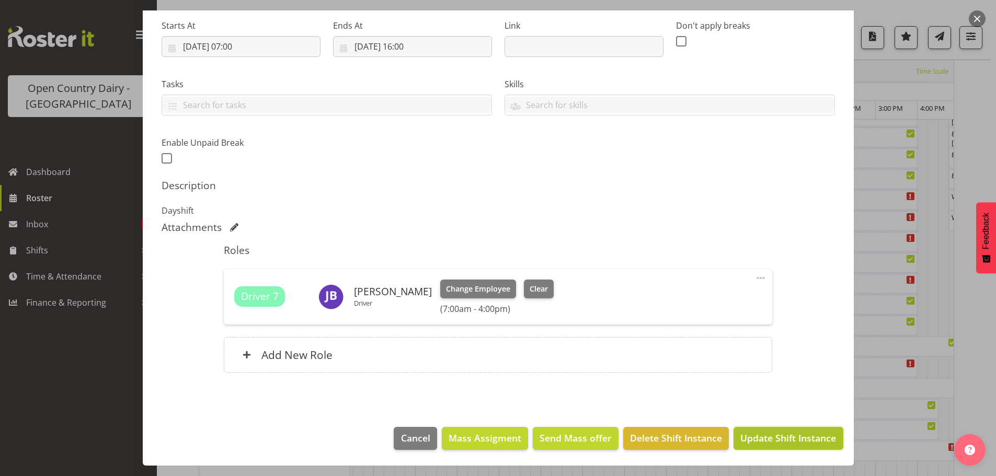
click at [793, 440] on span "Update Shift Instance" at bounding box center [788, 438] width 96 height 14
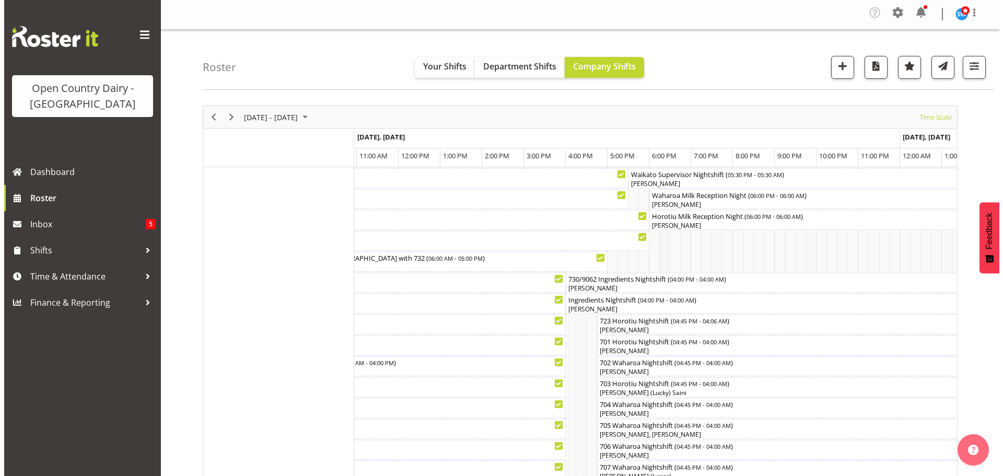
scroll to position [0, 0]
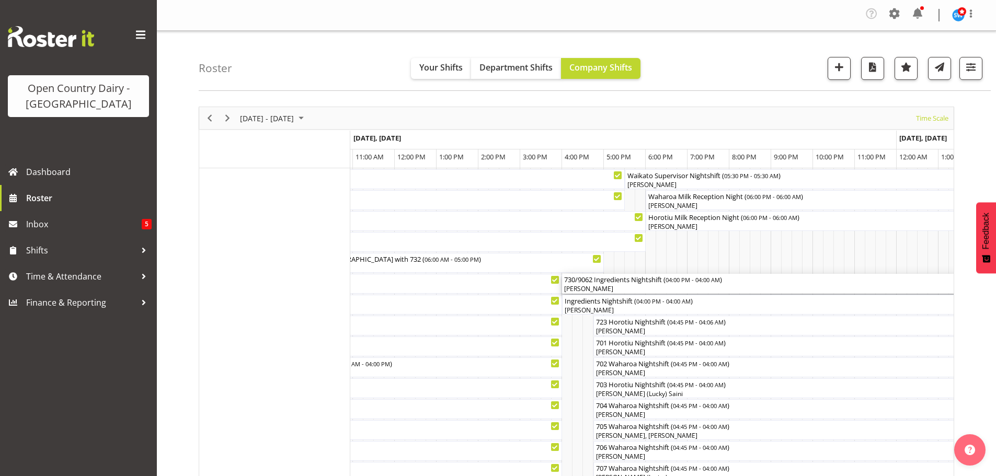
click at [635, 287] on div "[PERSON_NAME]" at bounding box center [813, 288] width 498 height 9
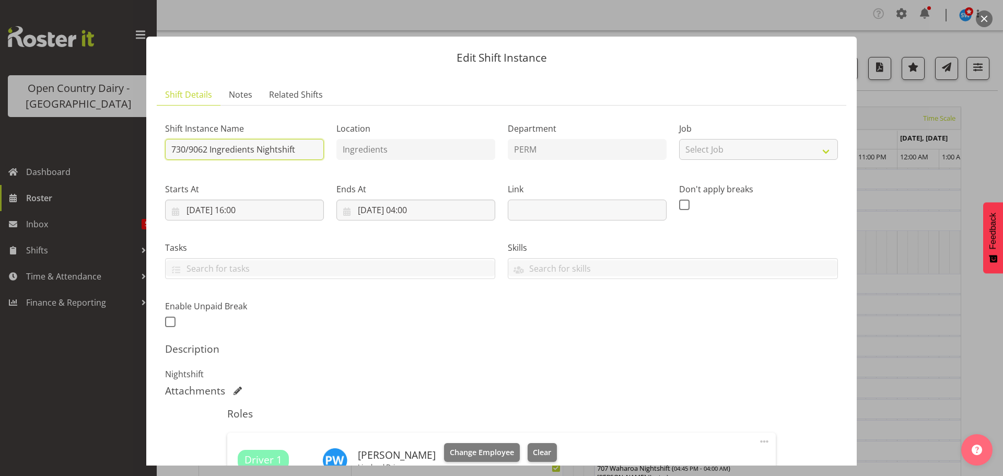
drag, startPoint x: 300, startPoint y: 148, endPoint x: 317, endPoint y: 137, distance: 20.0
click at [304, 146] on input "730/9062 Ingredients Nightshift" at bounding box center [244, 149] width 159 height 21
type input "730/9062 Perm ex [PERSON_NAME] to [GEOGRAPHIC_DATA]"
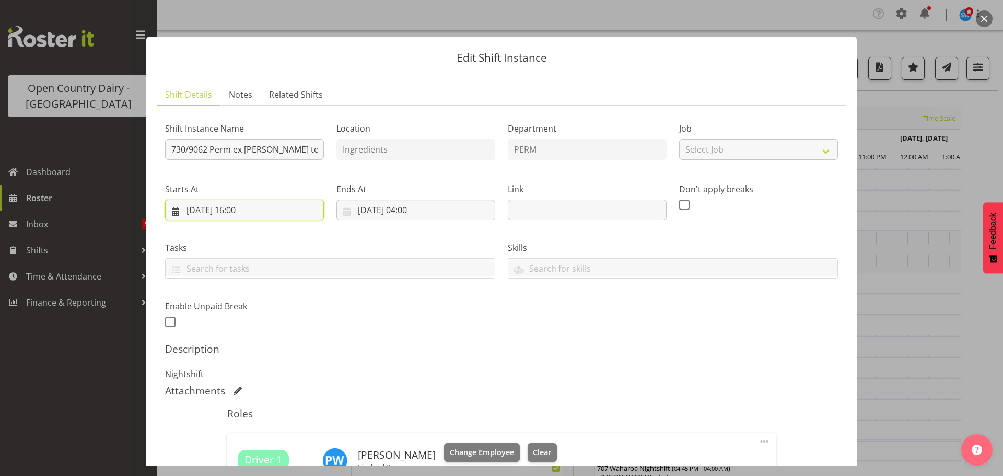
click at [249, 206] on input "[DATE] 16:00" at bounding box center [244, 210] width 159 height 21
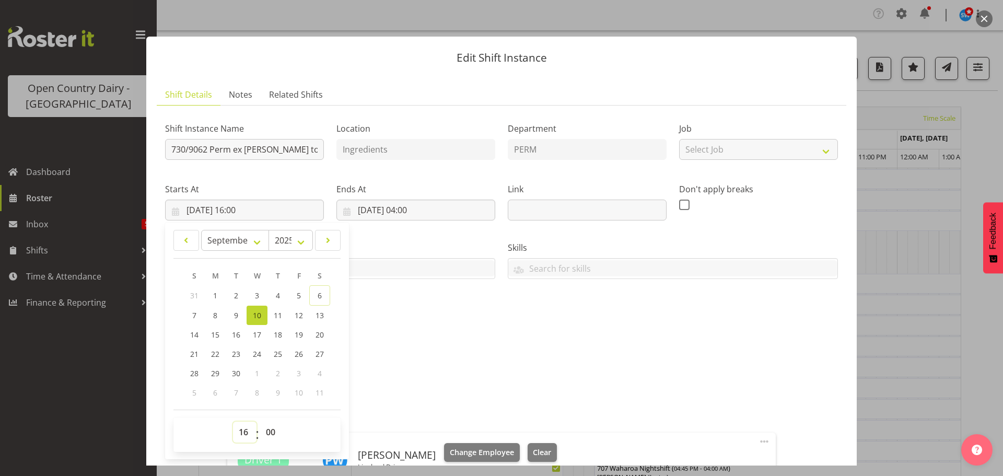
click at [246, 431] on select "00 01 02 03 04 05 06 07 08 09 10 11 12 13 14 15 16 17 18 19 20 21 22 23" at bounding box center [245, 432] width 24 height 21
select select "17"
click at [233, 422] on select "00 01 02 03 04 05 06 07 08 09 10 11 12 13 14 15 16 17 18 19 20 21 22 23" at bounding box center [245, 432] width 24 height 21
type input "[DATE] 17:00"
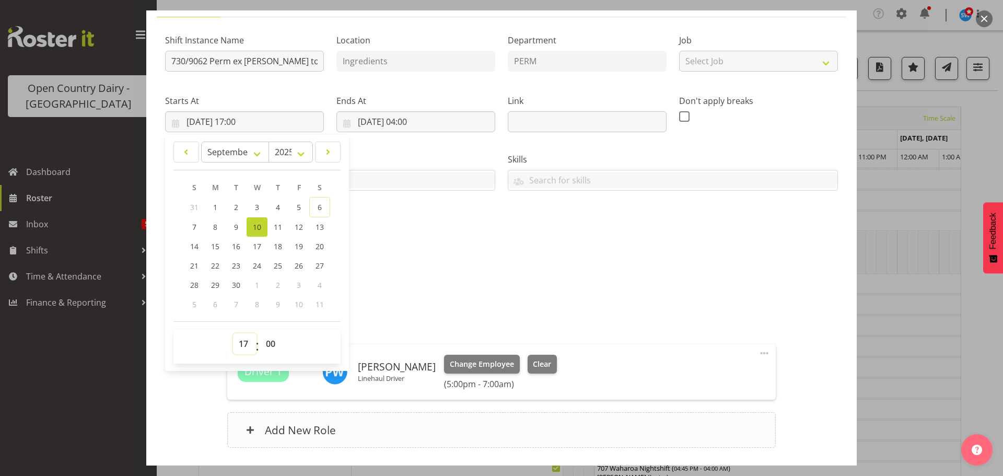
scroll to position [164, 0]
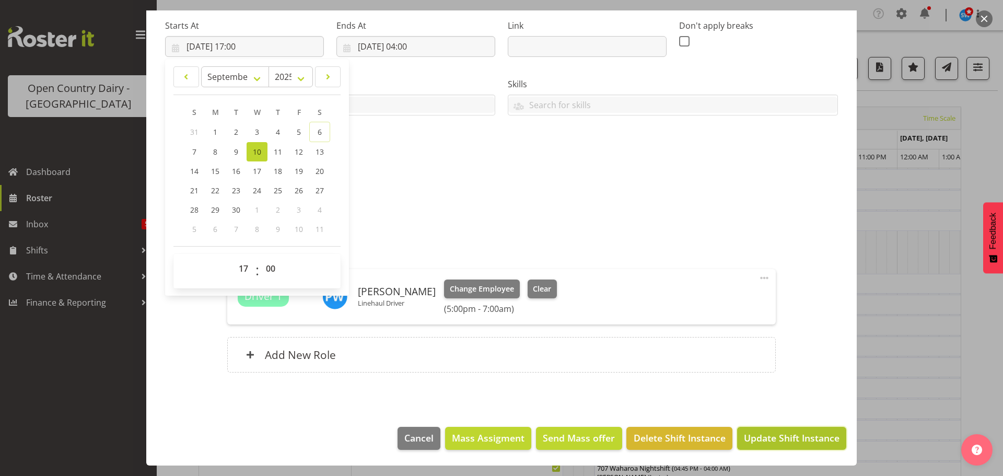
click at [790, 442] on span "Update Shift Instance" at bounding box center [792, 438] width 96 height 14
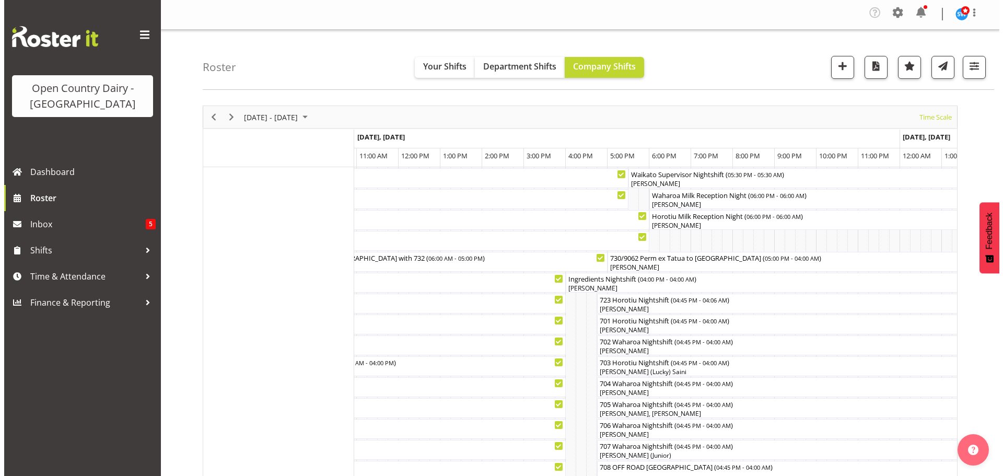
scroll to position [0, 0]
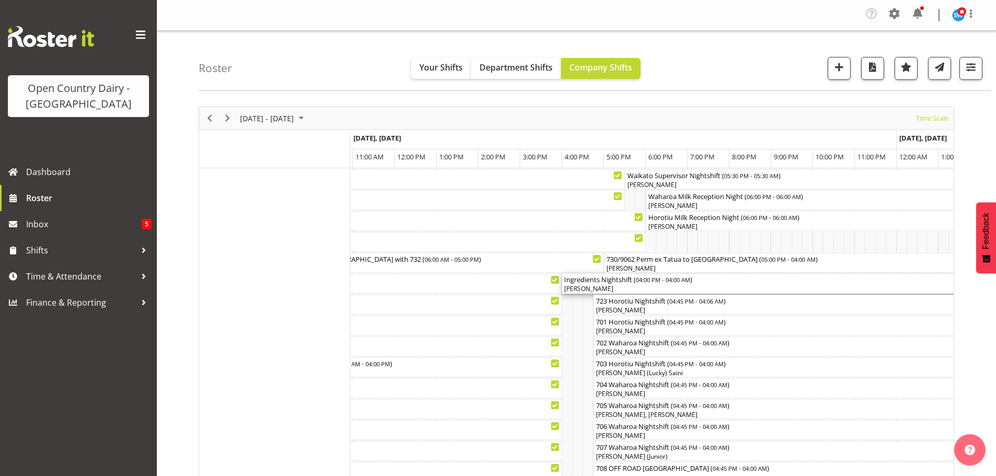
click at [632, 285] on div "[PERSON_NAME]" at bounding box center [813, 288] width 498 height 9
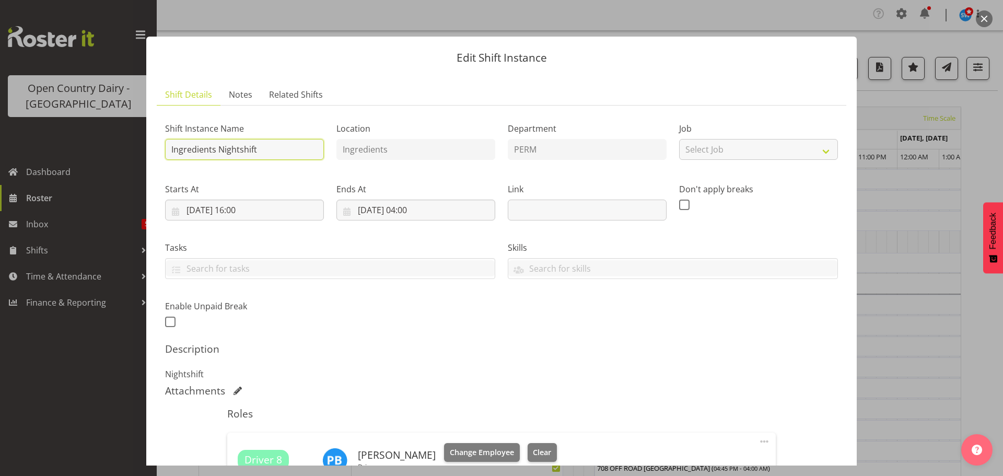
click at [271, 148] on input "Ingredients Nightshift" at bounding box center [244, 149] width 159 height 21
type input "I"
type input "731/9072 Perm ex Waharoa and Tatua to [GEOGRAPHIC_DATA]"
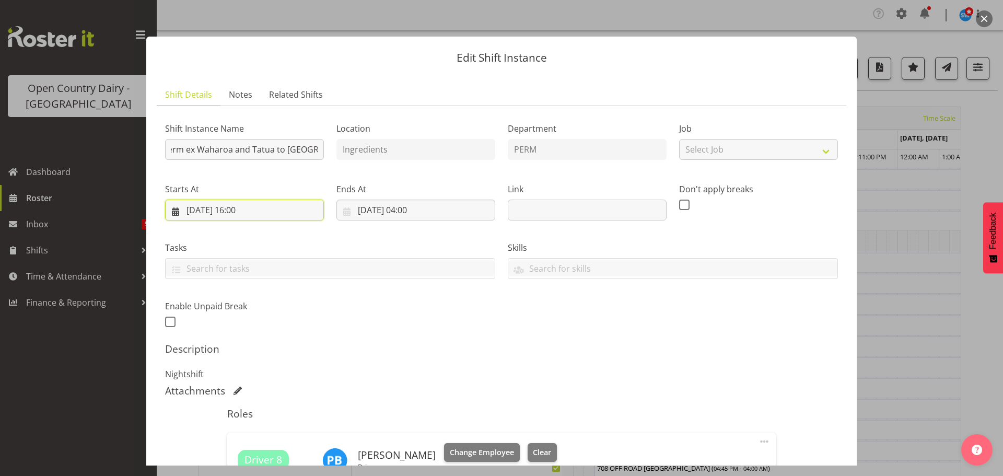
scroll to position [0, 0]
click at [249, 202] on input "[DATE] 16:00" at bounding box center [244, 210] width 159 height 21
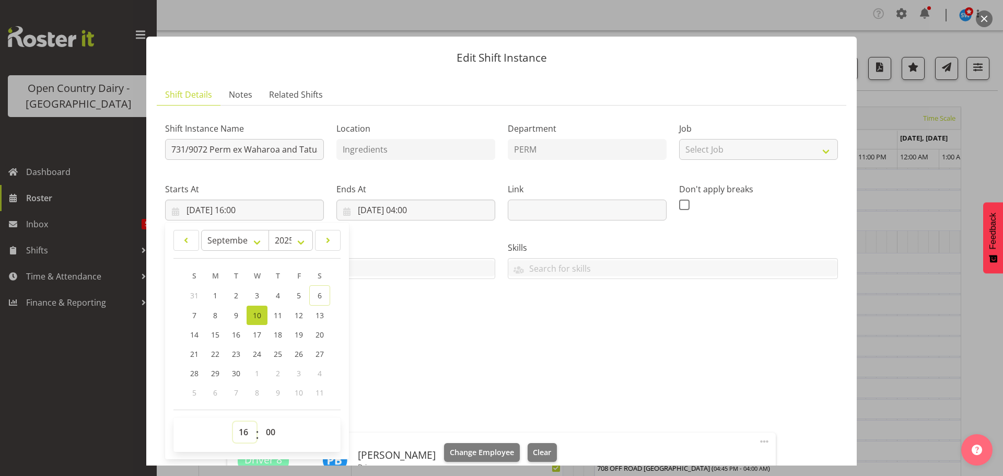
click at [244, 429] on select "00 01 02 03 04 05 06 07 08 09 10 11 12 13 14 15 16 17 18 19 20 21 22 23" at bounding box center [245, 432] width 24 height 21
select select "17"
click at [233, 422] on select "00 01 02 03 04 05 06 07 08 09 10 11 12 13 14 15 16 17 18 19 20 21 22 23" at bounding box center [245, 432] width 24 height 21
type input "[DATE] 17:00"
click at [435, 320] on div "Shift Instance Name 731/9072 Perm ex Waharoa and Tatua to [GEOGRAPHIC_DATA] Loc…" at bounding box center [502, 222] width 686 height 229
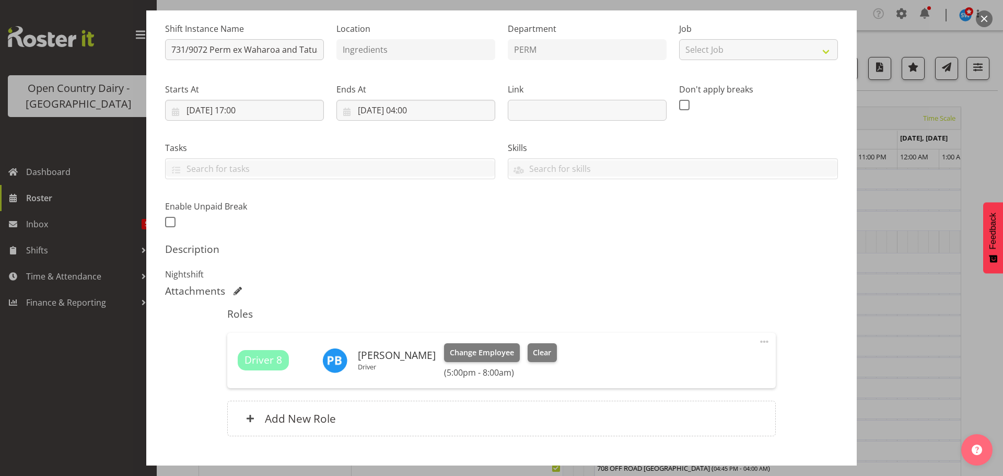
scroll to position [164, 0]
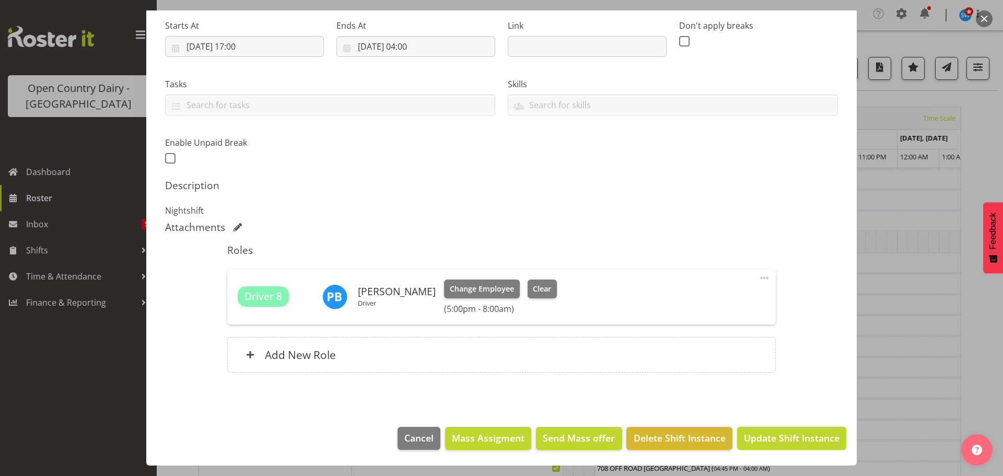
drag, startPoint x: 791, startPoint y: 434, endPoint x: 791, endPoint y: 407, distance: 26.7
click at [792, 433] on span "Update Shift Instance" at bounding box center [792, 438] width 96 height 14
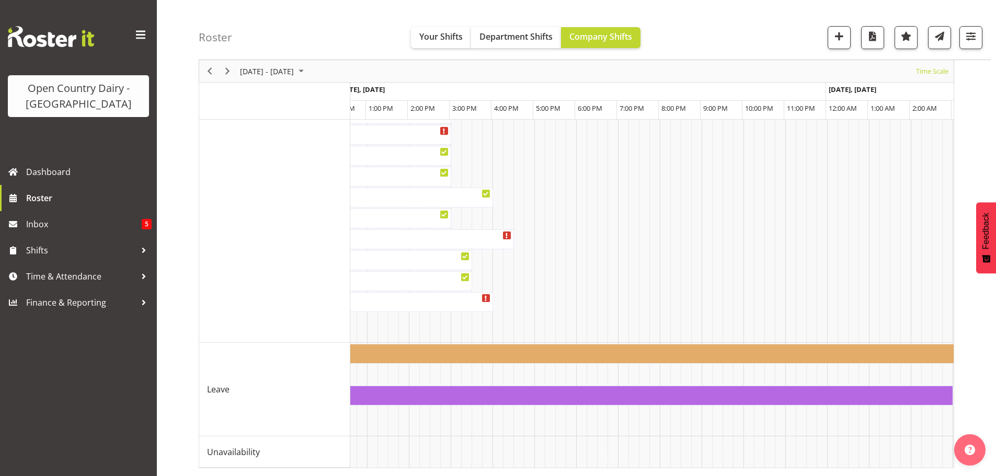
scroll to position [0, 2613]
